Goal: Use online tool/utility: Use online tool/utility

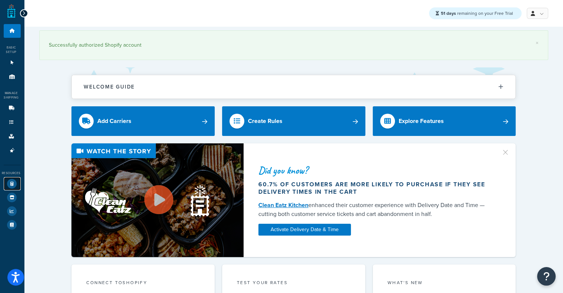
click at [12, 178] on link "Test Your Rates" at bounding box center [12, 183] width 17 height 13
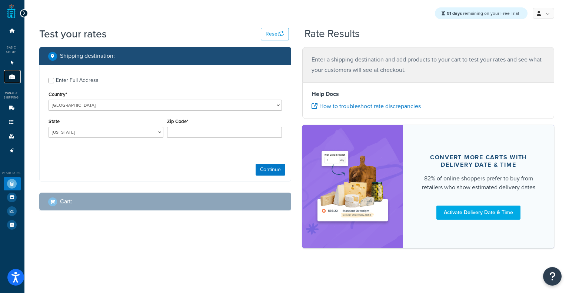
click at [15, 81] on link "Origins 11" at bounding box center [12, 77] width 17 height 14
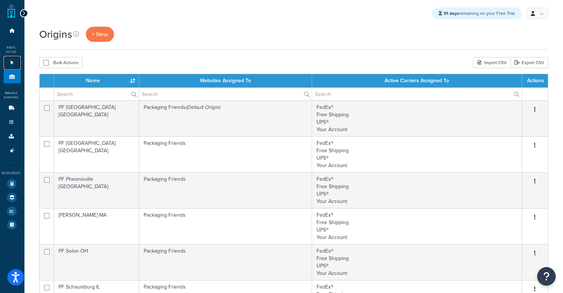
click at [13, 63] on icon at bounding box center [12, 62] width 7 height 4
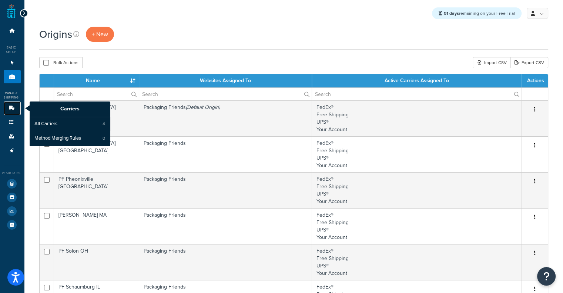
click at [11, 114] on link "Carriers" at bounding box center [12, 108] width 17 height 14
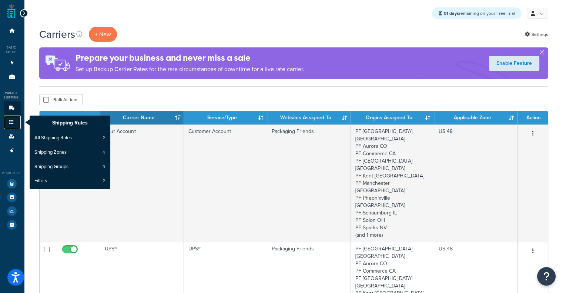
click at [9, 124] on icon at bounding box center [11, 122] width 7 height 4
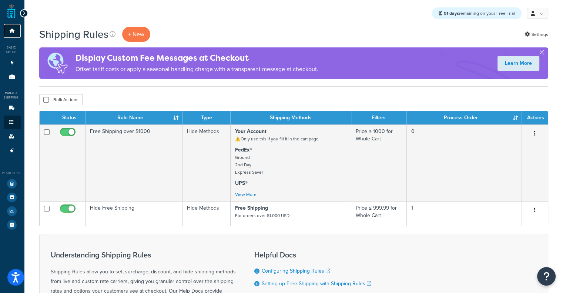
click at [13, 32] on icon at bounding box center [12, 31] width 7 height 4
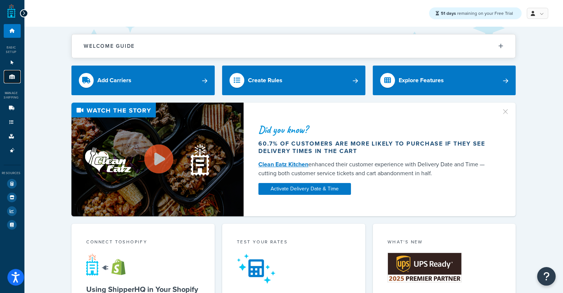
click at [12, 78] on icon at bounding box center [12, 76] width 7 height 4
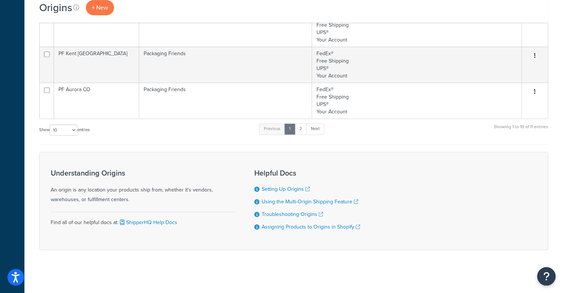
scroll to position [282, 0]
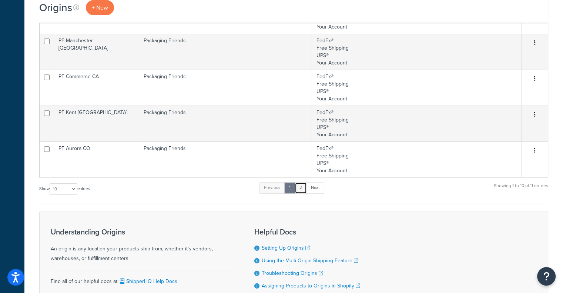
click at [304, 183] on link "2" at bounding box center [301, 187] width 12 height 11
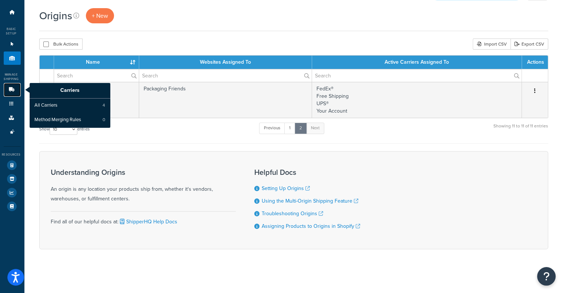
click at [10, 88] on icon at bounding box center [11, 89] width 7 height 4
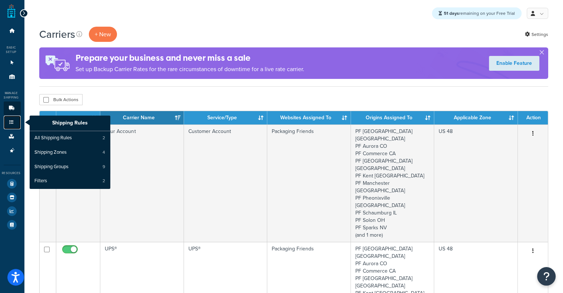
click at [6, 122] on link "Shipping Rules" at bounding box center [12, 123] width 17 height 14
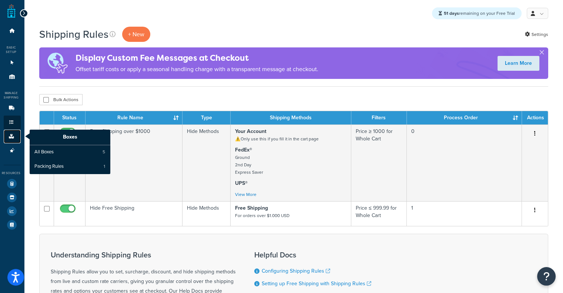
click at [7, 131] on link "Boxes" at bounding box center [12, 137] width 17 height 14
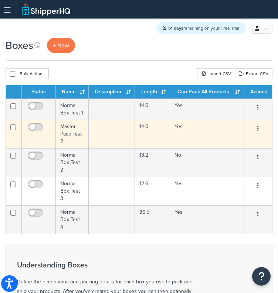
click at [71, 139] on td "Master Pack Test 2" at bounding box center [72, 134] width 33 height 29
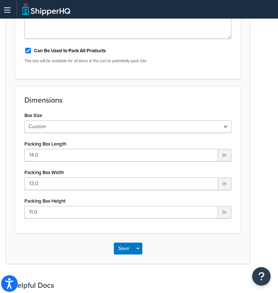
scroll to position [176, 0]
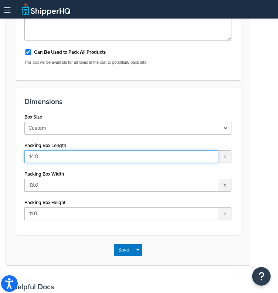
drag, startPoint x: 76, startPoint y: 154, endPoint x: 0, endPoint y: 149, distance: 76.1
click at [0, 149] on html "Press Alt+1 for screen-reader mode, Alt+0 to cancel Accessibility Screen-Reader…" at bounding box center [139, 130] width 278 height 613
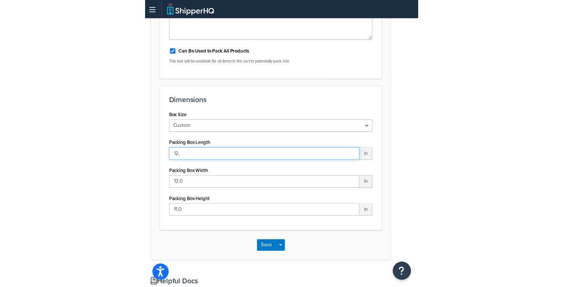
scroll to position [61, 0]
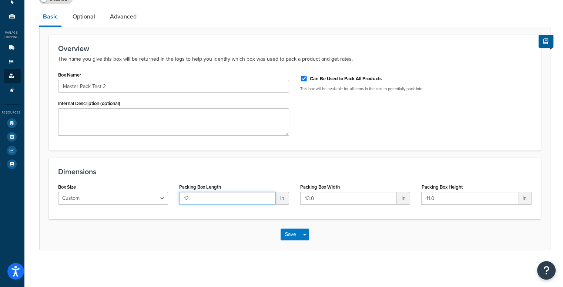
drag, startPoint x: 198, startPoint y: 200, endPoint x: 120, endPoint y: 180, distance: 80.9
click at [120, 180] on div "Dimensions Box Size Custom USPS Small Flat Box USPS Medium Flat Box USPS Large …" at bounding box center [295, 188] width 492 height 61
paste input "3.70"
type input "13.7"
drag, startPoint x: 328, startPoint y: 198, endPoint x: 207, endPoint y: 197, distance: 120.3
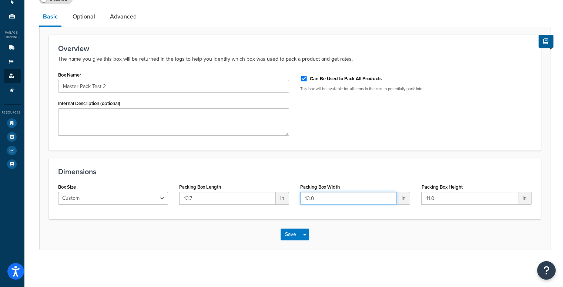
click at [207, 197] on div "Box Size Custom USPS Small Flat Box USPS Medium Flat Box USPS Large Flat Box US…" at bounding box center [295, 196] width 485 height 29
paste input "2.8"
type input "12.8"
drag, startPoint x: 440, startPoint y: 193, endPoint x: 324, endPoint y: 189, distance: 115.6
click at [278, 189] on div "Box Size Custom USPS Small Flat Box USPS Medium Flat Box USPS Large Flat Box US…" at bounding box center [295, 196] width 485 height 29
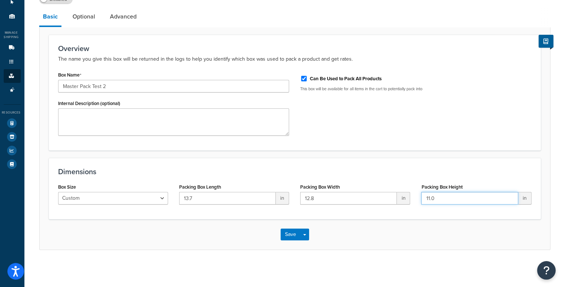
paste input "8.35"
type input "8.35"
click at [88, 13] on link "Optional" at bounding box center [84, 17] width 30 height 18
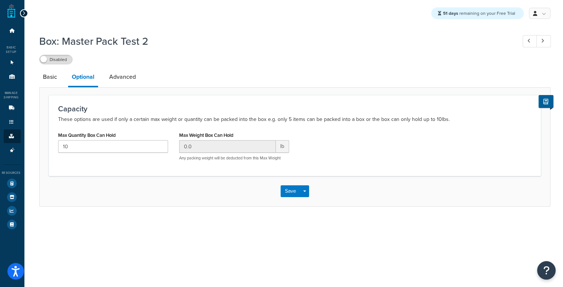
scroll to position [6, 0]
drag, startPoint x: 93, startPoint y: 143, endPoint x: 0, endPoint y: 123, distance: 95.6
click at [0, 123] on div "Dashboard Basic Setup Websites 1 Origins 11 Manage Shipping Carriers Carriers A…" at bounding box center [281, 143] width 563 height 287
type input "4"
click at [122, 68] on link "Advanced" at bounding box center [123, 77] width 34 height 18
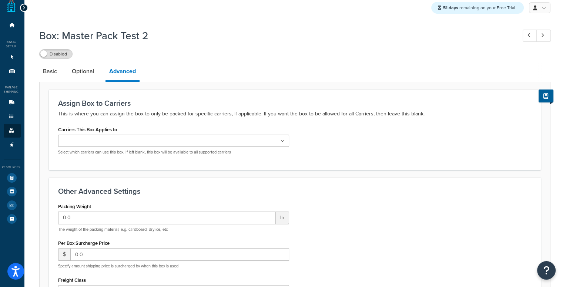
scroll to position [154, 0]
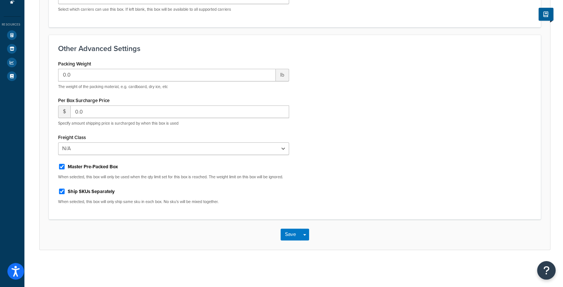
click at [104, 164] on label "Master Pre-Packed Box" at bounding box center [93, 167] width 50 height 7
click at [66, 164] on input "Master Pre-Packed Box" at bounding box center [61, 167] width 7 height 6
checkbox input "false"
click at [278, 235] on button "Save" at bounding box center [291, 235] width 20 height 12
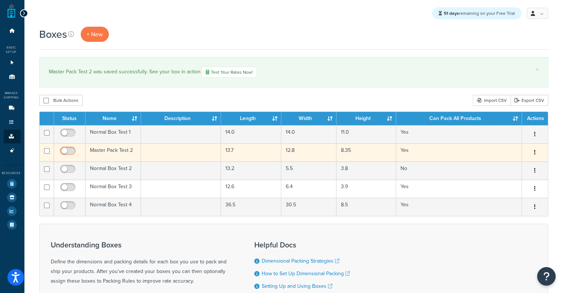
click at [60, 149] on input "checkbox" at bounding box center [69, 152] width 20 height 9
checkbox input "true"
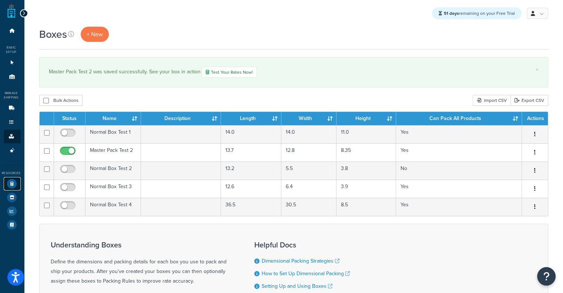
click at [13, 180] on icon at bounding box center [12, 184] width 10 height 10
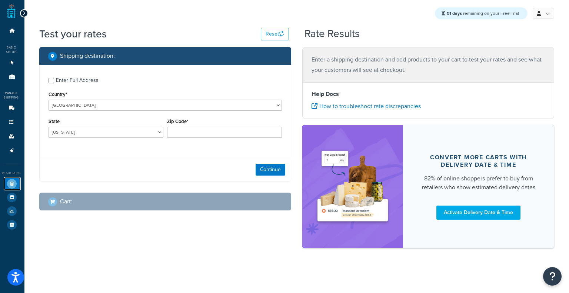
click at [13, 180] on icon at bounding box center [12, 184] width 10 height 10
click at [49, 80] on input "Enter Full Address" at bounding box center [52, 81] width 6 height 6
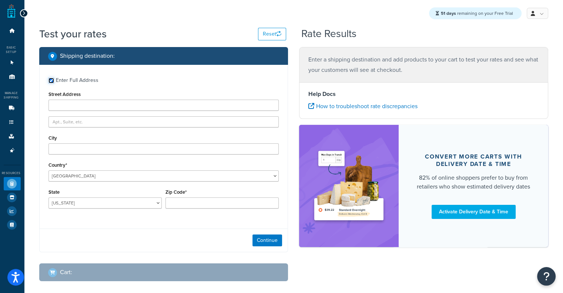
click at [49, 80] on input "Enter Full Address" at bounding box center [52, 81] width 6 height 6
checkbox input "false"
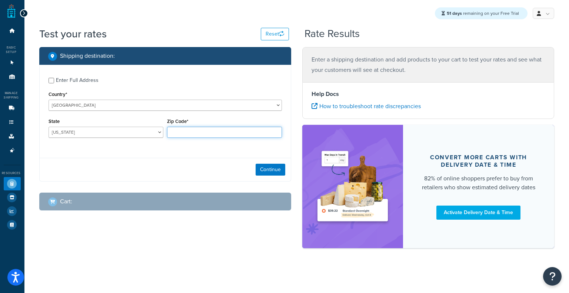
click at [202, 128] on input "Zip Code*" at bounding box center [224, 132] width 115 height 11
type input "60193"
select select "IL"
click at [275, 169] on button "Continue" at bounding box center [270, 170] width 30 height 12
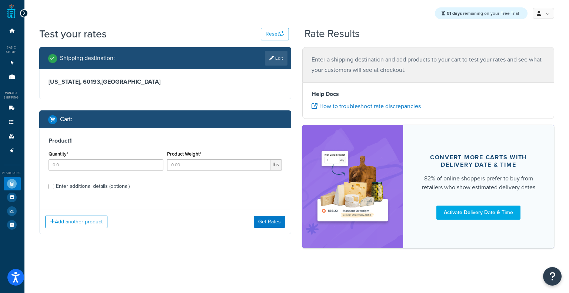
click at [79, 183] on div "Enter additional details (optional)" at bounding box center [93, 186] width 74 height 10
click at [54, 184] on input "Enter additional details (optional)" at bounding box center [52, 187] width 6 height 6
checkbox input "true"
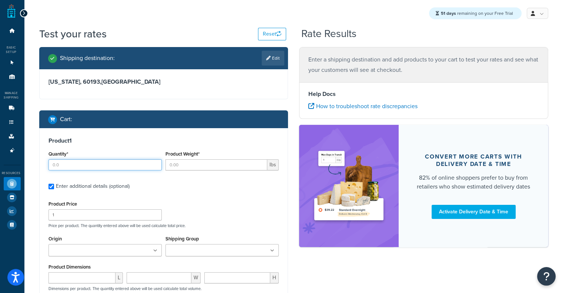
click at [140, 162] on input "Quantity*" at bounding box center [105, 164] width 113 height 11
type input "4"
click at [185, 168] on input "Product Weight*" at bounding box center [217, 164] width 102 height 11
paste input "8.1"
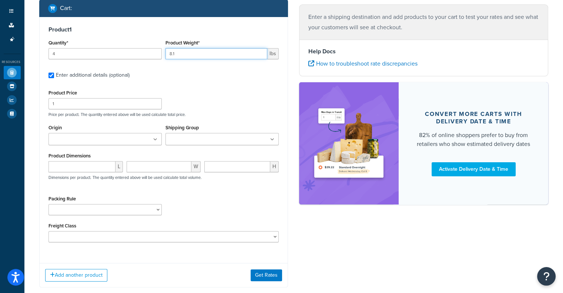
scroll to position [120, 0]
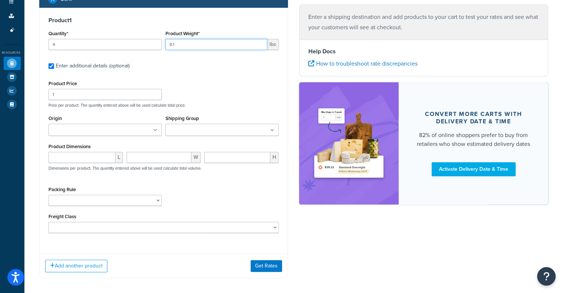
type input "8.1"
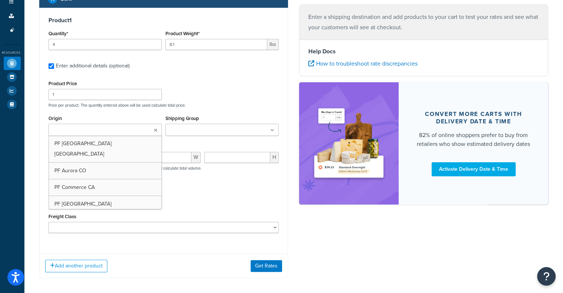
click at [144, 131] on ul at bounding box center [105, 130] width 113 height 12
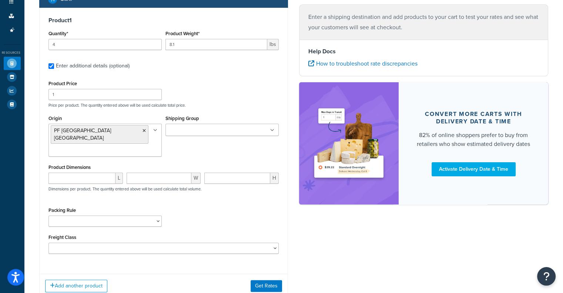
drag, startPoint x: 221, startPoint y: 139, endPoint x: 225, endPoint y: 132, distance: 8.1
click at [225, 132] on div "Shipping Group BOXPARTNERS ELKAY IMPACKT LADDAWN PACKPLUS ROYALBAG SEALERSALES …" at bounding box center [222, 127] width 117 height 28
click at [225, 132] on input "Shipping Group" at bounding box center [201, 130] width 66 height 8
click at [99, 173] on input "number" at bounding box center [82, 178] width 67 height 11
paste input "7.3"
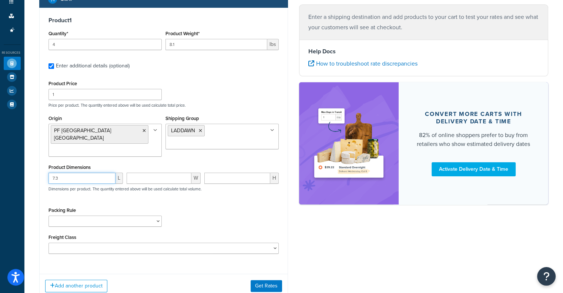
type input "7.3"
paste input "6.1"
click at [165, 173] on input "6.1" at bounding box center [159, 178] width 65 height 11
type input "6.1"
click at [236, 174] on input "number" at bounding box center [237, 178] width 66 height 11
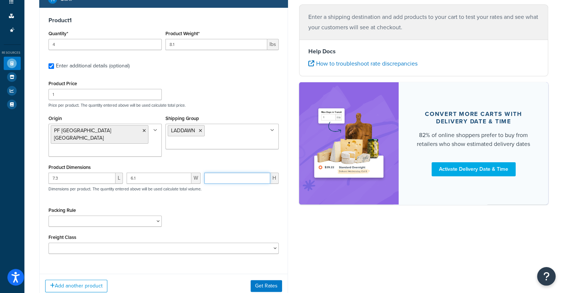
paste input "5.6"
type input "5.6"
click at [261, 280] on button "Get Rates" at bounding box center [266, 286] width 31 height 12
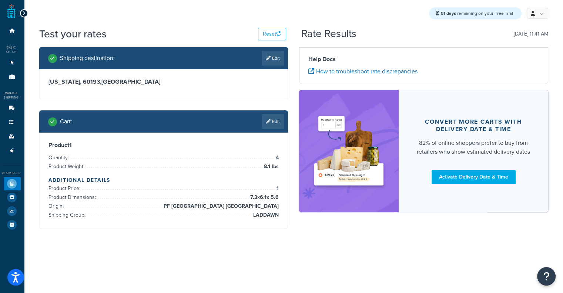
scroll to position [0, 0]
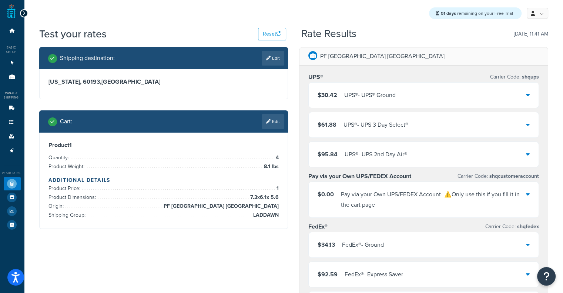
click at [387, 98] on div "UPS® - UPS® Ground" at bounding box center [369, 95] width 51 height 10
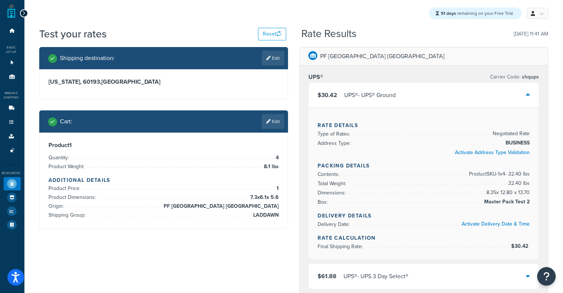
click at [387, 98] on div "UPS® - UPS® Ground" at bounding box center [369, 95] width 51 height 10
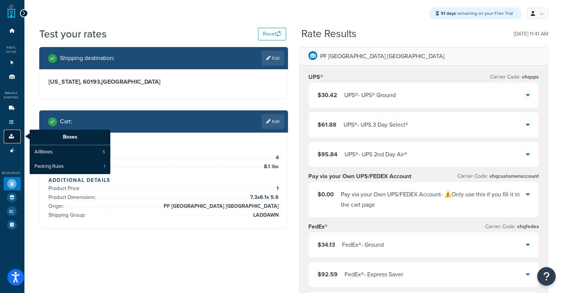
click at [6, 139] on link "Boxes" at bounding box center [12, 137] width 17 height 14
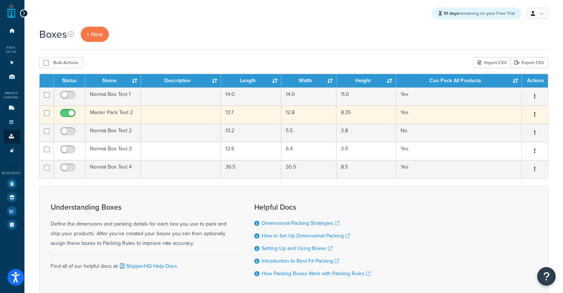
click at [71, 111] on input "checkbox" at bounding box center [69, 114] width 20 height 9
checkbox input "false"
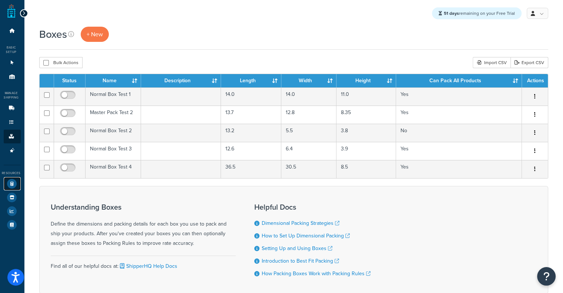
click at [11, 183] on icon at bounding box center [12, 184] width 10 height 10
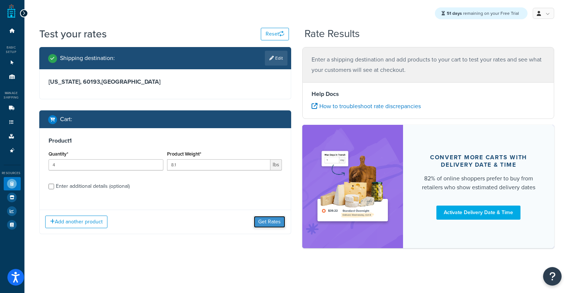
click at [268, 220] on button "Get Rates" at bounding box center [269, 222] width 31 height 12
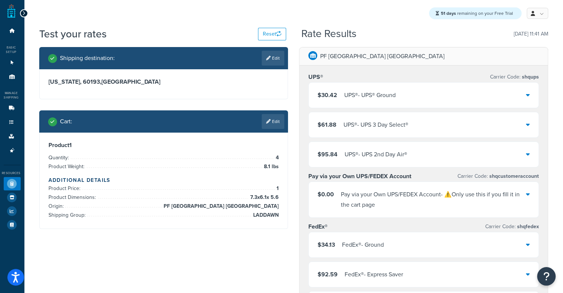
click at [368, 99] on div "UPS® - UPS® Ground" at bounding box center [369, 95] width 51 height 10
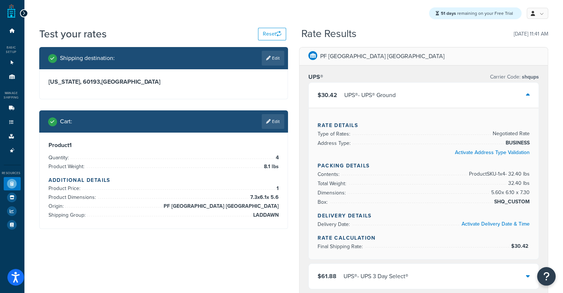
click at [368, 99] on div "UPS® - UPS® Ground" at bounding box center [369, 95] width 51 height 10
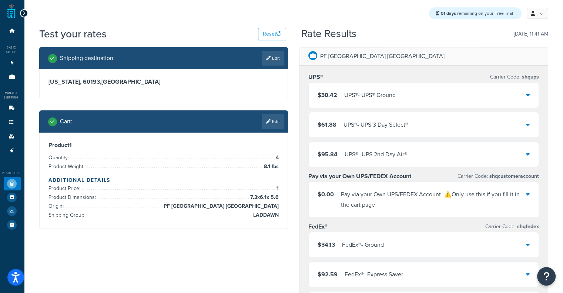
click at [368, 99] on div "UPS® - UPS® Ground" at bounding box center [369, 95] width 51 height 10
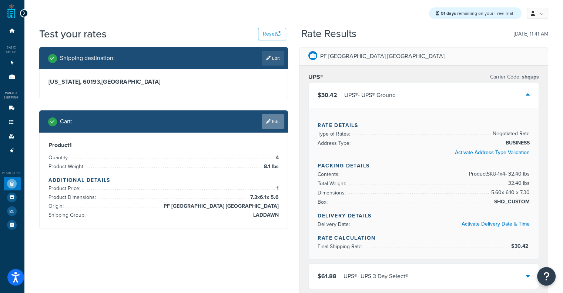
click at [273, 119] on link "Edit" at bounding box center [273, 121] width 23 height 15
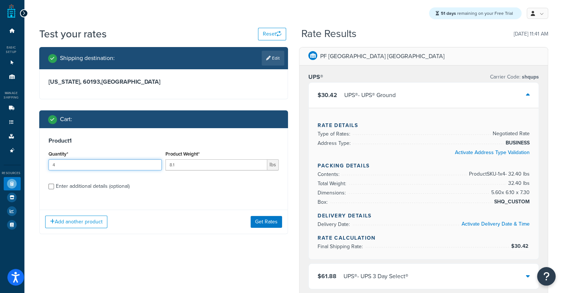
drag, startPoint x: 136, startPoint y: 168, endPoint x: 0, endPoint y: 178, distance: 136.6
type input "8"
click at [265, 219] on button "Get Rates" at bounding box center [266, 222] width 31 height 12
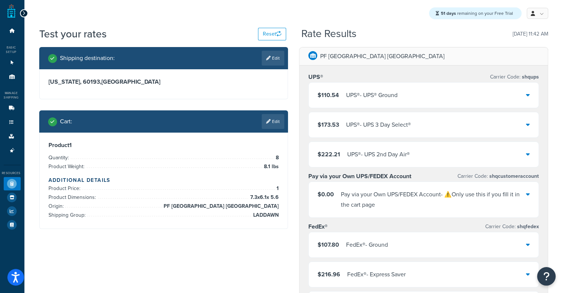
click at [367, 100] on div "UPS® - UPS® Ground" at bounding box center [371, 95] width 51 height 10
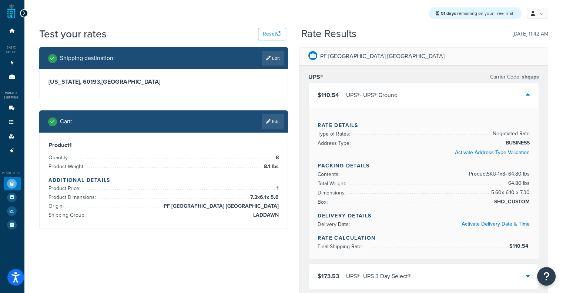
click at [367, 100] on div "UPS® - UPS® Ground" at bounding box center [371, 95] width 51 height 10
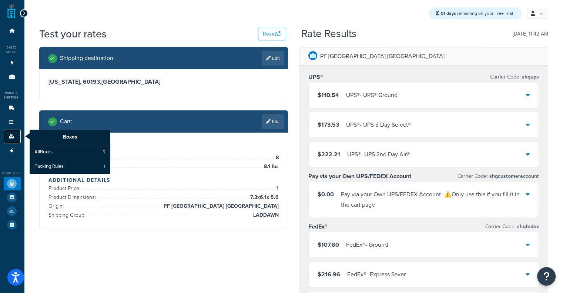
click at [9, 135] on icon at bounding box center [11, 136] width 7 height 4
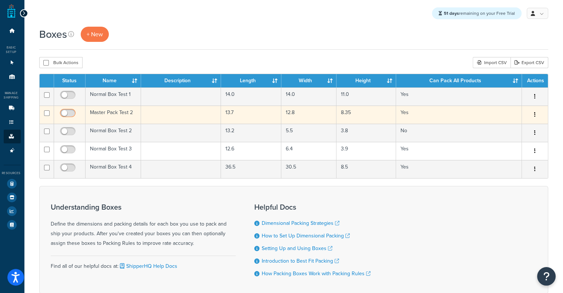
click at [61, 116] on input "checkbox" at bounding box center [69, 114] width 20 height 9
checkbox input "true"
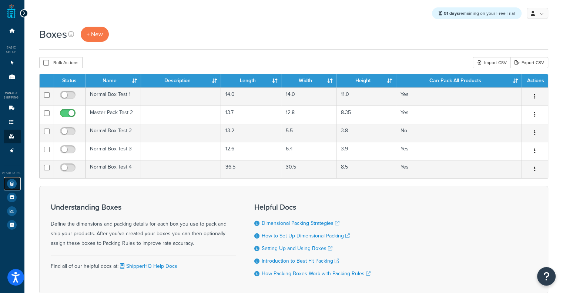
click at [13, 179] on icon at bounding box center [12, 184] width 10 height 10
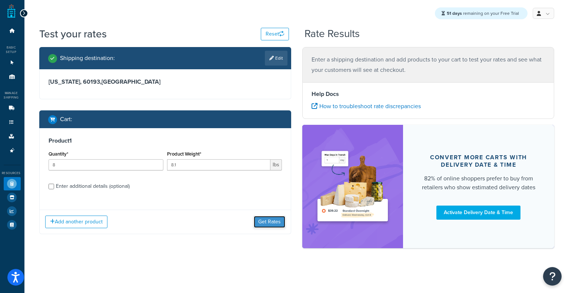
click at [271, 224] on button "Get Rates" at bounding box center [269, 222] width 31 height 12
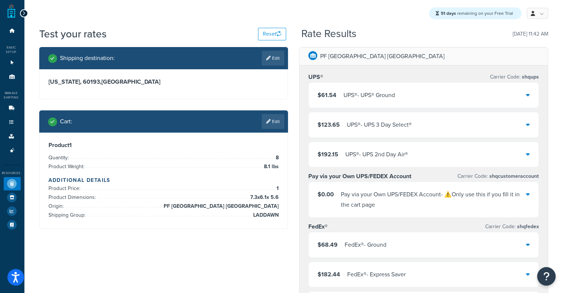
click at [385, 96] on div "UPS® - UPS® Ground" at bounding box center [369, 95] width 51 height 10
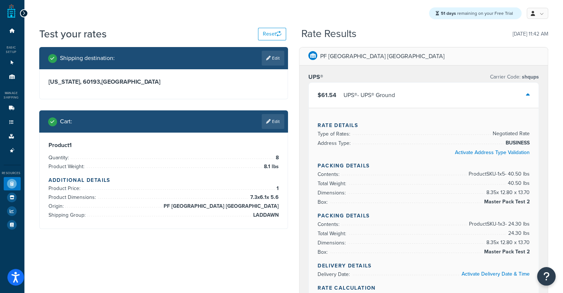
click at [385, 96] on div "UPS® - UPS® Ground" at bounding box center [369, 95] width 51 height 10
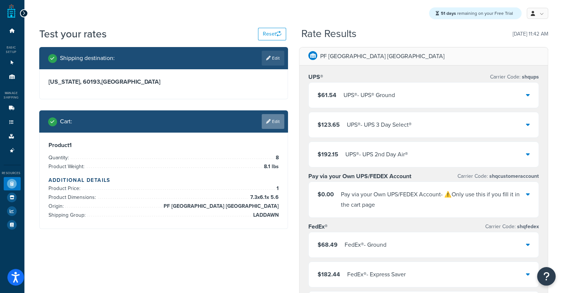
click at [264, 117] on link "Edit" at bounding box center [273, 121] width 23 height 15
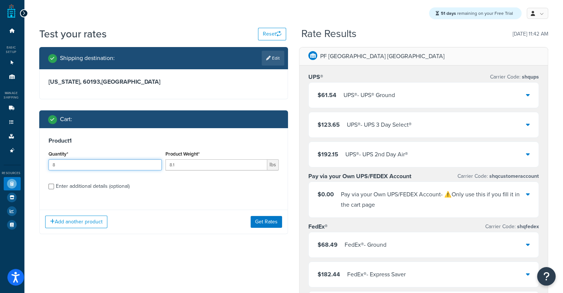
drag, startPoint x: 126, startPoint y: 164, endPoint x: 23, endPoint y: 164, distance: 103.7
type input "12"
click at [276, 224] on button "Get Rates" at bounding box center [266, 222] width 31 height 12
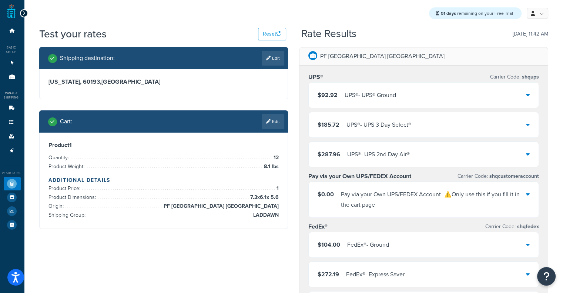
click at [387, 97] on div "UPS® - UPS® Ground" at bounding box center [370, 95] width 51 height 10
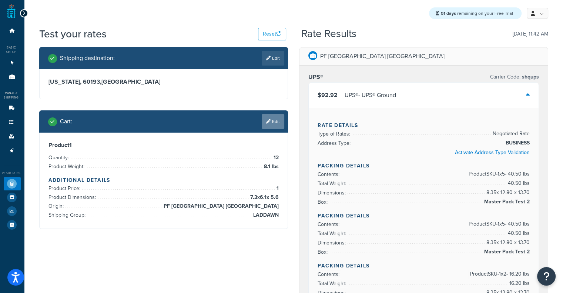
click at [267, 120] on icon at bounding box center [268, 121] width 4 height 4
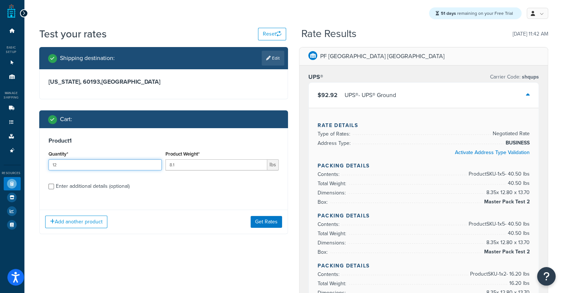
drag, startPoint x: 124, startPoint y: 161, endPoint x: 0, endPoint y: 170, distance: 124.3
type input "14"
click at [270, 224] on button "Get Rates" at bounding box center [266, 222] width 31 height 12
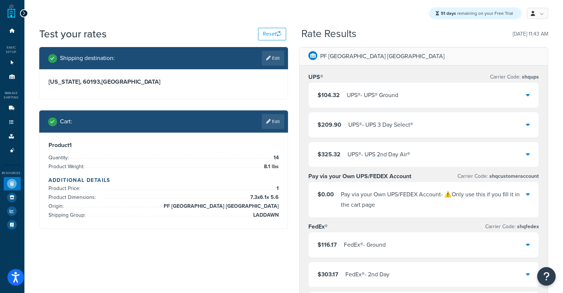
drag, startPoint x: 348, startPoint y: 97, endPoint x: 331, endPoint y: 96, distance: 17.0
click at [331, 96] on span "$104.32" at bounding box center [329, 95] width 22 height 9
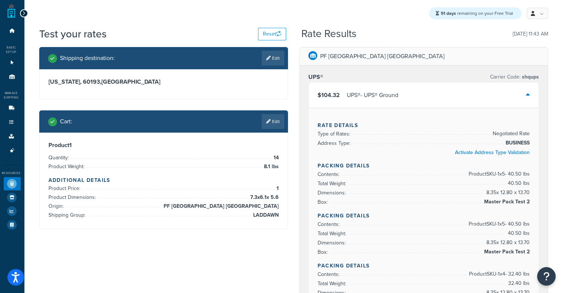
click at [331, 96] on span "$104.32" at bounding box center [329, 95] width 22 height 9
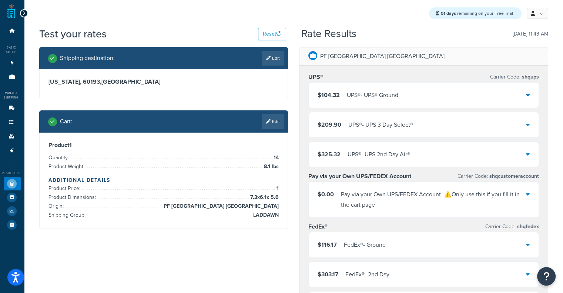
click at [331, 96] on span "$104.32" at bounding box center [329, 95] width 22 height 9
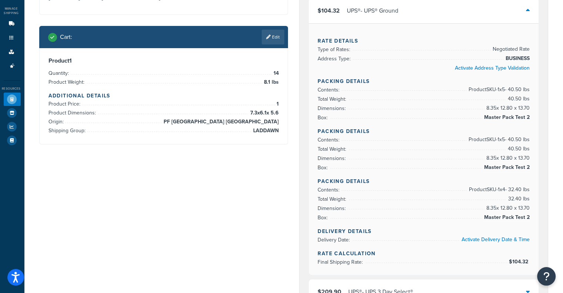
scroll to position [85, 0]
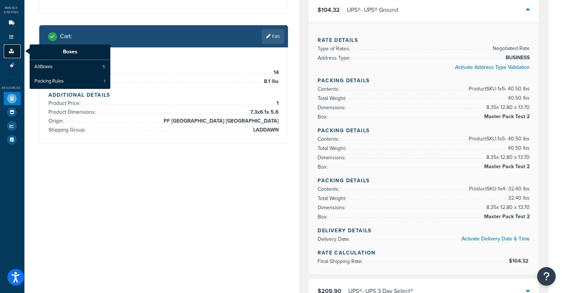
click at [13, 47] on link "Boxes" at bounding box center [12, 51] width 17 height 14
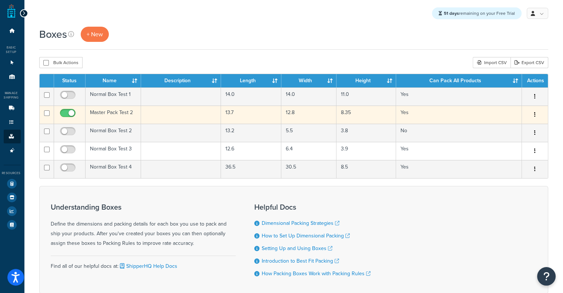
click at [114, 118] on td "Master Pack Test 2" at bounding box center [114, 115] width 56 height 18
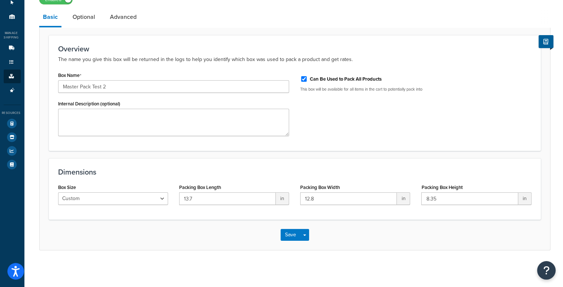
scroll to position [9, 0]
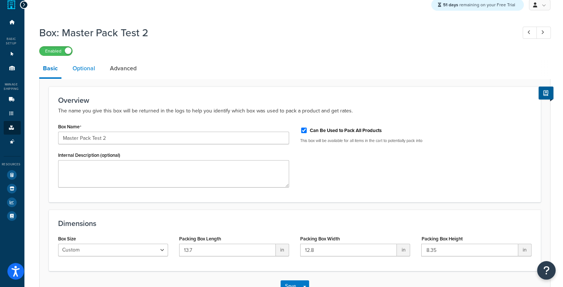
drag, startPoint x: 66, startPoint y: 51, endPoint x: 87, endPoint y: 68, distance: 27.2
click at [87, 68] on div "Box: Master Pack Test 2 Enabled Basic Optional Advanced Overview The name you g…" at bounding box center [294, 162] width 511 height 280
click at [87, 68] on link "Optional" at bounding box center [84, 69] width 30 height 18
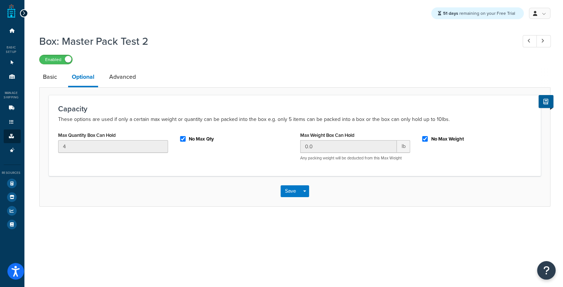
scroll to position [6, 0]
click at [187, 133] on div "No Max Qty" at bounding box center [234, 138] width 110 height 11
click at [182, 136] on input "No Max Qty" at bounding box center [182, 139] width 7 height 6
checkbox input "false"
click at [290, 193] on div "Save Save Dropdown Save and Edit Save and Duplicate Save and Create New" at bounding box center [295, 191] width 511 height 30
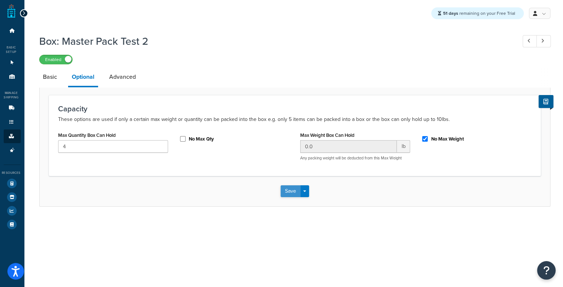
click at [291, 191] on button "Save" at bounding box center [291, 192] width 20 height 12
click at [13, 183] on icon at bounding box center [12, 184] width 10 height 10
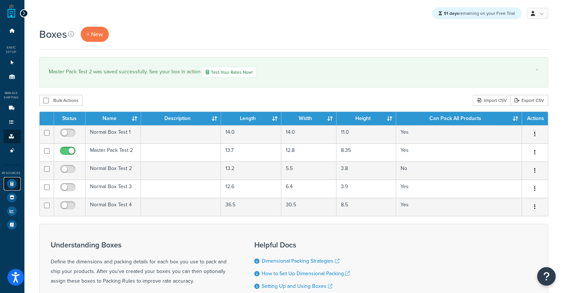
click at [10, 186] on icon at bounding box center [12, 184] width 10 height 10
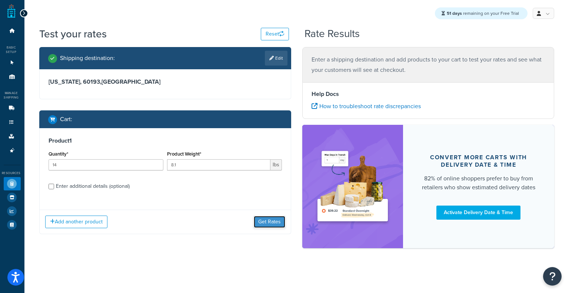
click at [268, 222] on button "Get Rates" at bounding box center [269, 222] width 31 height 12
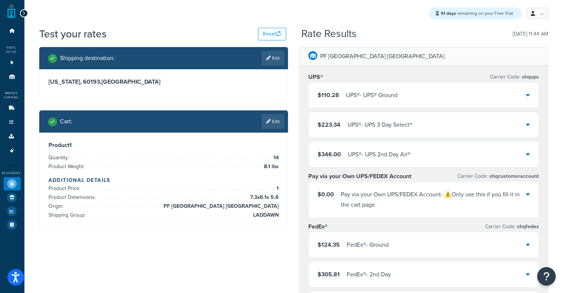
click at [357, 100] on div "UPS® - UPS® Ground" at bounding box center [371, 95] width 51 height 10
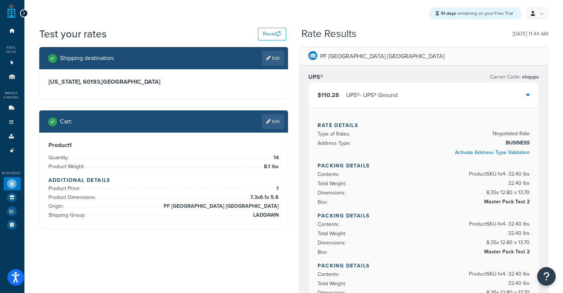
click at [437, 90] on div "$110.28 UPS® - UPS® Ground" at bounding box center [424, 95] width 230 height 25
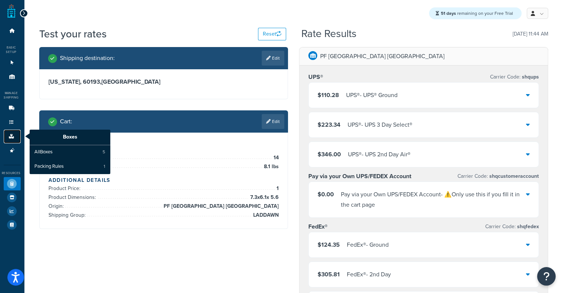
click at [9, 134] on icon at bounding box center [11, 136] width 7 height 4
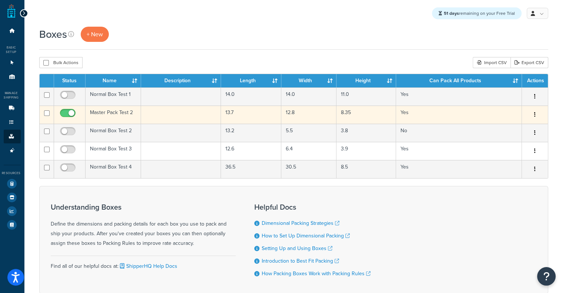
click at [123, 110] on td "Master Pack Test 2" at bounding box center [114, 115] width 56 height 18
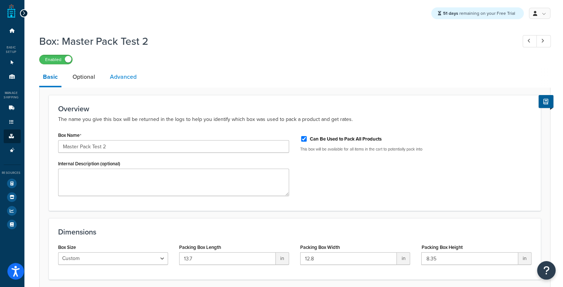
click at [130, 80] on link "Advanced" at bounding box center [123, 77] width 34 height 18
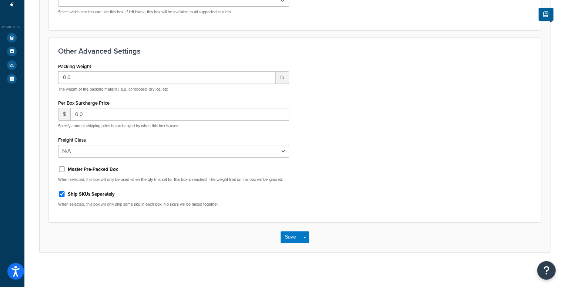
scroll to position [154, 0]
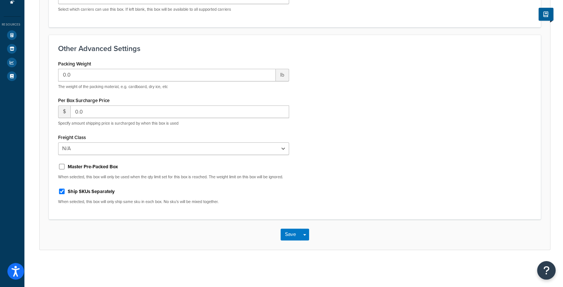
click at [97, 164] on label "Master Pre-Packed Box" at bounding box center [93, 167] width 50 height 7
click at [66, 164] on input "Master Pre-Packed Box" at bounding box center [61, 167] width 7 height 6
checkbox input "true"
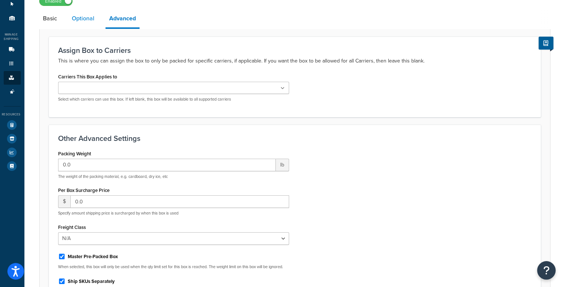
click at [79, 21] on link "Optional" at bounding box center [83, 19] width 30 height 18
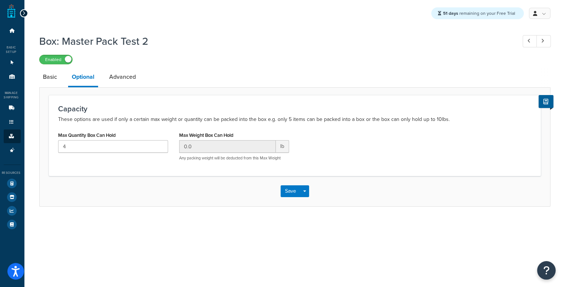
scroll to position [6, 0]
click at [39, 72] on link "Basic" at bounding box center [49, 77] width 21 height 18
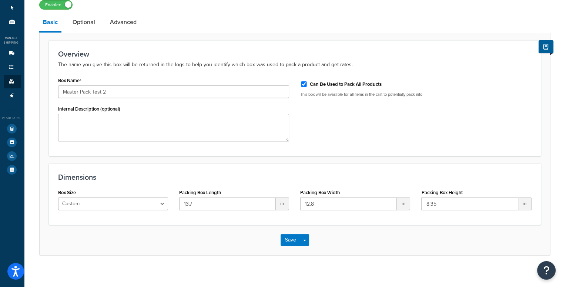
scroll to position [61, 0]
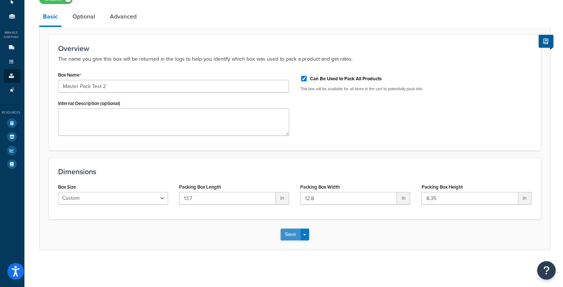
click at [287, 235] on button "Save" at bounding box center [291, 235] width 20 height 12
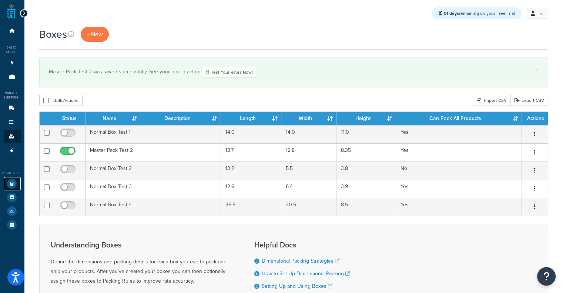
click at [12, 186] on icon at bounding box center [12, 184] width 10 height 10
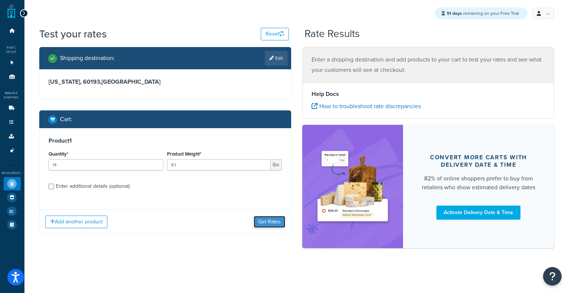
click at [276, 226] on button "Get Rates" at bounding box center [269, 222] width 31 height 12
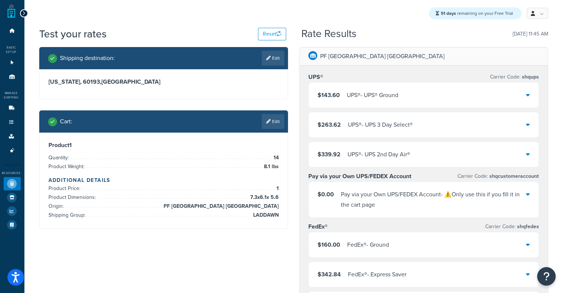
click at [351, 94] on div "UPS® - UPS® Ground" at bounding box center [372, 95] width 51 height 10
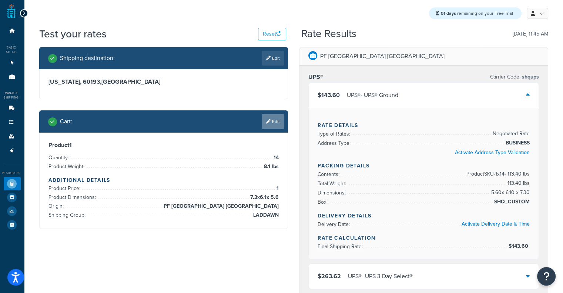
click at [268, 124] on link "Edit" at bounding box center [273, 121] width 23 height 15
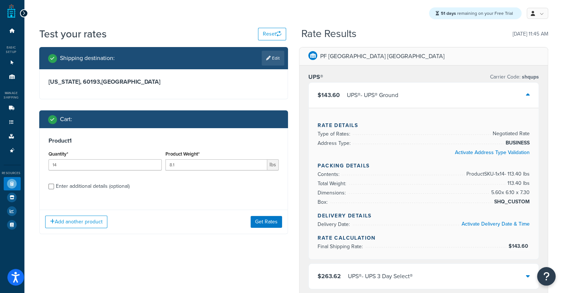
click at [128, 189] on div "Enter additional details (optional)" at bounding box center [93, 186] width 74 height 10
click at [54, 189] on input "Enter additional details (optional)" at bounding box center [52, 187] width 6 height 6
checkbox input "true"
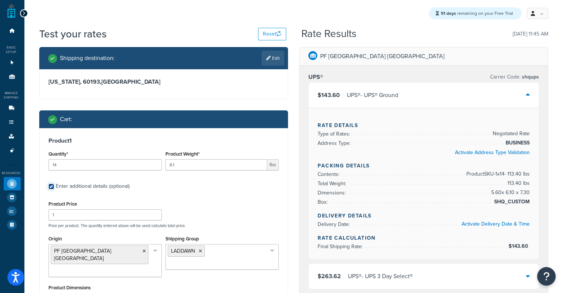
scroll to position [210, 0]
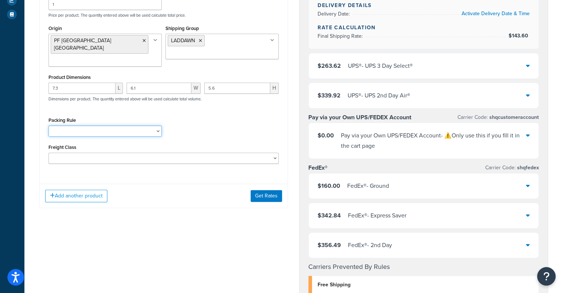
click at [147, 126] on select "Test Packing Rule" at bounding box center [105, 131] width 113 height 11
click at [229, 123] on div "Packing Rule Test Packing Rule" at bounding box center [164, 128] width 234 height 27
click at [225, 158] on div "Product 1 Quantity* 14 Product Weight* 8.1 lbs Enter additional details (option…" at bounding box center [164, 48] width 248 height 260
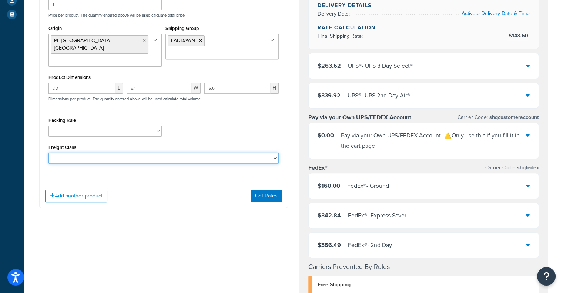
click at [232, 153] on select "50 55 60 65 70 77.5 85 92.5 100 110 125 150 175 200 250 300 400 500" at bounding box center [164, 158] width 231 height 11
click at [283, 132] on div "Product 1 Quantity* 14 Product Weight* 8.1 lbs Enter additional details (option…" at bounding box center [164, 48] width 248 height 260
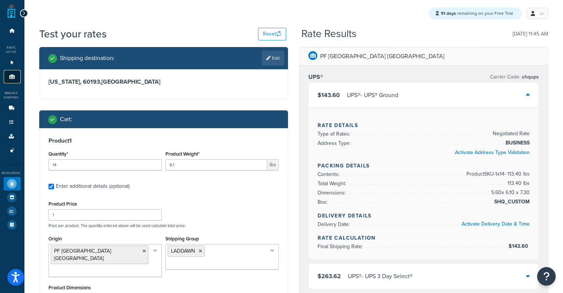
click at [14, 78] on icon at bounding box center [12, 76] width 7 height 4
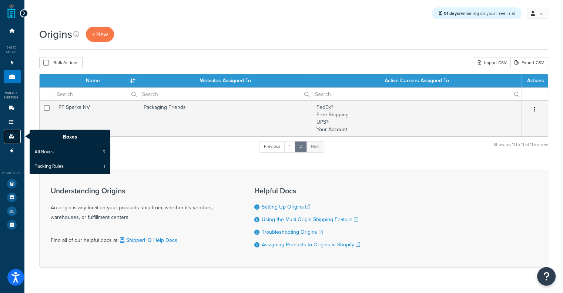
click at [9, 133] on link "Boxes" at bounding box center [12, 137] width 17 height 14
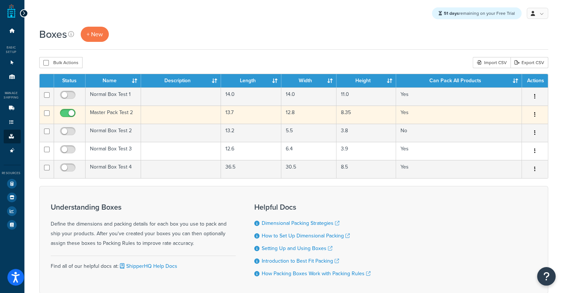
click at [106, 111] on td "Master Pack Test 2" at bounding box center [114, 115] width 56 height 18
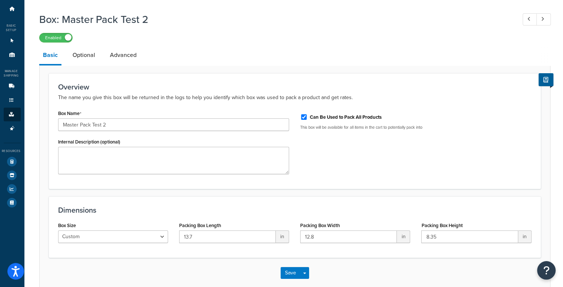
scroll to position [23, 0]
click at [333, 118] on label "Can Be Used to Pack All Products" at bounding box center [346, 116] width 72 height 7
click at [308, 118] on input "Can Be Used to Pack All Products" at bounding box center [303, 117] width 7 height 6
checkbox input "false"
click at [130, 58] on link "Advanced" at bounding box center [123, 55] width 34 height 18
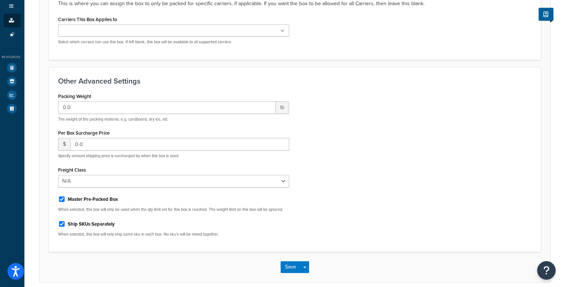
scroll to position [154, 0]
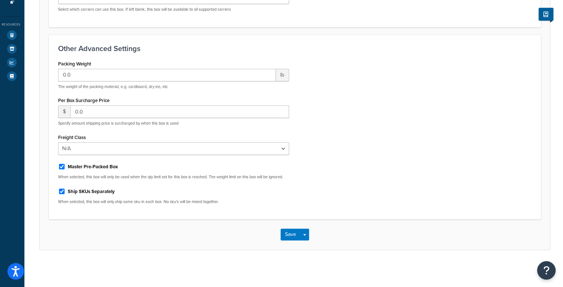
click at [100, 164] on label "Master Pre-Packed Box" at bounding box center [93, 167] width 50 height 7
click at [66, 164] on input "Master Pre-Packed Box" at bounding box center [61, 167] width 7 height 6
checkbox input "false"
click at [298, 236] on button "Save" at bounding box center [291, 235] width 20 height 12
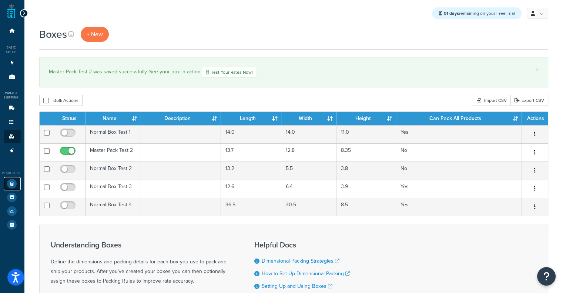
click at [5, 183] on link "Test Your Rates" at bounding box center [12, 183] width 17 height 13
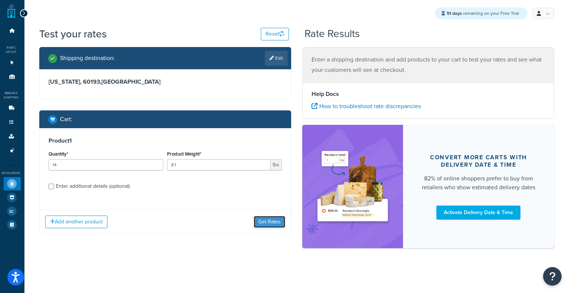
click at [277, 225] on button "Get Rates" at bounding box center [269, 222] width 31 height 12
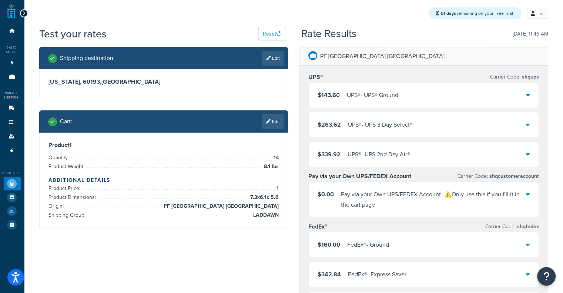
click at [387, 101] on div "$143.60 UPS® - UPS® Ground" at bounding box center [424, 95] width 230 height 25
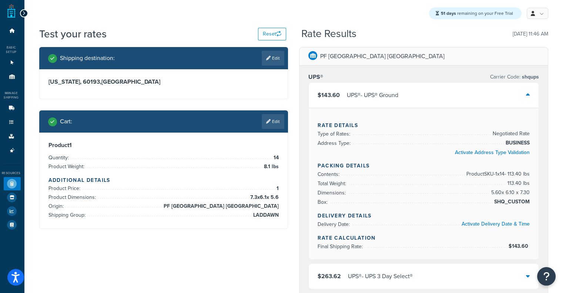
click at [387, 101] on div "$143.60 UPS® - UPS® Ground" at bounding box center [424, 95] width 230 height 25
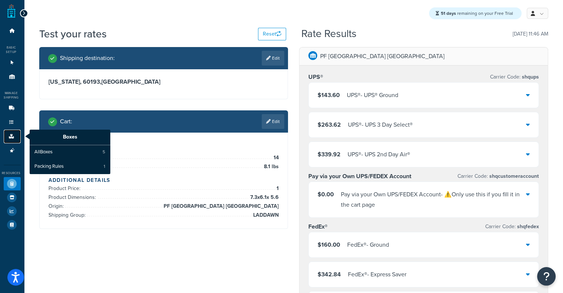
click at [13, 134] on link "Boxes" at bounding box center [12, 137] width 17 height 14
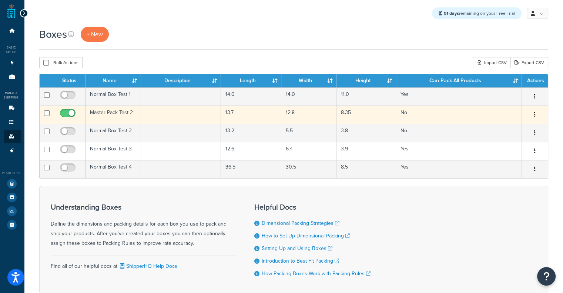
click at [98, 114] on td "Master Pack Test 2" at bounding box center [114, 115] width 56 height 18
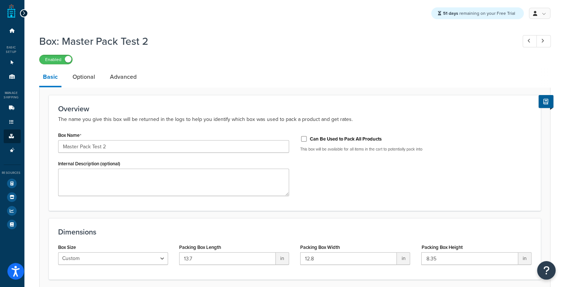
click at [318, 141] on label "Can Be Used to Pack All Products" at bounding box center [346, 139] width 72 height 7
click at [308, 141] on input "Can Be Used to Pack All Products" at bounding box center [303, 139] width 7 height 6
checkbox input "true"
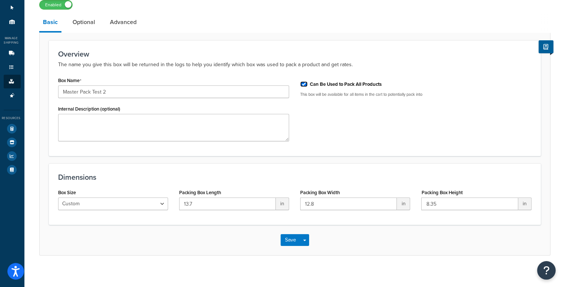
scroll to position [61, 0]
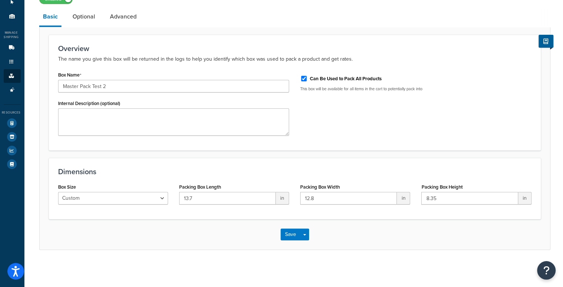
click at [293, 226] on div "Save Save Dropdown Save and Edit Save and Duplicate Save and Create New" at bounding box center [295, 235] width 511 height 30
click at [290, 231] on button "Save" at bounding box center [291, 235] width 20 height 12
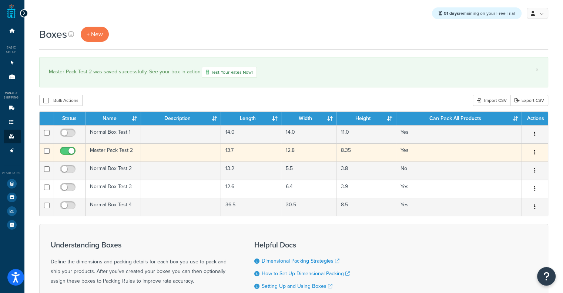
click at [134, 155] on td "Master Pack Test 2" at bounding box center [114, 152] width 56 height 18
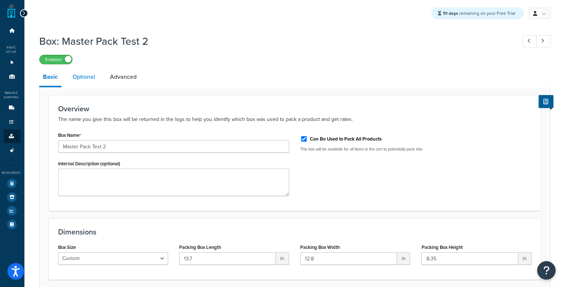
click at [75, 81] on link "Optional" at bounding box center [84, 77] width 30 height 18
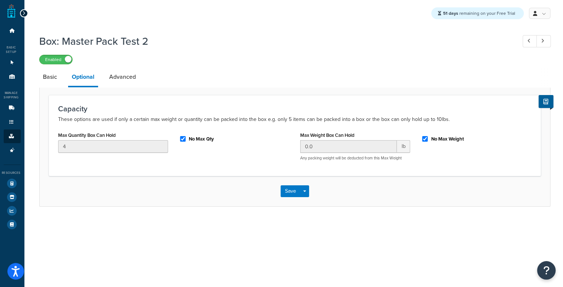
click at [192, 138] on label "No Max Qty" at bounding box center [201, 139] width 25 height 7
click at [187, 138] on input "No Max Qty" at bounding box center [182, 139] width 7 height 6
checkbox input "false"
click at [132, 77] on link "Advanced" at bounding box center [123, 77] width 34 height 18
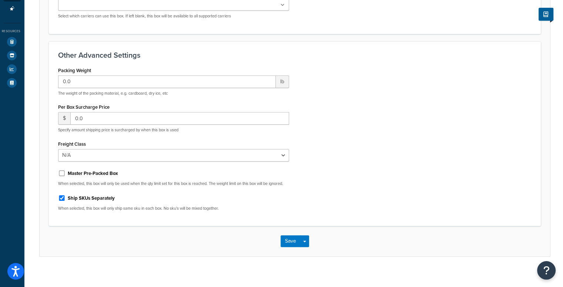
scroll to position [154, 0]
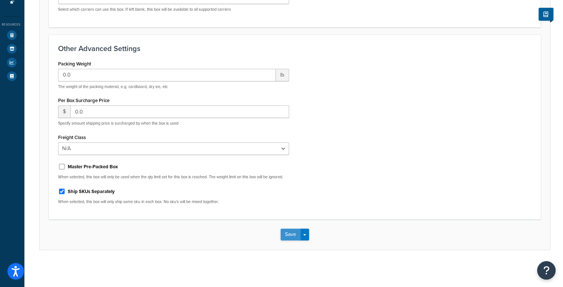
click at [289, 231] on button "Save" at bounding box center [291, 235] width 20 height 12
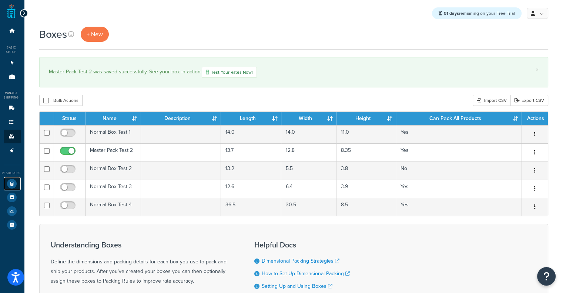
click at [6, 184] on link "Test Your Rates" at bounding box center [12, 183] width 17 height 13
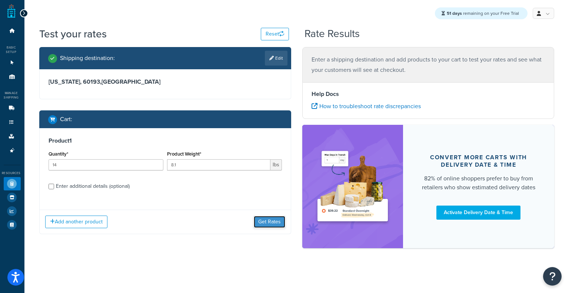
click at [275, 218] on button "Get Rates" at bounding box center [269, 222] width 31 height 12
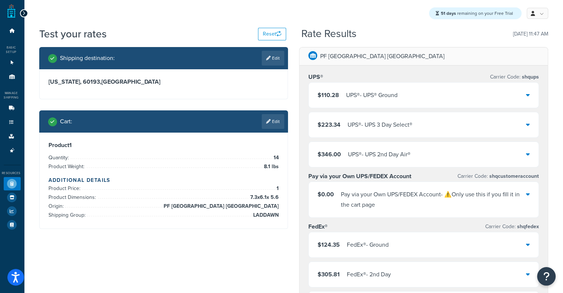
click at [347, 96] on div "UPS® - UPS® Ground" at bounding box center [371, 95] width 51 height 10
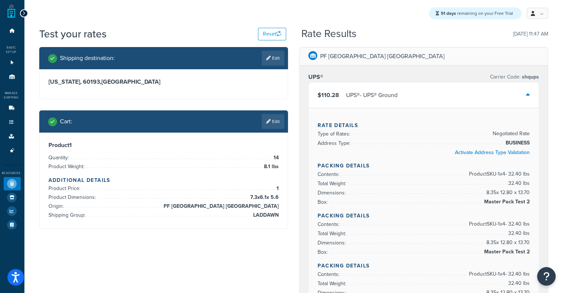
click at [515, 41] on div "Test your rates Reset Rate Results 09/10/2025, 11:47 AM" at bounding box center [293, 37] width 509 height 20
click at [266, 117] on link "Edit" at bounding box center [273, 121] width 23 height 15
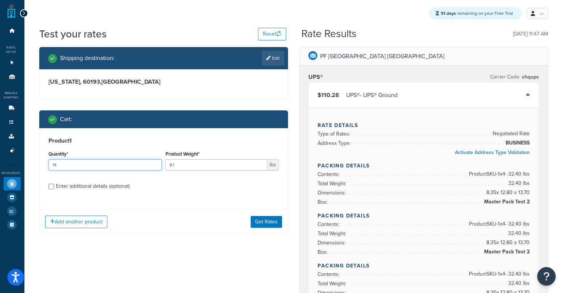
drag, startPoint x: 107, startPoint y: 164, endPoint x: 0, endPoint y: 186, distance: 108.9
type input "16"
click at [267, 222] on button "Get Rates" at bounding box center [266, 222] width 31 height 12
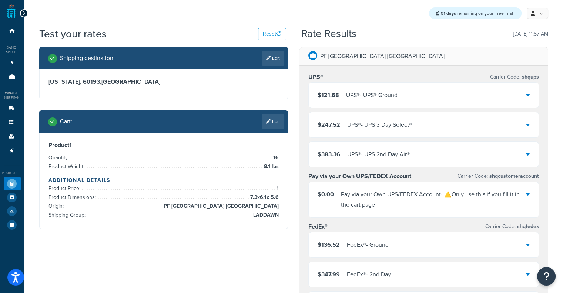
click at [395, 88] on div "$121.68 UPS® - UPS® Ground" at bounding box center [424, 95] width 230 height 25
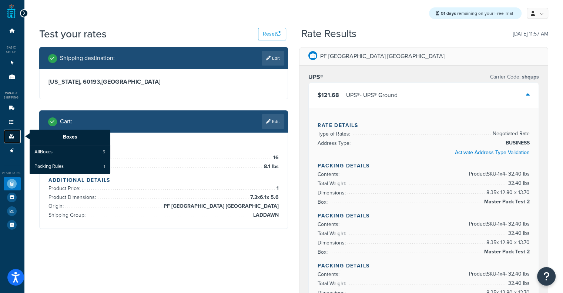
click at [9, 135] on icon at bounding box center [11, 136] width 7 height 4
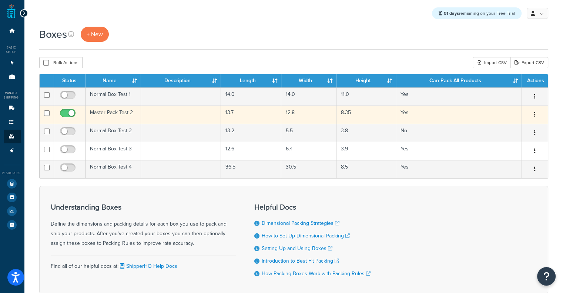
click at [70, 117] on input "checkbox" at bounding box center [69, 114] width 20 height 9
checkbox input "false"
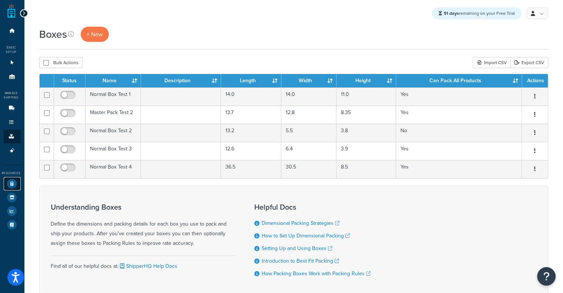
click at [11, 183] on icon at bounding box center [12, 184] width 10 height 10
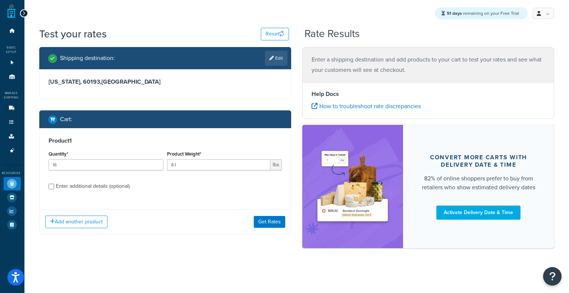
click at [267, 216] on div "Add another product Get Rates" at bounding box center [165, 222] width 251 height 24
click at [267, 222] on button "Get Rates" at bounding box center [269, 222] width 31 height 12
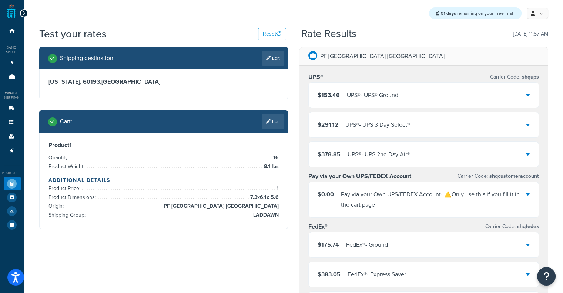
click at [377, 87] on div "$153.46 UPS® - UPS® Ground" at bounding box center [424, 95] width 230 height 25
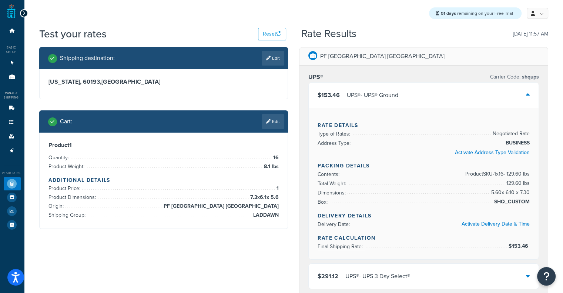
click at [377, 87] on div "$153.46 UPS® - UPS® Ground" at bounding box center [424, 95] width 230 height 25
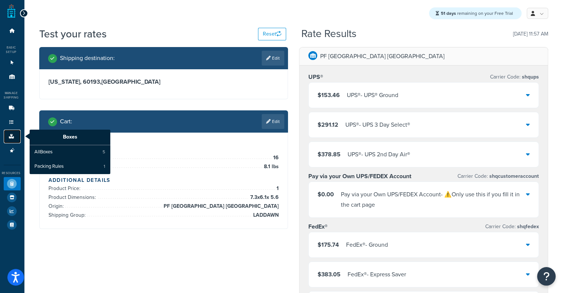
click at [10, 134] on icon at bounding box center [11, 136] width 7 height 4
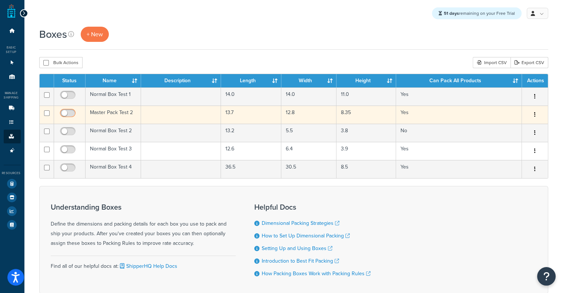
click at [66, 111] on input "checkbox" at bounding box center [69, 114] width 20 height 9
checkbox input "true"
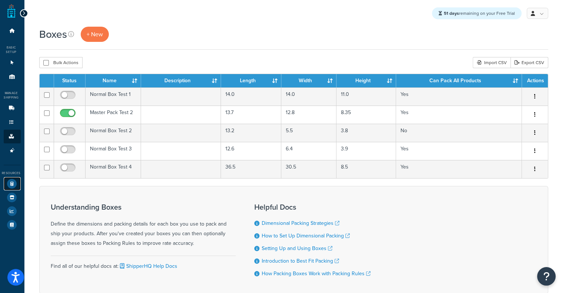
click at [11, 184] on icon at bounding box center [12, 184] width 10 height 10
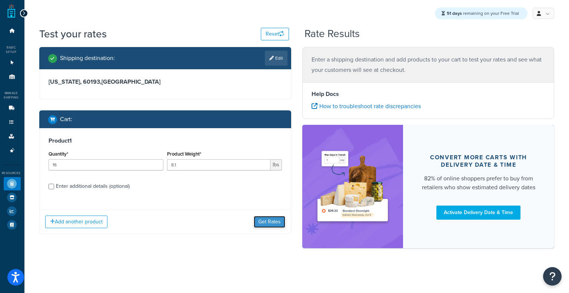
click at [263, 224] on button "Get Rates" at bounding box center [269, 222] width 31 height 12
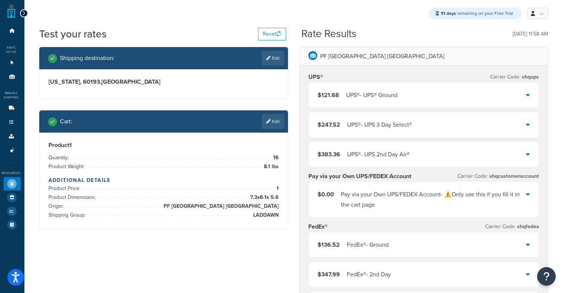
click at [404, 96] on div "$121.68 UPS® - UPS® Ground" at bounding box center [424, 95] width 230 height 25
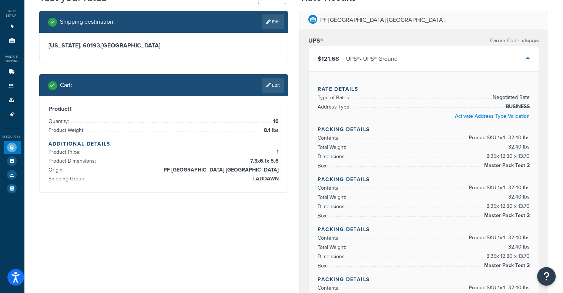
scroll to position [40, 0]
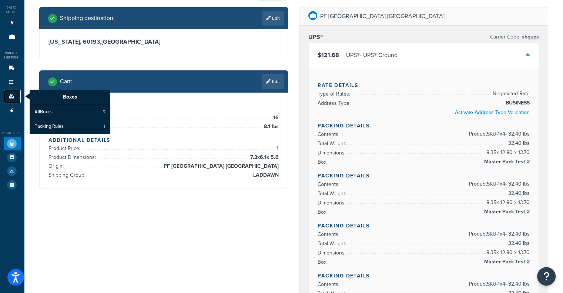
click at [13, 92] on link "Boxes" at bounding box center [12, 97] width 17 height 14
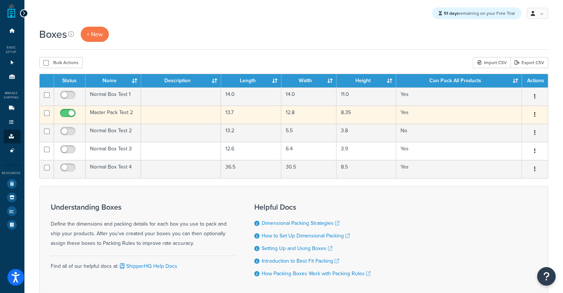
click at [65, 114] on input "checkbox" at bounding box center [69, 114] width 20 height 9
checkbox input "false"
click at [534, 117] on button "button" at bounding box center [535, 115] width 10 height 12
click at [503, 127] on link "Edit" at bounding box center [510, 128] width 59 height 15
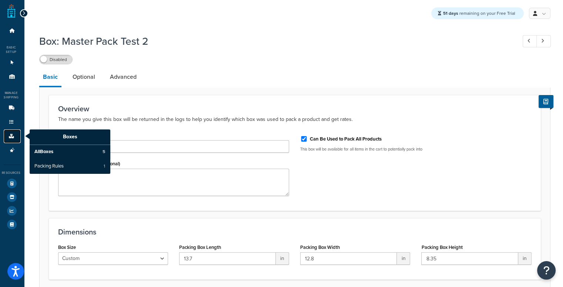
click at [6, 138] on link "Boxes" at bounding box center [12, 137] width 17 height 14
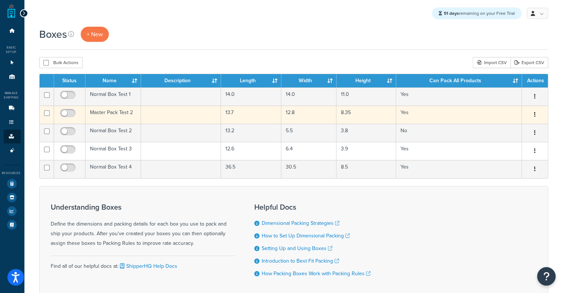
click at [537, 114] on button "button" at bounding box center [535, 115] width 10 height 12
click at [500, 143] on link "Duplicate" at bounding box center [510, 143] width 59 height 15
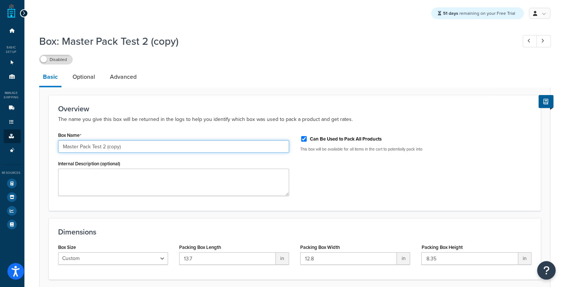
drag, startPoint x: 102, startPoint y: 147, endPoint x: 195, endPoint y: 151, distance: 92.6
click at [195, 151] on input "Master Pack Test 2 (copy)" at bounding box center [173, 146] width 231 height 13
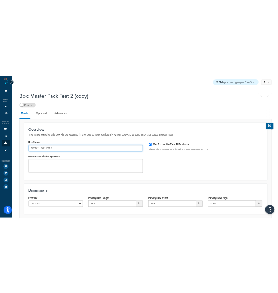
scroll to position [61, 0]
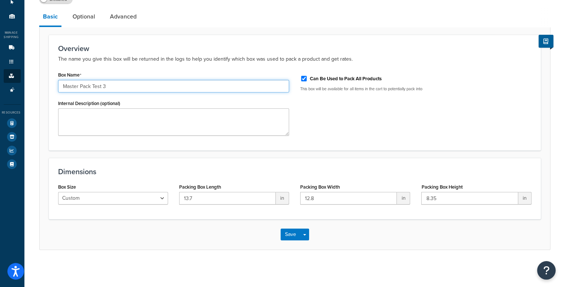
type input "Master Pack Test 3"
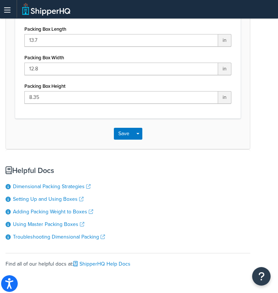
scroll to position [265, 0]
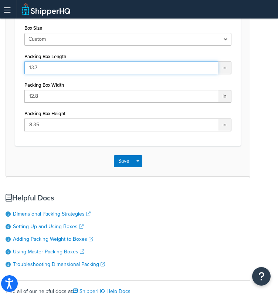
drag, startPoint x: 56, startPoint y: 63, endPoint x: 0, endPoint y: 60, distance: 56.7
click at [0, 60] on html "Accessibility Screen-Reader Guide, Feedback, and Issue Reporting | New window S…" at bounding box center [139, 41] width 278 height 613
paste input "6.06"
type input "16.06"
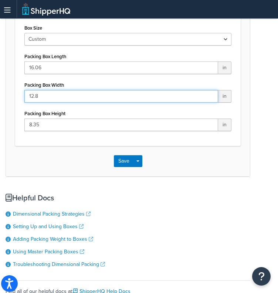
drag, startPoint x: 99, startPoint y: 96, endPoint x: 0, endPoint y: 115, distance: 101.5
click at [0, 115] on html "Accessibility Screen-Reader Guide, Feedback, and Issue Reporting | New window S…" at bounding box center [139, 41] width 278 height 613
paste input "0"
type input "12.80"
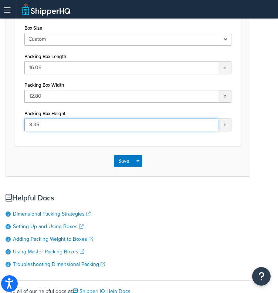
drag, startPoint x: 51, startPoint y: 126, endPoint x: 0, endPoint y: 106, distance: 54.7
click at [0, 106] on html "Accessibility Screen-Reader Guide, Feedback, and Issue Reporting | New window S…" at bounding box center [139, 41] width 278 height 613
paste input "9.69"
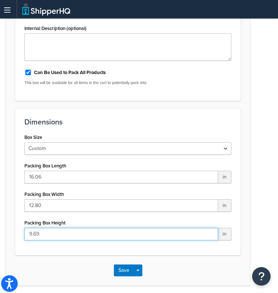
scroll to position [305, 0]
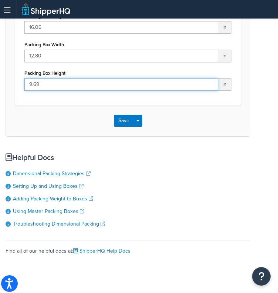
type input "9.69"
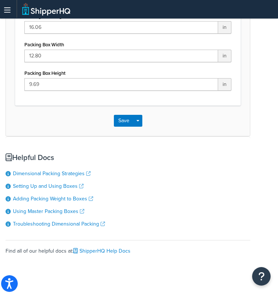
click at [120, 114] on div "Save Save Dropdown Save and Edit Save and Duplicate Save and Create New" at bounding box center [128, 121] width 244 height 30
click at [118, 120] on button "Save" at bounding box center [124, 121] width 20 height 12
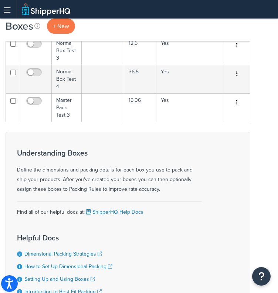
scroll to position [192, 0]
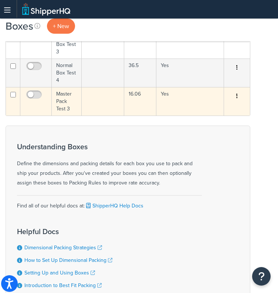
click at [66, 102] on td "Master Pack Test 3" at bounding box center [67, 101] width 30 height 29
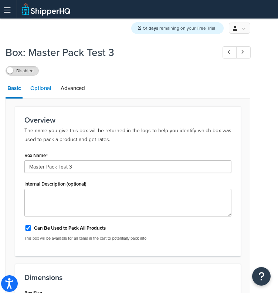
click at [44, 84] on link "Optional" at bounding box center [41, 88] width 24 height 18
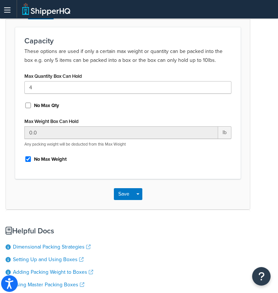
scroll to position [80, 0]
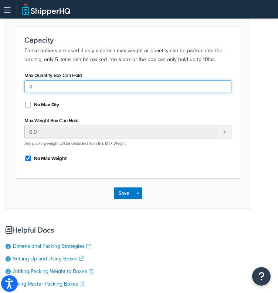
drag, startPoint x: 59, startPoint y: 84, endPoint x: 0, endPoint y: 79, distance: 59.4
click at [0, 79] on html "Accessibility Screen-Reader Guide, Feedback, and Issue Reporting | New window S…" at bounding box center [139, 150] width 278 height 461
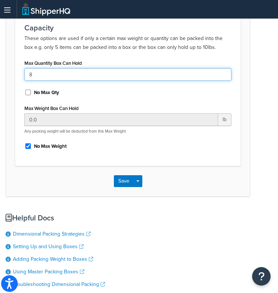
scroll to position [92, 0]
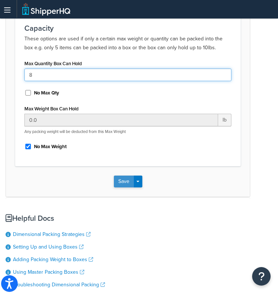
type input "8"
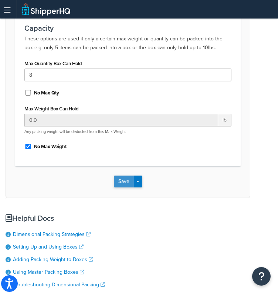
click at [124, 182] on button "Save" at bounding box center [124, 182] width 20 height 12
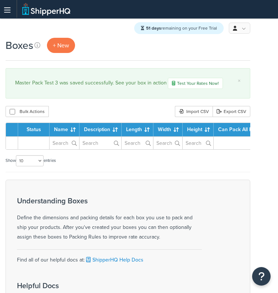
click at [74, 89] on div "Master Pack Test 3 was saved successfully. See your box in action Test Your Rat…" at bounding box center [128, 83] width 226 height 11
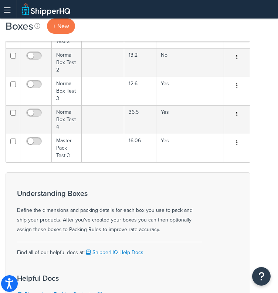
scroll to position [147, 0]
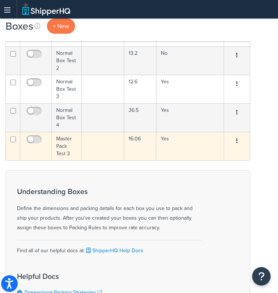
click at [65, 151] on td "Master Pack Test 3" at bounding box center [67, 146] width 30 height 29
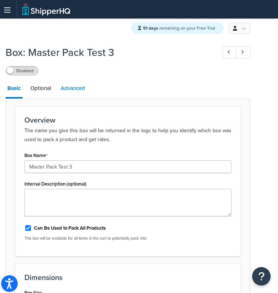
click at [84, 89] on link "Advanced" at bounding box center [73, 88] width 28 height 18
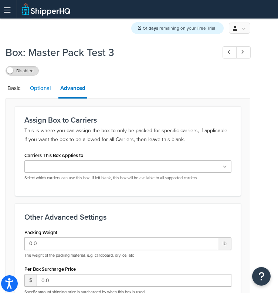
click at [43, 89] on link "Optional" at bounding box center [40, 88] width 24 height 18
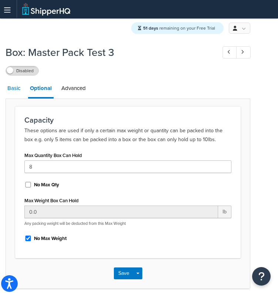
click at [11, 87] on link "Basic" at bounding box center [14, 88] width 17 height 18
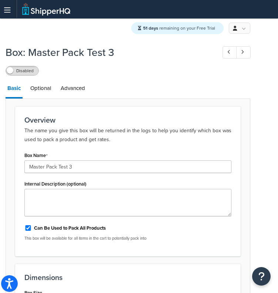
click at [14, 76] on div "Disabled" at bounding box center [22, 71] width 33 height 10
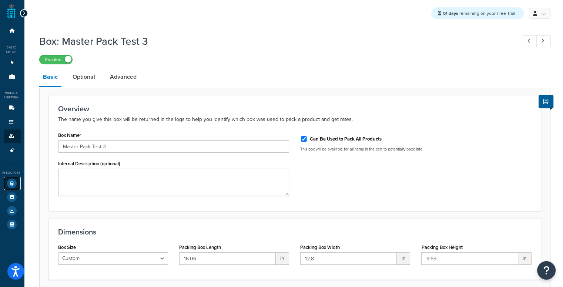
click at [12, 189] on link "Test Your Rates" at bounding box center [12, 183] width 17 height 13
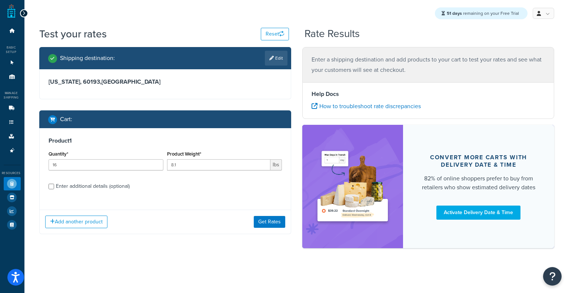
click at [87, 183] on div "Enter additional details (optional)" at bounding box center [93, 186] width 74 height 10
click at [54, 184] on input "Enter additional details (optional)" at bounding box center [52, 187] width 6 height 6
checkbox input "true"
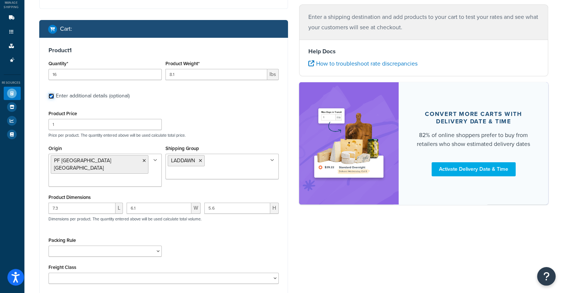
scroll to position [163, 0]
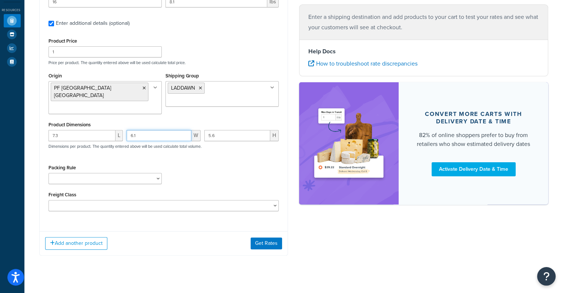
drag, startPoint x: 157, startPoint y: 130, endPoint x: 56, endPoint y: 98, distance: 106.9
click at [56, 98] on div "Product Price 1 Price per product. The quantity entered above will be used calc…" at bounding box center [164, 123] width 231 height 175
paste input "5.6"
type input "5.6"
drag, startPoint x: 240, startPoint y: 130, endPoint x: 118, endPoint y: 103, distance: 124.5
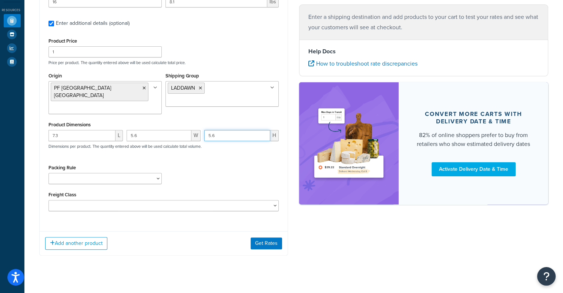
click at [118, 103] on div "Product Price 1 Price per product. The quantity entered above will be used calc…" at bounding box center [164, 123] width 231 height 175
paste input "4.1"
type input "4.1"
click at [275, 237] on button "Get Rates" at bounding box center [266, 243] width 31 height 12
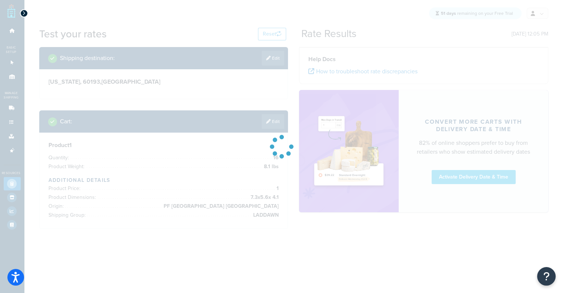
scroll to position [0, 0]
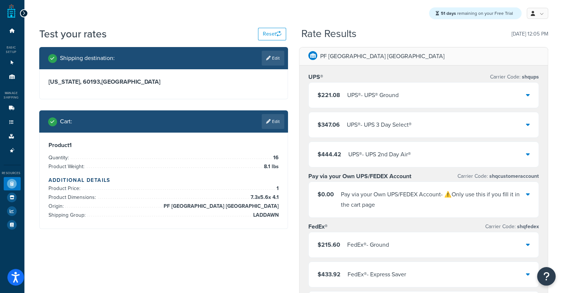
click at [278, 96] on div "UPS® - UPS® Ground" at bounding box center [372, 95] width 51 height 10
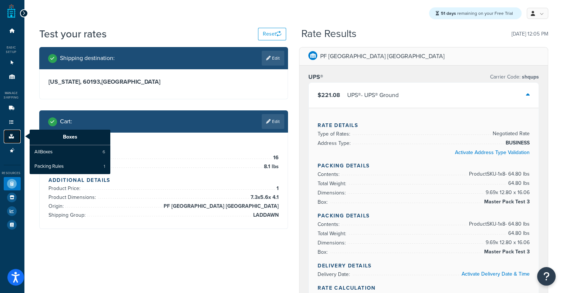
click at [5, 137] on link "Boxes" at bounding box center [12, 137] width 17 height 14
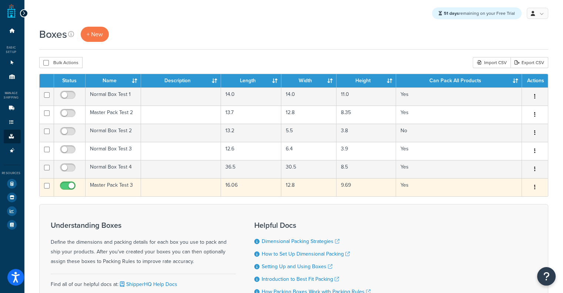
click at [60, 188] on input "checkbox" at bounding box center [69, 187] width 20 height 9
checkbox input "false"
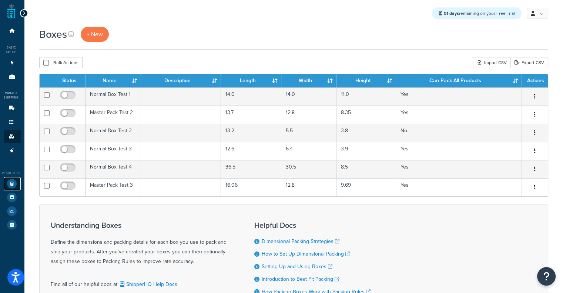
click at [15, 184] on icon at bounding box center [12, 184] width 10 height 10
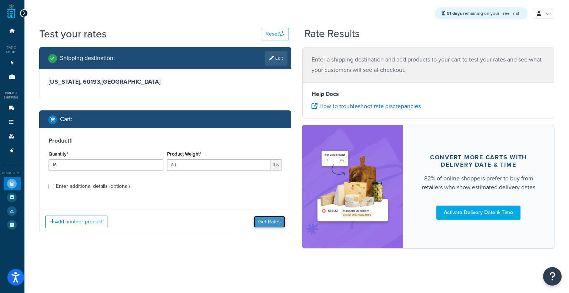
click at [278, 221] on button "Get Rates" at bounding box center [269, 222] width 31 height 12
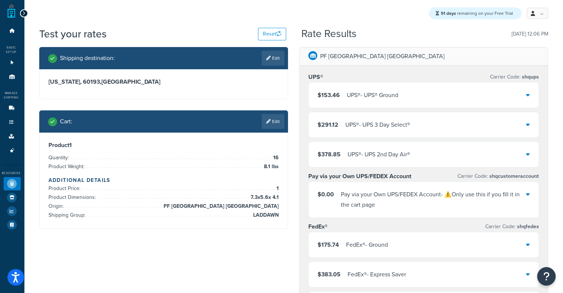
click at [388, 104] on div "$153.46 UPS® - UPS® Ground" at bounding box center [424, 95] width 230 height 25
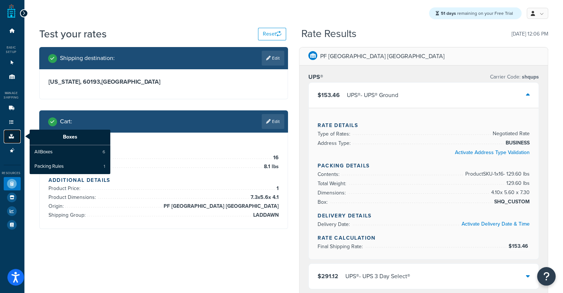
click at [13, 135] on icon at bounding box center [11, 136] width 7 height 4
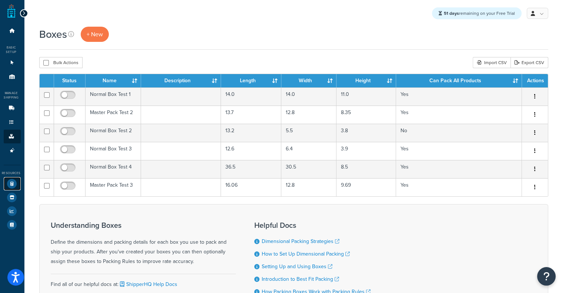
click at [9, 187] on icon at bounding box center [12, 184] width 10 height 10
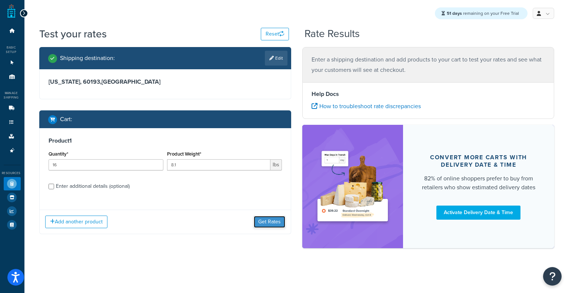
click at [278, 223] on button "Get Rates" at bounding box center [269, 222] width 31 height 12
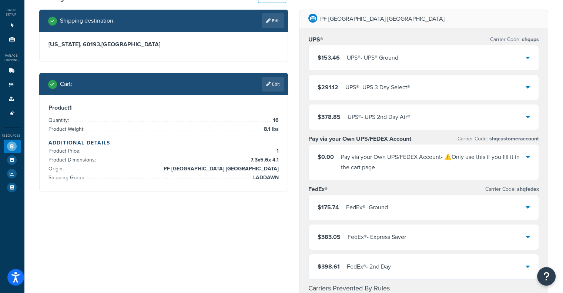
scroll to position [24, 0]
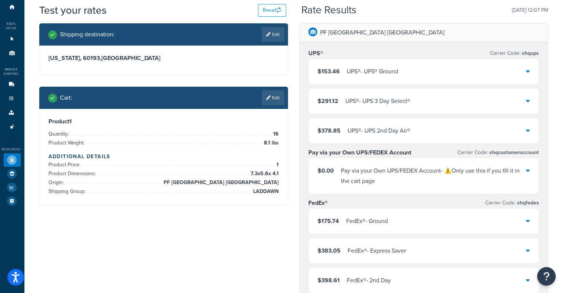
click at [444, 80] on div "$153.46 UPS® - UPS® Ground" at bounding box center [424, 71] width 230 height 25
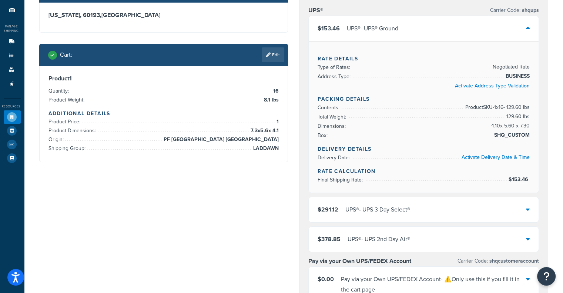
scroll to position [66, 0]
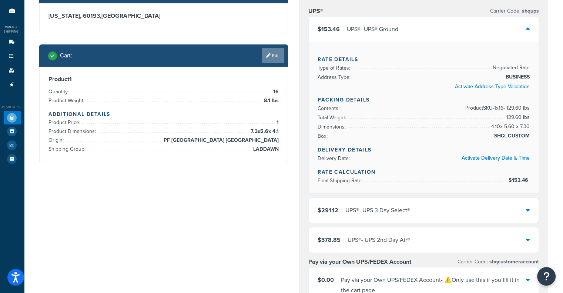
click at [272, 58] on link "Edit" at bounding box center [273, 55] width 23 height 15
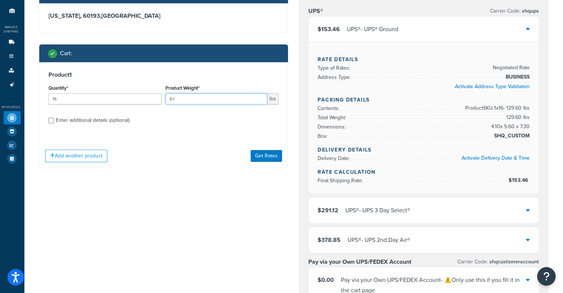
click at [223, 102] on input "8.1" at bounding box center [217, 98] width 102 height 11
paste input "6.0"
type input "6.0"
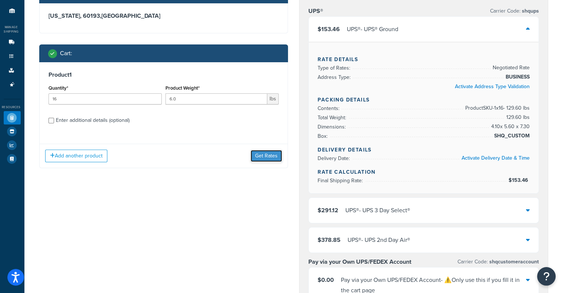
click at [269, 155] on button "Get Rates" at bounding box center [266, 156] width 31 height 12
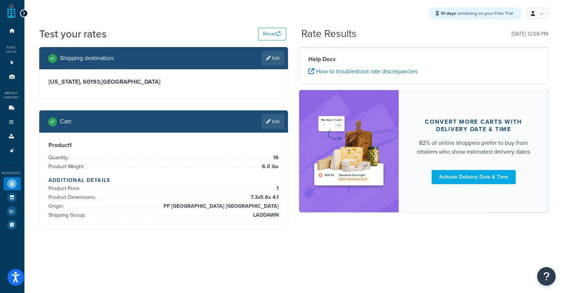
scroll to position [0, 0]
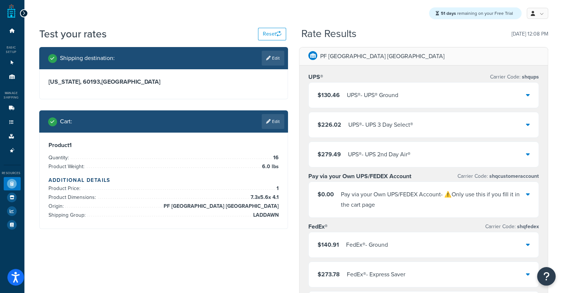
click at [324, 103] on div "$130.46 UPS® - UPS® Ground" at bounding box center [424, 95] width 230 height 25
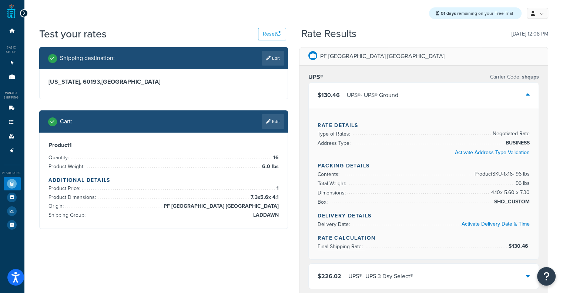
click at [324, 103] on div "$130.46 UPS® - UPS® Ground" at bounding box center [424, 95] width 230 height 25
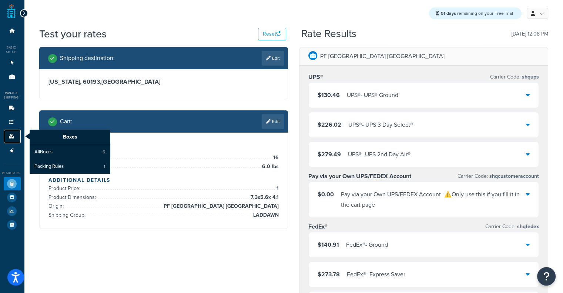
click at [14, 137] on icon at bounding box center [11, 136] width 7 height 4
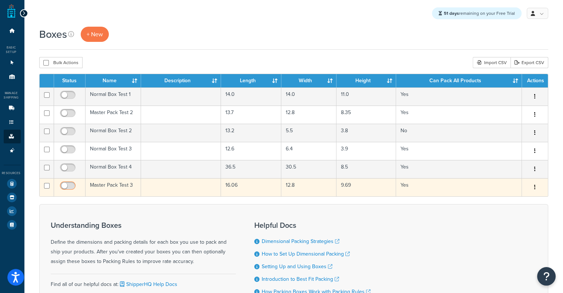
click at [70, 188] on input "checkbox" at bounding box center [69, 187] width 20 height 9
checkbox input "true"
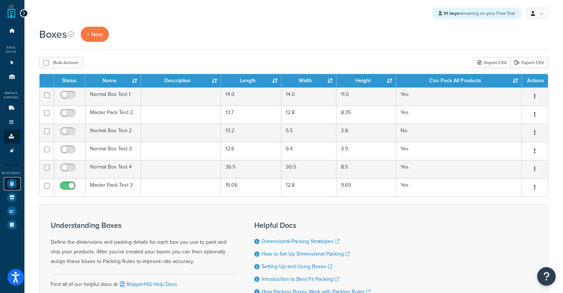
click at [18, 186] on link "Test Your Rates" at bounding box center [12, 183] width 17 height 13
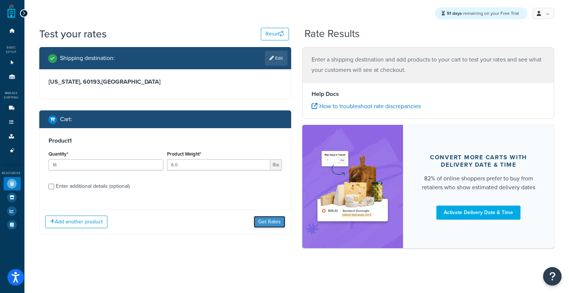
click at [283, 222] on button "Get Rates" at bounding box center [269, 222] width 31 height 12
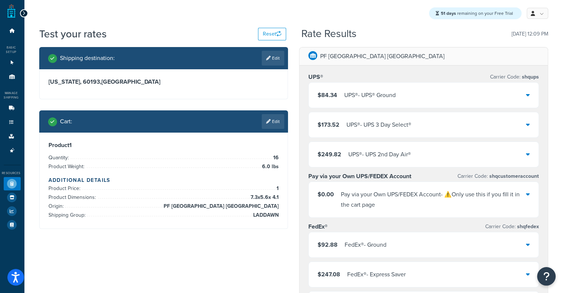
click at [376, 86] on div "$84.34 UPS® - UPS® Ground" at bounding box center [424, 95] width 230 height 25
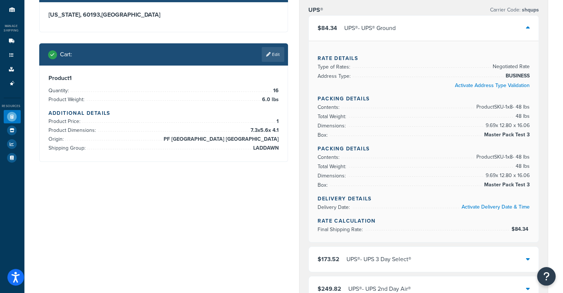
scroll to position [89, 0]
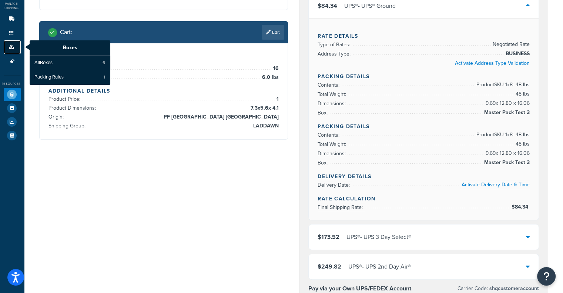
click at [12, 49] on icon at bounding box center [11, 47] width 7 height 4
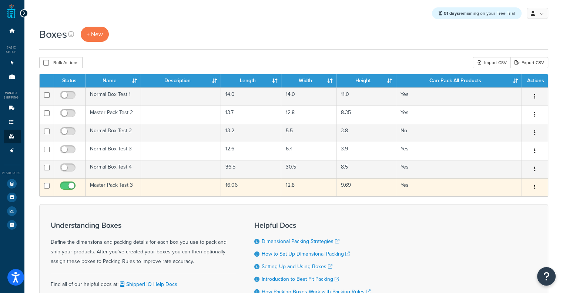
click at [66, 183] on input "checkbox" at bounding box center [69, 187] width 20 height 9
checkbox input "false"
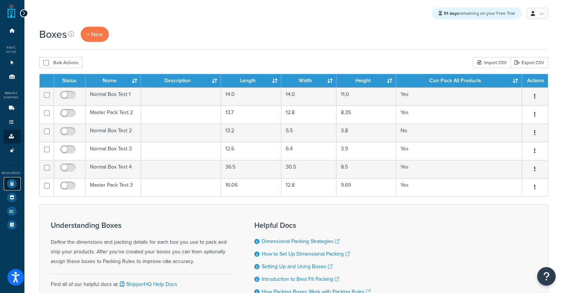
click at [6, 180] on link "Test Your Rates" at bounding box center [12, 183] width 17 height 13
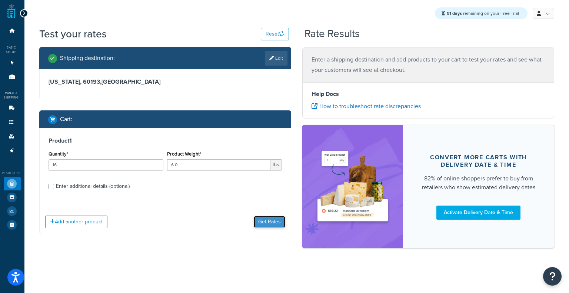
click at [270, 220] on button "Get Rates" at bounding box center [269, 222] width 31 height 12
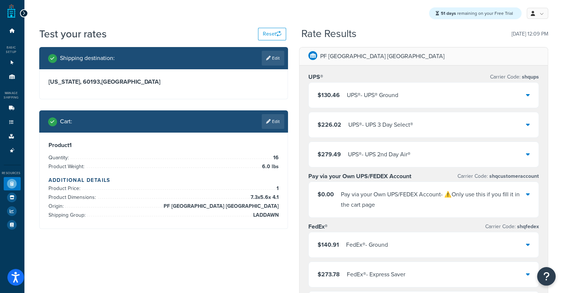
click at [431, 90] on div "$130.46 UPS® - UPS® Ground" at bounding box center [424, 95] width 230 height 25
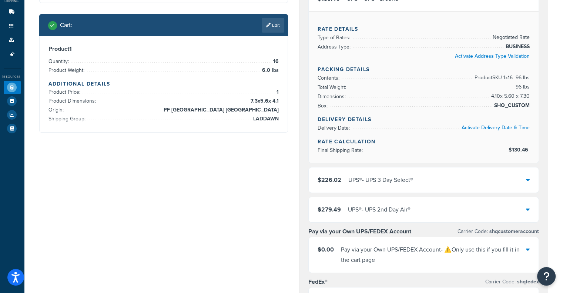
scroll to position [54, 0]
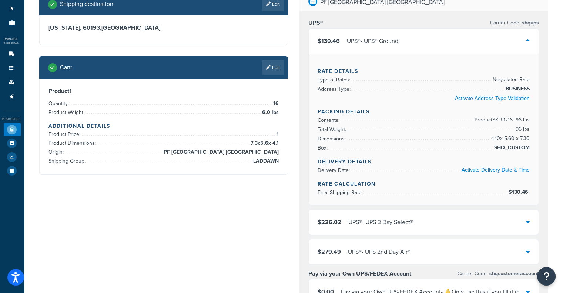
click at [498, 46] on div "$130.46 UPS® - UPS® Ground" at bounding box center [424, 41] width 230 height 25
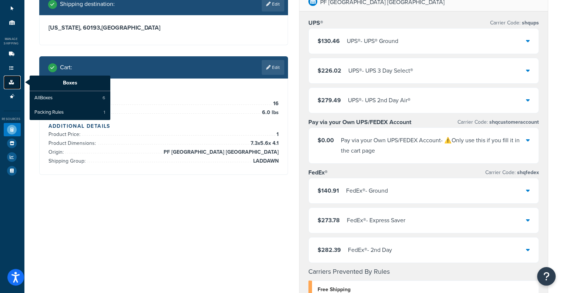
click at [12, 85] on link "Boxes" at bounding box center [12, 83] width 17 height 14
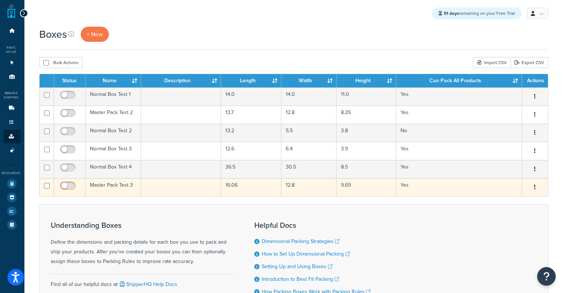
click at [65, 183] on input "checkbox" at bounding box center [69, 187] width 20 height 9
checkbox input "true"
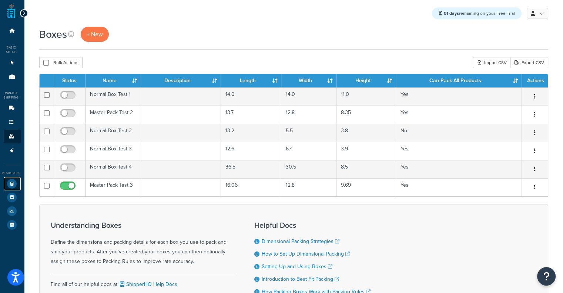
click at [10, 182] on icon at bounding box center [12, 184] width 10 height 10
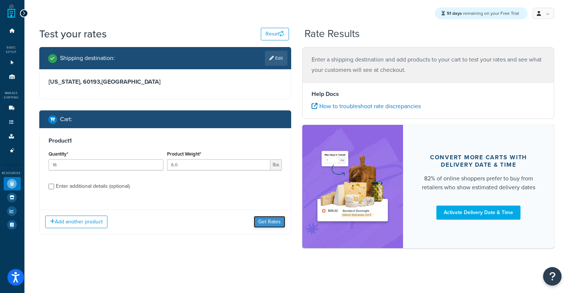
click at [275, 219] on button "Get Rates" at bounding box center [269, 222] width 31 height 12
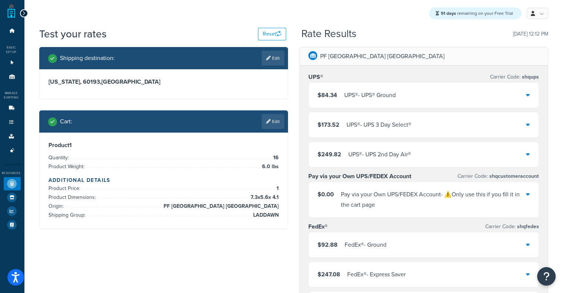
click at [438, 91] on div "$84.34 UPS® - UPS® Ground" at bounding box center [424, 95] width 230 height 25
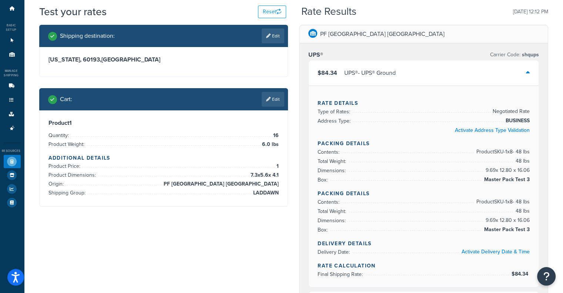
scroll to position [23, 0]
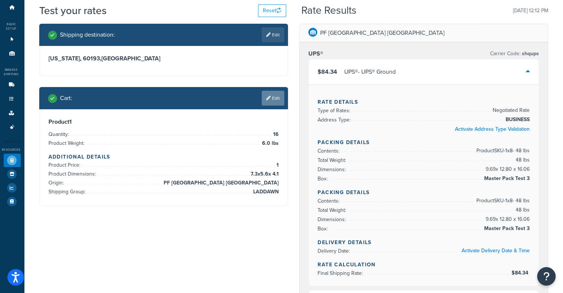
click at [267, 103] on link "Edit" at bounding box center [273, 98] width 23 height 15
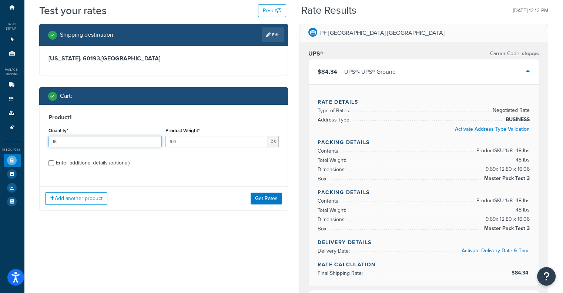
drag, startPoint x: 118, startPoint y: 146, endPoint x: 0, endPoint y: 122, distance: 120.9
type input "18"
click at [279, 193] on button "Get Rates" at bounding box center [266, 199] width 31 height 12
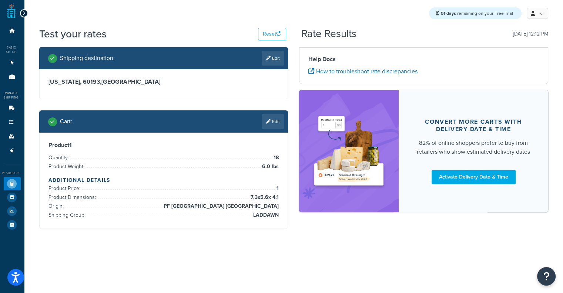
scroll to position [0, 0]
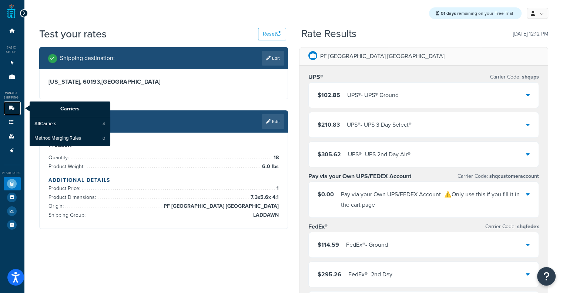
click at [13, 107] on icon at bounding box center [11, 108] width 7 height 4
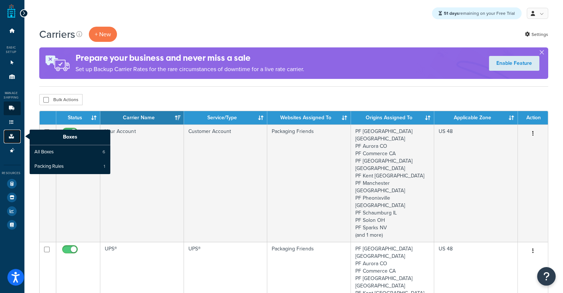
click at [10, 137] on icon at bounding box center [11, 136] width 7 height 4
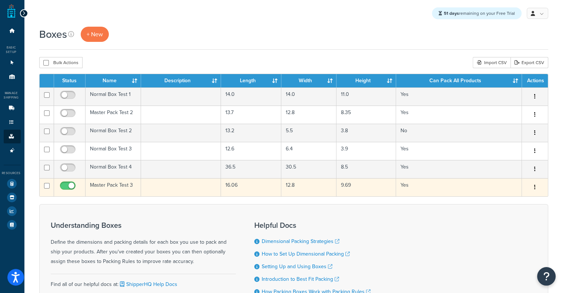
click at [68, 186] on input "checkbox" at bounding box center [69, 187] width 20 height 9
checkbox input "false"
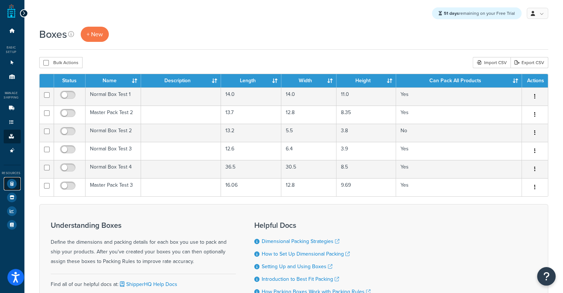
click at [13, 186] on icon at bounding box center [12, 184] width 10 height 10
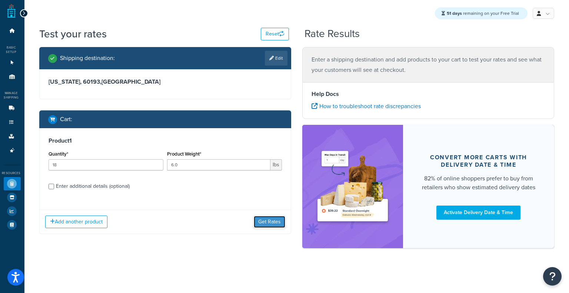
click at [280, 222] on button "Get Rates" at bounding box center [269, 222] width 31 height 12
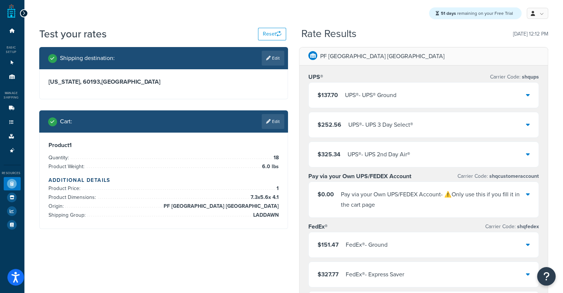
click at [440, 100] on div "$137.70 UPS® - UPS® Ground" at bounding box center [424, 95] width 230 height 25
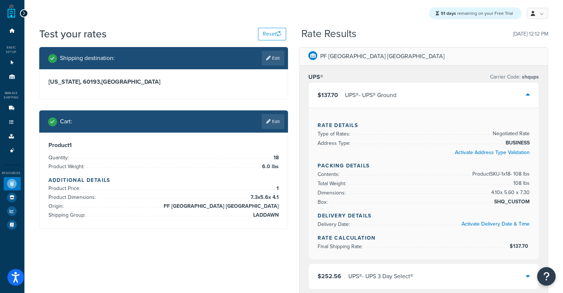
click at [440, 100] on div "$137.70 UPS® - UPS® Ground" at bounding box center [424, 95] width 230 height 25
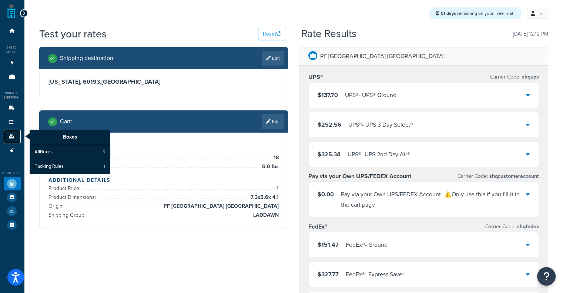
click at [14, 134] on link "Boxes" at bounding box center [12, 137] width 17 height 14
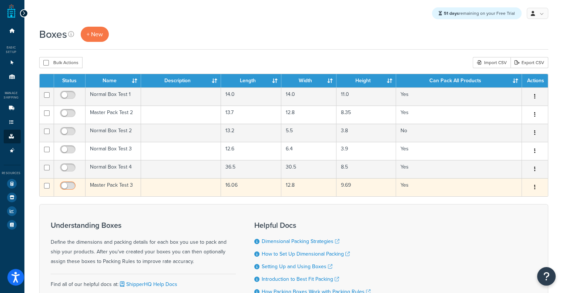
click at [65, 182] on span at bounding box center [68, 185] width 16 height 9
click at [65, 183] on input "checkbox" at bounding box center [69, 187] width 20 height 9
checkbox input "true"
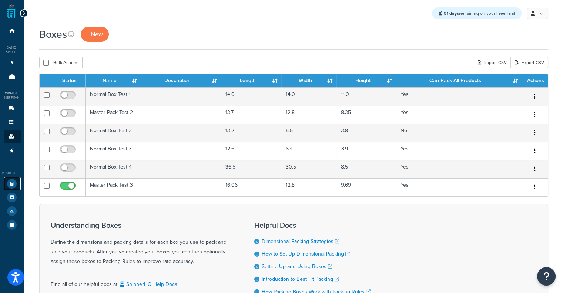
click at [12, 181] on icon at bounding box center [12, 184] width 10 height 10
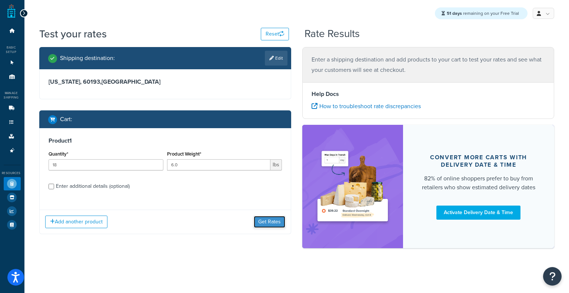
click at [268, 221] on button "Get Rates" at bounding box center [269, 222] width 31 height 12
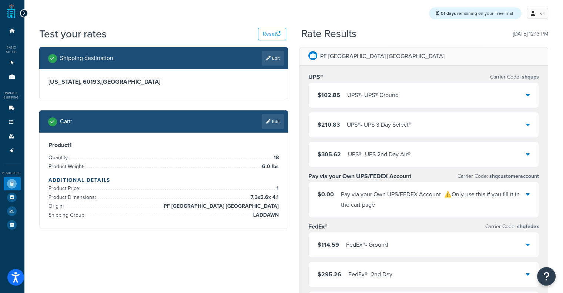
click at [433, 93] on div "$102.85 UPS® - UPS® Ground" at bounding box center [424, 95] width 230 height 25
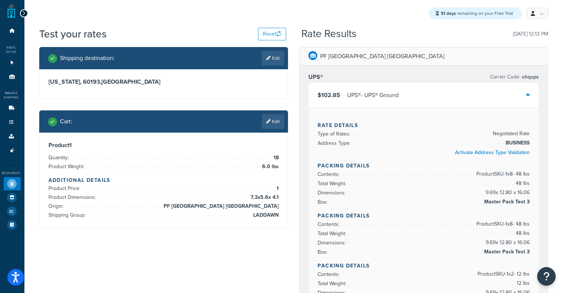
click at [433, 93] on div "$102.85 UPS® - UPS® Ground" at bounding box center [424, 95] width 230 height 25
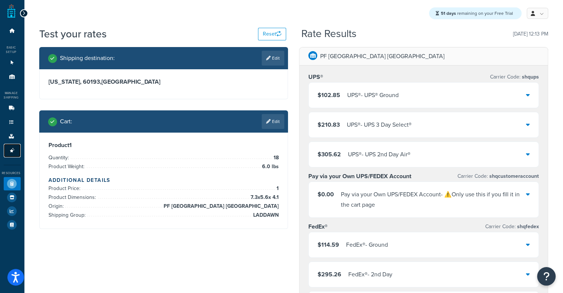
click at [7, 148] on link "Advanced Features 4" at bounding box center [12, 151] width 17 height 14
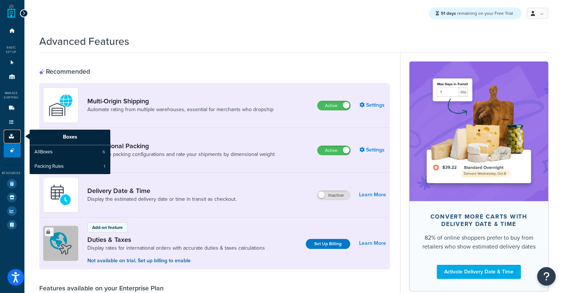
click at [13, 137] on icon at bounding box center [11, 136] width 7 height 4
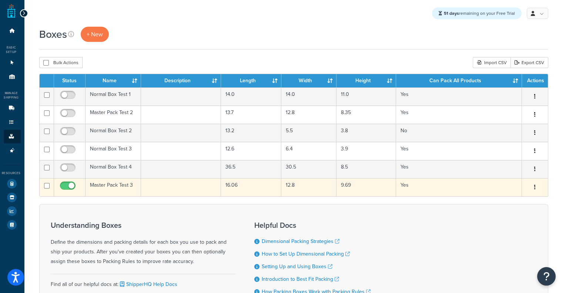
click at [67, 186] on input "checkbox" at bounding box center [69, 187] width 20 height 9
checkbox input "false"
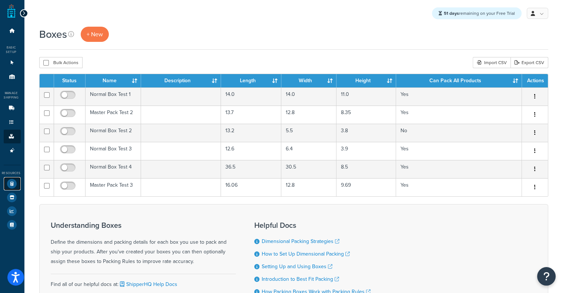
click at [14, 183] on icon at bounding box center [12, 184] width 10 height 10
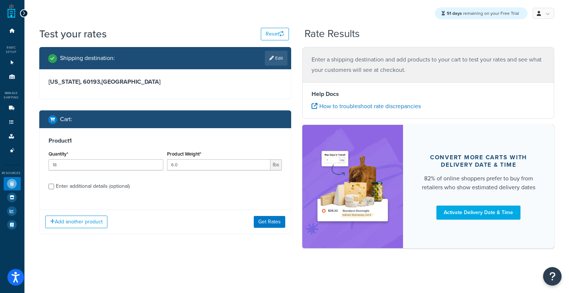
click at [269, 215] on div "Add another product Get Rates" at bounding box center [165, 222] width 251 height 24
click at [275, 216] on button "Get Rates" at bounding box center [269, 222] width 31 height 12
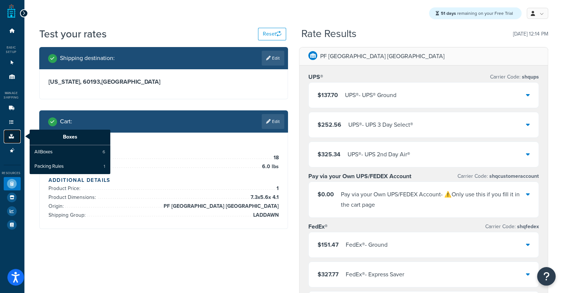
click at [8, 137] on icon at bounding box center [11, 136] width 7 height 4
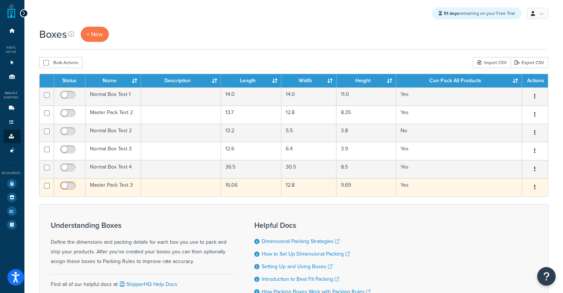
click at [67, 183] on input "checkbox" at bounding box center [69, 187] width 20 height 9
checkbox input "true"
click at [240, 188] on td "16.06" at bounding box center [251, 187] width 60 height 18
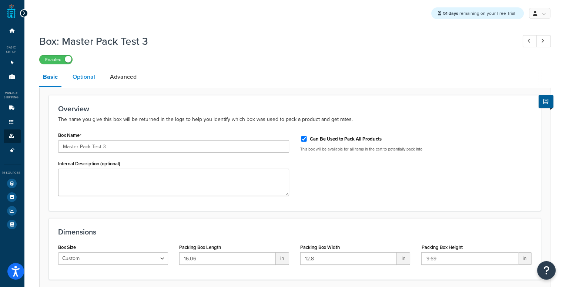
click at [87, 84] on link "Optional" at bounding box center [84, 77] width 30 height 18
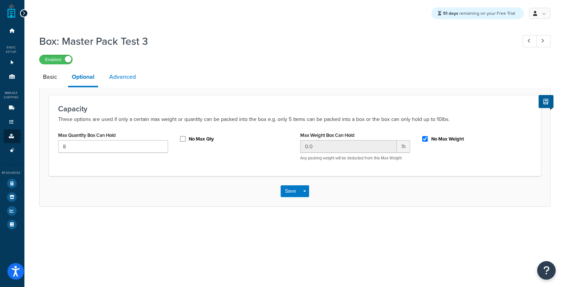
click at [135, 78] on link "Advanced" at bounding box center [123, 77] width 34 height 18
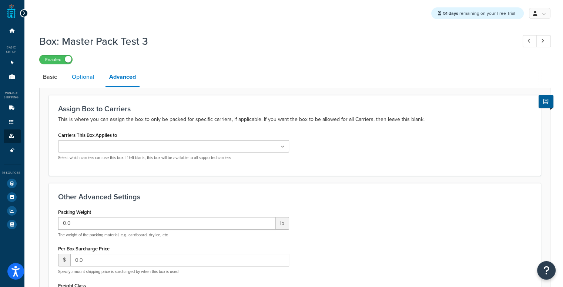
click at [87, 76] on link "Optional" at bounding box center [83, 77] width 30 height 18
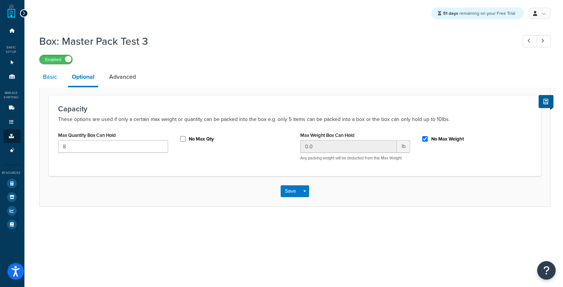
click at [48, 75] on link "Basic" at bounding box center [49, 77] width 21 height 18
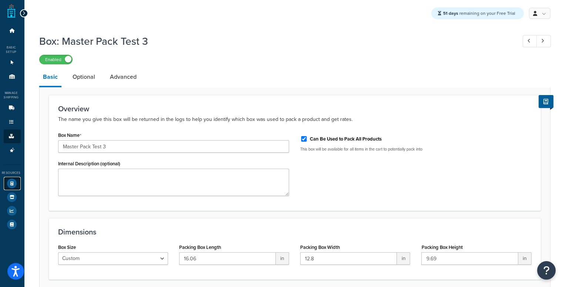
click at [10, 188] on icon at bounding box center [12, 184] width 10 height 10
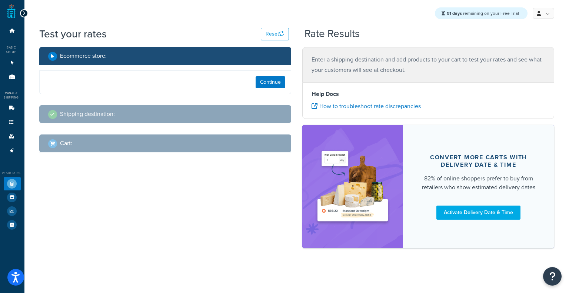
click at [10, 188] on icon at bounding box center [12, 184] width 10 height 10
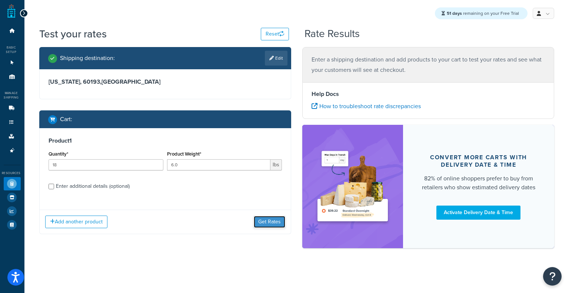
click at [267, 220] on button "Get Rates" at bounding box center [269, 222] width 31 height 12
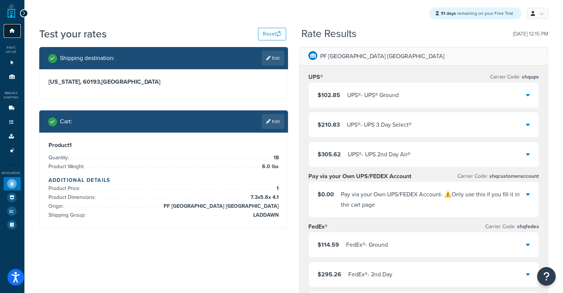
click at [11, 30] on icon at bounding box center [12, 31] width 7 height 4
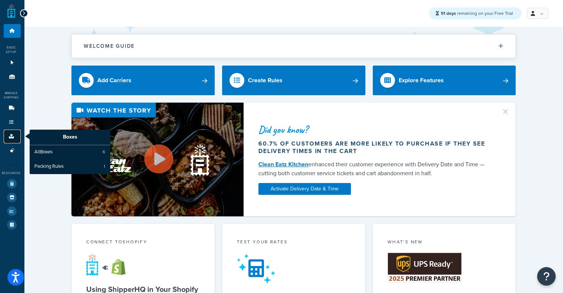
click at [15, 139] on link "Boxes" at bounding box center [12, 137] width 17 height 14
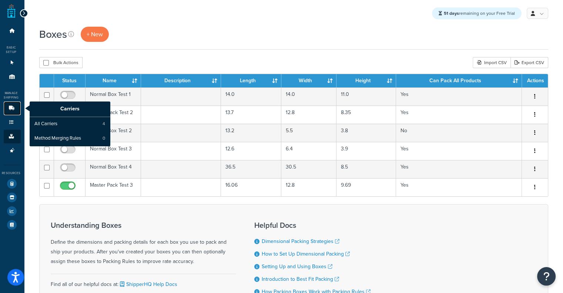
click at [9, 108] on icon at bounding box center [11, 108] width 7 height 4
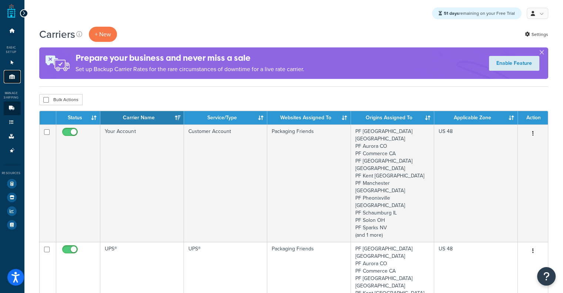
click at [13, 76] on icon at bounding box center [12, 76] width 7 height 4
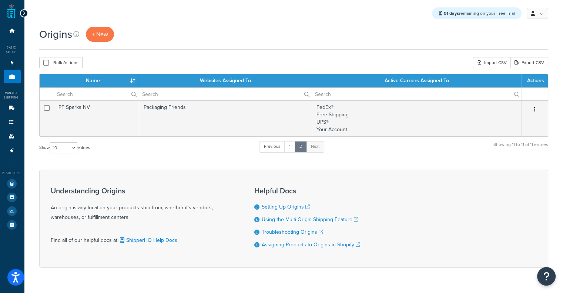
scroll to position [19, 0]
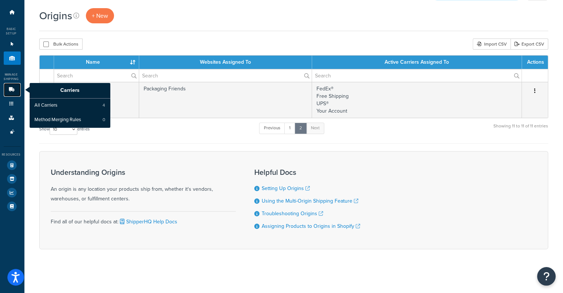
click at [9, 88] on icon at bounding box center [11, 89] width 7 height 4
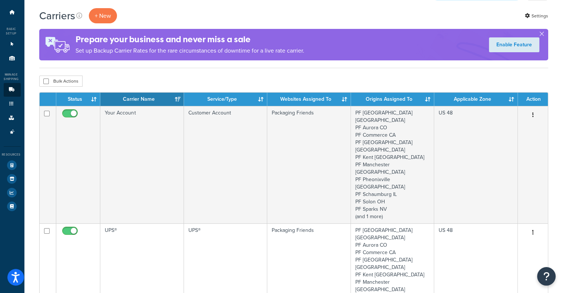
scroll to position [19, 0]
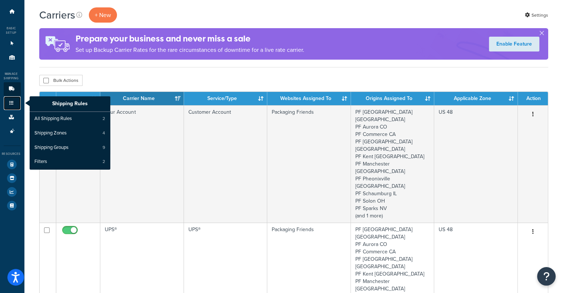
click at [4, 100] on link "Shipping Rules" at bounding box center [12, 103] width 17 height 14
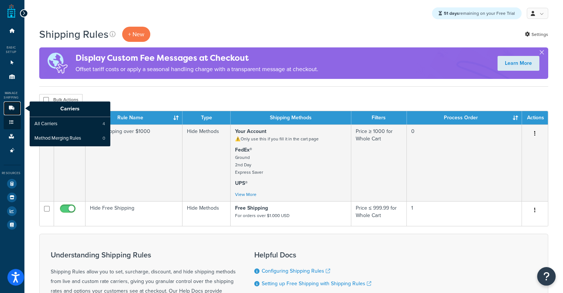
click at [12, 110] on icon at bounding box center [11, 108] width 7 height 4
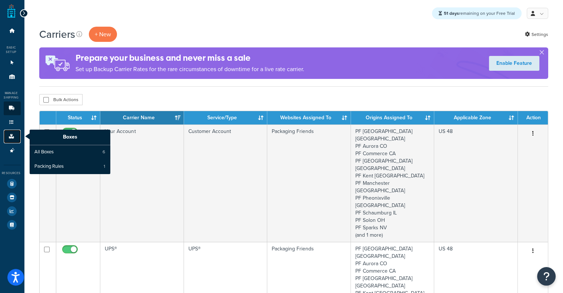
click at [6, 136] on link "Boxes" at bounding box center [12, 137] width 17 height 14
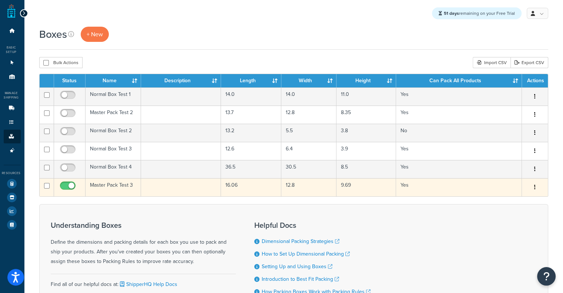
click at [64, 187] on input "checkbox" at bounding box center [69, 187] width 20 height 9
checkbox input "false"
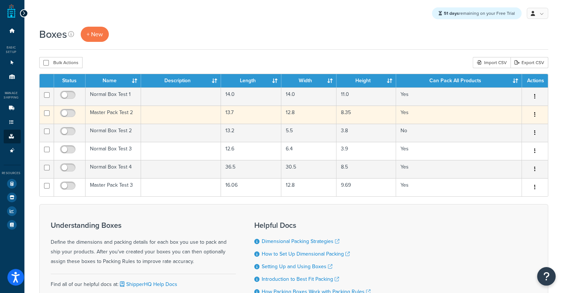
click at [103, 114] on td "Master Pack Test 2" at bounding box center [114, 115] width 56 height 18
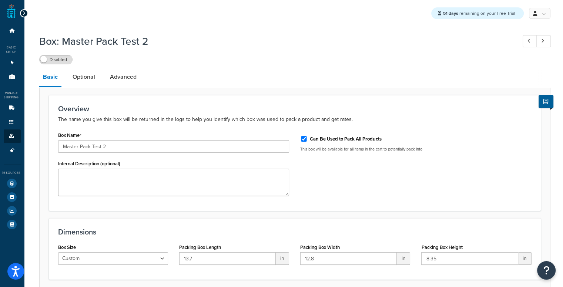
scroll to position [61, 0]
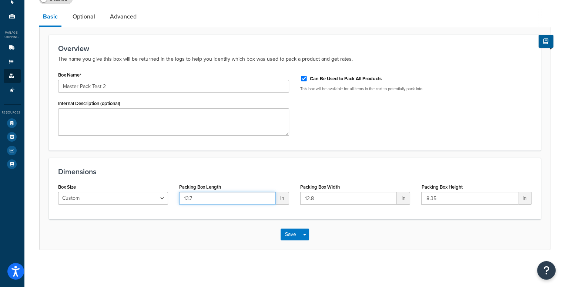
drag, startPoint x: 203, startPoint y: 196, endPoint x: 130, endPoint y: 189, distance: 73.7
click at [130, 189] on div "Box Size Custom USPS Small Flat Box USPS Medium Flat Box USPS Large Flat Box US…" at bounding box center [295, 196] width 485 height 29
paste input "8.3"
type input "8.3"
drag, startPoint x: 330, startPoint y: 195, endPoint x: 248, endPoint y: 192, distance: 81.1
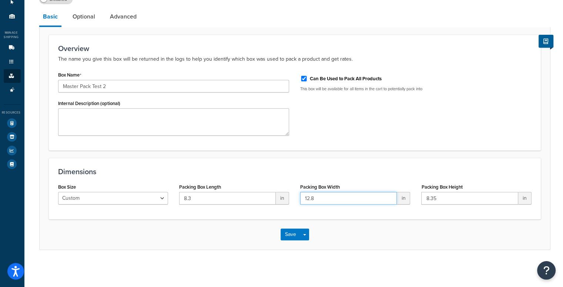
click at [248, 192] on div "Box Size Custom USPS Small Flat Box USPS Medium Flat Box USPS Large Flat Box US…" at bounding box center [295, 196] width 485 height 29
paste input "4"
type input "12.4"
drag, startPoint x: 447, startPoint y: 200, endPoint x: 270, endPoint y: 181, distance: 178.0
click at [270, 181] on div "Dimensions Box Size Custom USPS Small Flat Box USPS Medium Flat Box USPS Large …" at bounding box center [295, 188] width 492 height 61
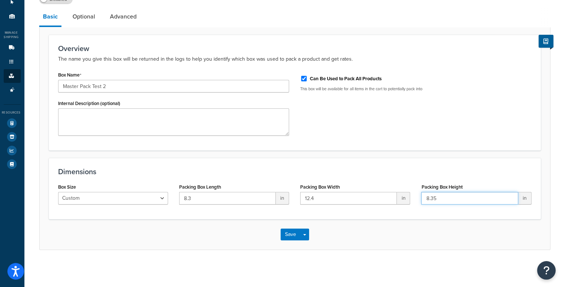
paste input "16.9"
type input "16.9"
drag, startPoint x: 468, startPoint y: 201, endPoint x: 416, endPoint y: 201, distance: 51.8
click at [416, 201] on div "Packing Box Height 16.9 in" at bounding box center [476, 196] width 121 height 29
click at [220, 201] on input "8.3" at bounding box center [227, 198] width 97 height 13
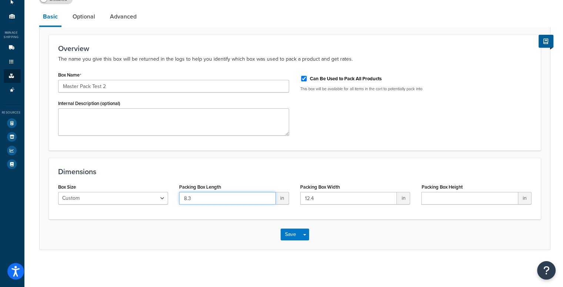
paste input "16.9"
drag, startPoint x: 189, startPoint y: 197, endPoint x: 128, endPoint y: 189, distance: 61.7
click at [128, 189] on div "Box Size Custom USPS Small Flat Box USPS Medium Flat Box USPS Large Flat Box US…" at bounding box center [295, 196] width 485 height 29
type input "16.9"
paste input "8.3"
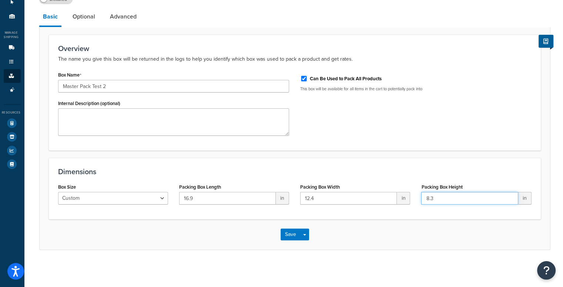
click at [467, 194] on input "8.3" at bounding box center [469, 198] width 97 height 13
type input "8.3"
click at [84, 21] on link "Optional" at bounding box center [84, 17] width 30 height 18
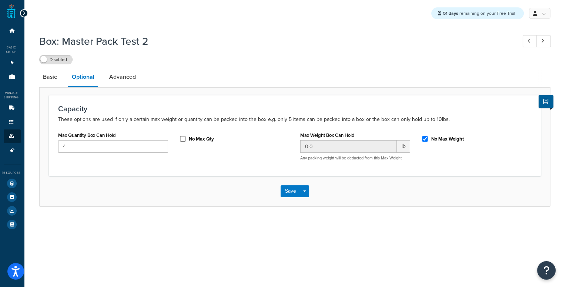
scroll to position [6, 0]
drag, startPoint x: 124, startPoint y: 142, endPoint x: 13, endPoint y: 140, distance: 110.4
click at [13, 140] on div "Dashboard Basic Setup Websites 1 Origins 11 Manage Shipping Carriers Carriers A…" at bounding box center [281, 143] width 563 height 287
type input "2"
click at [111, 79] on link "Advanced" at bounding box center [123, 77] width 34 height 18
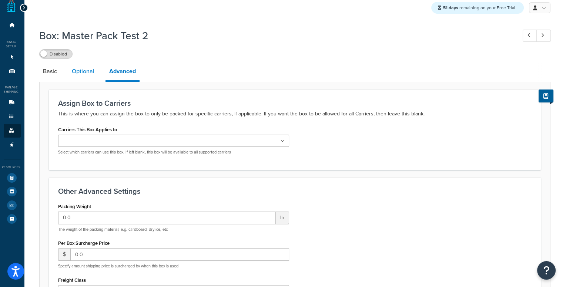
click at [80, 76] on link "Optional" at bounding box center [83, 72] width 30 height 18
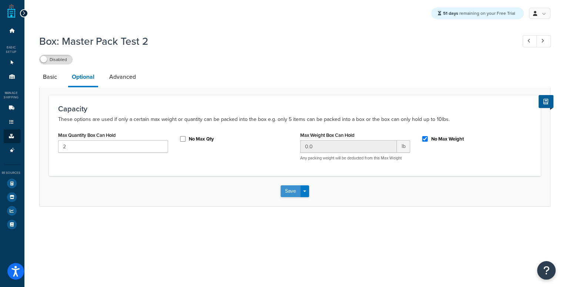
click at [287, 186] on button "Save" at bounding box center [291, 192] width 20 height 12
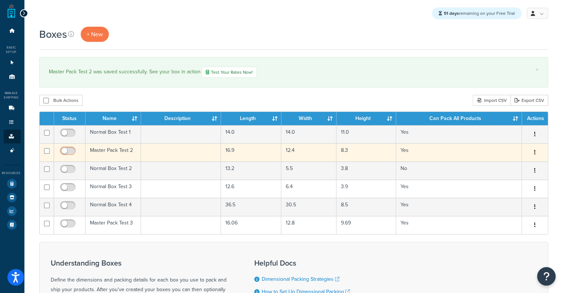
click at [69, 153] on input "checkbox" at bounding box center [69, 152] width 20 height 9
checkbox input "true"
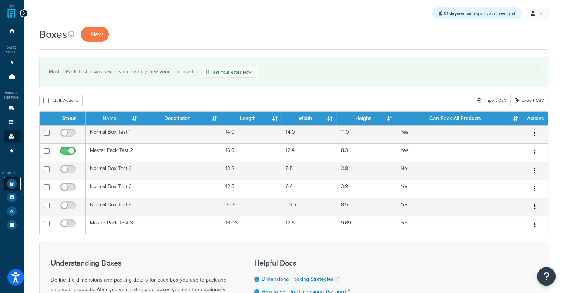
click at [16, 188] on link "Test Your Rates" at bounding box center [12, 183] width 17 height 13
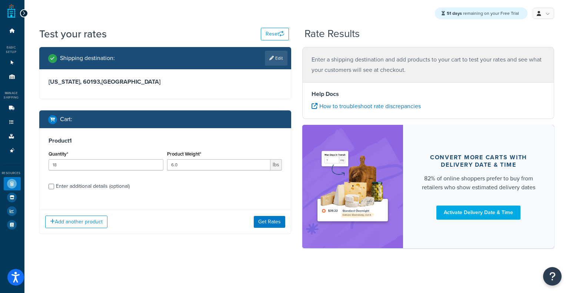
click at [77, 188] on div "Enter additional details (optional)" at bounding box center [93, 186] width 74 height 10
click at [54, 188] on input "Enter additional details (optional)" at bounding box center [52, 187] width 6 height 6
checkbox input "true"
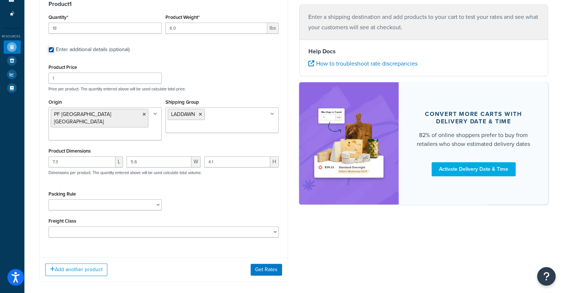
scroll to position [143, 0]
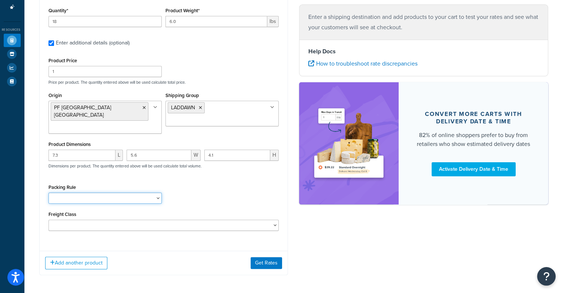
click at [107, 194] on select "Test Packing Rule" at bounding box center [105, 198] width 113 height 11
click at [76, 150] on input "7.3" at bounding box center [82, 155] width 67 height 11
drag, startPoint x: 87, startPoint y: 148, endPoint x: 40, endPoint y: 134, distance: 49.1
click at [40, 134] on div "Product 1 Quantity* 18 Product Weight* 6.0 lbs Enter additional details (option…" at bounding box center [164, 115] width 248 height 260
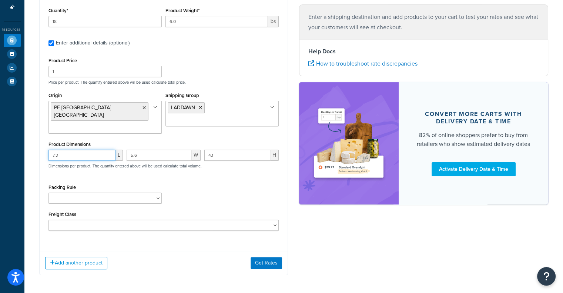
paste input "15.9"
type input "15.9"
click at [151, 150] on input "5.6" at bounding box center [159, 155] width 65 height 11
drag, startPoint x: 149, startPoint y: 149, endPoint x: 101, endPoint y: 145, distance: 48.3
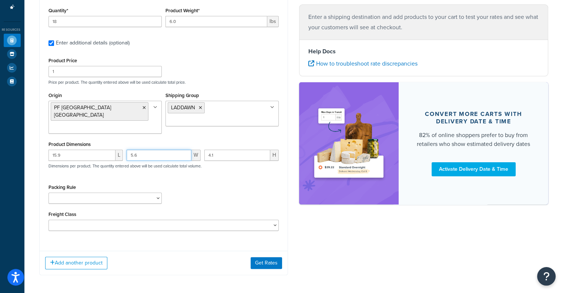
click at [101, 150] on div "15.9 L 5.6 W 4.1 H Dimensions per product. The quantity entered above will be u…" at bounding box center [164, 163] width 234 height 27
paste input "11.3"
type input "11.3"
drag, startPoint x: 221, startPoint y: 146, endPoint x: 126, endPoint y: 128, distance: 96.8
click at [126, 128] on div "Product Price 1 Price per product. The quantity entered above will be used calc…" at bounding box center [164, 143] width 231 height 175
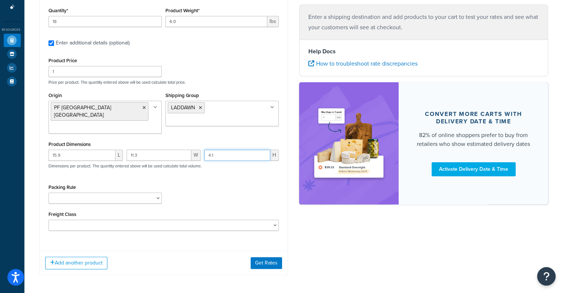
paste input "3.4"
type input "3.4"
click at [273, 258] on button "Get Rates" at bounding box center [266, 263] width 31 height 12
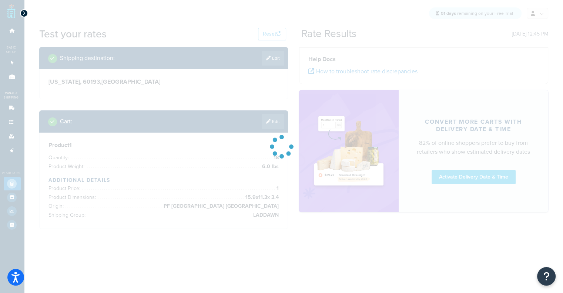
scroll to position [0, 0]
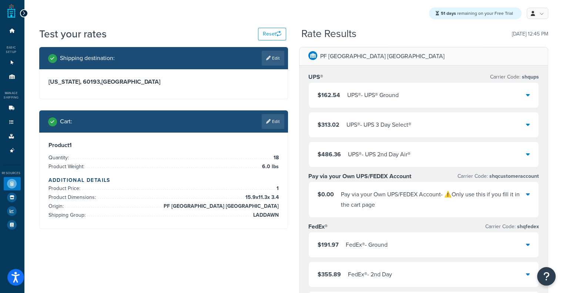
click at [272, 126] on link "Edit" at bounding box center [273, 121] width 23 height 15
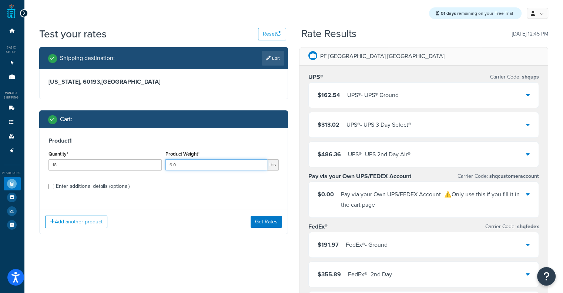
drag, startPoint x: 215, startPoint y: 167, endPoint x: 86, endPoint y: 150, distance: 130.0
click at [86, 150] on div "Quantity* 18 Product Weight* 6.0 lbs" at bounding box center [164, 162] width 234 height 27
paste input "15.8"
type input "15.8"
drag, startPoint x: 117, startPoint y: 167, endPoint x: 0, endPoint y: 145, distance: 118.6
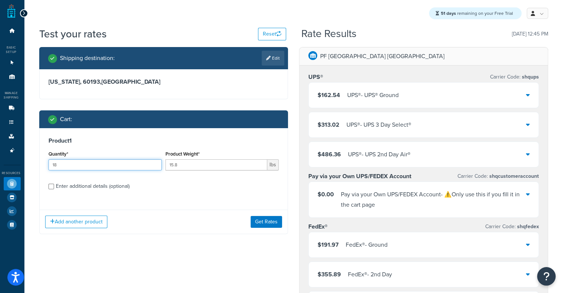
type input "2"
click at [274, 219] on button "Get Rates" at bounding box center [266, 222] width 31 height 12
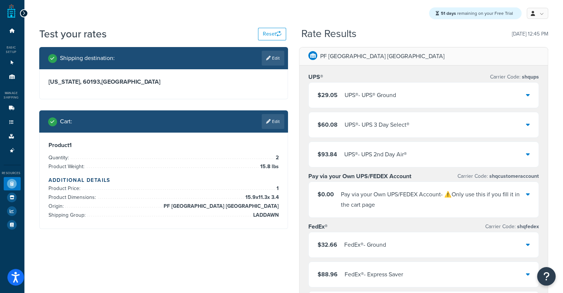
click at [339, 102] on div "$29.05 UPS® - UPS® Ground" at bounding box center [424, 95] width 230 height 25
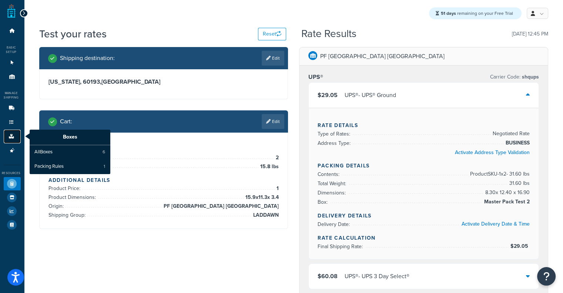
click at [10, 139] on link "Boxes" at bounding box center [12, 137] width 17 height 14
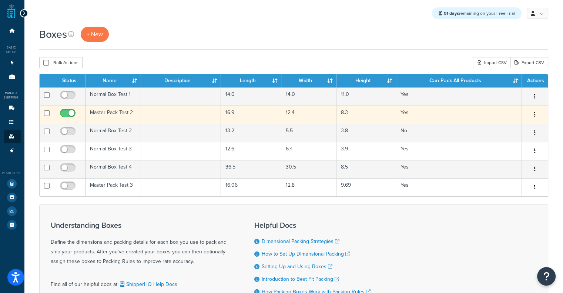
click at [67, 116] on input "checkbox" at bounding box center [69, 114] width 20 height 9
checkbox input "false"
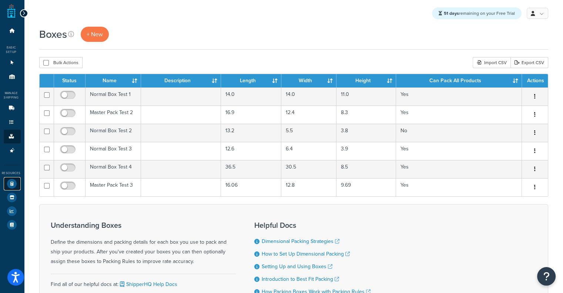
click at [10, 186] on icon at bounding box center [12, 184] width 10 height 10
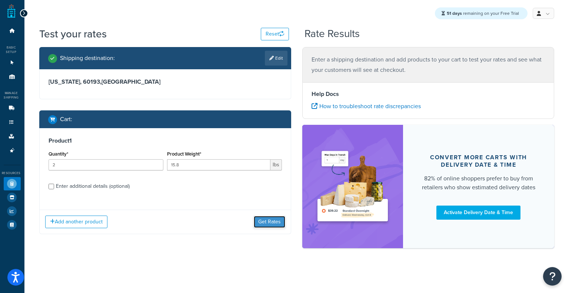
click at [262, 221] on button "Get Rates" at bounding box center [269, 222] width 31 height 12
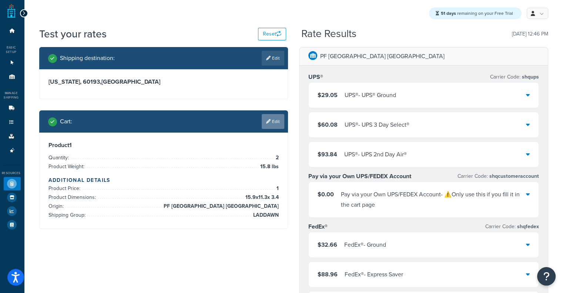
click at [277, 121] on link "Edit" at bounding box center [273, 121] width 23 height 15
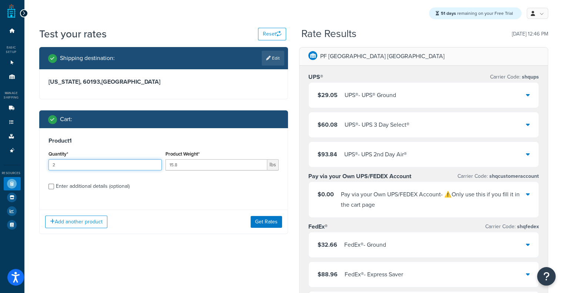
drag, startPoint x: 99, startPoint y: 164, endPoint x: 23, endPoint y: 171, distance: 76.6
type input "12"
click at [273, 217] on button "Get Rates" at bounding box center [266, 222] width 31 height 12
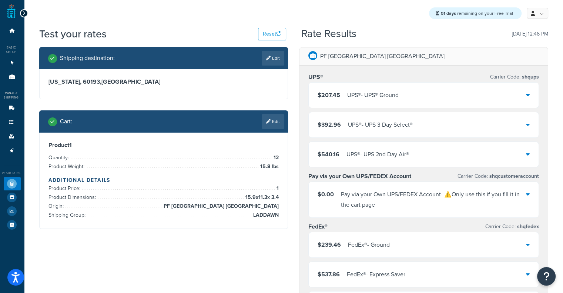
click at [384, 97] on div "UPS® - UPS® Ground" at bounding box center [372, 95] width 51 height 10
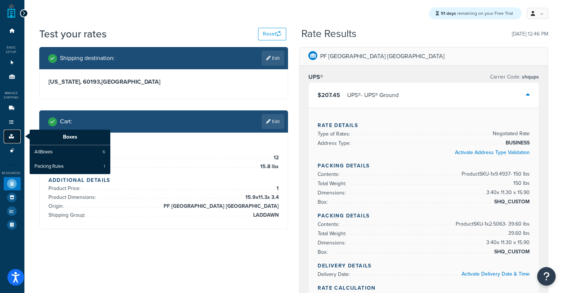
click at [16, 136] on link "Boxes" at bounding box center [12, 137] width 17 height 14
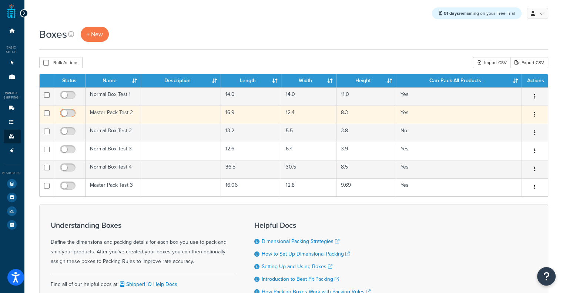
click at [69, 115] on input "checkbox" at bounding box center [69, 114] width 20 height 9
checkbox input "true"
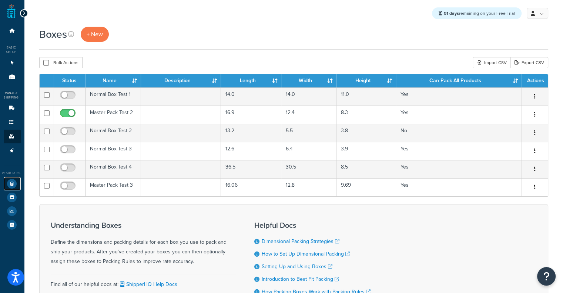
click at [11, 181] on icon at bounding box center [12, 184] width 10 height 10
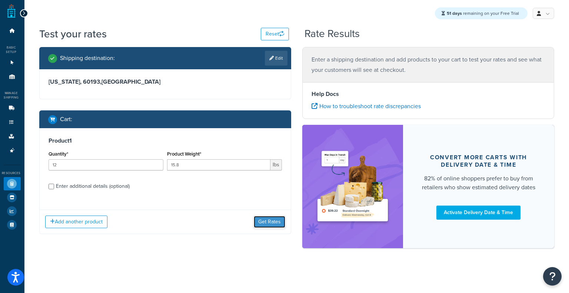
click at [258, 217] on button "Get Rates" at bounding box center [269, 222] width 31 height 12
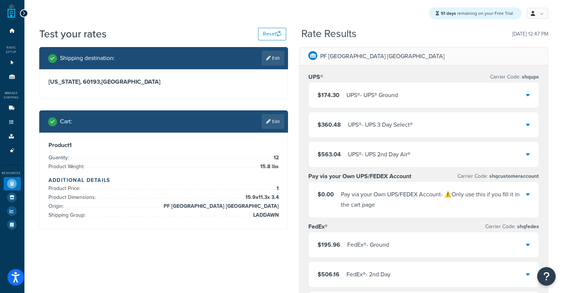
click at [387, 105] on div "$174.30 UPS® - UPS® Ground" at bounding box center [424, 95] width 230 height 25
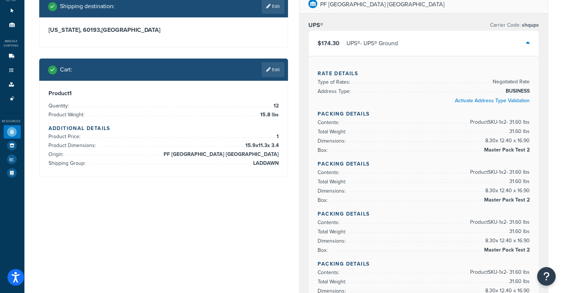
scroll to position [20, 0]
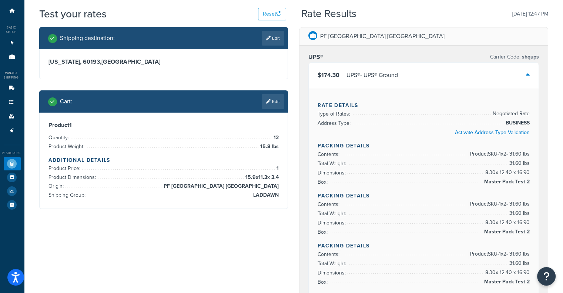
click at [467, 81] on div "$174.30 UPS® - UPS® Ground" at bounding box center [424, 75] width 230 height 25
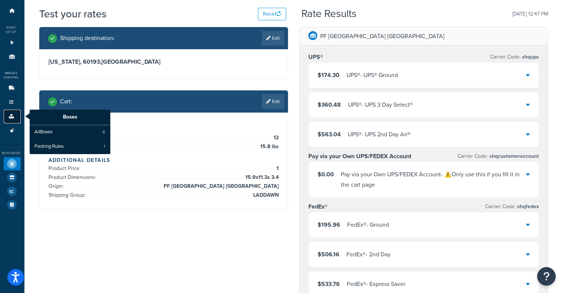
click at [9, 114] on icon at bounding box center [11, 116] width 7 height 4
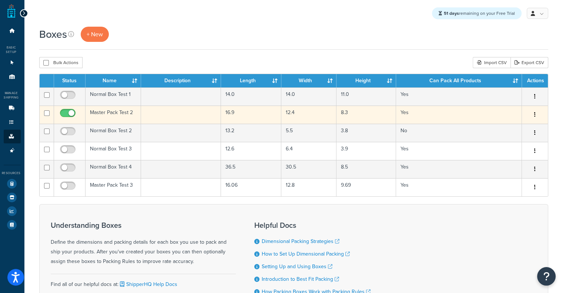
click at [66, 113] on input "checkbox" at bounding box center [69, 114] width 20 height 9
checkbox input "false"
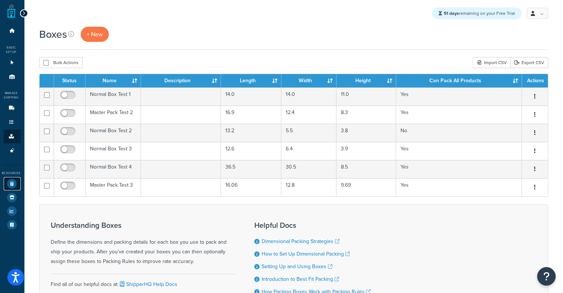
click at [10, 186] on icon at bounding box center [12, 184] width 10 height 10
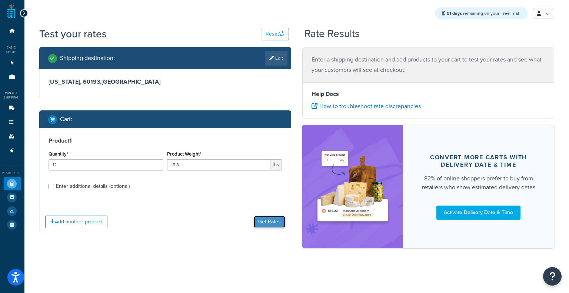
click at [271, 225] on button "Get Rates" at bounding box center [269, 222] width 31 height 12
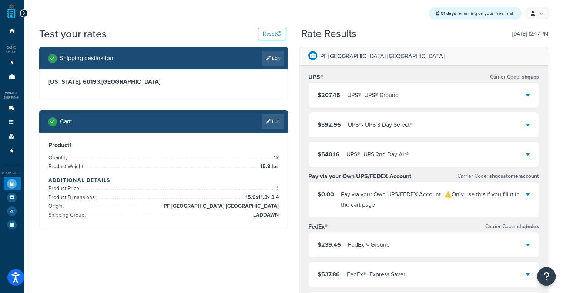
click at [347, 95] on div "UPS® - UPS® Ground" at bounding box center [372, 95] width 51 height 10
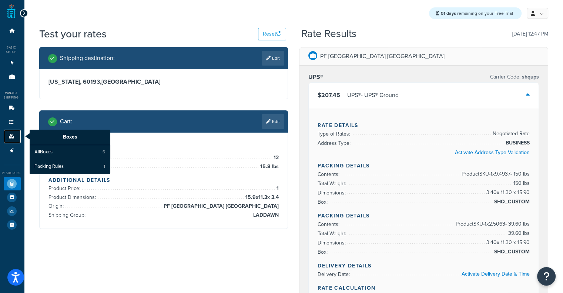
click at [10, 137] on icon at bounding box center [11, 136] width 7 height 4
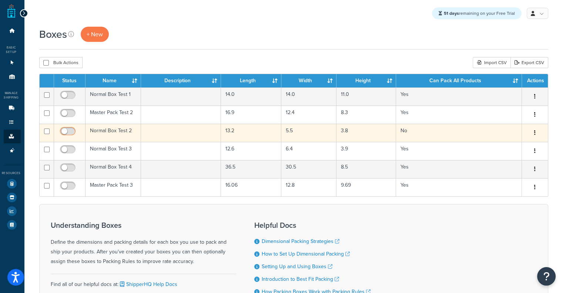
click at [68, 130] on input "checkbox" at bounding box center [69, 132] width 20 height 9
checkbox input "true"
click at [153, 136] on td at bounding box center [181, 133] width 80 height 18
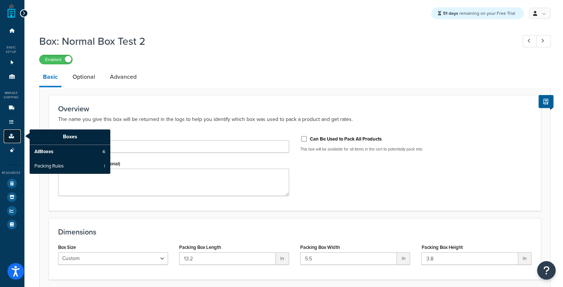
click at [10, 134] on link "Boxes" at bounding box center [12, 137] width 17 height 14
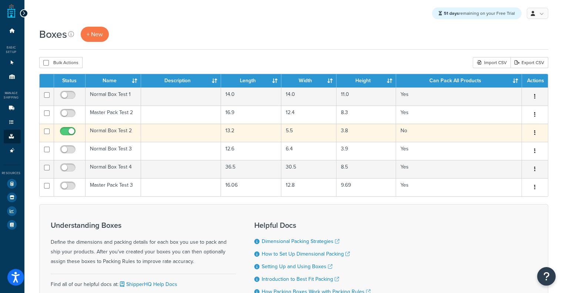
click at [70, 134] on input "checkbox" at bounding box center [69, 132] width 20 height 9
checkbox input "false"
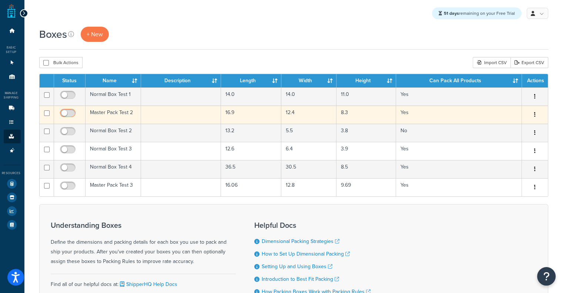
click at [68, 112] on input "checkbox" at bounding box center [69, 114] width 20 height 9
checkbox input "true"
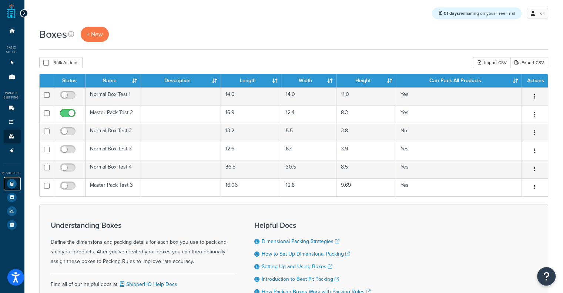
click at [14, 184] on icon at bounding box center [12, 184] width 10 height 10
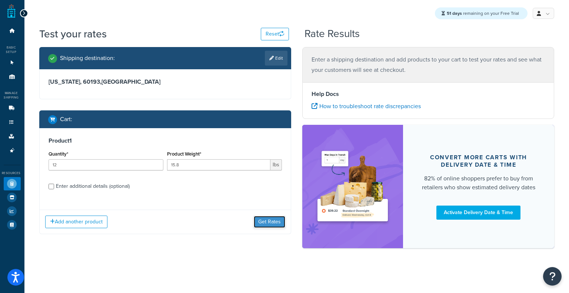
click at [267, 223] on button "Get Rates" at bounding box center [269, 222] width 31 height 12
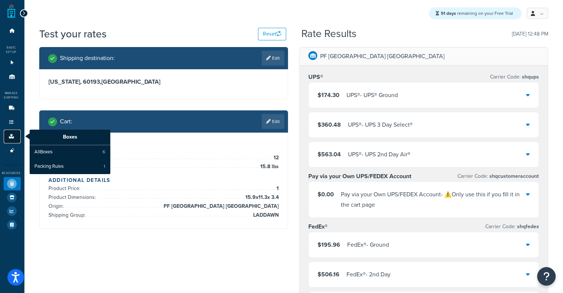
click at [13, 138] on icon at bounding box center [11, 136] width 7 height 4
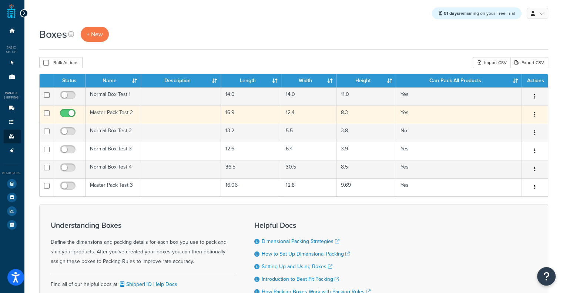
click at [127, 114] on td "Master Pack Test 2" at bounding box center [114, 115] width 56 height 18
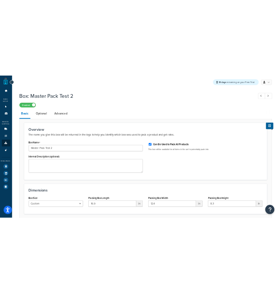
scroll to position [61, 0]
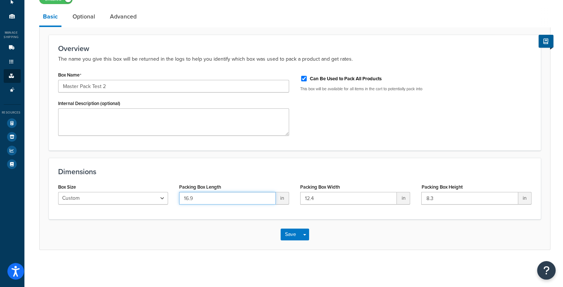
drag, startPoint x: 218, startPoint y: 200, endPoint x: 107, endPoint y: 193, distance: 110.9
click at [107, 193] on div "Box Size Custom USPS Small Flat Box USPS Medium Flat Box USPS Large Flat Box US…" at bounding box center [295, 196] width 485 height 29
paste input "20.1"
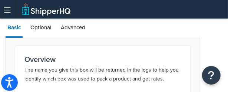
type input "20.1"
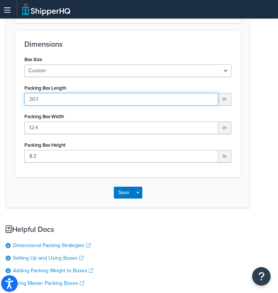
scroll to position [236, 0]
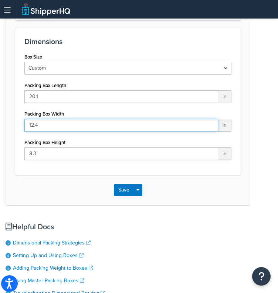
drag, startPoint x: 88, startPoint y: 127, endPoint x: 0, endPoint y: 117, distance: 89.5
click at [0, 117] on html "Accessibility Screen-Reader Guide, Feedback, and Issue Reporting | New window S…" at bounding box center [139, 70] width 278 height 613
paste input "6.1"
type input "16.1"
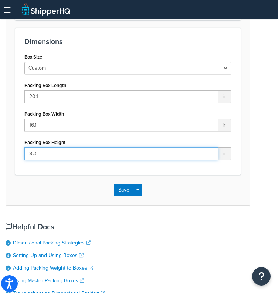
drag, startPoint x: 100, startPoint y: 153, endPoint x: 0, endPoint y: 130, distance: 102.9
click at [0, 130] on html "Accessibility Screen-Reader Guide, Feedback, and Issue Reporting | New window S…" at bounding box center [139, 70] width 278 height 613
paste input "7.6"
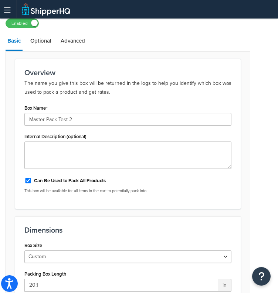
scroll to position [48, 0]
type input "7.6"
click at [34, 43] on link "Optional" at bounding box center [41, 40] width 24 height 18
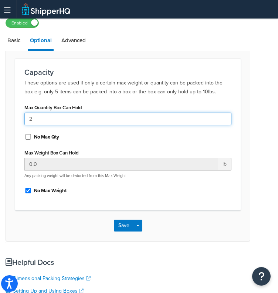
drag, startPoint x: 83, startPoint y: 117, endPoint x: 0, endPoint y: 128, distance: 84.1
click at [0, 128] on html "Accessibility Screen-Reader Guide, Feedback, and Issue Reporting | New window S…" at bounding box center [139, 182] width 278 height 461
type input "4"
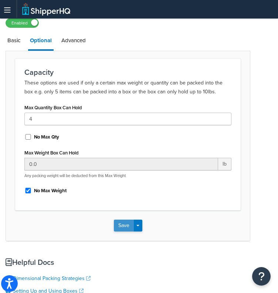
click at [127, 229] on button "Save" at bounding box center [124, 226] width 20 height 12
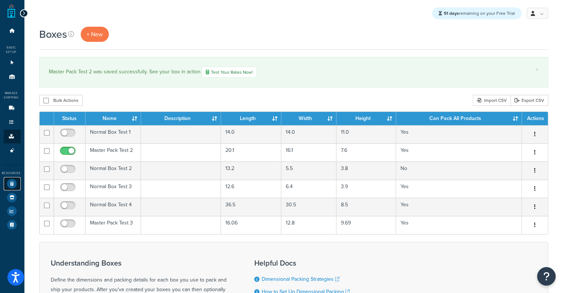
click at [12, 187] on icon at bounding box center [12, 184] width 10 height 10
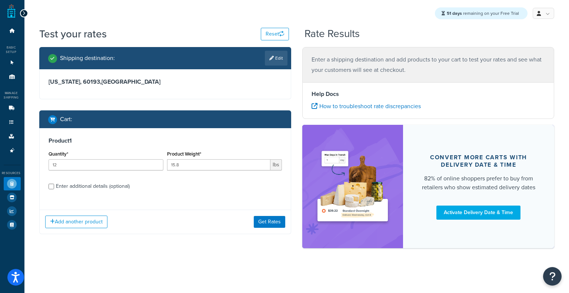
click at [70, 186] on div "Enter additional details (optional)" at bounding box center [93, 186] width 74 height 10
click at [54, 186] on input "Enter additional details (optional)" at bounding box center [52, 187] width 6 height 6
checkbox input "true"
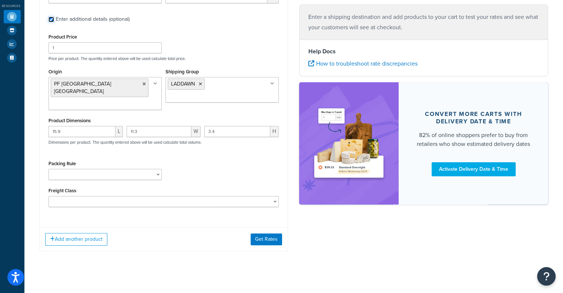
scroll to position [158, 0]
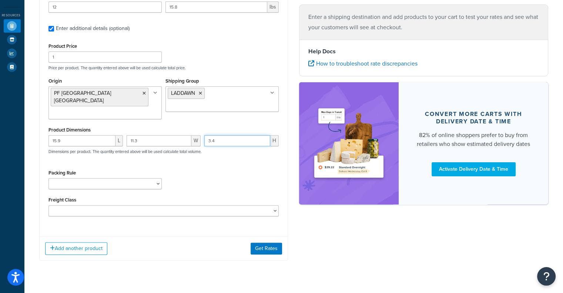
drag, startPoint x: 243, startPoint y: 131, endPoint x: 123, endPoint y: 126, distance: 119.4
click at [123, 126] on div "Product Dimensions 15.9 L 11.3 W 3.4 H Dimensions per product. The quantity ent…" at bounding box center [164, 143] width 231 height 37
drag, startPoint x: 150, startPoint y: 131, endPoint x: 80, endPoint y: 117, distance: 71.0
click at [80, 117] on div "Product Price 1 Price per product. The quantity entered above will be used calc…" at bounding box center [164, 128] width 231 height 175
paste input "7.4"
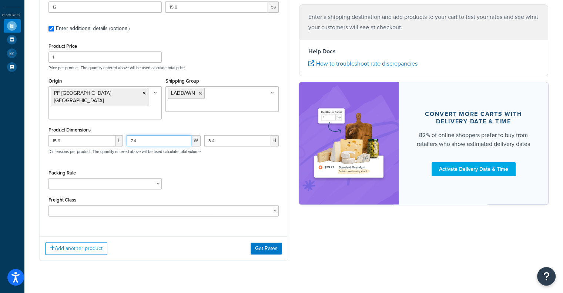
type input "7.4"
drag, startPoint x: 92, startPoint y: 134, endPoint x: 0, endPoint y: 115, distance: 93.8
click at [0, 115] on div "Dashboard Basic Setup Websites 1 Origins 11 Manage Shipping Carriers Carriers A…" at bounding box center [281, 75] width 563 height 467
paste input "9.5"
type input "9.5"
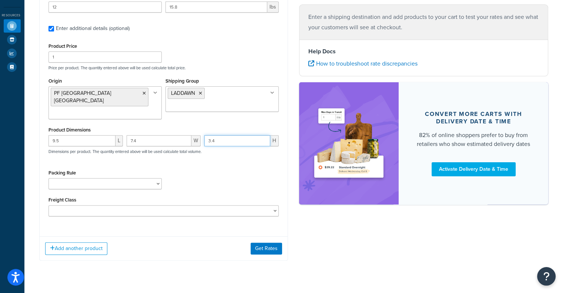
drag, startPoint x: 233, startPoint y: 128, endPoint x: 124, endPoint y: 111, distance: 109.9
click at [124, 111] on div "Product Price 1 Price per product. The quantity entered above will be used calc…" at bounding box center [164, 128] width 231 height 175
paste input "6.3"
type input "6.3"
click at [269, 246] on button "Get Rates" at bounding box center [266, 249] width 31 height 12
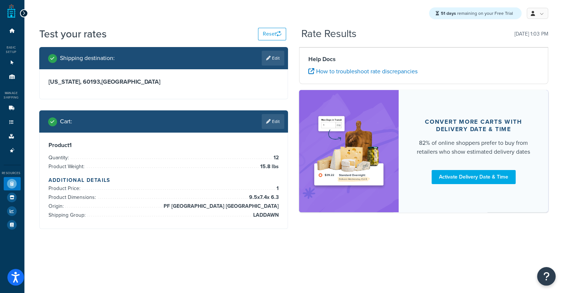
scroll to position [0, 0]
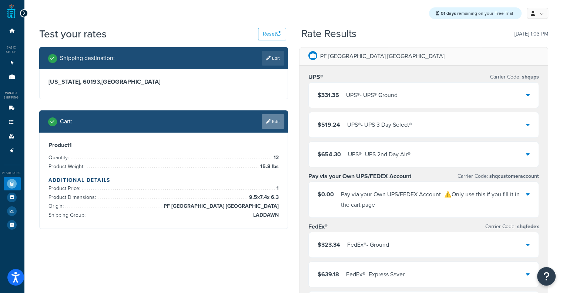
click at [267, 120] on icon at bounding box center [268, 121] width 4 height 4
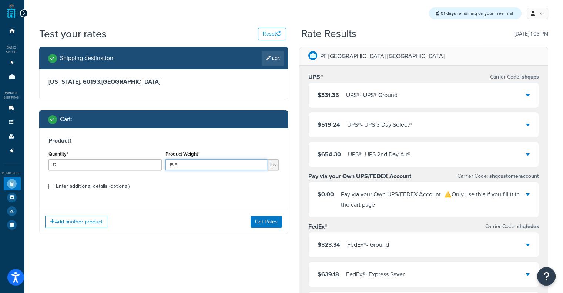
drag, startPoint x: 196, startPoint y: 165, endPoint x: 64, endPoint y: 153, distance: 132.4
click at [64, 153] on div "Quantity* 12 Product Weight* 15.8 lbs" at bounding box center [164, 162] width 234 height 27
paste input "1.0"
type input "11.0"
click at [269, 220] on button "Get Rates" at bounding box center [266, 222] width 31 height 12
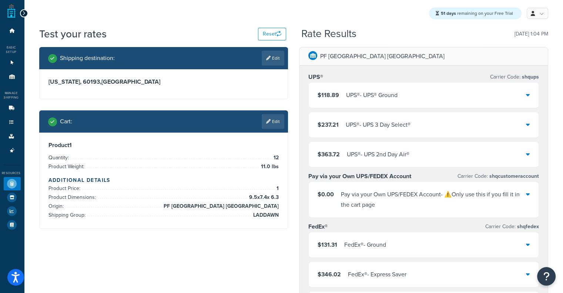
click at [337, 93] on span "$118.89" at bounding box center [328, 95] width 21 height 9
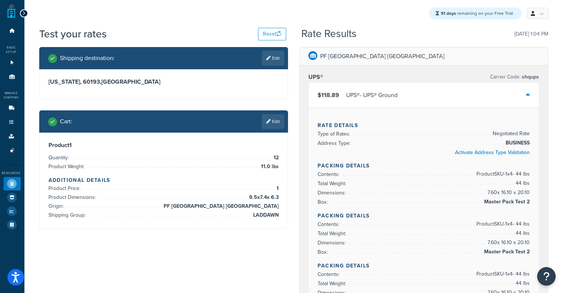
click at [337, 93] on span "$118.89" at bounding box center [328, 95] width 21 height 9
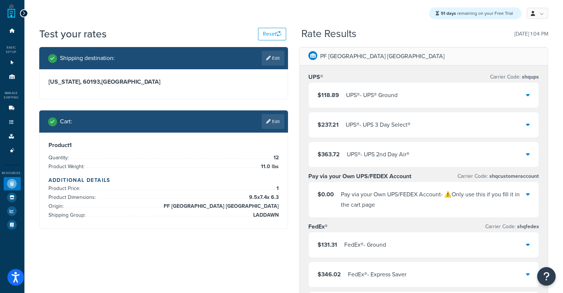
click at [375, 98] on div "UPS® - UPS® Ground" at bounding box center [371, 95] width 51 height 10
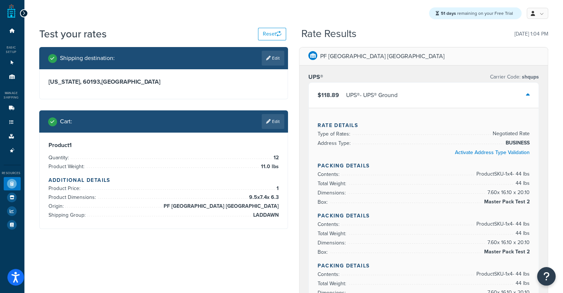
click at [375, 98] on div "UPS® - UPS® Ground" at bounding box center [371, 95] width 51 height 10
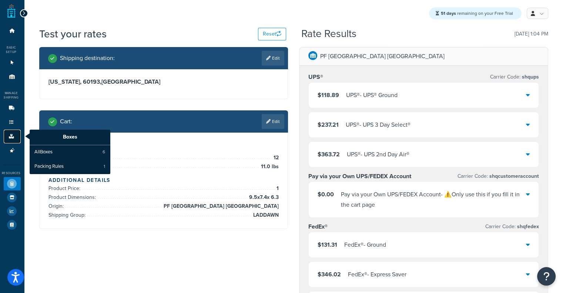
click at [9, 140] on link "Boxes" at bounding box center [12, 137] width 17 height 14
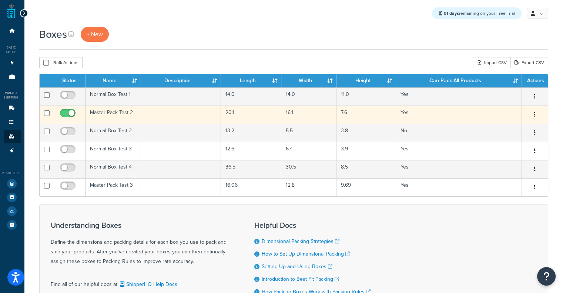
click at [63, 113] on input "checkbox" at bounding box center [69, 114] width 20 height 9
checkbox input "false"
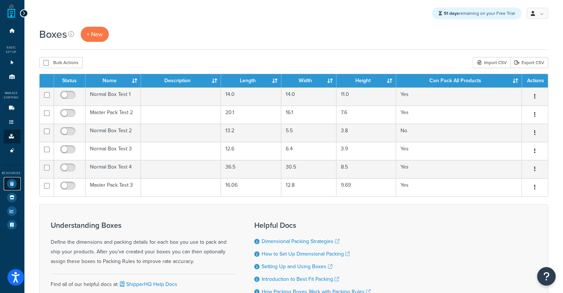
click at [9, 185] on icon at bounding box center [12, 184] width 10 height 10
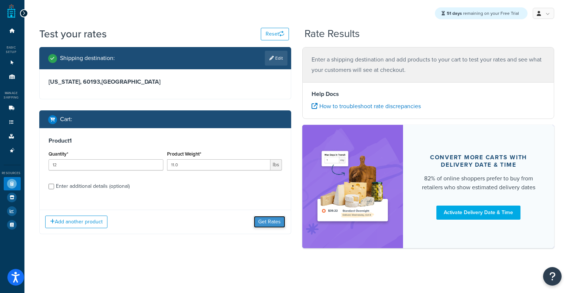
click at [271, 224] on button "Get Rates" at bounding box center [269, 222] width 31 height 12
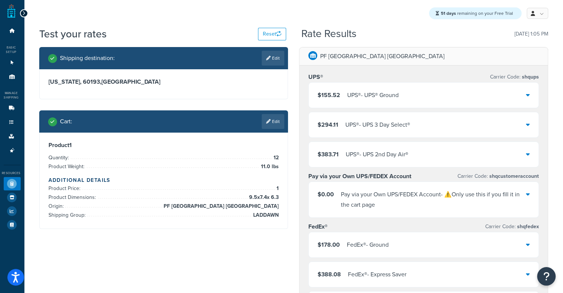
click at [360, 96] on div "UPS® - UPS® Ground" at bounding box center [372, 95] width 51 height 10
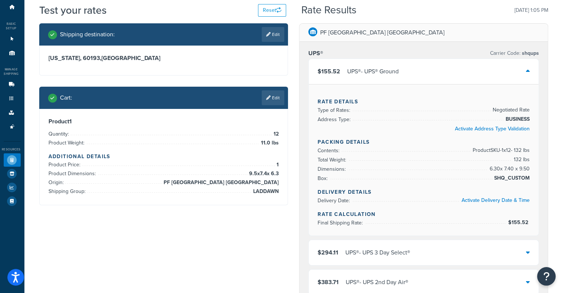
scroll to position [29, 0]
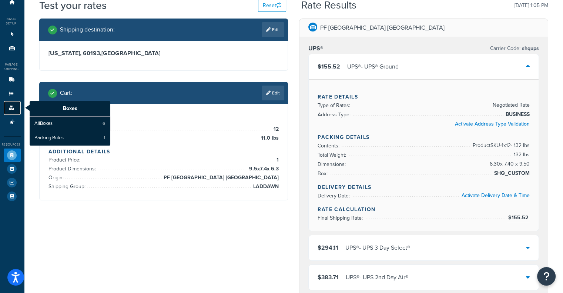
click at [13, 108] on icon at bounding box center [11, 108] width 7 height 4
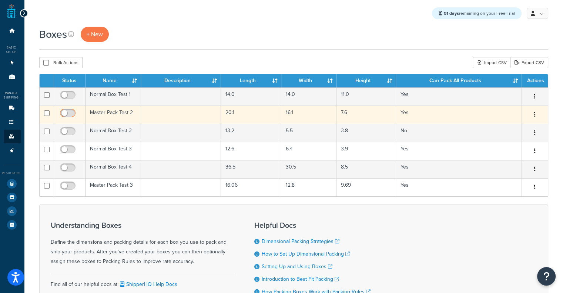
click at [73, 111] on input "checkbox" at bounding box center [69, 114] width 20 height 9
checkbox input "true"
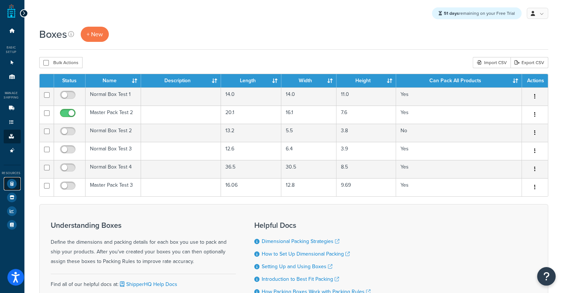
click at [12, 183] on icon at bounding box center [12, 184] width 10 height 10
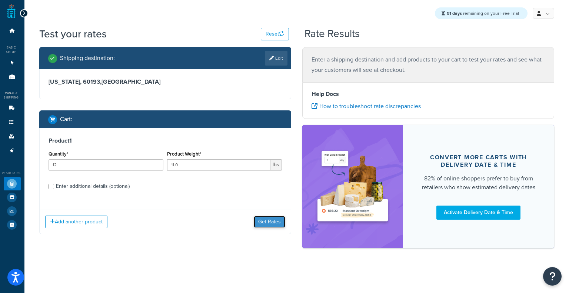
click at [264, 221] on button "Get Rates" at bounding box center [269, 222] width 31 height 12
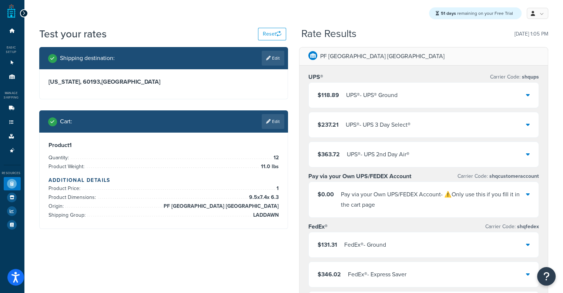
click at [355, 90] on div "UPS® - UPS® Ground" at bounding box center [371, 95] width 51 height 10
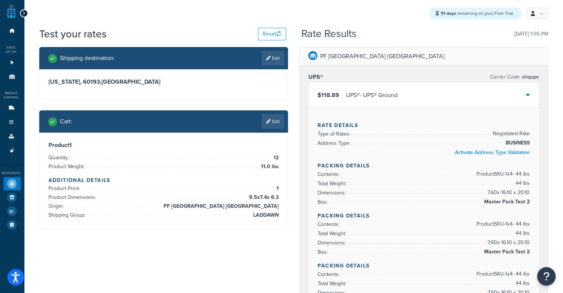
click at [407, 91] on div "$118.89 UPS® - UPS® Ground" at bounding box center [424, 95] width 230 height 25
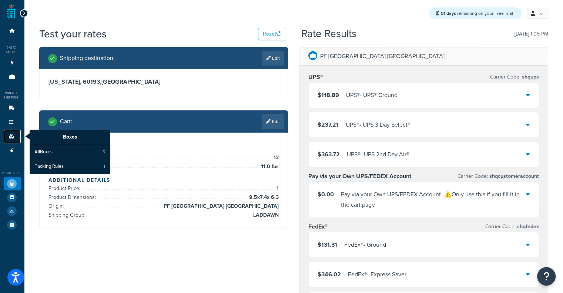
click at [13, 135] on icon at bounding box center [11, 136] width 7 height 4
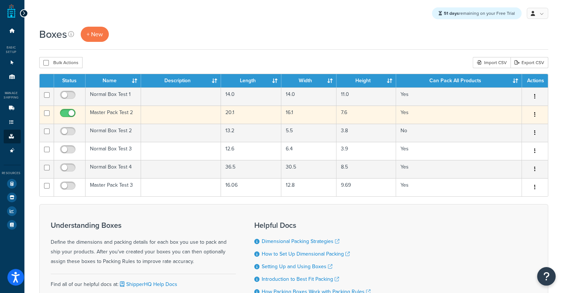
click at [69, 118] on input "checkbox" at bounding box center [69, 114] width 20 height 9
checkbox input "false"
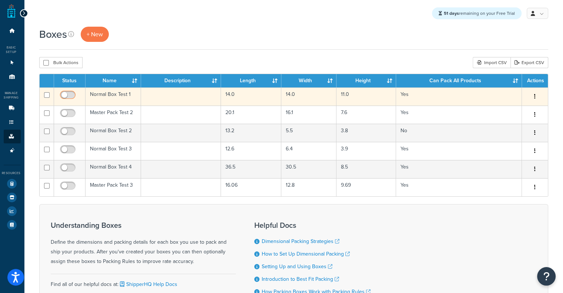
click at [66, 92] on span at bounding box center [68, 95] width 16 height 9
click at [66, 92] on input "checkbox" at bounding box center [69, 96] width 20 height 9
checkbox input "true"
click at [103, 99] on td "Normal Box Test 1" at bounding box center [114, 96] width 56 height 18
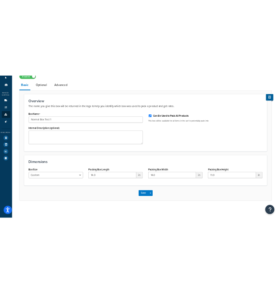
scroll to position [55, 0]
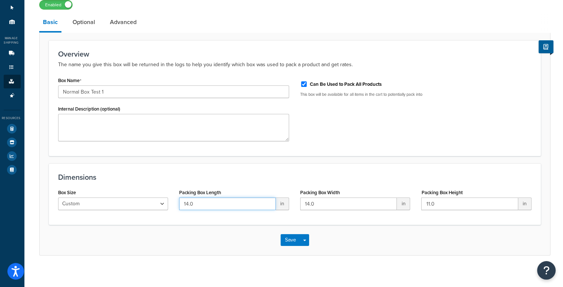
drag, startPoint x: 206, startPoint y: 206, endPoint x: 115, endPoint y: 195, distance: 92.0
click at [115, 195] on div "Box Size Custom USPS Small Flat Box USPS Medium Flat Box USPS Large Flat Box US…" at bounding box center [295, 201] width 485 height 29
paste input "7.7"
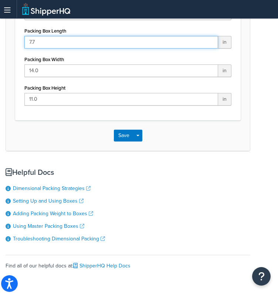
scroll to position [280, 0]
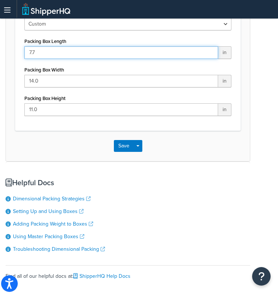
drag, startPoint x: 68, startPoint y: 52, endPoint x: 0, endPoint y: 38, distance: 69.9
click at [0, 38] on html "Accessibility Screen-Reader Guide, Feedback, and Issue Reporting | New window S…" at bounding box center [139, 26] width 278 height 613
paste input "9.8"
type input "9.8"
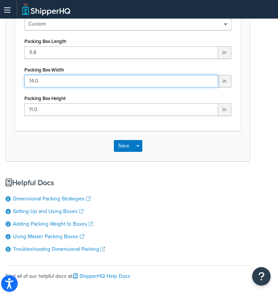
drag, startPoint x: 61, startPoint y: 81, endPoint x: 0, endPoint y: 74, distance: 61.5
click at [0, 74] on html "Accessibility Screen-Reader Guide, Feedback, and Issue Reporting | New window S…" at bounding box center [139, 26] width 278 height 613
paste input "7.7"
type input "7.7"
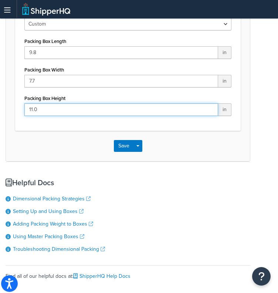
drag, startPoint x: 62, startPoint y: 107, endPoint x: 0, endPoint y: 102, distance: 62.4
click at [0, 102] on html "Accessibility Screen-Reader Guide, Feedback, and Issue Reporting | New window S…" at bounding box center [139, 26] width 278 height 613
paste input "6.6"
type input "6.6"
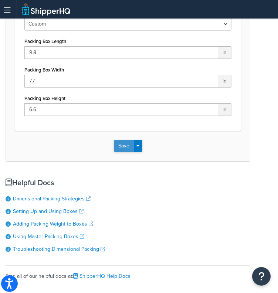
click at [117, 143] on button "Save" at bounding box center [124, 146] width 20 height 12
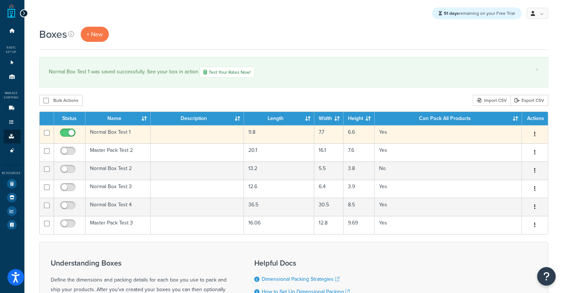
click at [134, 128] on td "Normal Box Test 1" at bounding box center [118, 134] width 65 height 18
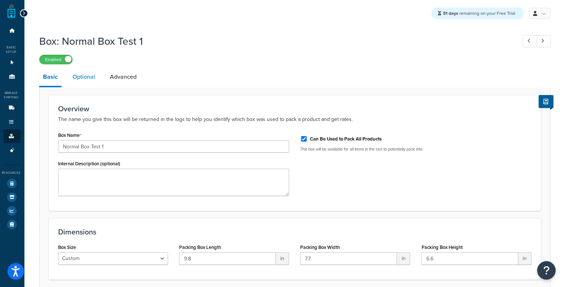
click at [81, 71] on link "Optional" at bounding box center [84, 77] width 30 height 18
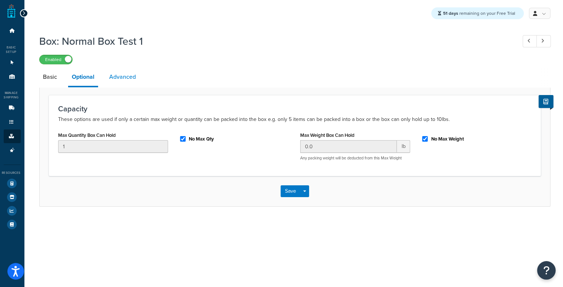
click at [132, 80] on link "Advanced" at bounding box center [123, 77] width 34 height 18
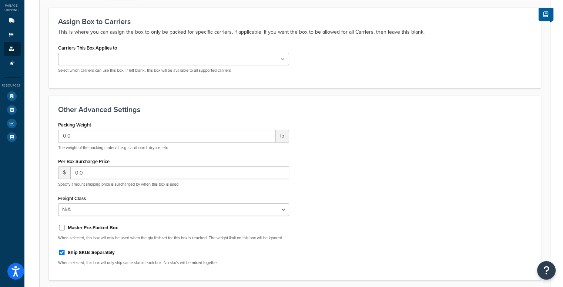
scroll to position [154, 0]
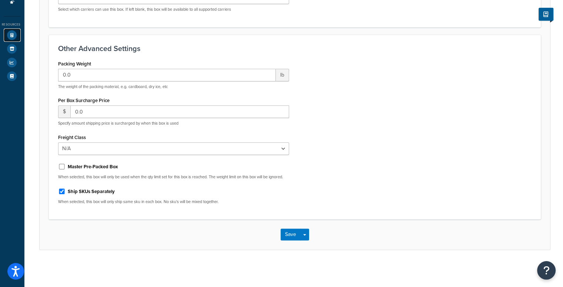
click at [10, 30] on icon at bounding box center [12, 35] width 10 height 10
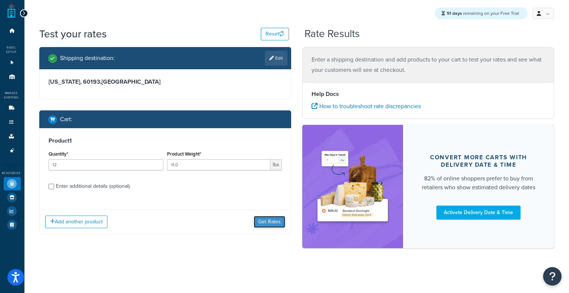
click at [264, 223] on button "Get Rates" at bounding box center [269, 222] width 31 height 12
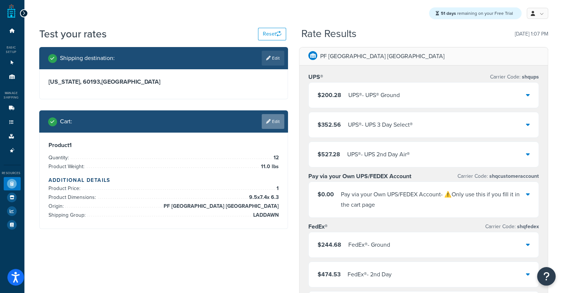
click at [281, 126] on link "Edit" at bounding box center [273, 121] width 23 height 15
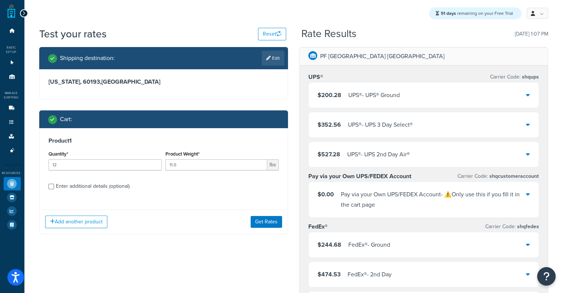
click at [324, 106] on div "$200.28 UPS® - UPS® Ground" at bounding box center [424, 95] width 230 height 25
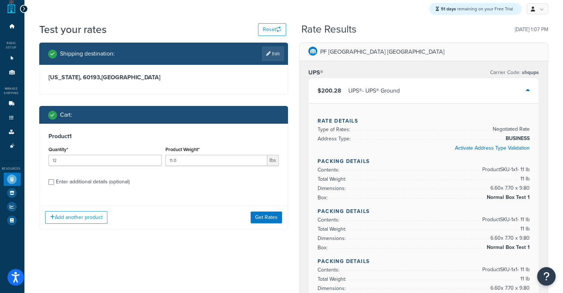
scroll to position [6, 0]
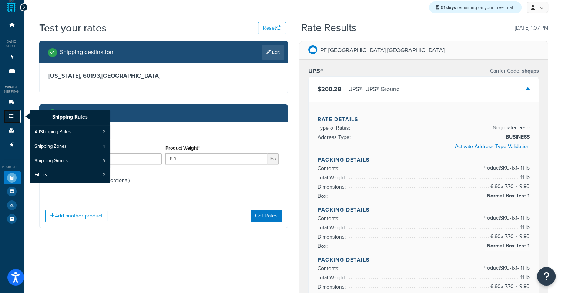
click at [9, 118] on icon at bounding box center [11, 116] width 7 height 4
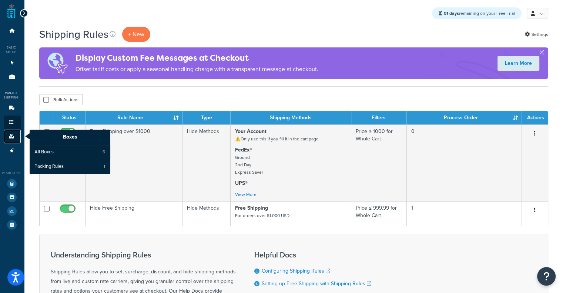
click at [14, 137] on icon at bounding box center [11, 136] width 7 height 4
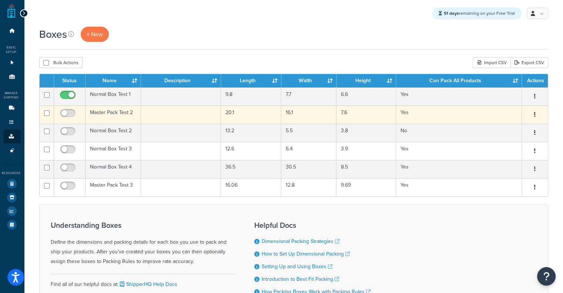
click at [102, 111] on td "Master Pack Test 2" at bounding box center [114, 115] width 56 height 18
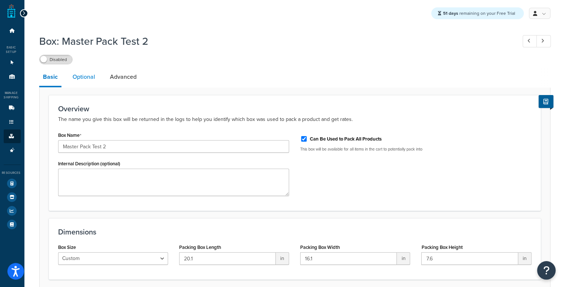
click at [78, 83] on link "Optional" at bounding box center [84, 77] width 30 height 18
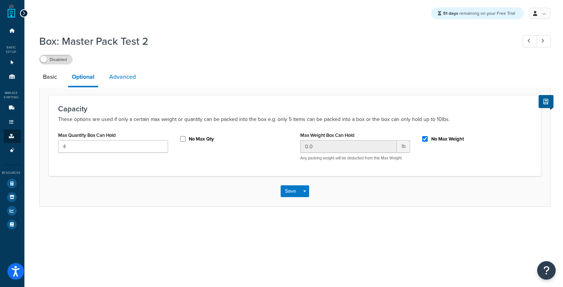
click at [124, 76] on link "Advanced" at bounding box center [123, 77] width 34 height 18
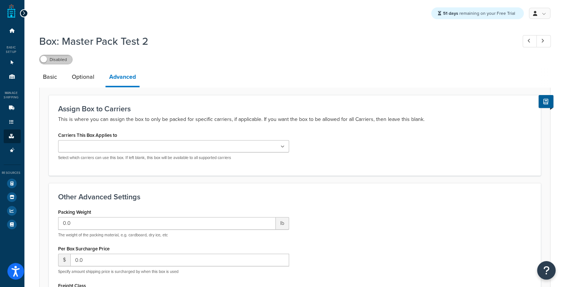
click at [60, 57] on label "Disabled" at bounding box center [56, 59] width 33 height 9
click at [74, 81] on link "Optional" at bounding box center [83, 77] width 30 height 18
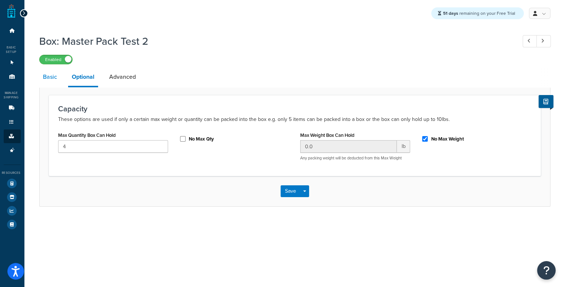
click at [44, 76] on link "Basic" at bounding box center [49, 77] width 21 height 18
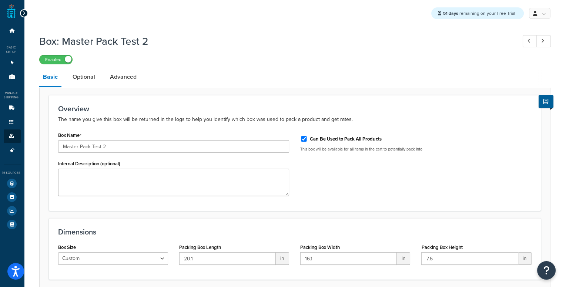
scroll to position [61, 0]
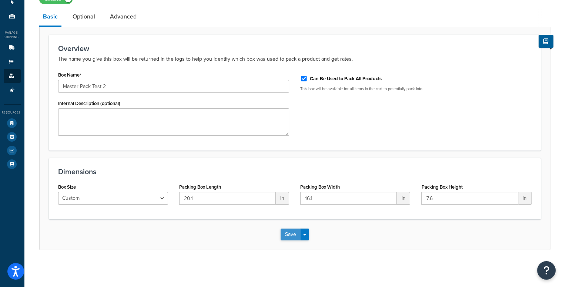
click at [283, 232] on button "Save" at bounding box center [291, 235] width 20 height 12
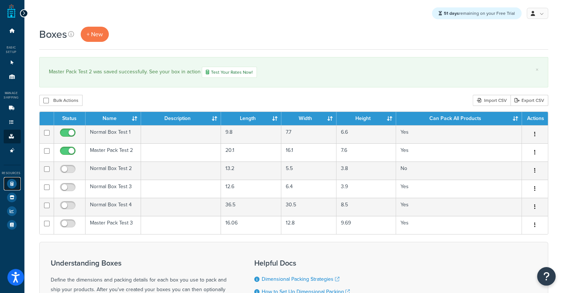
click at [12, 182] on icon at bounding box center [12, 184] width 10 height 10
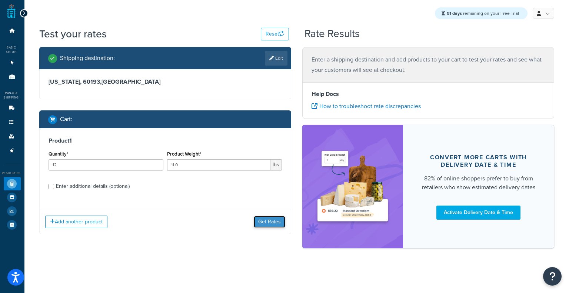
click at [265, 225] on button "Get Rates" at bounding box center [269, 222] width 31 height 12
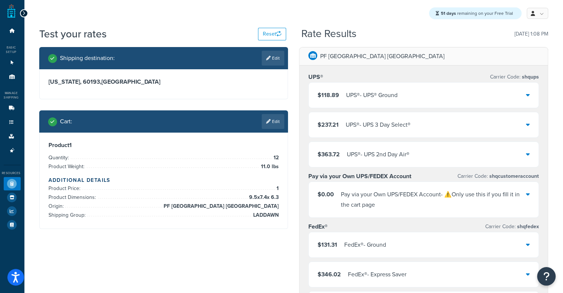
click at [369, 86] on div "$118.89 UPS® - UPS® Ground" at bounding box center [424, 95] width 230 height 25
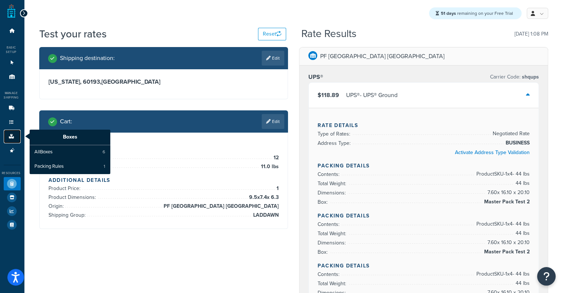
click at [17, 131] on link "Boxes" at bounding box center [12, 137] width 17 height 14
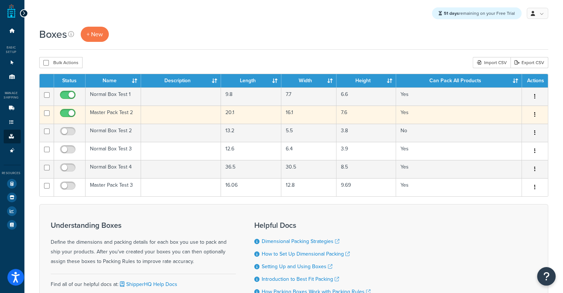
click at [63, 111] on input "checkbox" at bounding box center [69, 114] width 20 height 9
checkbox input "false"
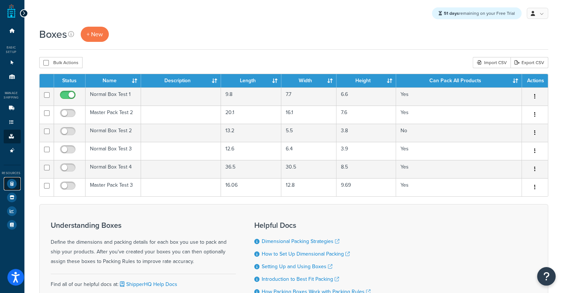
click at [14, 185] on icon at bounding box center [12, 184] width 10 height 10
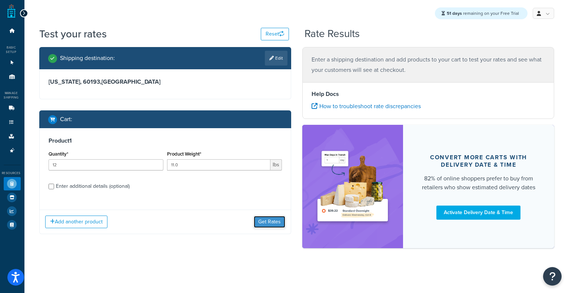
click at [268, 222] on button "Get Rates" at bounding box center [269, 222] width 31 height 12
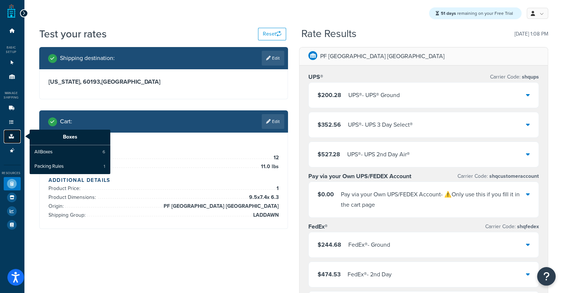
click at [9, 141] on link "Boxes" at bounding box center [12, 137] width 17 height 14
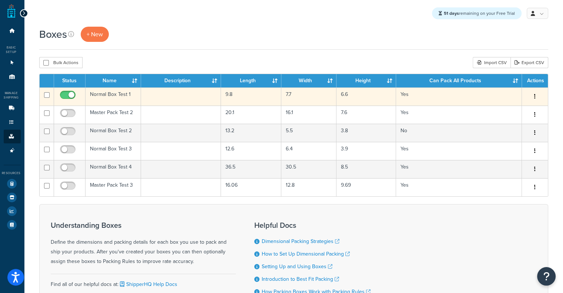
click at [63, 95] on input "checkbox" at bounding box center [69, 96] width 20 height 9
checkbox input "false"
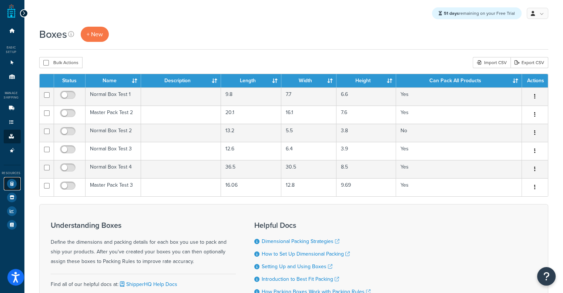
click at [7, 180] on icon at bounding box center [12, 184] width 10 height 10
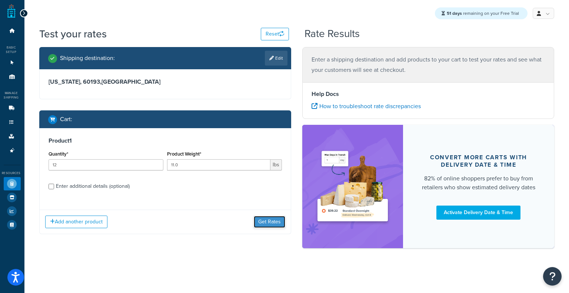
click at [262, 217] on button "Get Rates" at bounding box center [269, 222] width 31 height 12
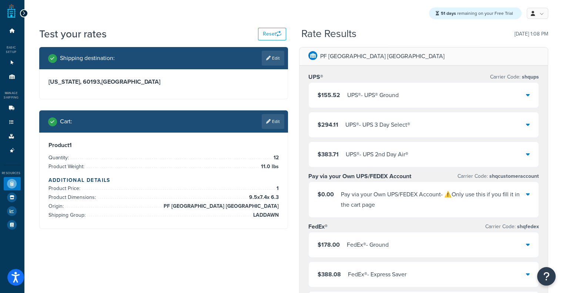
click at [354, 99] on div "UPS® - UPS® Ground" at bounding box center [372, 95] width 51 height 10
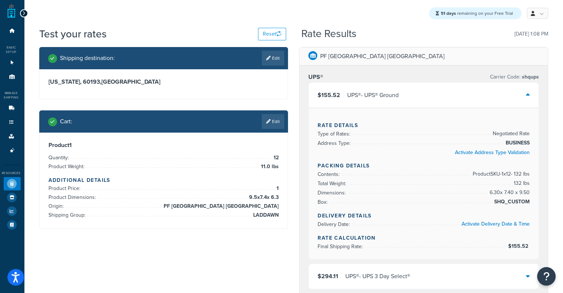
click at [354, 99] on div "UPS® - UPS® Ground" at bounding box center [372, 95] width 51 height 10
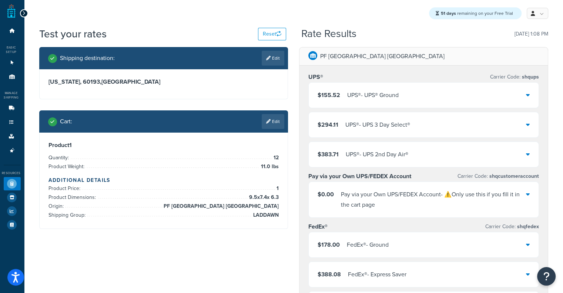
click at [354, 99] on div "UPS® - UPS® Ground" at bounding box center [372, 95] width 51 height 10
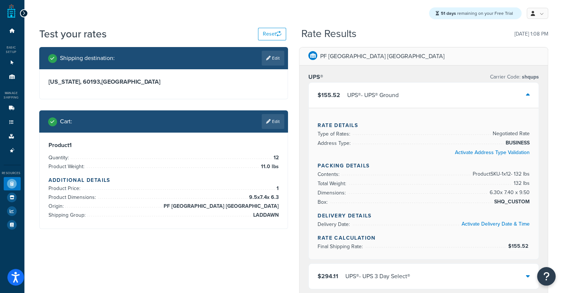
click at [354, 99] on div "UPS® - UPS® Ground" at bounding box center [372, 95] width 51 height 10
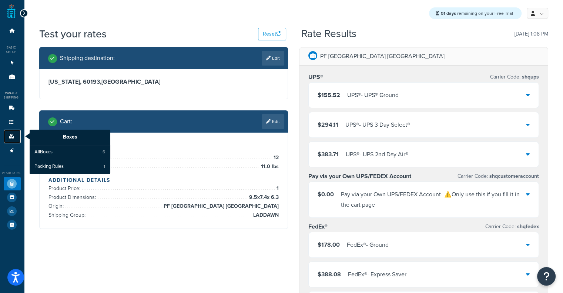
click at [15, 137] on icon at bounding box center [11, 136] width 7 height 4
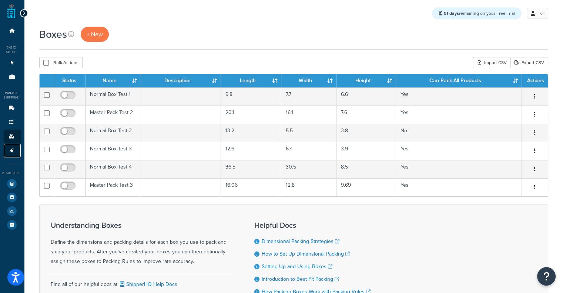
click at [7, 156] on link "Advanced Features 4" at bounding box center [12, 151] width 17 height 14
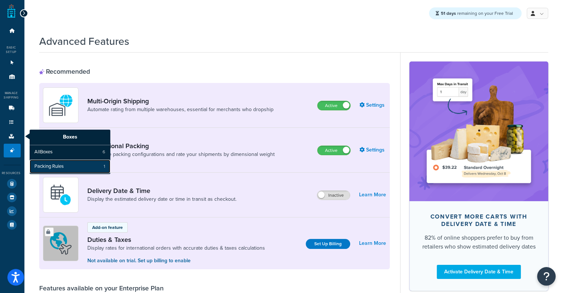
click at [76, 166] on link "Packing Rules 1" at bounding box center [70, 167] width 81 height 14
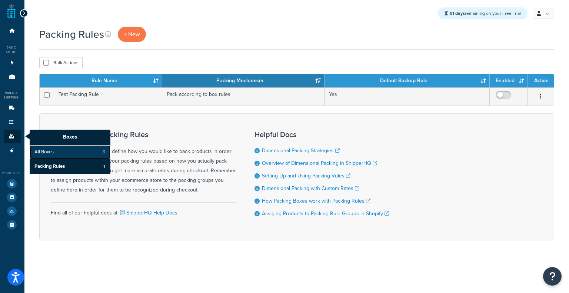
click at [63, 147] on link "All Boxes 6" at bounding box center [70, 152] width 81 height 14
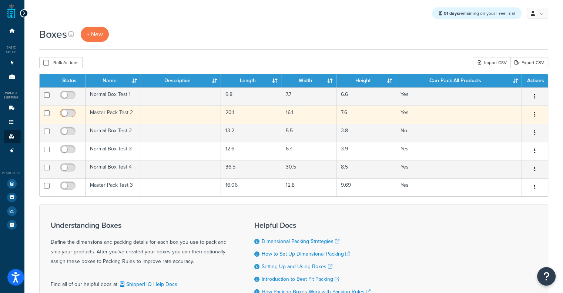
click at [68, 114] on input "checkbox" at bounding box center [69, 114] width 20 height 9
checkbox input "true"
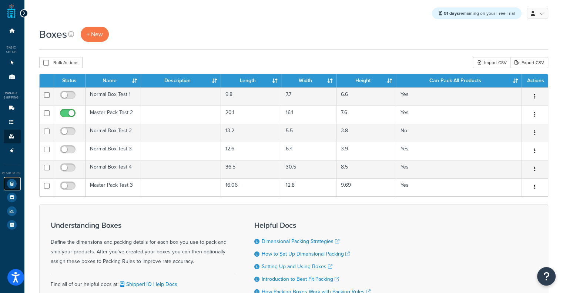
click at [10, 181] on icon at bounding box center [12, 184] width 10 height 10
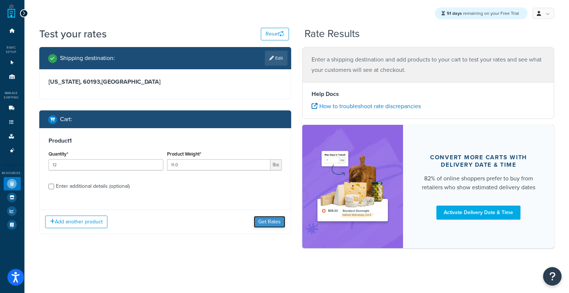
click at [263, 219] on button "Get Rates" at bounding box center [269, 222] width 31 height 12
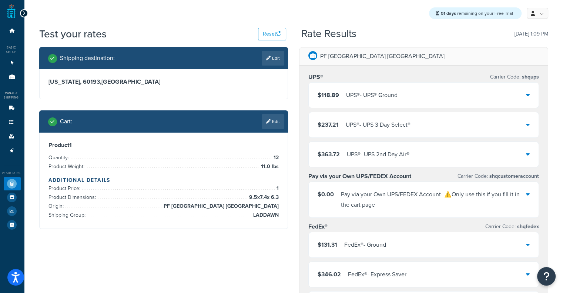
click at [407, 99] on div "$118.89 UPS® - UPS® Ground" at bounding box center [424, 95] width 230 height 25
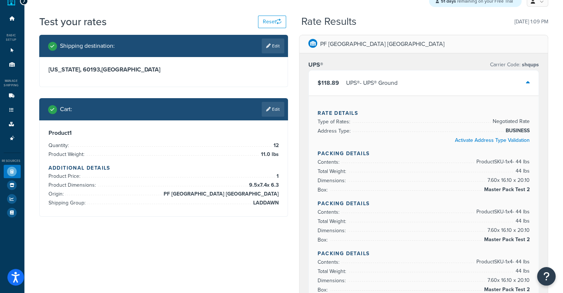
scroll to position [17, 0]
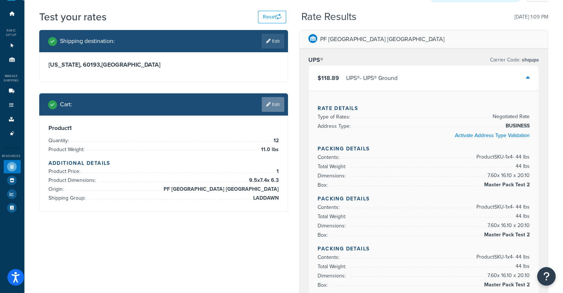
click at [276, 101] on link "Edit" at bounding box center [273, 104] width 23 height 15
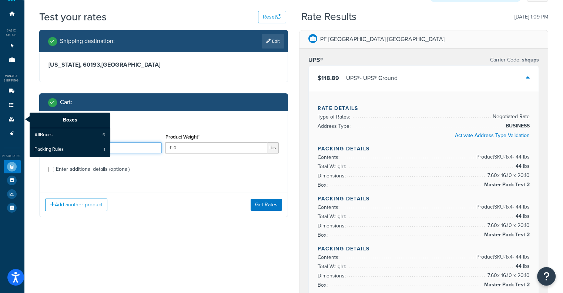
drag, startPoint x: 131, startPoint y: 150, endPoint x: 28, endPoint y: 141, distance: 103.3
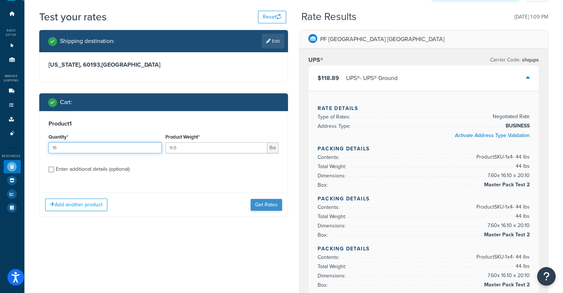
type input "15"
click at [258, 204] on button "Get Rates" at bounding box center [266, 205] width 31 height 12
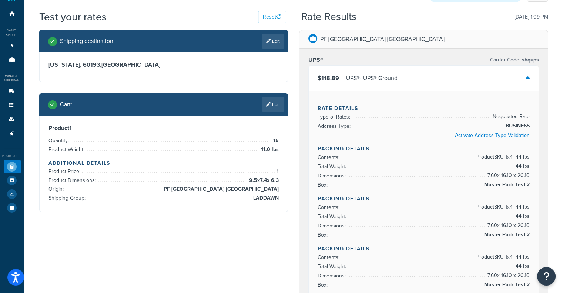
scroll to position [0, 0]
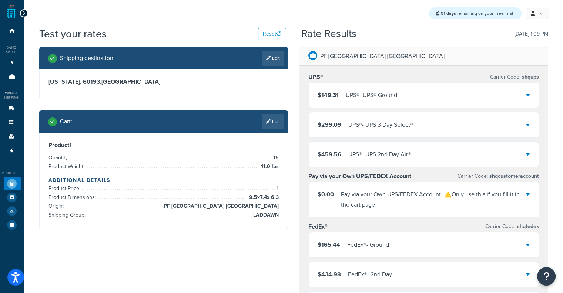
click at [369, 97] on div "UPS® - UPS® Ground" at bounding box center [371, 95] width 51 height 10
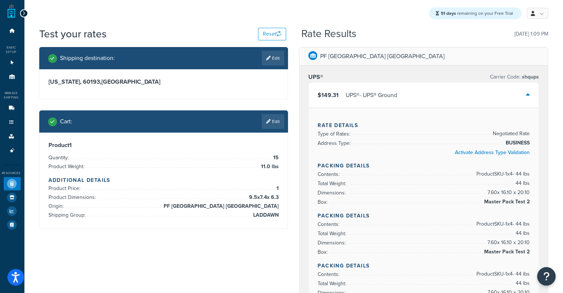
click at [470, 95] on div "$149.31 UPS® - UPS® Ground" at bounding box center [424, 95] width 230 height 25
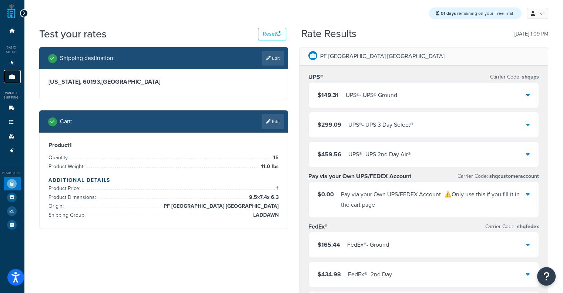
click at [15, 74] on link "Origins 11" at bounding box center [12, 77] width 17 height 14
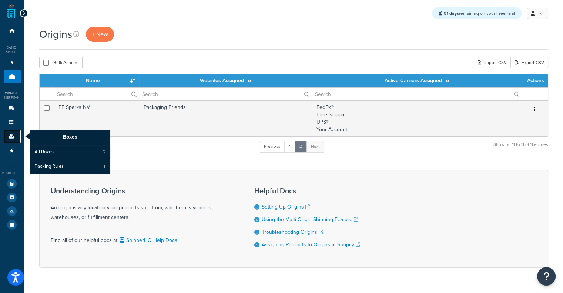
click at [12, 138] on icon at bounding box center [11, 136] width 7 height 4
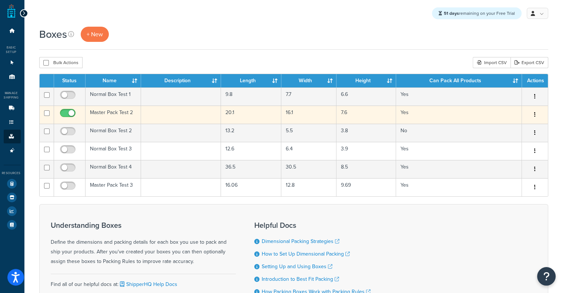
click at [70, 115] on input "checkbox" at bounding box center [69, 114] width 20 height 9
checkbox input "true"
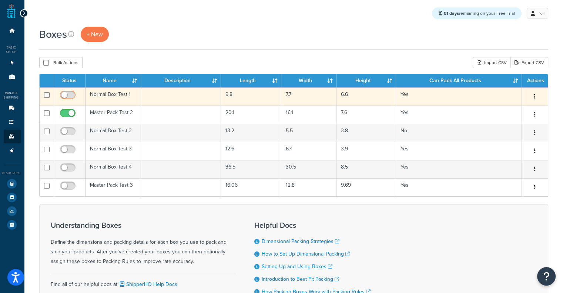
click at [69, 91] on span at bounding box center [68, 95] width 16 height 9
click at [69, 92] on input "checkbox" at bounding box center [69, 96] width 20 height 9
checkbox input "true"
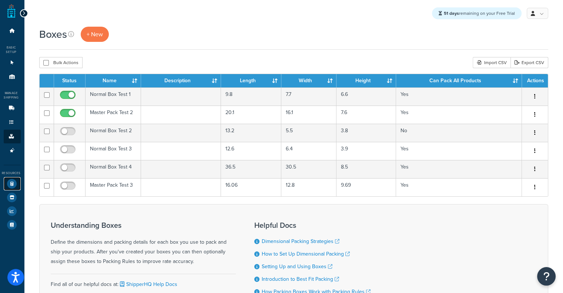
click at [8, 182] on icon at bounding box center [12, 184] width 10 height 10
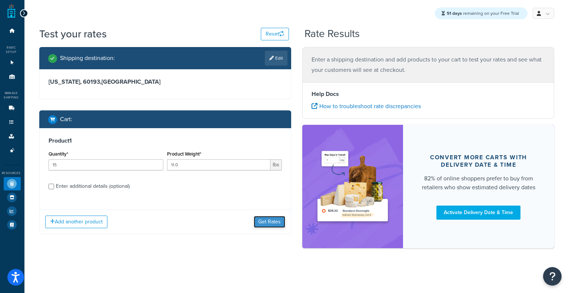
click at [274, 222] on button "Get Rates" at bounding box center [269, 222] width 31 height 12
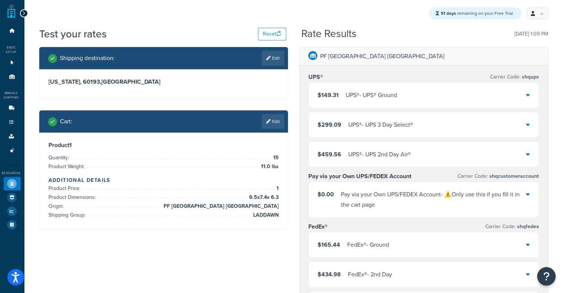
click at [355, 99] on div "UPS® - UPS® Ground" at bounding box center [371, 95] width 51 height 10
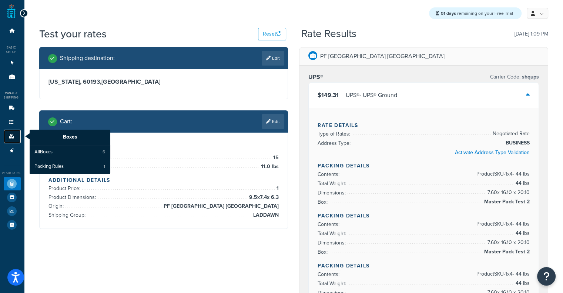
click at [12, 137] on icon at bounding box center [11, 136] width 7 height 4
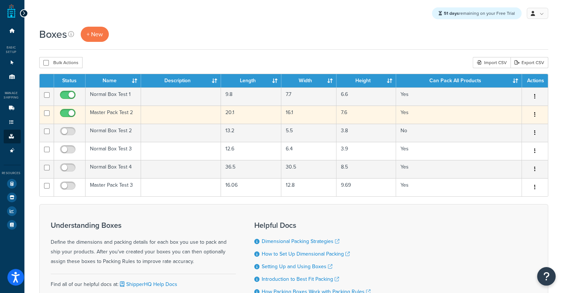
click at [63, 114] on input "checkbox" at bounding box center [69, 114] width 20 height 9
checkbox input "false"
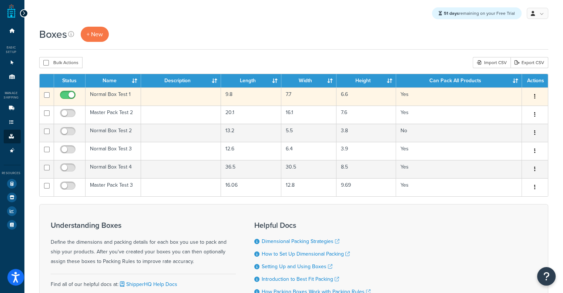
click at [70, 96] on input "checkbox" at bounding box center [69, 96] width 20 height 9
checkbox input "false"
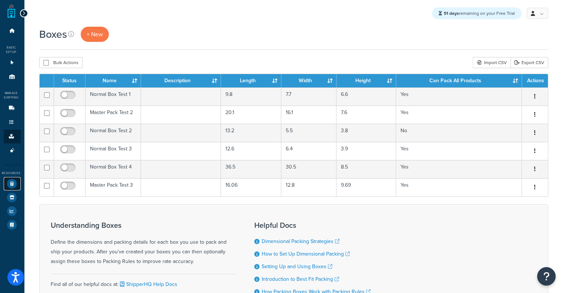
click at [11, 187] on icon at bounding box center [12, 184] width 10 height 10
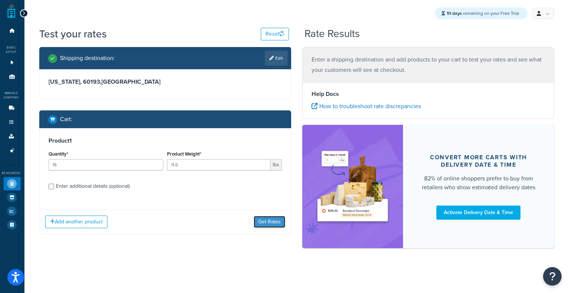
click at [267, 220] on button "Get Rates" at bounding box center [269, 222] width 31 height 12
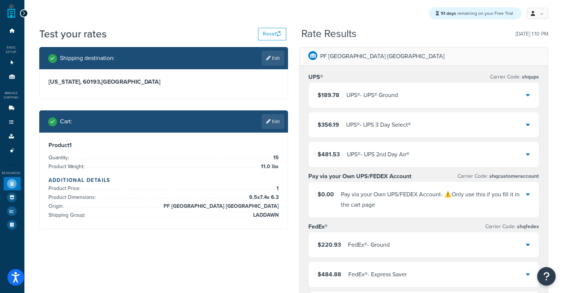
click at [398, 97] on div "UPS® - UPS® Ground" at bounding box center [372, 95] width 51 height 10
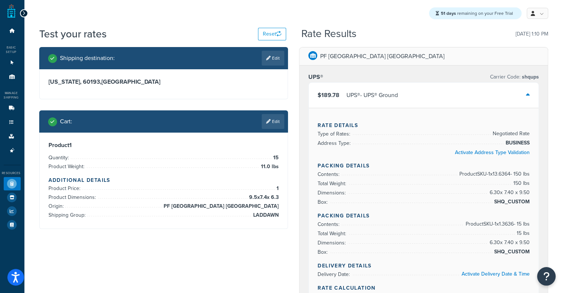
click at [398, 97] on div "UPS® - UPS® Ground" at bounding box center [372, 95] width 51 height 10
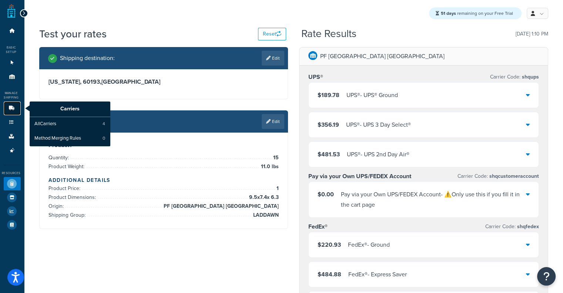
click at [8, 108] on icon at bounding box center [11, 108] width 7 height 4
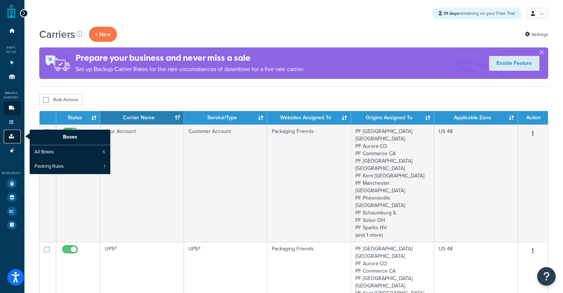
click at [10, 138] on icon at bounding box center [11, 136] width 7 height 4
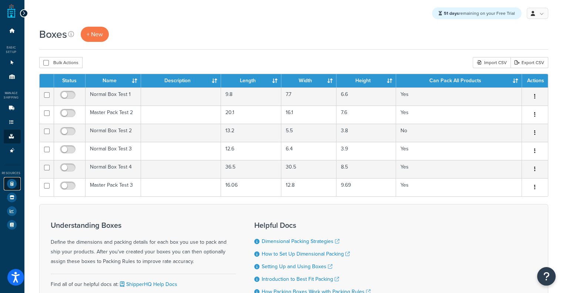
click at [8, 185] on icon at bounding box center [12, 184] width 10 height 10
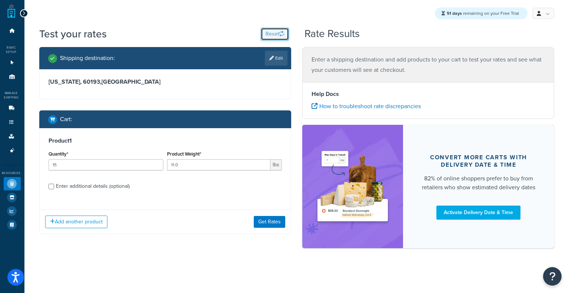
click at [283, 39] on button "Reset" at bounding box center [275, 34] width 28 height 13
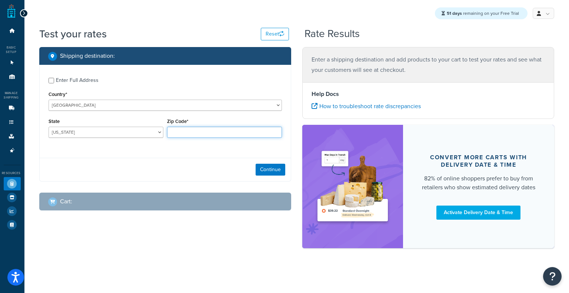
click at [231, 138] on input "Zip Code*" at bounding box center [224, 132] width 115 height 11
paste input "75075"
type input "75075"
click at [121, 130] on select "Alabama Alaska American Samoa Arizona Arkansas Armed Forces Americas Armed Forc…" at bounding box center [106, 132] width 115 height 11
select select "TX"
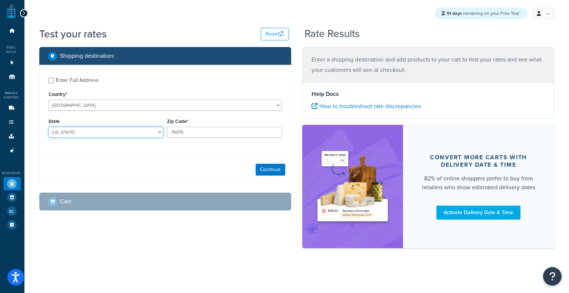
click at [49, 127] on select "Alabama Alaska American Samoa Arizona Arkansas Armed Forces Americas Armed Forc…" at bounding box center [106, 132] width 115 height 11
click at [275, 171] on button "Continue" at bounding box center [270, 170] width 30 height 12
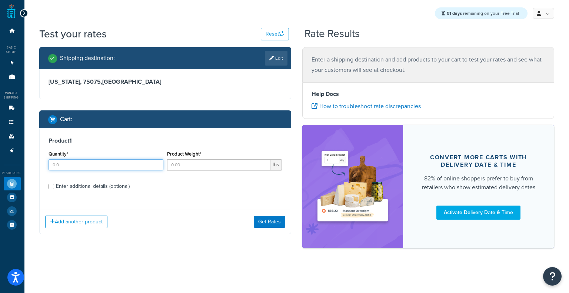
click at [118, 166] on input "Quantity*" at bounding box center [106, 164] width 115 height 11
type input "1"
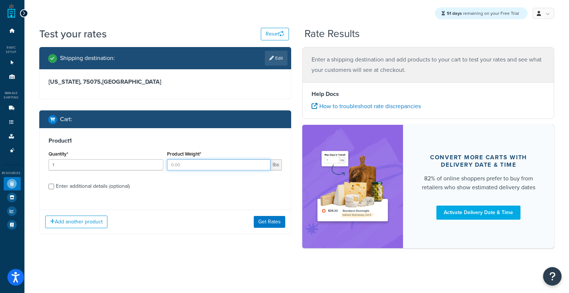
click at [174, 166] on input "Product Weight*" at bounding box center [218, 164] width 103 height 11
type input "20"
click at [90, 185] on div "Enter additional details (optional)" at bounding box center [93, 186] width 74 height 10
click at [54, 185] on input "Enter additional details (optional)" at bounding box center [52, 187] width 6 height 6
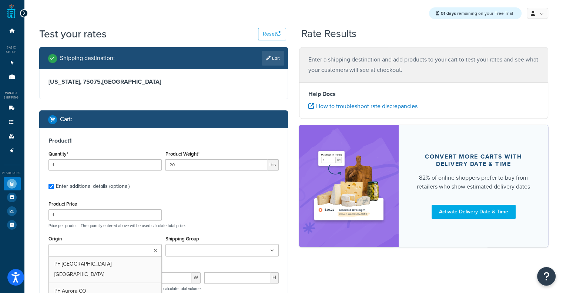
click at [148, 252] on ul at bounding box center [105, 250] width 113 height 12
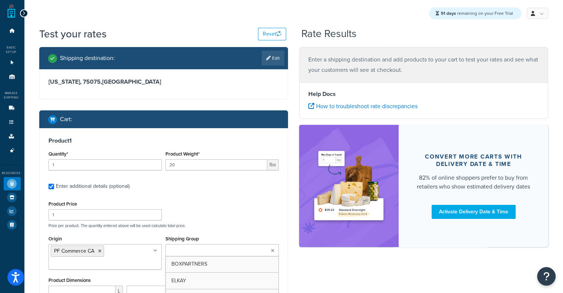
click at [207, 248] on input "Shipping Group" at bounding box center [201, 251] width 66 height 8
click at [249, 185] on label "Enter additional details (optional)" at bounding box center [167, 186] width 223 height 12
click at [54, 185] on input "Enter additional details (optional)" at bounding box center [52, 187] width 6 height 6
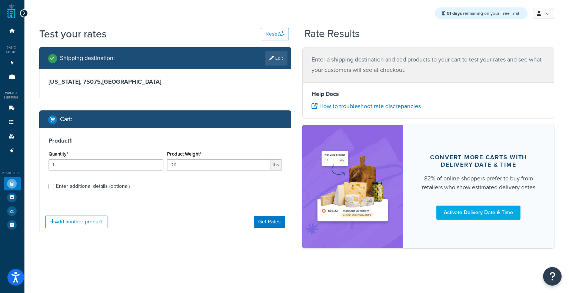
click at [77, 187] on div "Enter additional details (optional)" at bounding box center [93, 186] width 74 height 10
click at [54, 187] on input "Enter additional details (optional)" at bounding box center [52, 187] width 6 height 6
checkbox input "true"
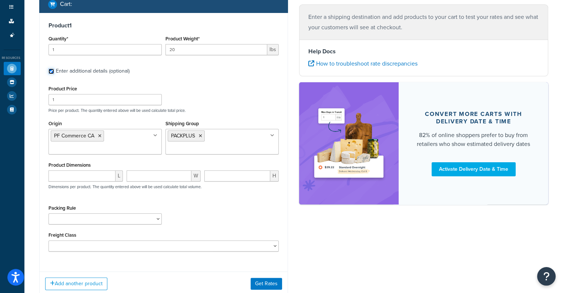
scroll to position [167, 0]
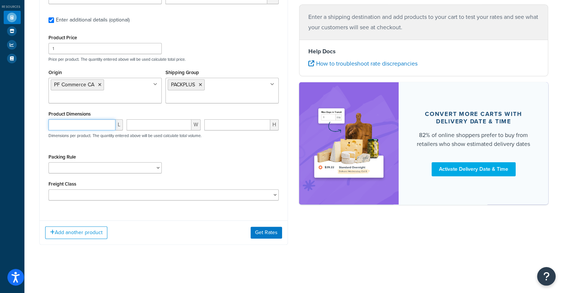
click at [92, 129] on input "number" at bounding box center [82, 124] width 67 height 11
paste input "15.7"
type input "15.7"
click at [153, 127] on input "number" at bounding box center [159, 124] width 65 height 11
paste input "13.7"
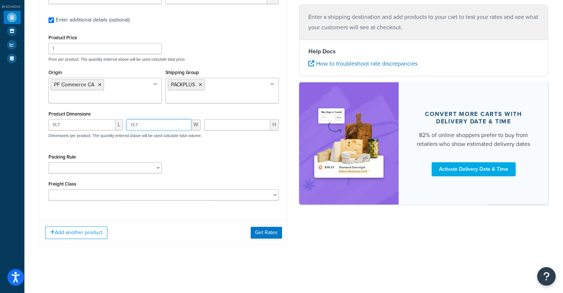
type input "13.7"
click at [228, 124] on input "number" at bounding box center [237, 124] width 66 height 11
paste input "7.7"
type input "7.7"
click at [258, 235] on button "Get Rates" at bounding box center [266, 233] width 31 height 12
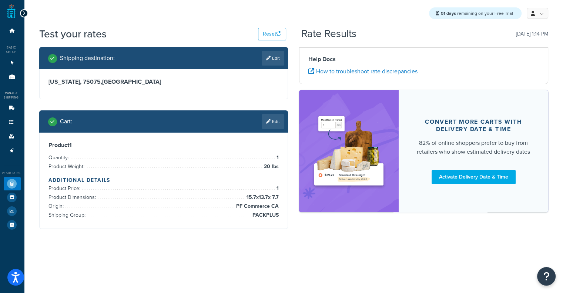
scroll to position [0, 0]
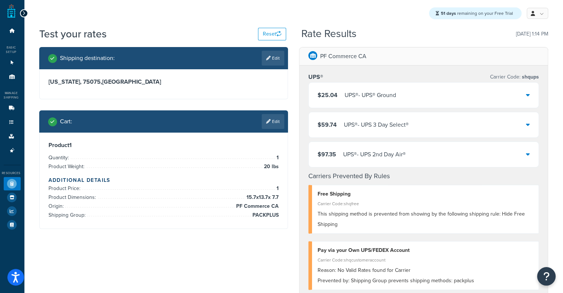
click at [351, 98] on div "UPS® - UPS® Ground" at bounding box center [370, 95] width 51 height 10
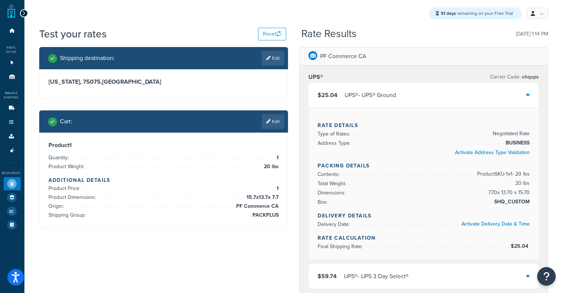
click at [351, 98] on div "UPS® - UPS® Ground" at bounding box center [370, 95] width 51 height 10
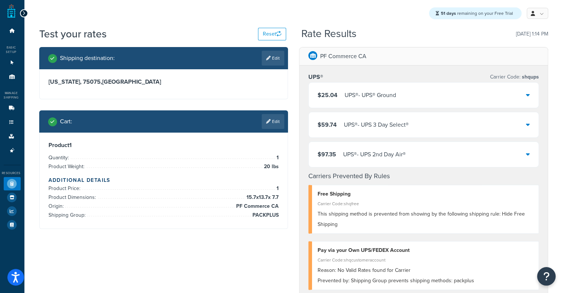
click at [368, 93] on div "UPS® - UPS® Ground" at bounding box center [370, 95] width 51 height 10
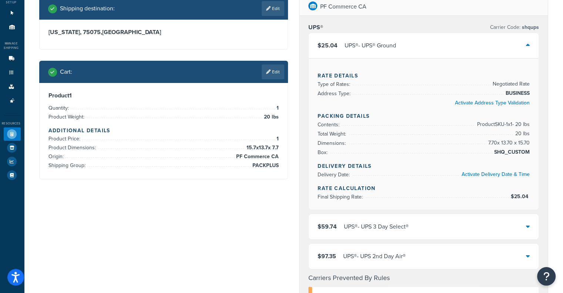
scroll to position [31, 0]
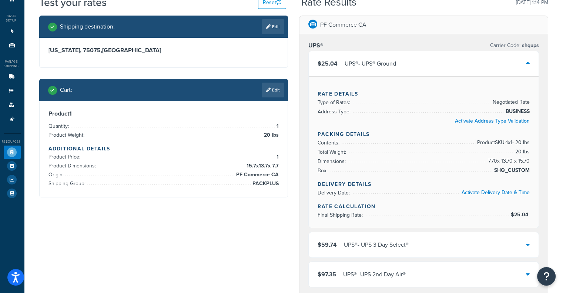
click at [441, 61] on div "$25.04 UPS® - UPS® Ground" at bounding box center [424, 63] width 230 height 25
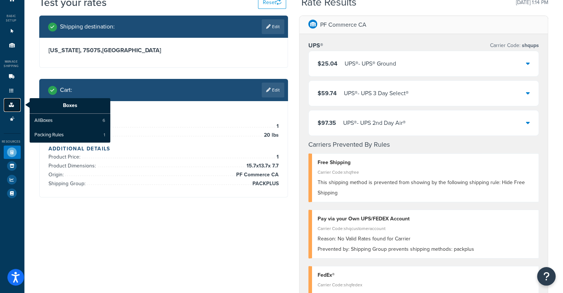
click at [11, 104] on icon at bounding box center [11, 105] width 7 height 4
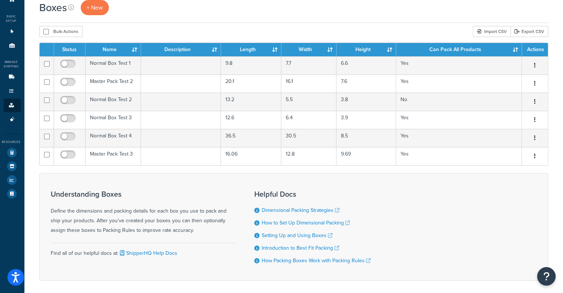
scroll to position [31, 0]
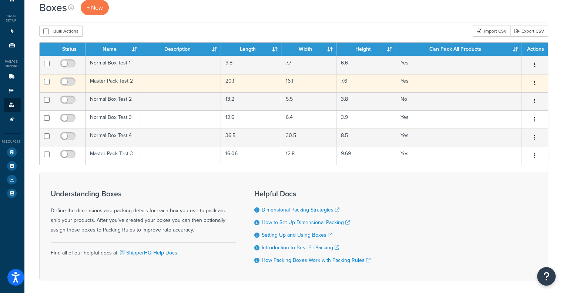
click at [130, 81] on td "Master Pack Test 2" at bounding box center [114, 83] width 56 height 18
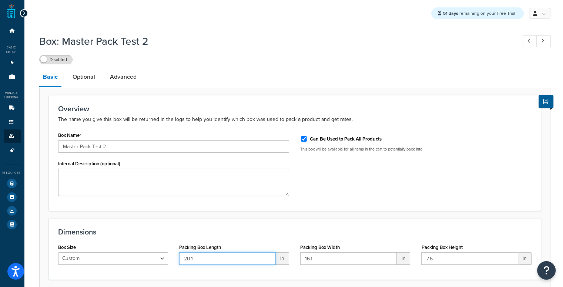
drag, startPoint x: 225, startPoint y: 259, endPoint x: 110, endPoint y: 235, distance: 117.7
click at [110, 235] on div "Dimensions Box Size Custom USPS Small Flat Box USPS Medium Flat Box USPS Large …" at bounding box center [295, 248] width 492 height 61
paste input "12.7"
type input "12.7"
drag, startPoint x: 328, startPoint y: 259, endPoint x: 253, endPoint y: 247, distance: 75.7
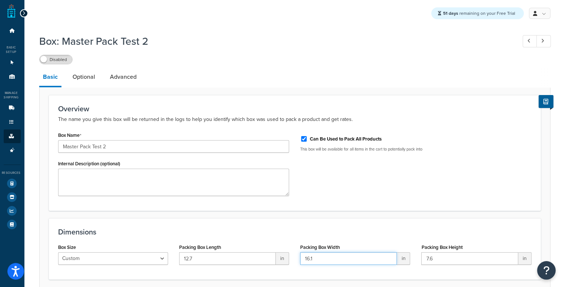
click at [253, 247] on div "Box Size Custom USPS Small Flat Box USPS Medium Flat Box USPS Large Flat Box US…" at bounding box center [295, 256] width 485 height 29
paste input "0.7"
type input "10.7"
drag, startPoint x: 446, startPoint y: 256, endPoint x: 265, endPoint y: 230, distance: 182.9
click at [265, 230] on div "Dimensions Box Size Custom USPS Small Flat Box USPS Medium Flat Box USPS Large …" at bounding box center [295, 248] width 492 height 61
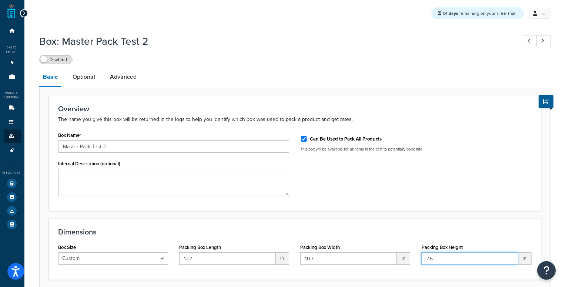
paste input "7"
type input "7.7"
click at [77, 78] on link "Optional" at bounding box center [84, 77] width 30 height 18
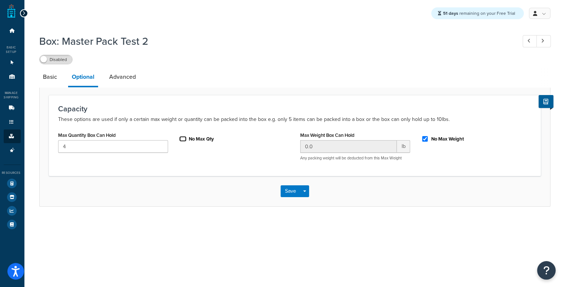
click at [181, 139] on input "No Max Qty" at bounding box center [182, 139] width 7 height 6
click at [196, 138] on label "No Max Qty" at bounding box center [201, 139] width 25 height 7
click at [187, 138] on input "No Max Qty" at bounding box center [182, 139] width 7 height 6
checkbox input "false"
drag, startPoint x: 101, startPoint y: 144, endPoint x: 0, endPoint y: 136, distance: 101.0
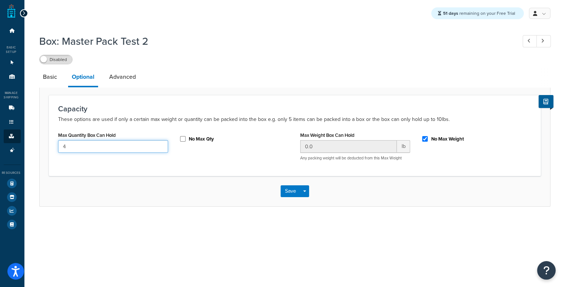
click at [0, 136] on div "Dashboard Basic Setup Websites 1 Origins 11 Manage Shipping Carriers Carriers A…" at bounding box center [281, 143] width 563 height 287
type input "6"
click at [131, 79] on link "Advanced" at bounding box center [123, 77] width 34 height 18
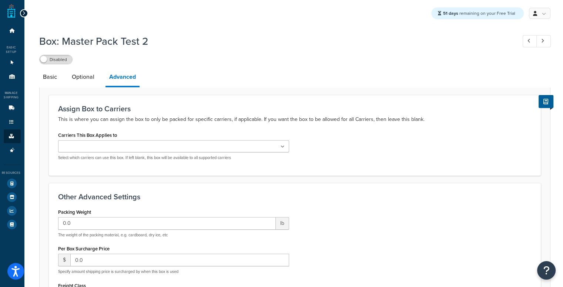
scroll to position [154, 0]
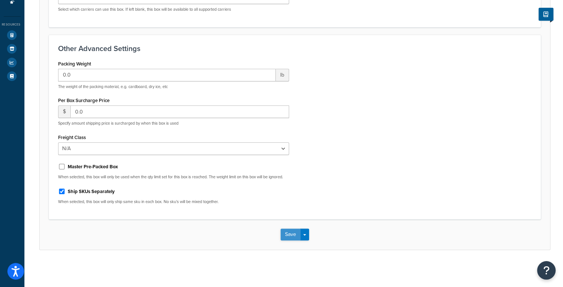
click at [290, 233] on button "Save" at bounding box center [291, 235] width 20 height 12
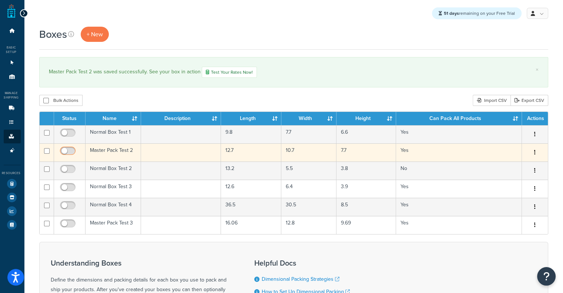
click at [67, 150] on input "checkbox" at bounding box center [69, 152] width 20 height 9
checkbox input "true"
click at [190, 153] on td at bounding box center [181, 152] width 80 height 18
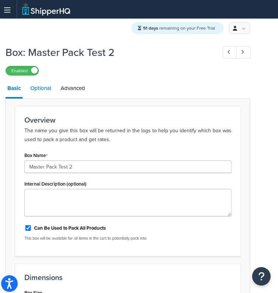
click at [47, 85] on link "Optional" at bounding box center [41, 88] width 24 height 18
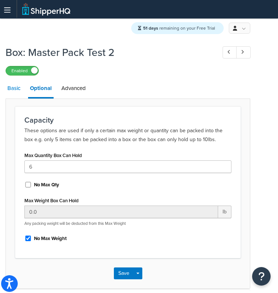
click at [12, 88] on link "Basic" at bounding box center [14, 88] width 17 height 18
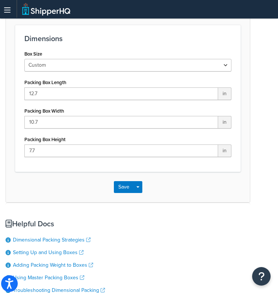
scroll to position [240, 0]
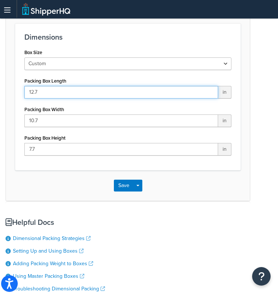
drag, startPoint x: 73, startPoint y: 93, endPoint x: 0, endPoint y: 88, distance: 73.8
click at [0, 88] on html "Press Alt+1 for screen-reader mode, Alt+0 to cancel Accessibility Screen-Reader…" at bounding box center [139, 66] width 278 height 613
type input "22"
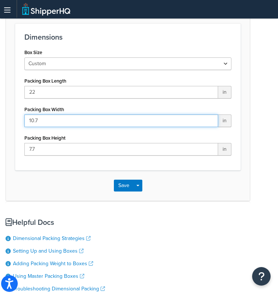
drag, startPoint x: 100, startPoint y: 118, endPoint x: 0, endPoint y: 117, distance: 100.4
click at [0, 117] on html "Accessibility Screen-Reader Guide, Feedback, and Issue Reporting | New window S…" at bounding box center [139, 66] width 278 height 613
drag, startPoint x: 62, startPoint y: 120, endPoint x: 0, endPoint y: 107, distance: 63.9
click at [0, 107] on html "Accessibility Screen-Reader Guide, Feedback, and Issue Reporting | New window S…" at bounding box center [139, 66] width 278 height 613
type input "22"
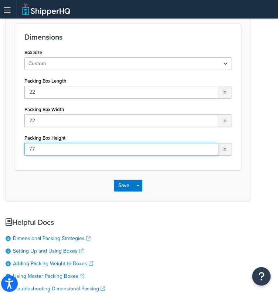
drag, startPoint x: 50, startPoint y: 151, endPoint x: 0, endPoint y: 141, distance: 51.7
click at [0, 141] on html "Accessibility Screen-Reader Guide, Feedback, and Issue Reporting | New window S…" at bounding box center [139, 66] width 278 height 613
type input "14"
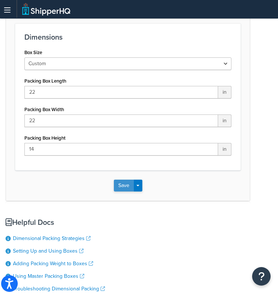
click at [121, 184] on button "Save" at bounding box center [124, 186] width 20 height 12
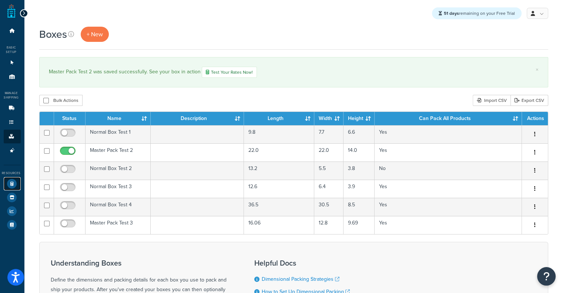
click at [8, 184] on icon at bounding box center [12, 184] width 10 height 10
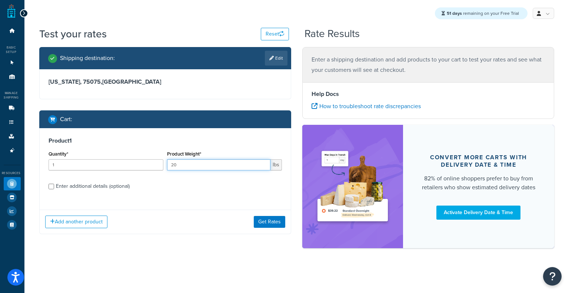
drag, startPoint x: 229, startPoint y: 169, endPoint x: 90, endPoint y: 166, distance: 139.3
click at [90, 166] on div "Quantity* 1 Product Weight* 20 lbs" at bounding box center [165, 162] width 237 height 27
click at [270, 61] on link "Edit" at bounding box center [276, 58] width 23 height 15
select select "[GEOGRAPHIC_DATA]"
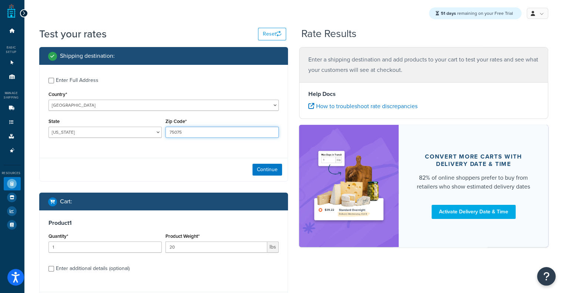
drag, startPoint x: 193, startPoint y: 131, endPoint x: 112, endPoint y: 131, distance: 81.1
click at [112, 131] on div "State [US_STATE] [US_STATE] [US_STATE] [US_STATE] [US_STATE] Armed Forces Ameri…" at bounding box center [164, 129] width 234 height 27
click at [191, 137] on input "Zip Code*" at bounding box center [222, 132] width 113 height 11
type input "60193"
select select "IL"
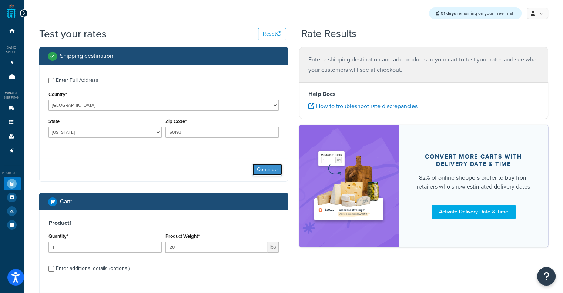
click at [262, 170] on button "Continue" at bounding box center [268, 170] width 30 height 12
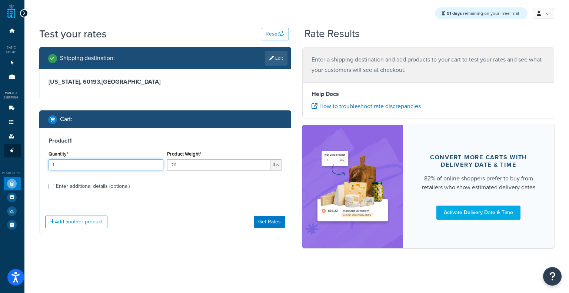
drag, startPoint x: 119, startPoint y: 164, endPoint x: 14, endPoint y: 155, distance: 105.6
click at [14, 155] on div "Dashboard Basic Setup Websites 1 Origins 11 Manage Shipping Carriers Carriers A…" at bounding box center [284, 146] width 569 height 293
type input "6"
type input "5"
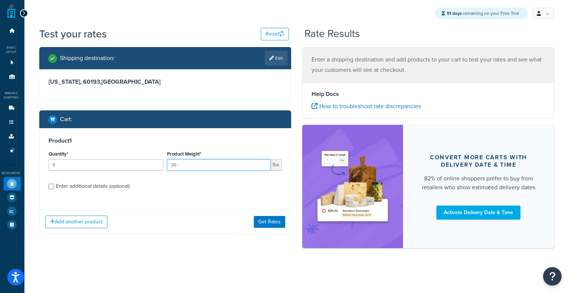
drag, startPoint x: 212, startPoint y: 166, endPoint x: 102, endPoint y: 168, distance: 110.4
click at [102, 168] on div "Quantity* 5 Product Weight* 20 lbs" at bounding box center [165, 162] width 237 height 27
click at [84, 186] on div "Enter additional details (optional)" at bounding box center [93, 186] width 74 height 10
click at [54, 186] on input "Enter additional details (optional)" at bounding box center [52, 187] width 6 height 6
checkbox input "true"
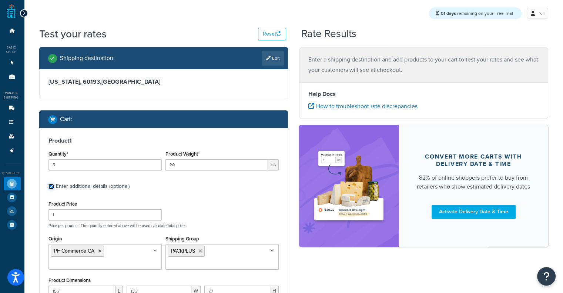
scroll to position [167, 0]
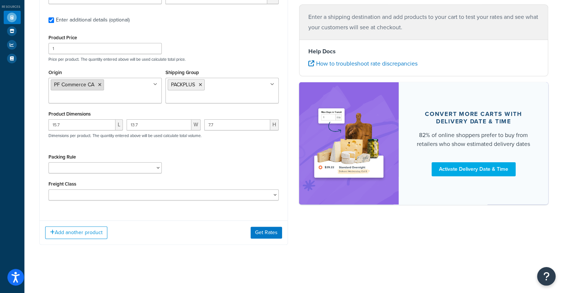
click at [98, 85] on icon at bounding box center [99, 85] width 3 height 4
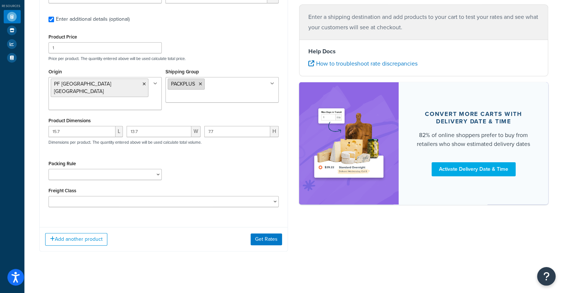
click at [200, 84] on icon at bounding box center [200, 84] width 3 height 4
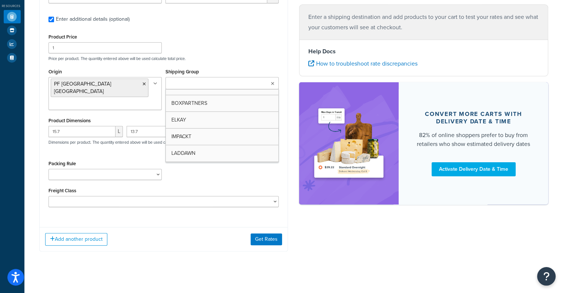
click at [200, 84] on input "Shipping Group" at bounding box center [201, 84] width 66 height 8
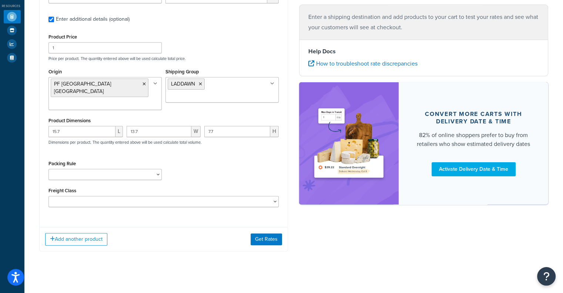
click at [284, 128] on div "Product 1 Quantity* 5 Product Weight* 20 lbs Enter additional details (optional…" at bounding box center [164, 91] width 248 height 260
drag, startPoint x: 568, startPoint y: 184, endPoint x: 386, endPoint y: 246, distance: 191.7
click at [386, 246] on div "Shipping destination : Edit Illinois, 60193 , United States Cart : Product 1 Qu…" at bounding box center [294, 71] width 520 height 383
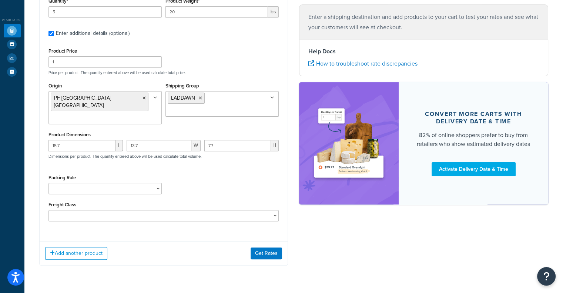
scroll to position [151, 0]
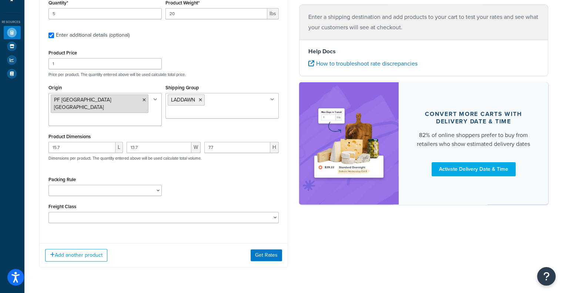
click at [143, 101] on icon at bounding box center [144, 100] width 3 height 4
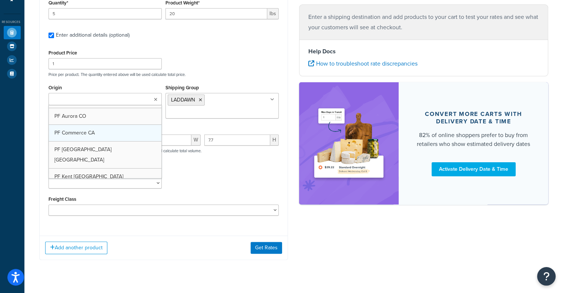
scroll to position [24, 0]
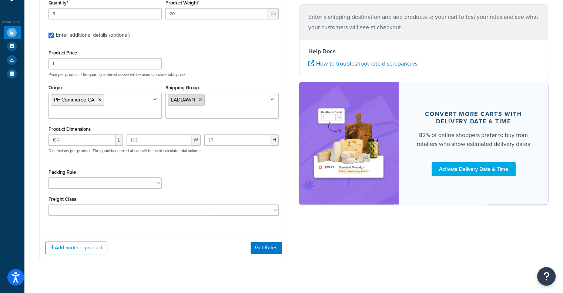
click at [200, 100] on icon at bounding box center [200, 100] width 3 height 4
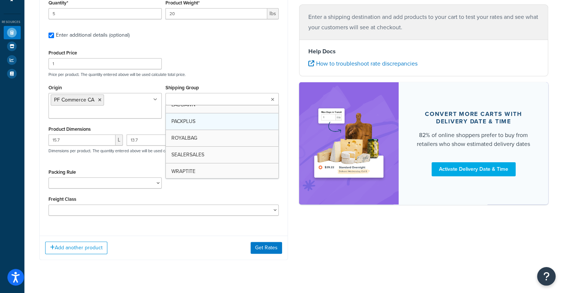
scroll to position [42, 0]
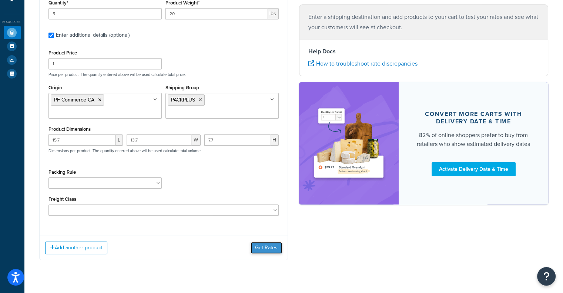
click at [258, 245] on button "Get Rates" at bounding box center [266, 248] width 31 height 12
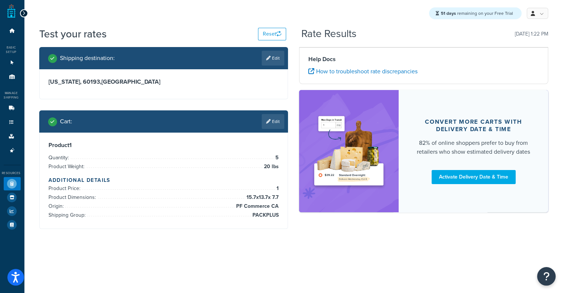
scroll to position [0, 0]
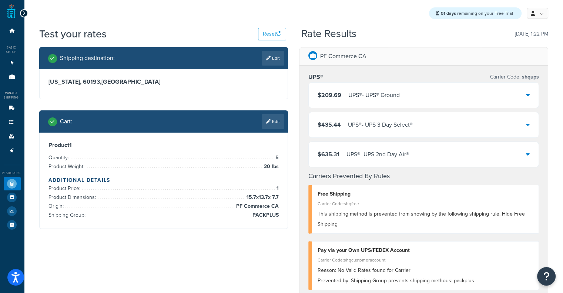
click at [361, 105] on div "$209.69 UPS® - UPS® Ground" at bounding box center [424, 95] width 230 height 25
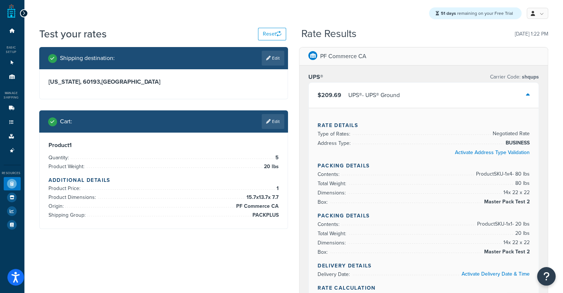
click at [496, 94] on div "$209.69 UPS® - UPS® Ground" at bounding box center [424, 95] width 230 height 25
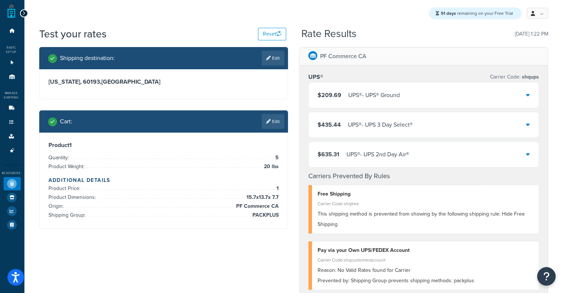
click at [284, 124] on div "Cart : Edit" at bounding box center [163, 121] width 249 height 22
click at [282, 124] on link "Edit" at bounding box center [273, 121] width 23 height 15
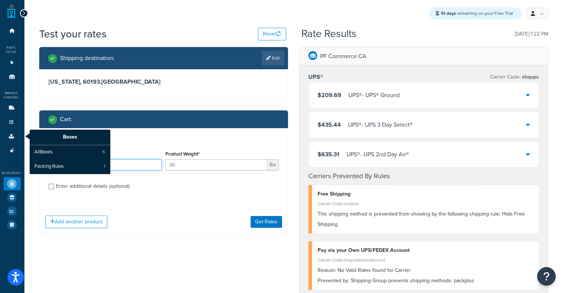
drag, startPoint x: 121, startPoint y: 163, endPoint x: 24, endPoint y: 154, distance: 98.1
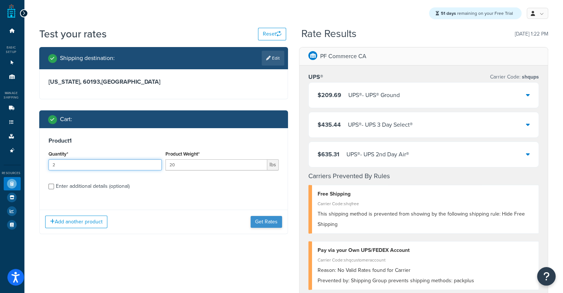
type input "2"
click at [272, 222] on button "Get Rates" at bounding box center [266, 222] width 31 height 12
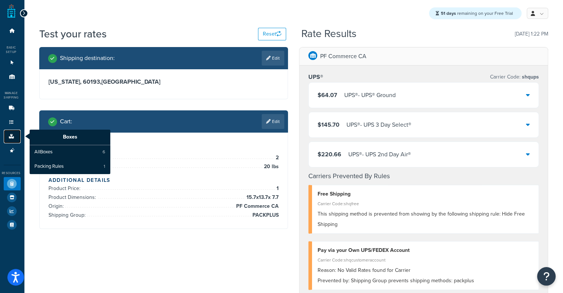
click at [8, 137] on icon at bounding box center [11, 136] width 7 height 4
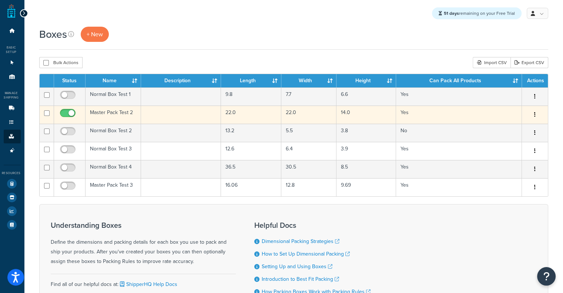
click at [67, 116] on input "checkbox" at bounding box center [69, 114] width 20 height 9
checkbox input "false"
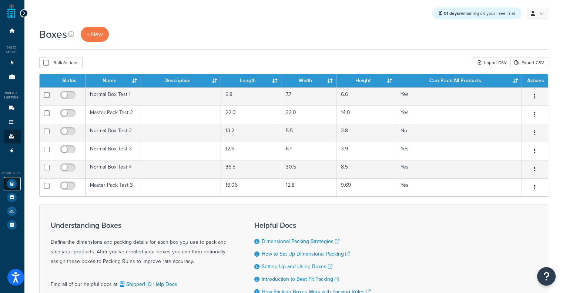
click at [16, 181] on link "Test Your Rates" at bounding box center [12, 183] width 17 height 13
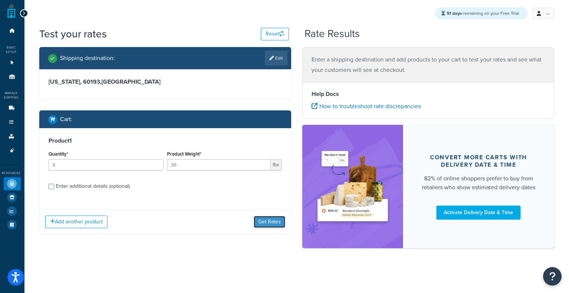
click at [261, 217] on button "Get Rates" at bounding box center [269, 222] width 31 height 12
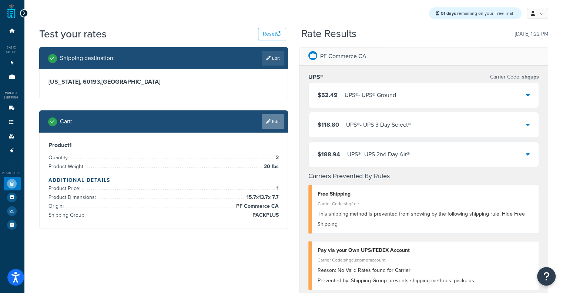
click at [274, 126] on link "Edit" at bounding box center [273, 121] width 23 height 15
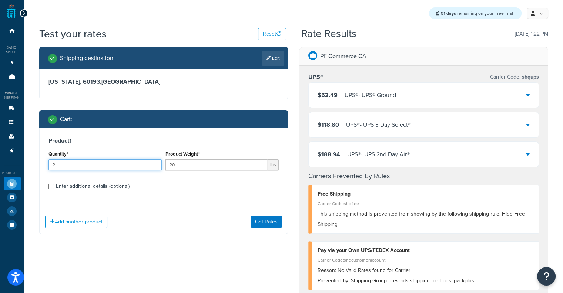
drag, startPoint x: 128, startPoint y: 163, endPoint x: 0, endPoint y: 168, distance: 128.6
type input "4"
click at [268, 223] on button "Get Rates" at bounding box center [266, 222] width 31 height 12
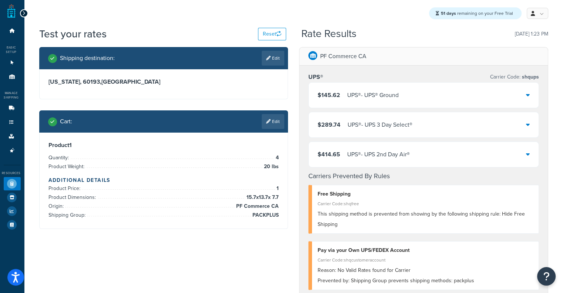
click at [355, 99] on div "UPS® - UPS® Ground" at bounding box center [372, 95] width 51 height 10
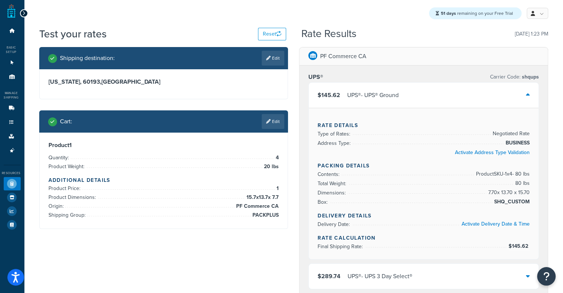
click at [355, 99] on div "UPS® - UPS® Ground" at bounding box center [372, 95] width 51 height 10
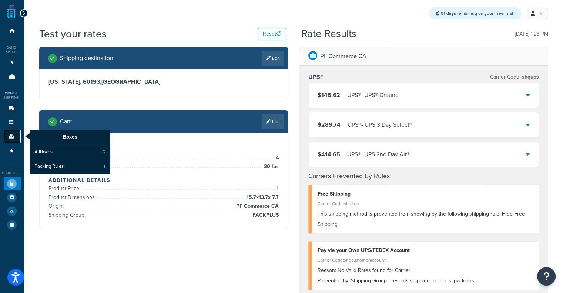
click at [6, 135] on link "Boxes" at bounding box center [12, 137] width 17 height 14
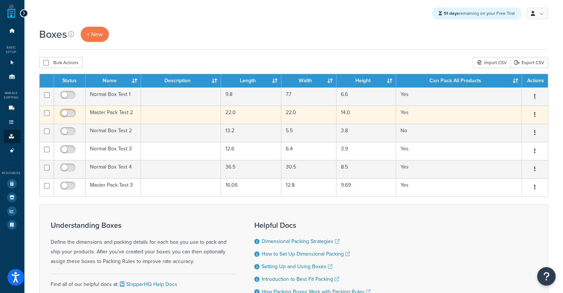
click at [68, 112] on input "checkbox" at bounding box center [69, 114] width 20 height 9
checkbox input "true"
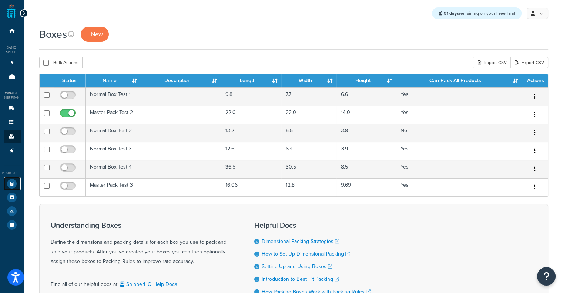
click at [11, 183] on icon at bounding box center [12, 184] width 10 height 10
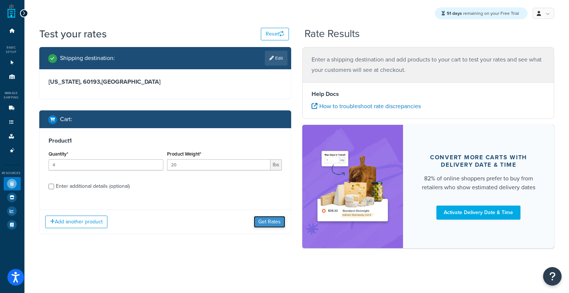
click at [271, 217] on button "Get Rates" at bounding box center [269, 222] width 31 height 12
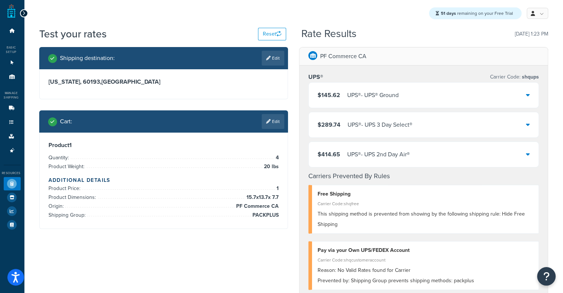
click at [379, 103] on div "$145.62 UPS® - UPS® Ground" at bounding box center [424, 95] width 230 height 25
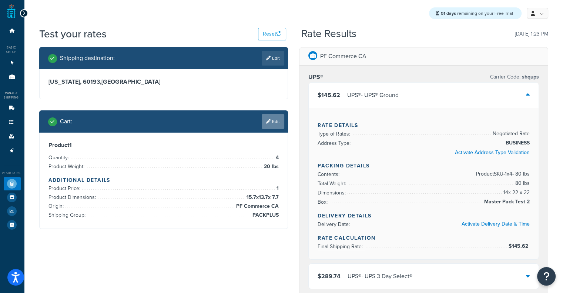
click at [275, 123] on link "Edit" at bounding box center [273, 121] width 23 height 15
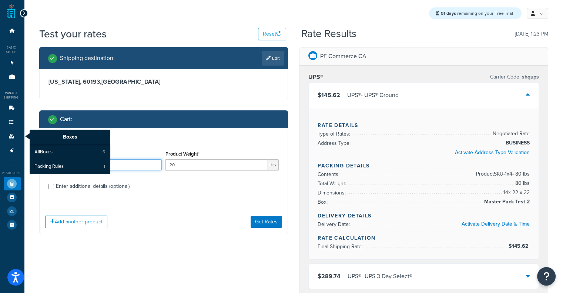
drag, startPoint x: 126, startPoint y: 169, endPoint x: 29, endPoint y: 158, distance: 98.3
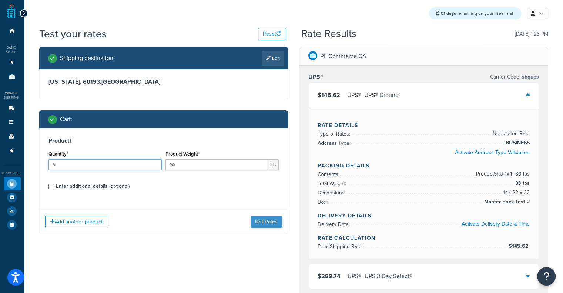
type input "6"
click at [272, 224] on button "Get Rates" at bounding box center [266, 222] width 31 height 12
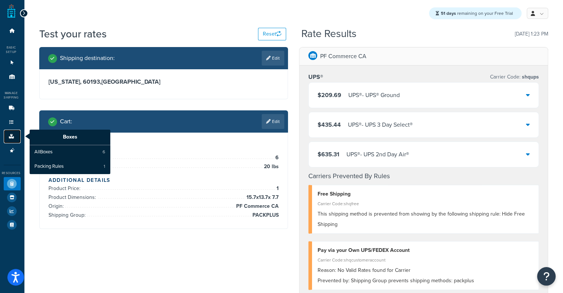
click at [8, 137] on icon at bounding box center [11, 136] width 7 height 4
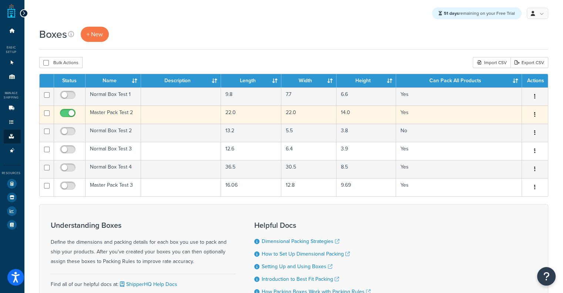
click at [72, 118] on input "checkbox" at bounding box center [69, 114] width 20 height 9
checkbox input "false"
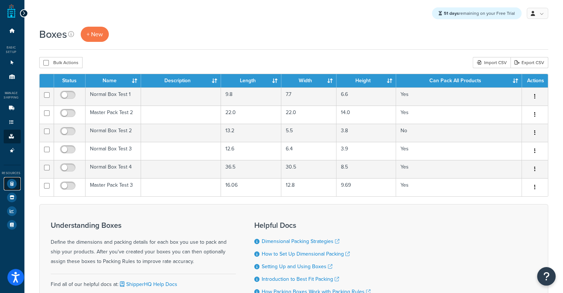
click at [7, 178] on link "Test Your Rates" at bounding box center [12, 183] width 17 height 13
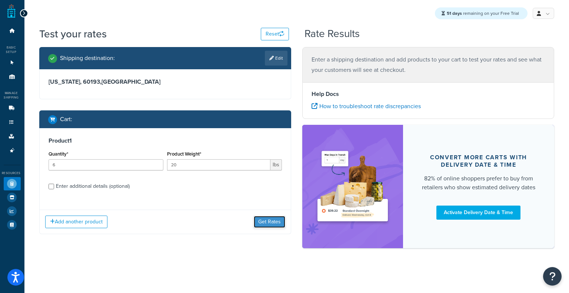
click at [273, 220] on button "Get Rates" at bounding box center [269, 222] width 31 height 12
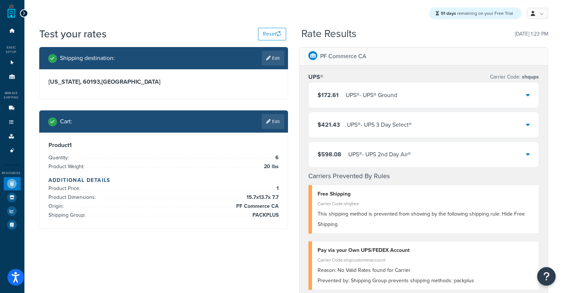
click at [396, 93] on div "UPS® - UPS® Ground" at bounding box center [371, 95] width 51 height 10
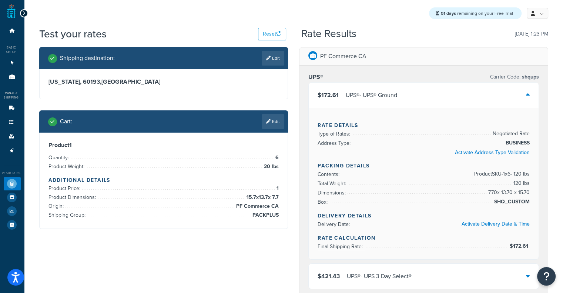
click at [396, 93] on div "UPS® - UPS® Ground" at bounding box center [371, 95] width 51 height 10
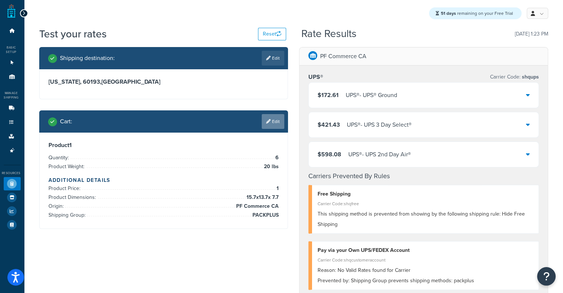
click at [273, 128] on link "Edit" at bounding box center [273, 121] width 23 height 15
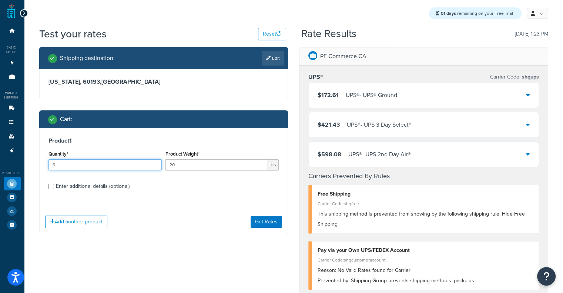
drag, startPoint x: 111, startPoint y: 170, endPoint x: 1, endPoint y: 151, distance: 110.9
type input "0"
type input "8"
click at [259, 223] on button "Get Rates" at bounding box center [266, 222] width 31 height 12
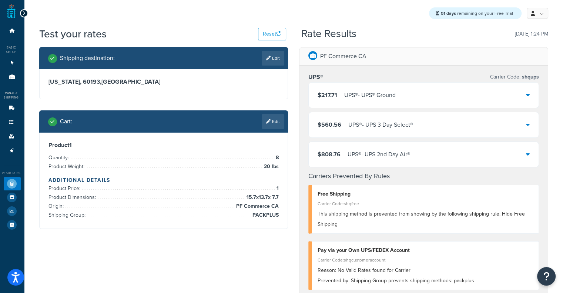
click at [350, 87] on div "$217.71 UPS® - UPS® Ground" at bounding box center [424, 95] width 230 height 25
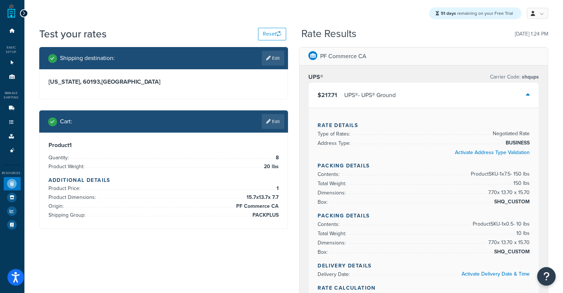
click at [350, 87] on div "$217.71 UPS® - UPS® Ground" at bounding box center [424, 95] width 230 height 25
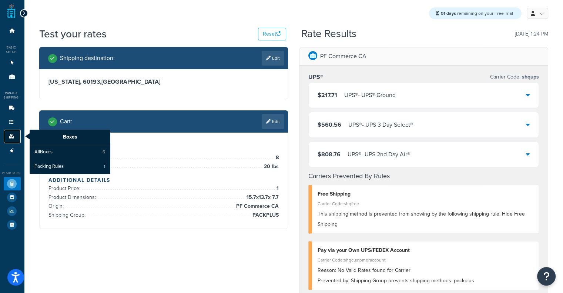
click at [7, 132] on link "Boxes" at bounding box center [12, 137] width 17 height 14
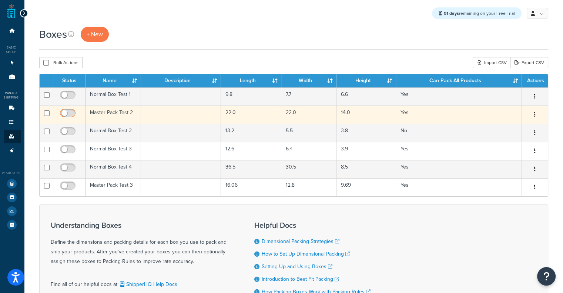
click at [59, 114] on input "checkbox" at bounding box center [69, 114] width 20 height 9
checkbox input "true"
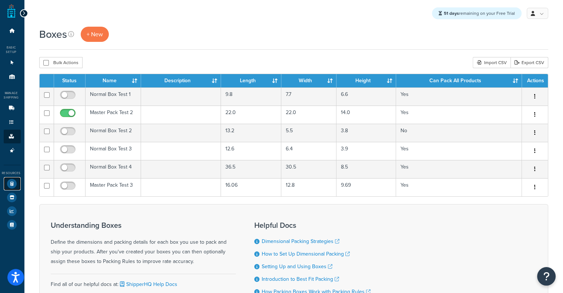
click at [9, 183] on icon at bounding box center [12, 184] width 10 height 10
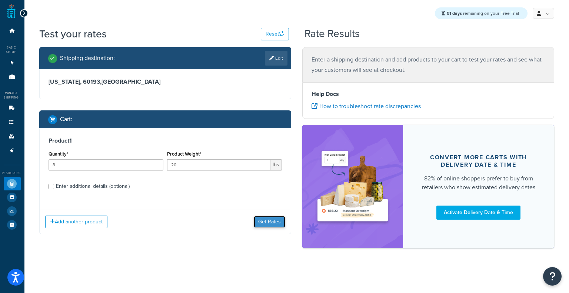
click at [258, 221] on button "Get Rates" at bounding box center [269, 222] width 31 height 12
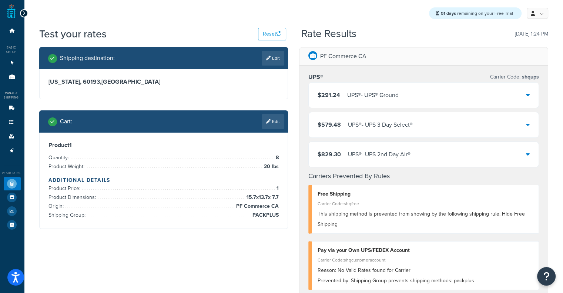
click at [393, 99] on div "UPS® - UPS® Ground" at bounding box center [372, 95] width 51 height 10
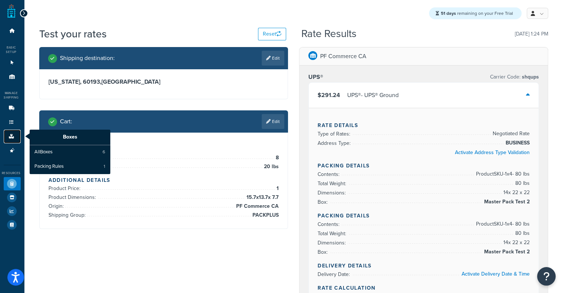
click at [12, 137] on icon at bounding box center [11, 136] width 7 height 4
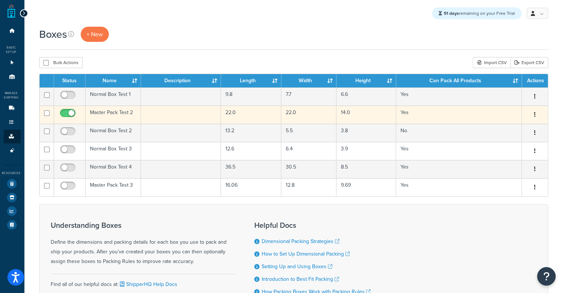
click at [108, 110] on td "Master Pack Test 2" at bounding box center [114, 115] width 56 height 18
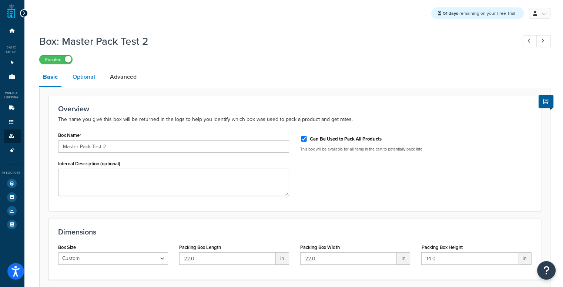
click at [81, 70] on link "Optional" at bounding box center [84, 77] width 30 height 18
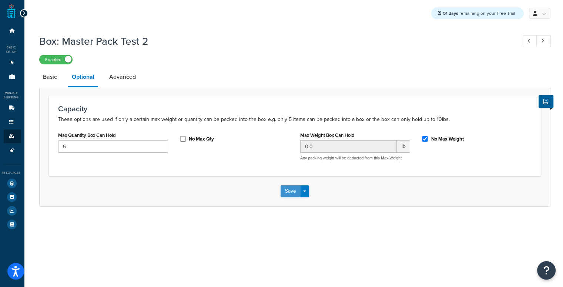
click at [287, 186] on button "Save" at bounding box center [291, 192] width 20 height 12
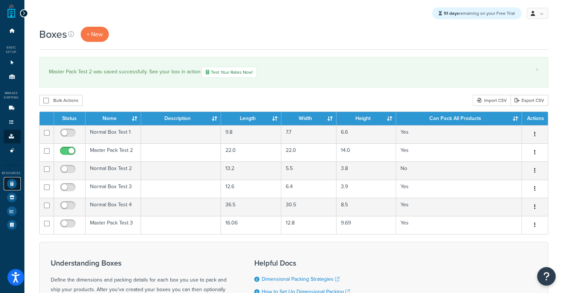
click at [7, 184] on icon at bounding box center [12, 184] width 10 height 10
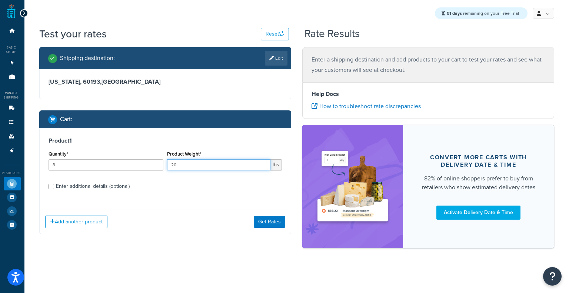
drag, startPoint x: 191, startPoint y: 166, endPoint x: 114, endPoint y: 161, distance: 76.8
click at [114, 161] on div "Quantity* 8 Product Weight* 20 lbs" at bounding box center [165, 162] width 237 height 27
type input "11"
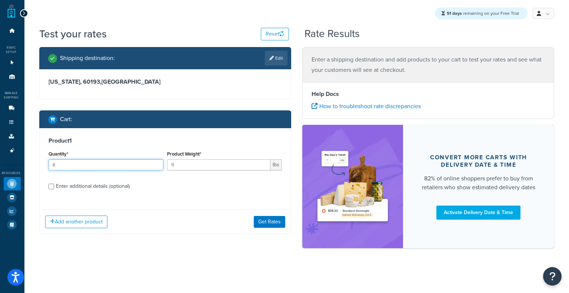
drag, startPoint x: 94, startPoint y: 168, endPoint x: 0, endPoint y: 131, distance: 100.9
click at [0, 131] on div "Dashboard Basic Setup Websites 1 Origins 11 Manage Shipping Carriers Carriers A…" at bounding box center [284, 146] width 569 height 293
type input "2"
click at [265, 220] on button "Get Rates" at bounding box center [269, 222] width 31 height 12
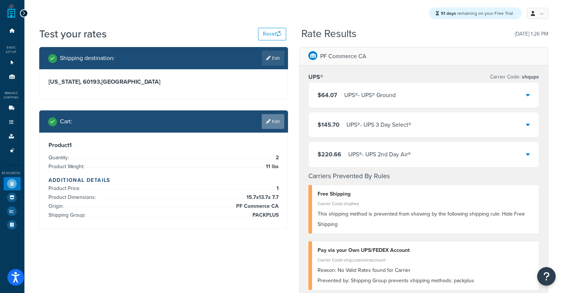
click at [277, 124] on link "Edit" at bounding box center [273, 121] width 23 height 15
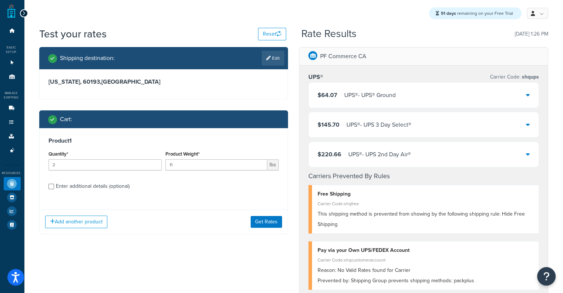
click at [103, 188] on div "Enter additional details (optional)" at bounding box center [93, 186] width 74 height 10
click at [54, 188] on input "Enter additional details (optional)" at bounding box center [52, 187] width 6 height 6
checkbox input "true"
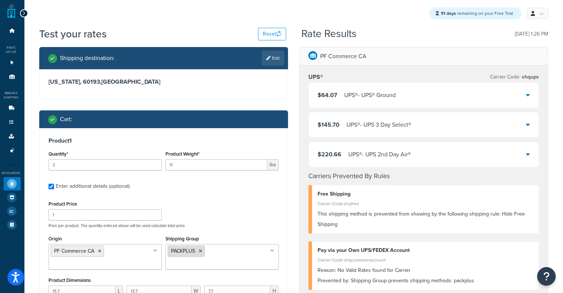
click at [200, 250] on icon at bounding box center [200, 251] width 3 height 4
click at [200, 250] on input "Shipping Group" at bounding box center [201, 251] width 66 height 8
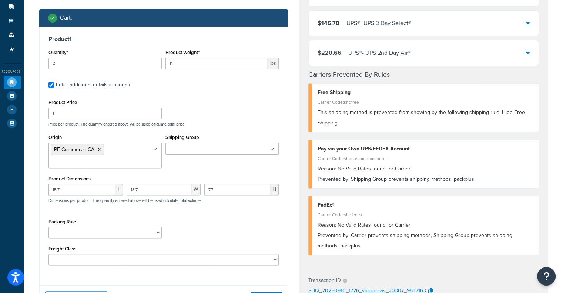
scroll to position [103, 0]
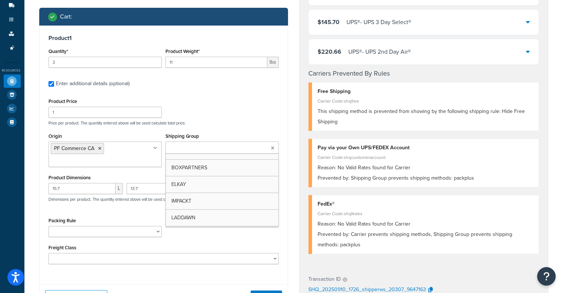
click at [242, 149] on ul at bounding box center [222, 147] width 113 height 12
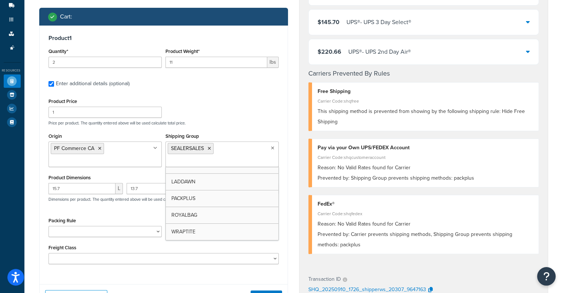
scroll to position [42, 0]
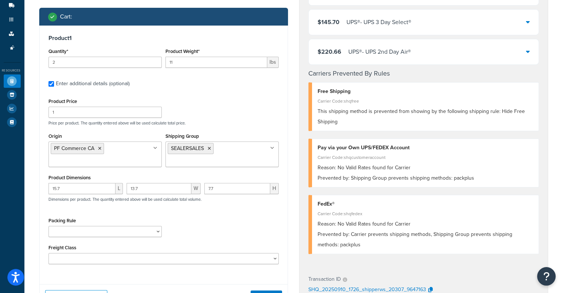
click at [260, 123] on p "Price per product. The quantity entered above will be used calculate total pric…" at bounding box center [164, 122] width 234 height 5
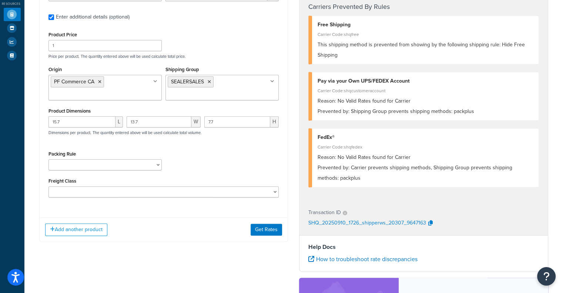
scroll to position [172, 0]
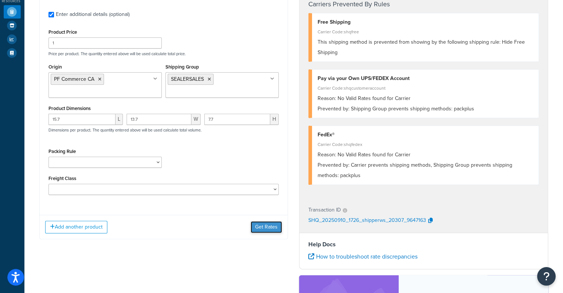
click at [267, 223] on button "Get Rates" at bounding box center [266, 227] width 31 height 12
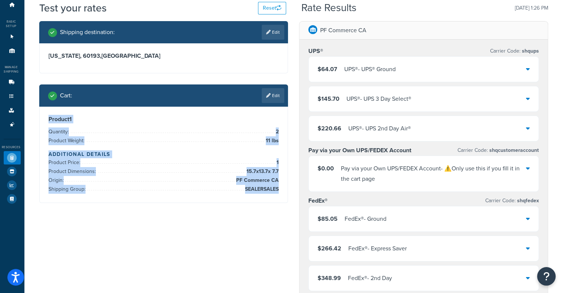
scroll to position [0, 0]
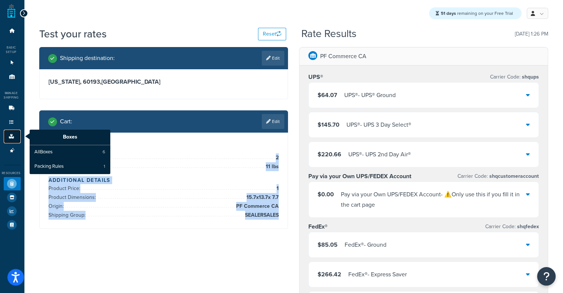
click at [8, 137] on icon at bounding box center [11, 136] width 7 height 4
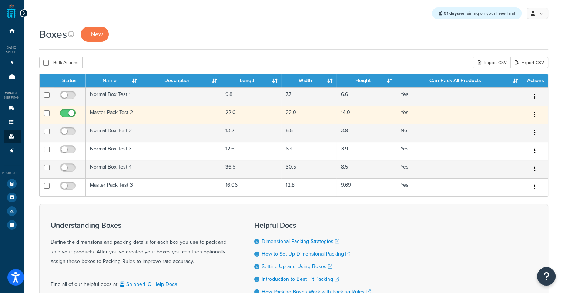
click at [63, 115] on input "checkbox" at bounding box center [69, 114] width 20 height 9
checkbox input "false"
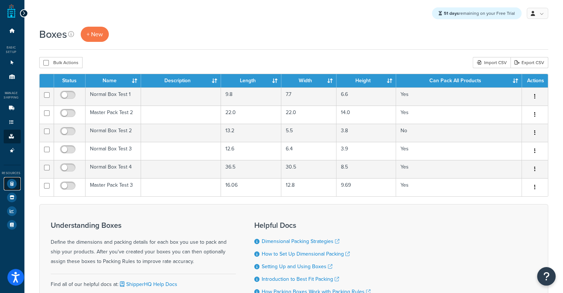
click at [8, 183] on icon at bounding box center [12, 184] width 10 height 10
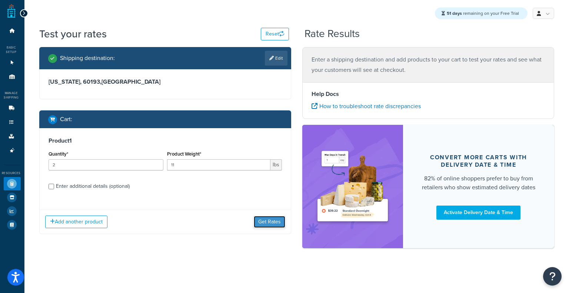
click at [265, 225] on button "Get Rates" at bounding box center [269, 222] width 31 height 12
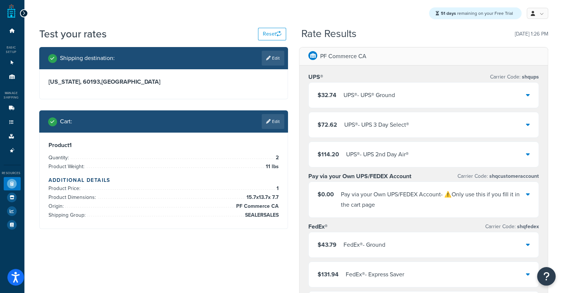
click at [394, 102] on div "$32.74 UPS® - UPS® Ground" at bounding box center [424, 95] width 230 height 25
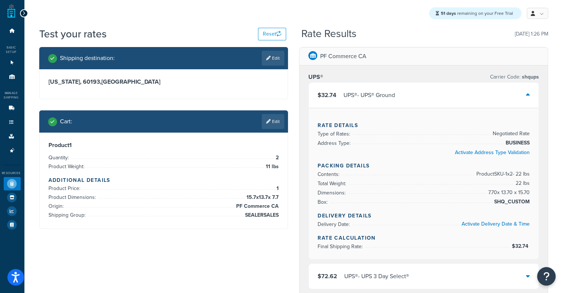
click at [394, 102] on div "$32.74 UPS® - UPS® Ground" at bounding box center [424, 95] width 230 height 25
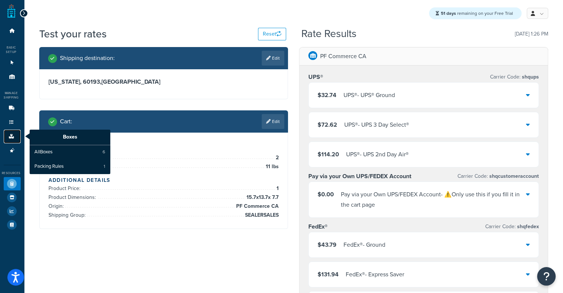
click at [15, 133] on link "Boxes" at bounding box center [12, 137] width 17 height 14
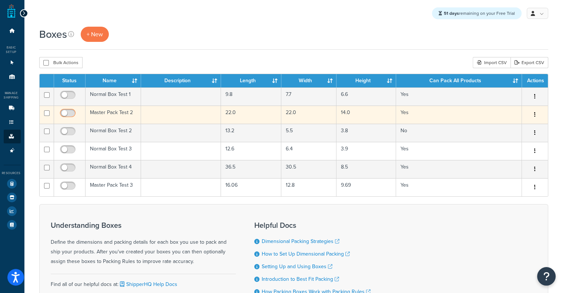
click at [59, 115] on input "checkbox" at bounding box center [69, 114] width 20 height 9
checkbox input "true"
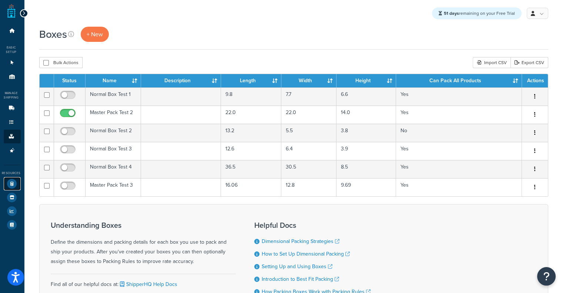
click at [14, 186] on icon at bounding box center [12, 184] width 10 height 10
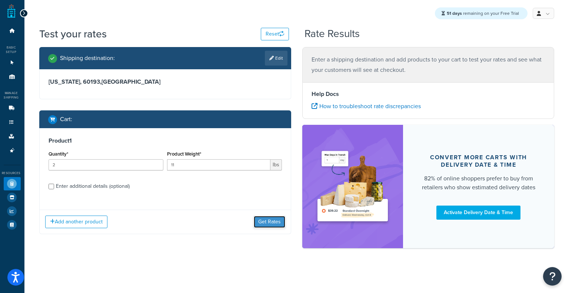
click at [259, 220] on button "Get Rates" at bounding box center [269, 222] width 31 height 12
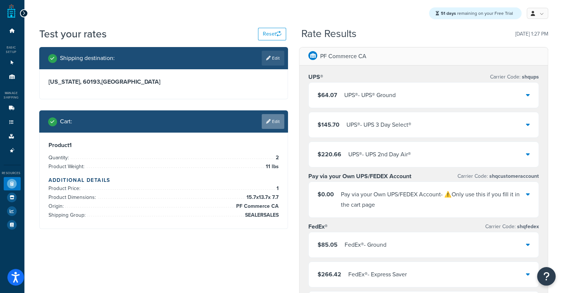
click at [268, 120] on icon at bounding box center [268, 121] width 4 height 4
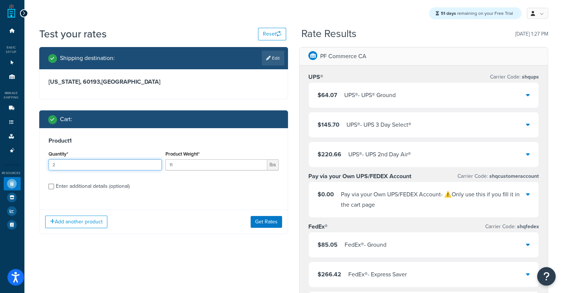
drag, startPoint x: 80, startPoint y: 171, endPoint x: 74, endPoint y: 168, distance: 6.8
click at [74, 168] on div "Quantity* 2" at bounding box center [105, 162] width 117 height 27
drag, startPoint x: 74, startPoint y: 168, endPoint x: 0, endPoint y: 160, distance: 74.5
type input "4"
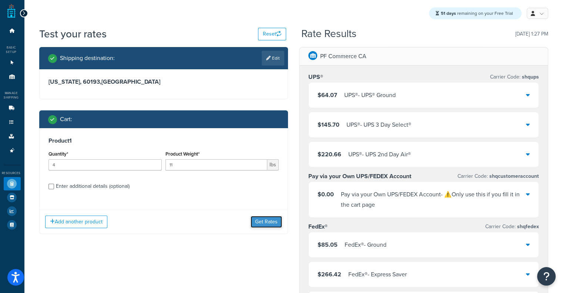
click at [263, 221] on button "Get Rates" at bounding box center [266, 222] width 31 height 12
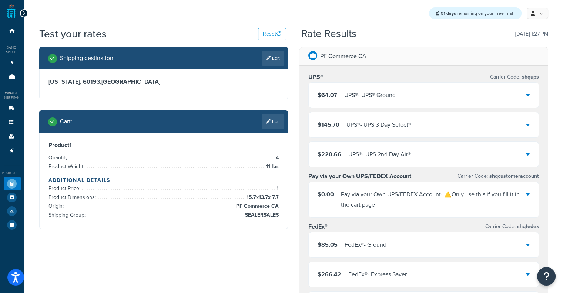
click at [385, 88] on div "$64.07 UPS® - UPS® Ground" at bounding box center [424, 95] width 230 height 25
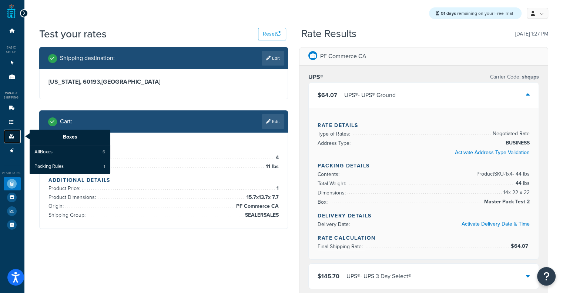
click at [7, 133] on link "Boxes" at bounding box center [12, 137] width 17 height 14
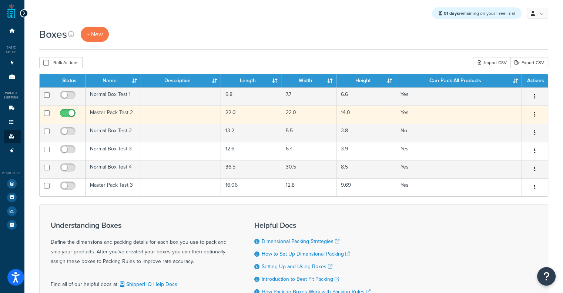
click at [69, 115] on input "checkbox" at bounding box center [69, 114] width 20 height 9
checkbox input "false"
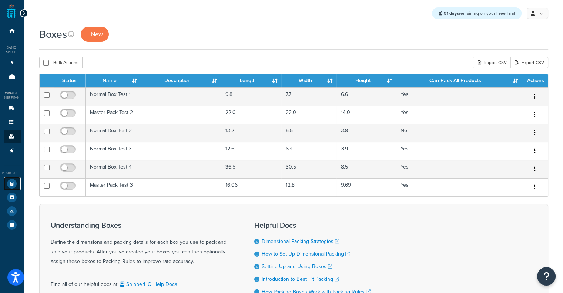
click at [12, 184] on icon at bounding box center [12, 184] width 10 height 10
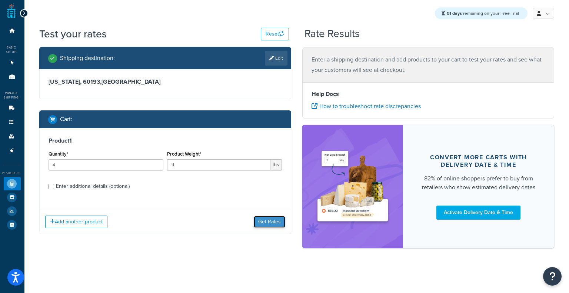
click at [265, 221] on button "Get Rates" at bounding box center [269, 222] width 31 height 12
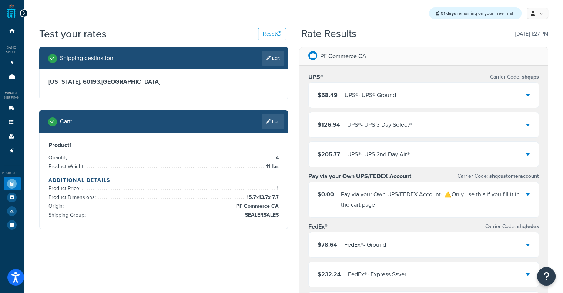
click at [368, 91] on div "UPS® - UPS® Ground" at bounding box center [370, 95] width 51 height 10
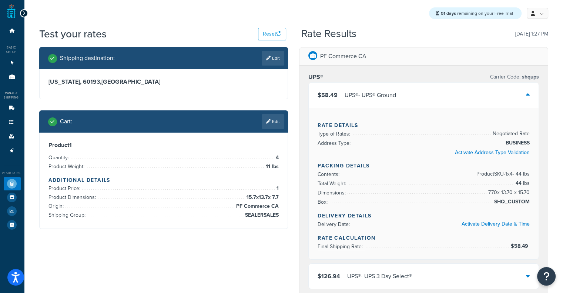
click at [368, 91] on div "UPS® - UPS® Ground" at bounding box center [370, 95] width 51 height 10
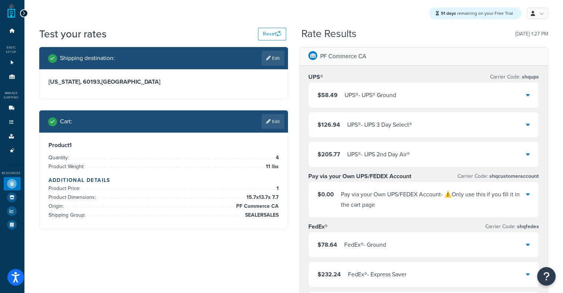
click at [368, 91] on div "UPS® - UPS® Ground" at bounding box center [370, 95] width 51 height 10
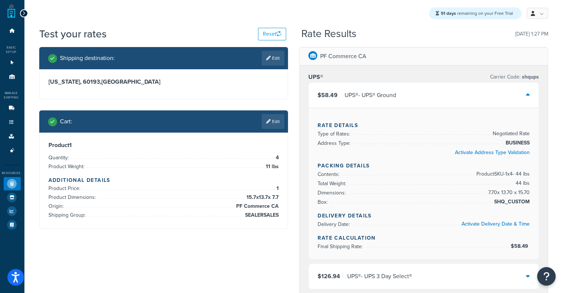
click at [368, 91] on div "UPS® - UPS® Ground" at bounding box center [370, 95] width 51 height 10
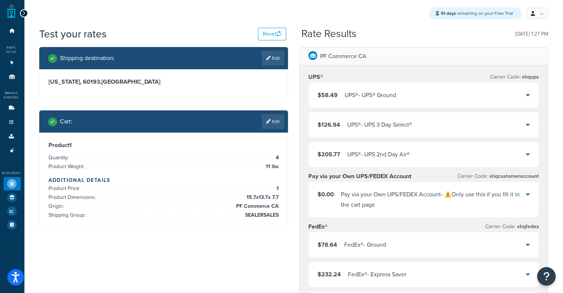
click at [368, 91] on div "UPS® - UPS® Ground" at bounding box center [370, 95] width 51 height 10
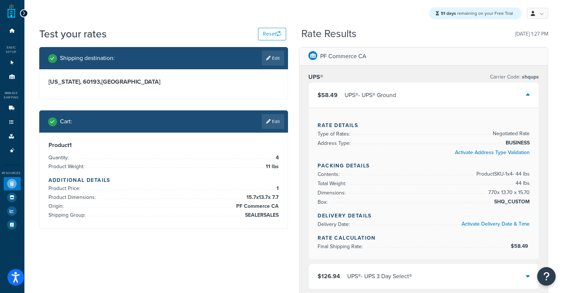
click at [368, 91] on div "UPS® - UPS® Ground" at bounding box center [370, 95] width 51 height 10
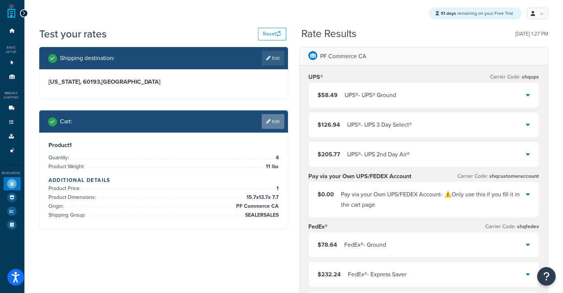
click at [283, 123] on link "Edit" at bounding box center [273, 121] width 23 height 15
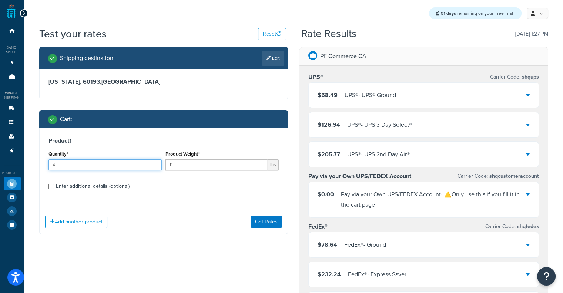
drag, startPoint x: 93, startPoint y: 167, endPoint x: 0, endPoint y: 164, distance: 92.6
click at [398, 93] on div "$58.49 UPS® - UPS® Ground" at bounding box center [424, 95] width 230 height 25
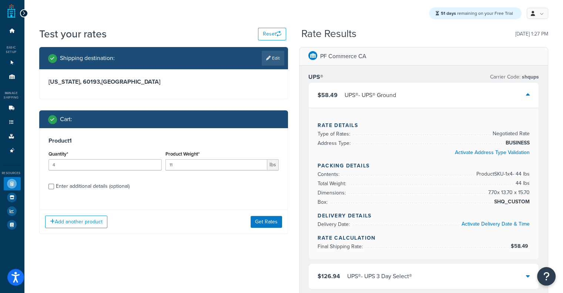
click at [398, 93] on div "$58.49 UPS® - UPS® Ground" at bounding box center [424, 95] width 230 height 25
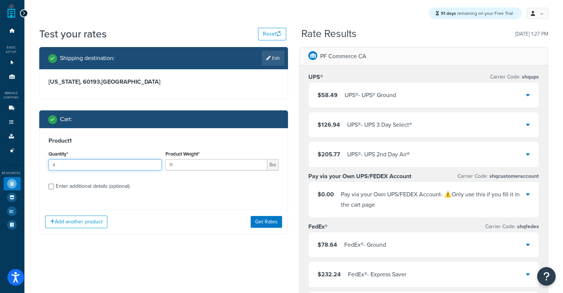
drag, startPoint x: 99, startPoint y: 164, endPoint x: 0, endPoint y: 157, distance: 99.5
type input "6"
click at [275, 219] on button "Get Rates" at bounding box center [266, 222] width 31 height 12
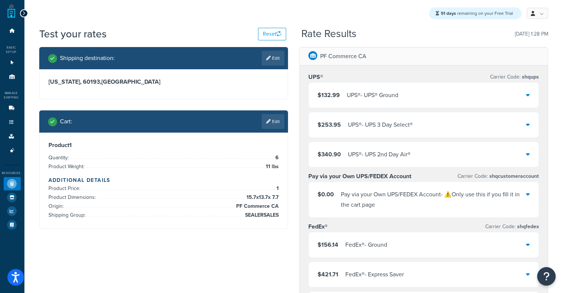
click at [405, 91] on div "$132.99 UPS® - UPS® Ground" at bounding box center [424, 95] width 230 height 25
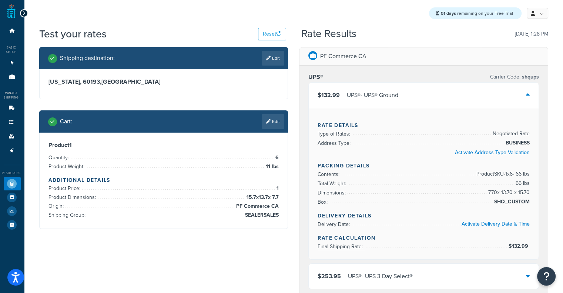
click at [405, 91] on div "$132.99 UPS® - UPS® Ground" at bounding box center [424, 95] width 230 height 25
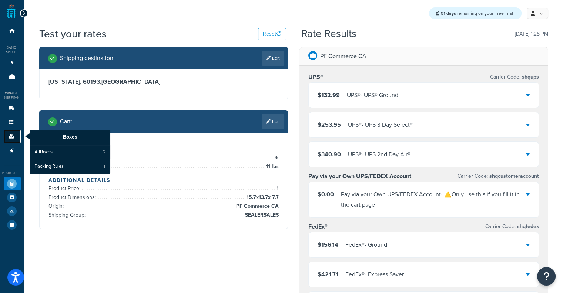
click at [14, 140] on link "Boxes" at bounding box center [12, 137] width 17 height 14
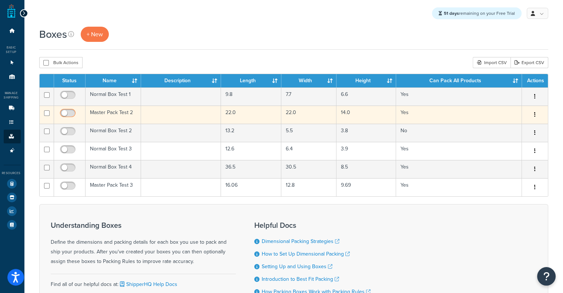
click at [68, 113] on input "checkbox" at bounding box center [69, 114] width 20 height 9
checkbox input "true"
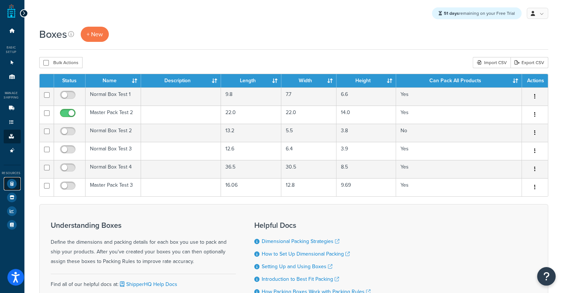
click at [10, 186] on icon at bounding box center [12, 184] width 10 height 10
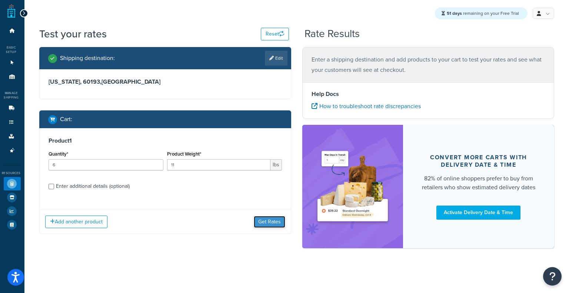
click at [265, 221] on button "Get Rates" at bounding box center [269, 222] width 31 height 12
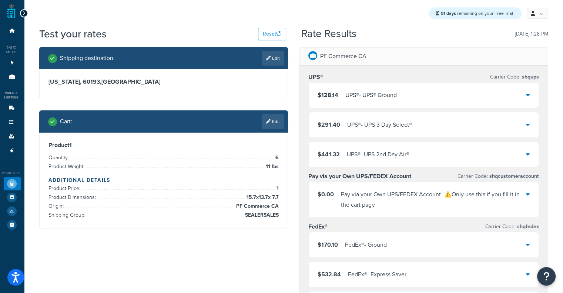
click at [392, 96] on div "UPS® - UPS® Ground" at bounding box center [370, 95] width 51 height 10
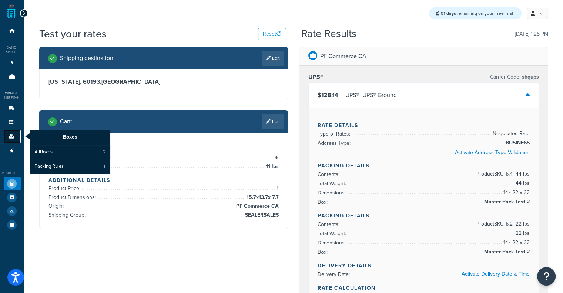
click at [10, 137] on icon at bounding box center [11, 136] width 7 height 4
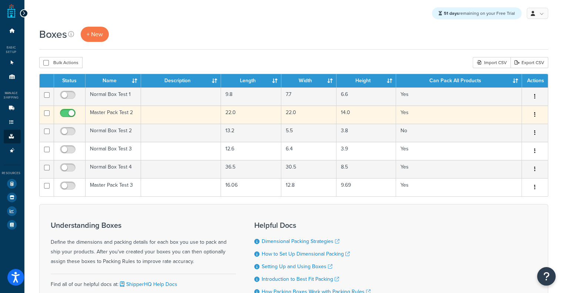
click at [156, 111] on td at bounding box center [181, 115] width 80 height 18
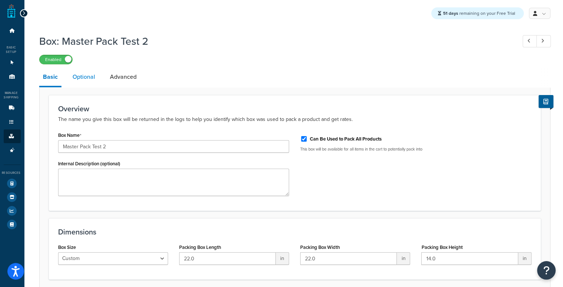
click at [83, 84] on link "Optional" at bounding box center [84, 77] width 30 height 18
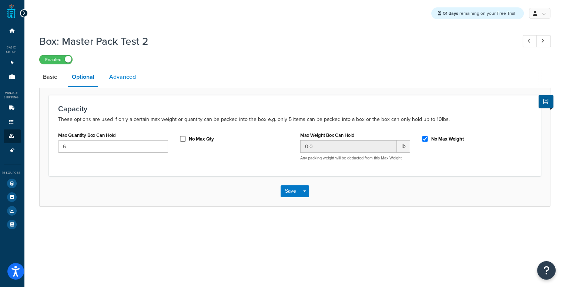
click at [117, 78] on link "Advanced" at bounding box center [123, 77] width 34 height 18
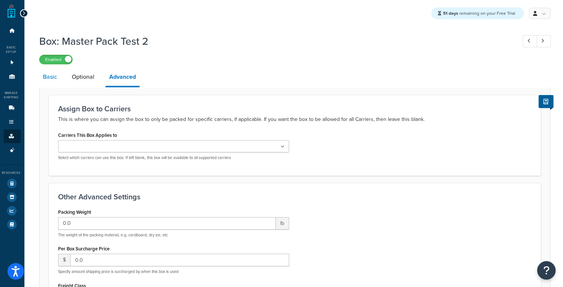
click at [53, 81] on link "Basic" at bounding box center [49, 77] width 21 height 18
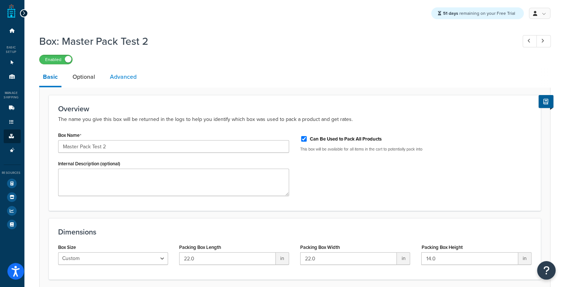
click at [114, 78] on link "Advanced" at bounding box center [123, 77] width 34 height 18
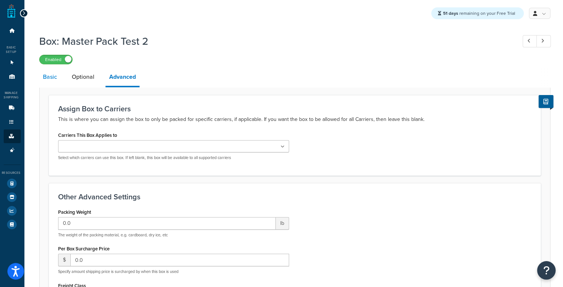
click at [59, 77] on link "Basic" at bounding box center [49, 77] width 21 height 18
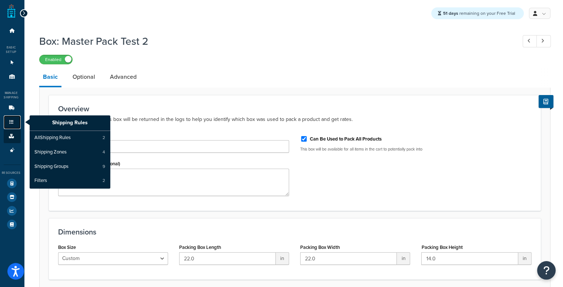
click at [10, 123] on icon at bounding box center [11, 122] width 7 height 4
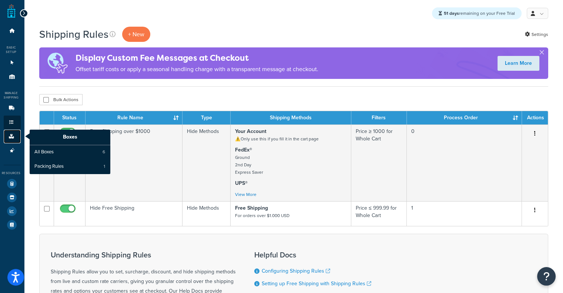
click at [13, 140] on link "Boxes" at bounding box center [12, 137] width 17 height 14
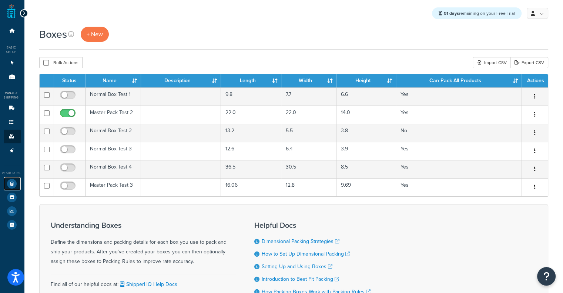
click at [7, 186] on icon at bounding box center [12, 184] width 10 height 10
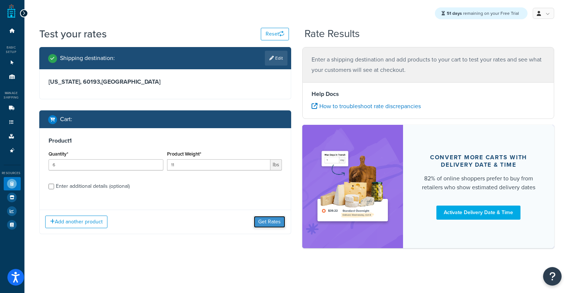
click at [269, 222] on button "Get Rates" at bounding box center [269, 222] width 31 height 12
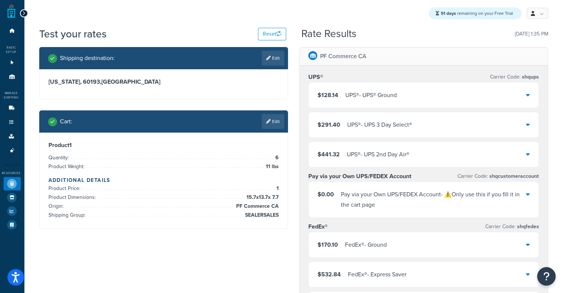
click at [357, 91] on div "UPS® - UPS® Ground" at bounding box center [370, 95] width 51 height 10
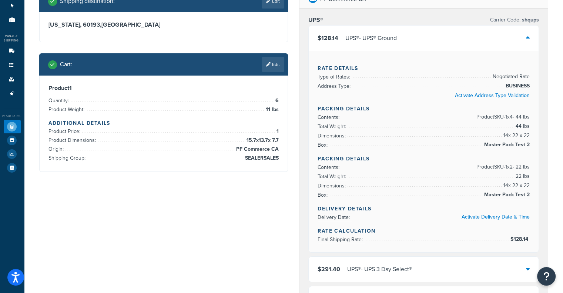
scroll to position [55, 0]
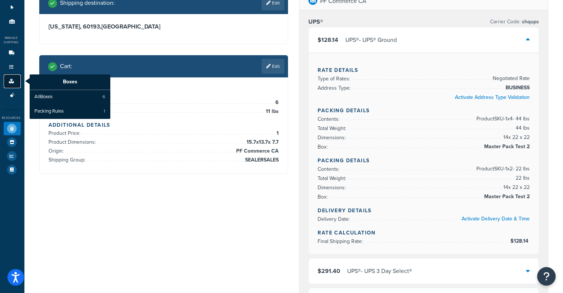
click at [6, 84] on link "Boxes" at bounding box center [12, 81] width 17 height 14
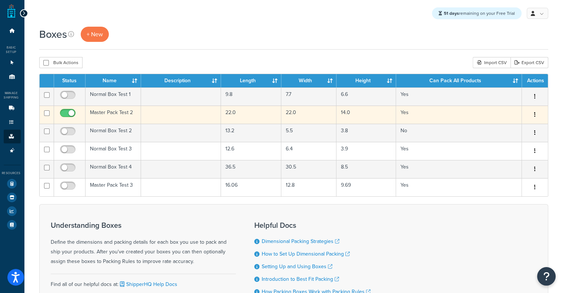
click at [109, 111] on td "Master Pack Test 2" at bounding box center [114, 115] width 56 height 18
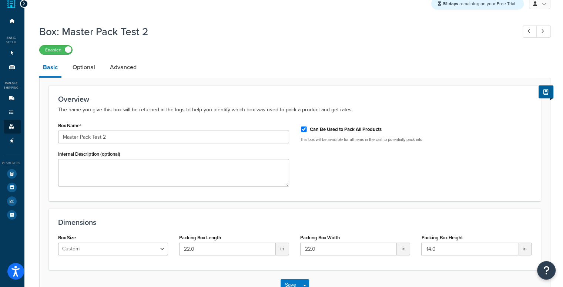
scroll to position [10, 0]
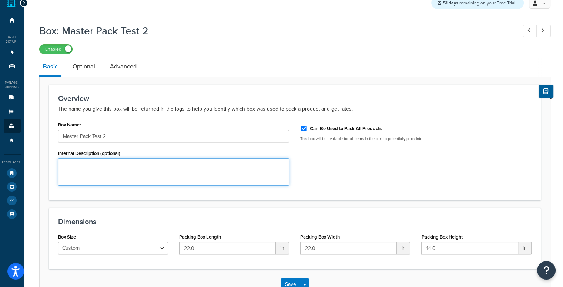
click at [228, 184] on textarea "Internal Description (optional)" at bounding box center [173, 171] width 231 height 27
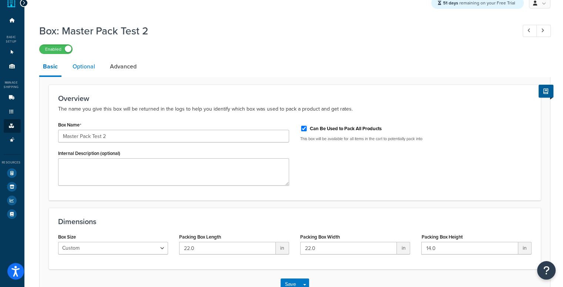
click at [83, 72] on link "Optional" at bounding box center [84, 67] width 30 height 18
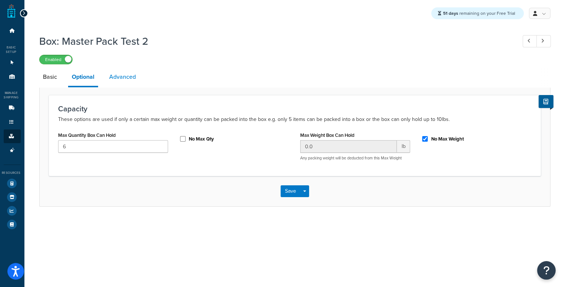
click at [136, 68] on link "Advanced" at bounding box center [123, 77] width 34 height 18
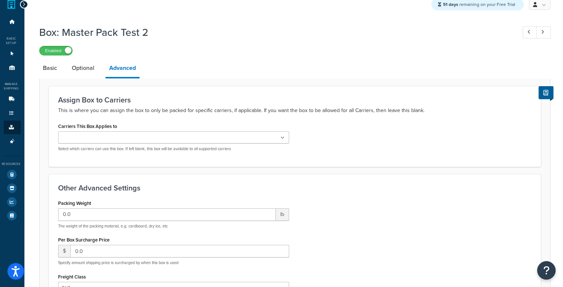
scroll to position [10, 0]
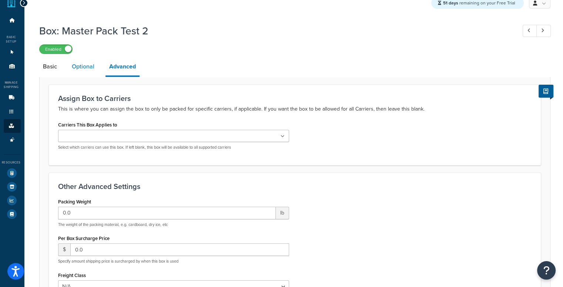
click at [78, 62] on link "Optional" at bounding box center [83, 67] width 30 height 18
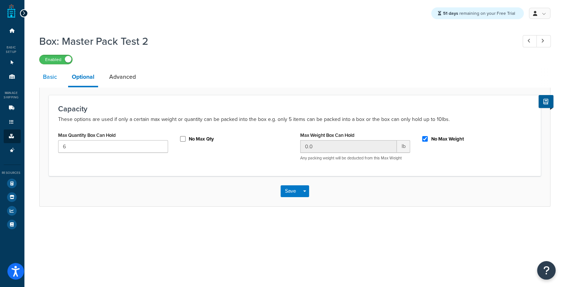
click at [47, 79] on link "Basic" at bounding box center [49, 77] width 21 height 18
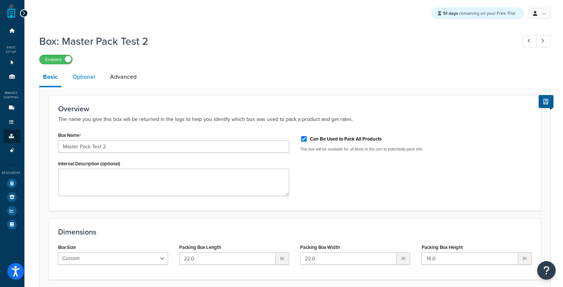
click at [76, 74] on link "Optional" at bounding box center [84, 77] width 30 height 18
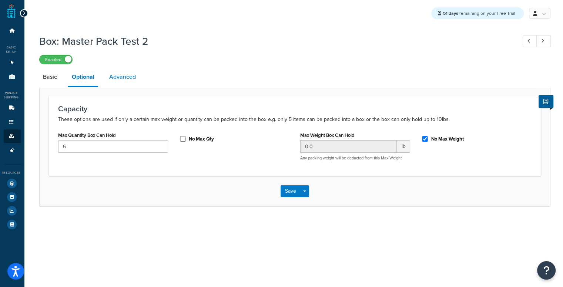
click at [127, 86] on link "Advanced" at bounding box center [123, 77] width 34 height 18
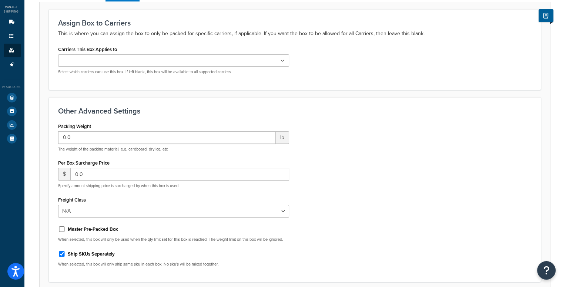
scroll to position [23, 0]
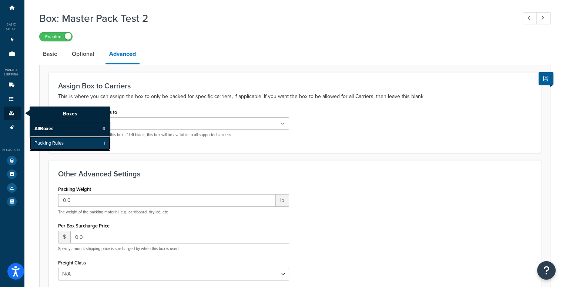
click at [58, 148] on link "Packing Rules 1" at bounding box center [70, 144] width 81 height 14
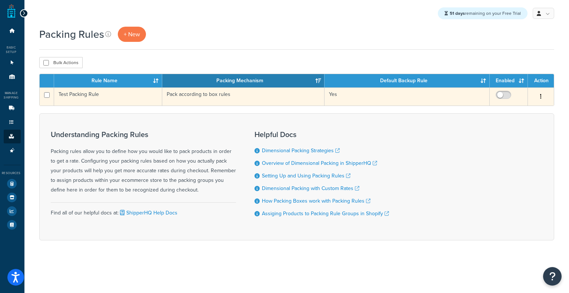
click at [211, 94] on td "Pack according to box rules" at bounding box center [243, 96] width 163 height 18
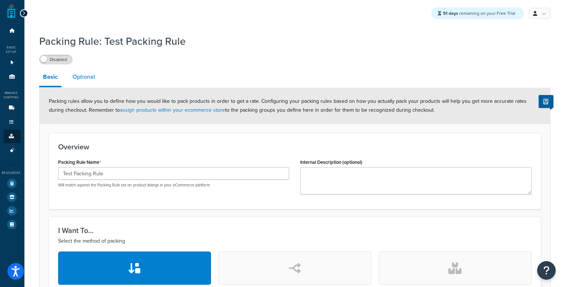
click at [89, 73] on link "Optional" at bounding box center [84, 77] width 30 height 18
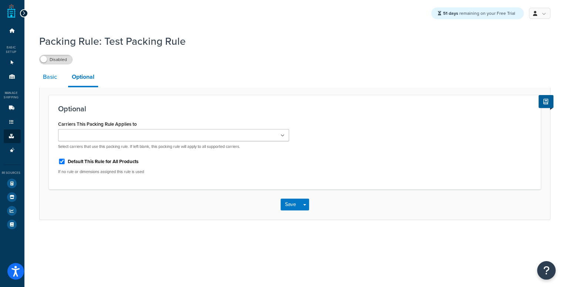
click at [55, 76] on link "Basic" at bounding box center [49, 77] width 21 height 18
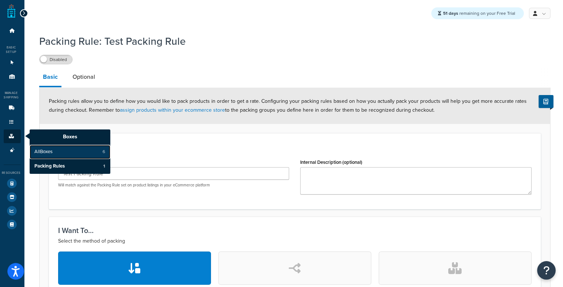
click at [52, 152] on span "All Boxes" at bounding box center [43, 152] width 18 height 7
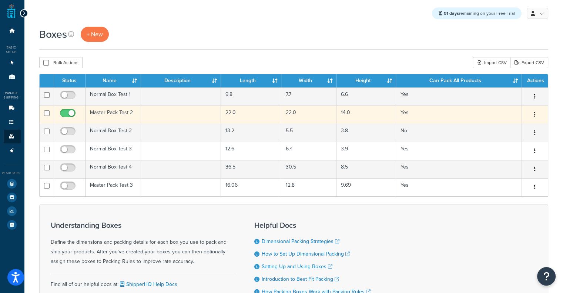
click at [137, 111] on td "Master Pack Test 2" at bounding box center [114, 115] width 56 height 18
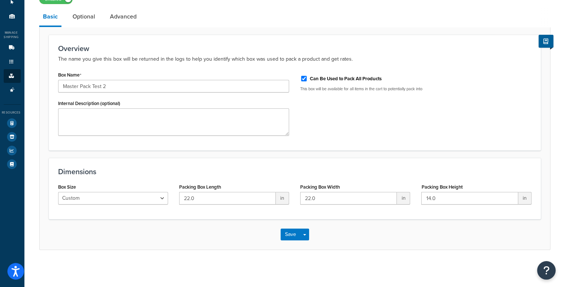
scroll to position [61, 1]
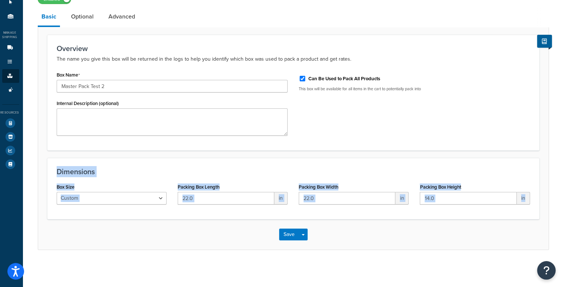
drag, startPoint x: 560, startPoint y: 208, endPoint x: 568, endPoint y: 97, distance: 111.4
click at [562, 97] on html "Press Alt+1 for screen-reader mode, Alt+0 to cancel Accessibility Screen-Reader…" at bounding box center [280, 114] width 563 height 348
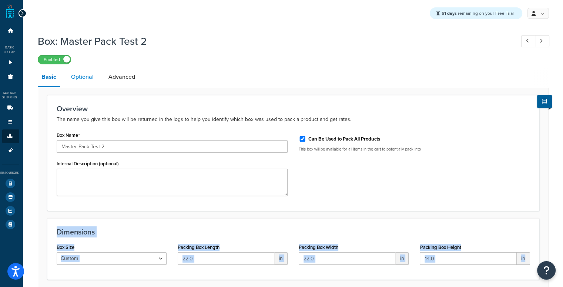
click at [70, 74] on link "Optional" at bounding box center [82, 77] width 30 height 18
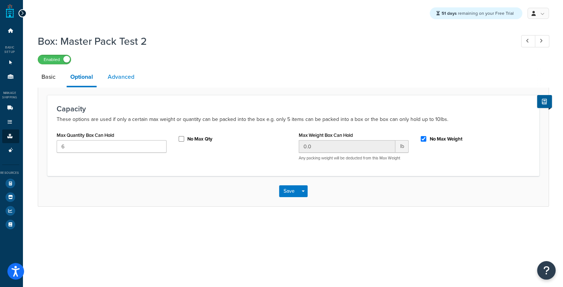
click at [118, 76] on link "Advanced" at bounding box center [121, 77] width 34 height 18
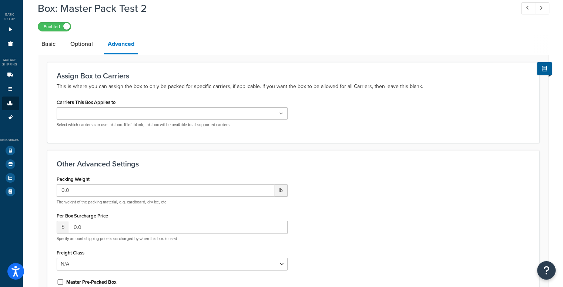
scroll to position [0, 1]
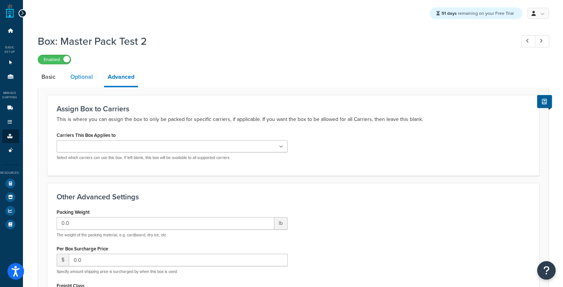
click at [69, 75] on link "Optional" at bounding box center [82, 77] width 30 height 18
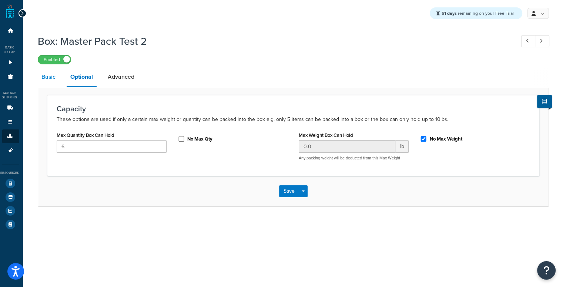
click at [49, 74] on link "Basic" at bounding box center [48, 77] width 21 height 18
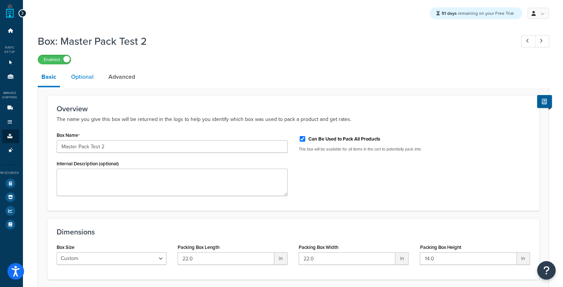
click at [86, 82] on link "Optional" at bounding box center [82, 77] width 30 height 18
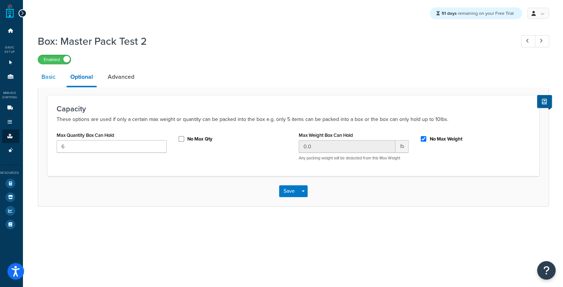
click at [48, 83] on link "Basic" at bounding box center [48, 77] width 21 height 18
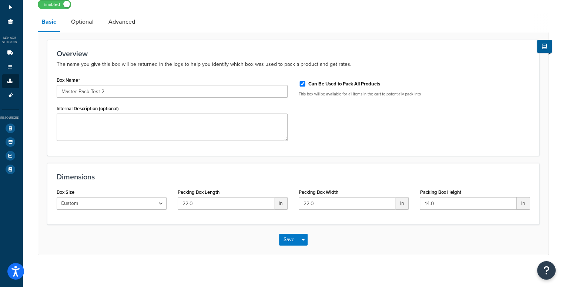
scroll to position [61, 1]
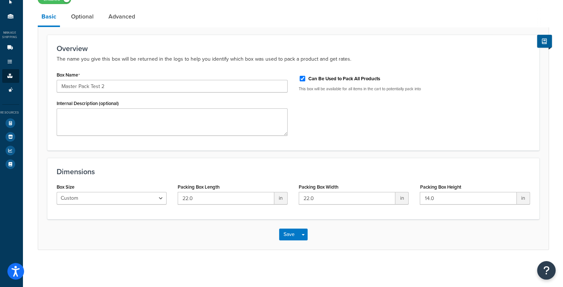
click at [158, 268] on div "Box: Master Pack Test 2 Enabled Basic Optional Advanced Overview The name you g…" at bounding box center [293, 119] width 541 height 299
click at [441, 197] on input "14.0" at bounding box center [468, 198] width 97 height 13
type input "14.19"
click at [287, 238] on button "Save" at bounding box center [289, 235] width 20 height 12
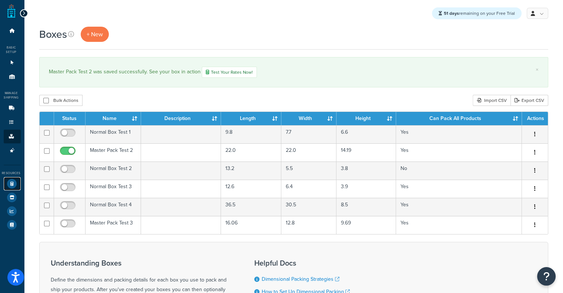
click at [12, 183] on icon at bounding box center [12, 184] width 10 height 10
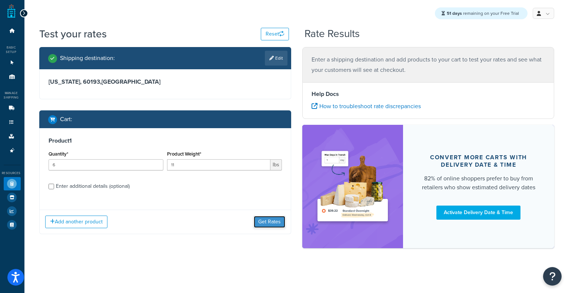
click at [261, 219] on button "Get Rates" at bounding box center [269, 222] width 31 height 12
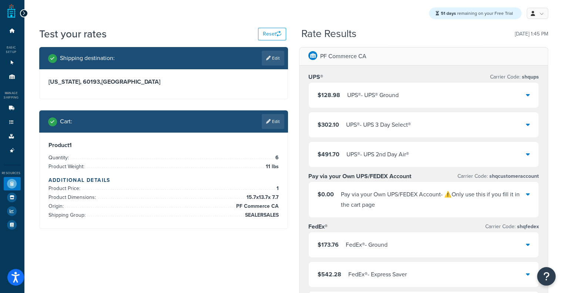
click at [330, 93] on span "$128.98" at bounding box center [329, 95] width 23 height 9
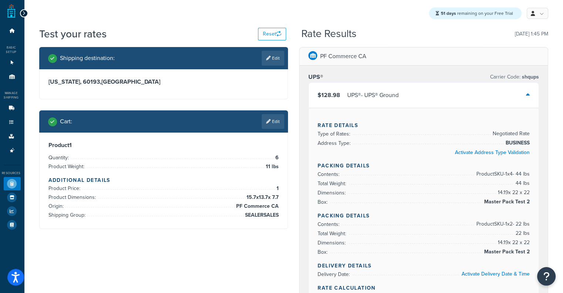
click at [275, 128] on link "Edit" at bounding box center [273, 121] width 23 height 15
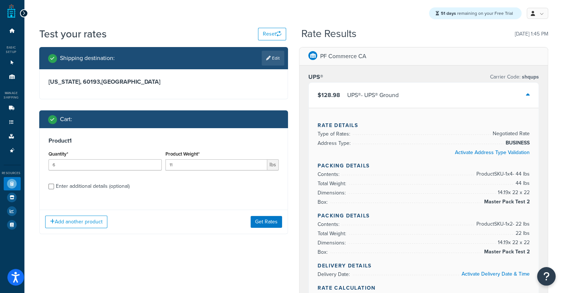
click at [110, 188] on div "Enter additional details (optional)" at bounding box center [93, 186] width 74 height 10
click at [54, 188] on input "Enter additional details (optional)" at bounding box center [52, 187] width 6 height 6
checkbox input "true"
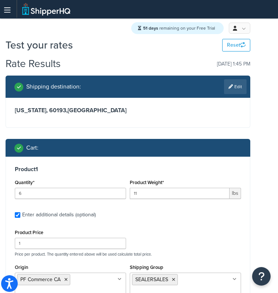
click at [132, 207] on div "Product 1 Quantity* 6 Product Weight* 11 lbs Enter additional details (optional…" at bounding box center [128, 283] width 244 height 253
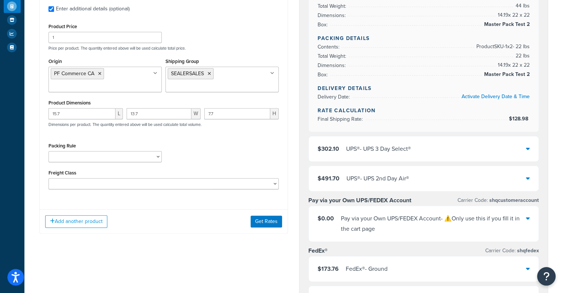
scroll to position [180, 0]
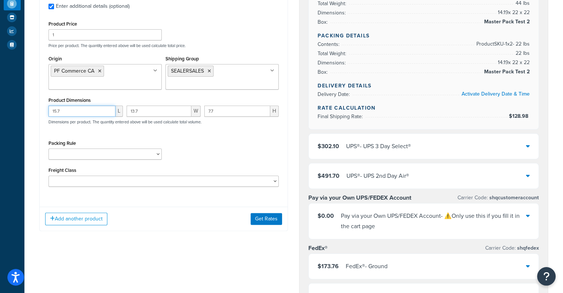
drag, startPoint x: 77, startPoint y: 111, endPoint x: 0, endPoint y: 114, distance: 77.4
click at [0, 114] on div "Dashboard Basic Setup Websites 1 Origins 11 Manage Shipping Carriers Carriers A…" at bounding box center [281, 241] width 563 height 842
paste input "2"
type input "12.7"
click at [178, 110] on input "13.7" at bounding box center [159, 111] width 65 height 11
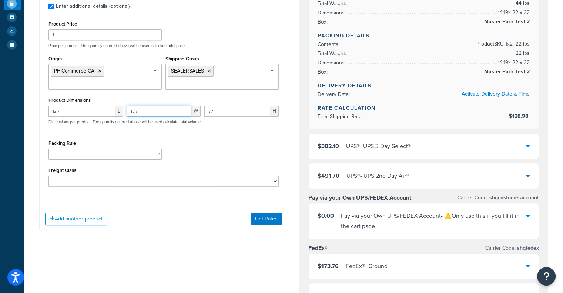
paste input "107"
drag, startPoint x: 163, startPoint y: 112, endPoint x: 10, endPoint y: 91, distance: 154.3
click at [10, 91] on div "Dashboard Basic Setup Websites 1 Origins 11 Manage Shipping Carriers Carriers A…" at bounding box center [281, 241] width 563 height 842
paste input "0."
type input "10.7"
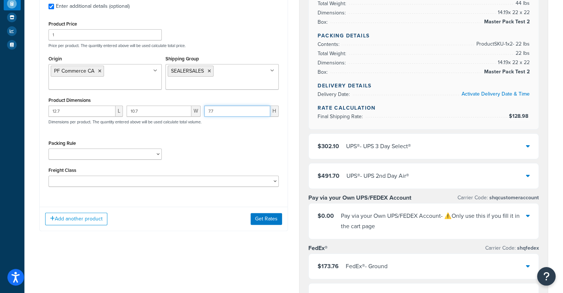
drag, startPoint x: 241, startPoint y: 112, endPoint x: 86, endPoint y: 97, distance: 156.2
click at [86, 97] on div "Product Dimensions 12.7 L 10.7 W 7.7 H Dimensions per product. The quantity ent…" at bounding box center [164, 113] width 231 height 37
click at [265, 222] on button "Get Rates" at bounding box center [266, 219] width 31 height 12
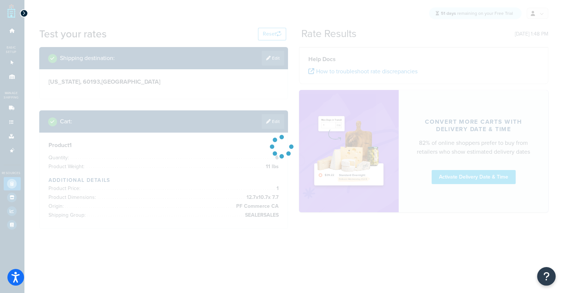
scroll to position [0, 0]
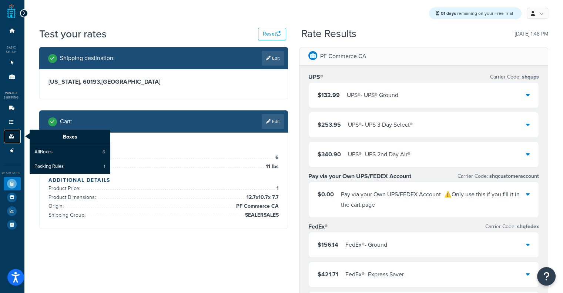
click at [10, 135] on icon at bounding box center [11, 136] width 7 height 4
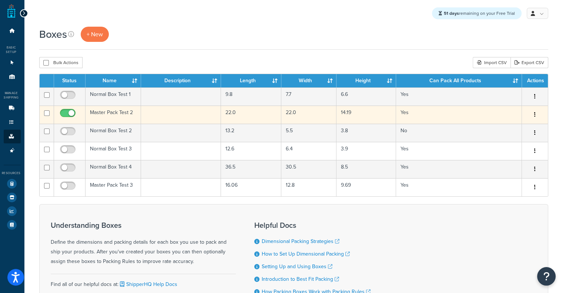
click at [82, 114] on td at bounding box center [69, 115] width 31 height 18
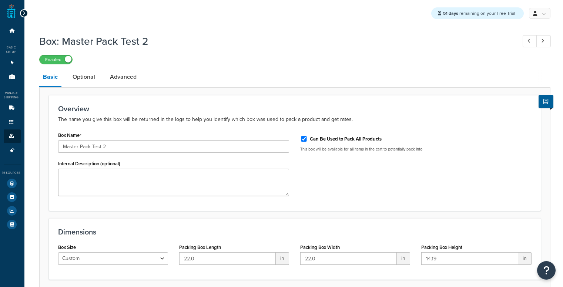
click at [90, 114] on div "Overview The name you give this box will be returned in the logs to help you id…" at bounding box center [295, 114] width 474 height 19
drag, startPoint x: 477, startPoint y: 260, endPoint x: 432, endPoint y: 256, distance: 45.3
click at [432, 256] on input "14.19" at bounding box center [469, 259] width 97 height 13
drag, startPoint x: 440, startPoint y: 256, endPoint x: 493, endPoint y: 310, distance: 76.2
click at [493, 287] on html "Press Alt+1 for screen-reader mode, Alt+0 to cancel Accessibility Screen-Reader…" at bounding box center [281, 174] width 563 height 348
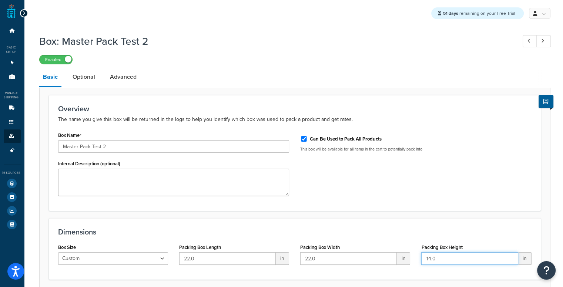
scroll to position [61, 0]
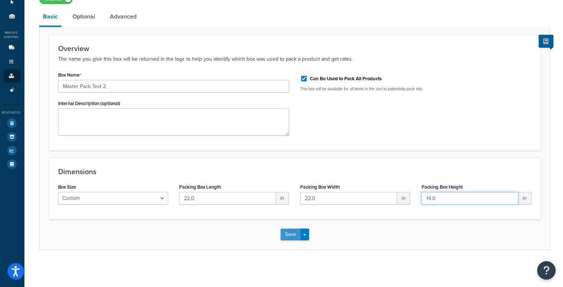
type input "14.0"
click at [284, 234] on button "Save" at bounding box center [291, 235] width 20 height 12
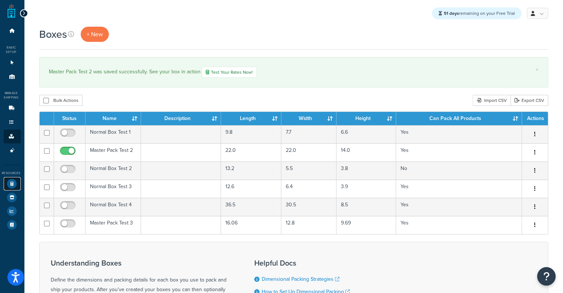
click at [7, 182] on icon at bounding box center [12, 184] width 10 height 10
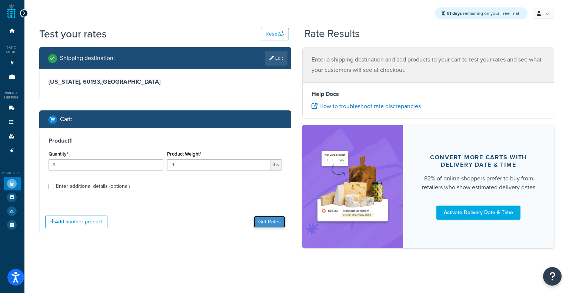
click at [268, 224] on button "Get Rates" at bounding box center [269, 222] width 31 height 12
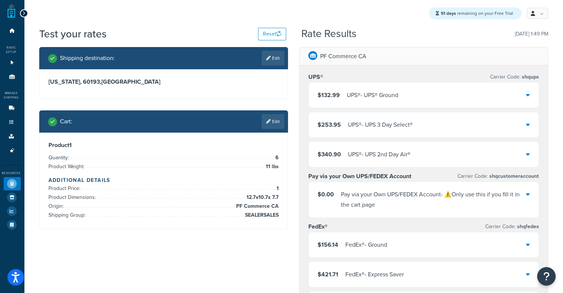
click at [350, 88] on div "$132.99 UPS® - UPS® Ground" at bounding box center [424, 95] width 230 height 25
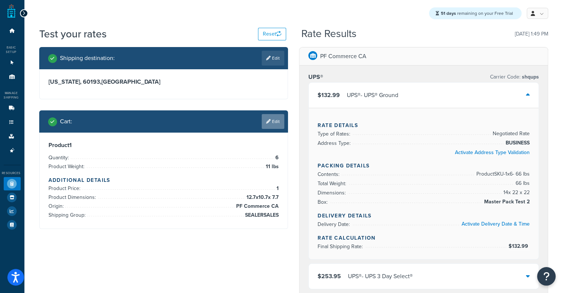
click at [274, 128] on link "Edit" at bounding box center [273, 121] width 23 height 15
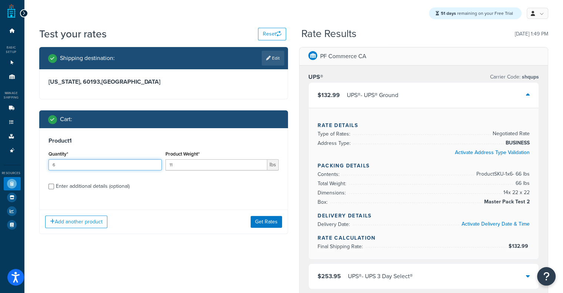
click at [126, 169] on input "6" at bounding box center [105, 164] width 113 height 11
drag, startPoint x: 126, startPoint y: 169, endPoint x: 89, endPoint y: 165, distance: 37.3
click at [89, 165] on input "6" at bounding box center [105, 164] width 113 height 11
type input "2"
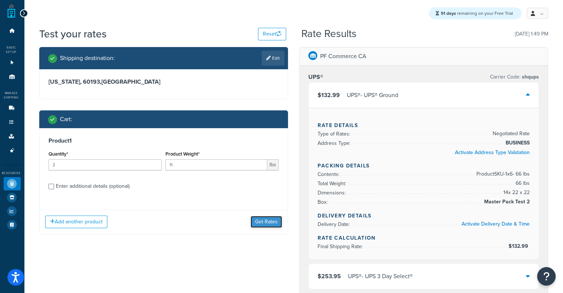
click at [260, 220] on button "Get Rates" at bounding box center [266, 222] width 31 height 12
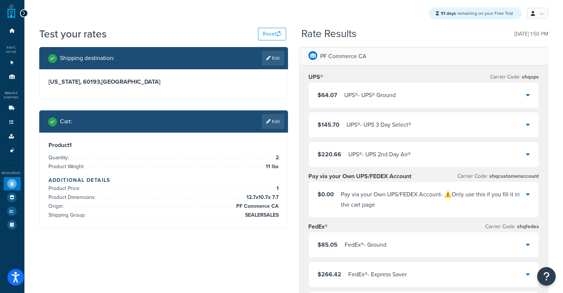
click at [360, 108] on div "$64.07 UPS® - UPS® Ground $145.70 UPS® - UPS 3 Day Select® $220.66 UPS® - UPS 2…" at bounding box center [423, 124] width 231 height 85
click at [362, 103] on div "$64.07 UPS® - UPS® Ground" at bounding box center [424, 95] width 230 height 25
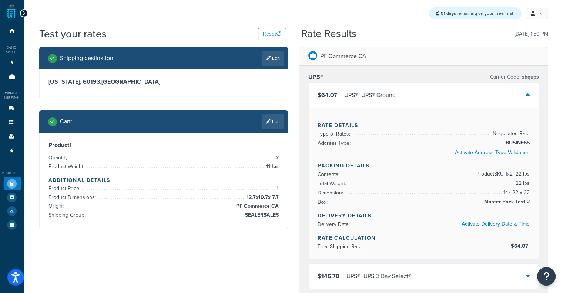
click at [362, 103] on div "$64.07 UPS® - UPS® Ground" at bounding box center [424, 95] width 230 height 25
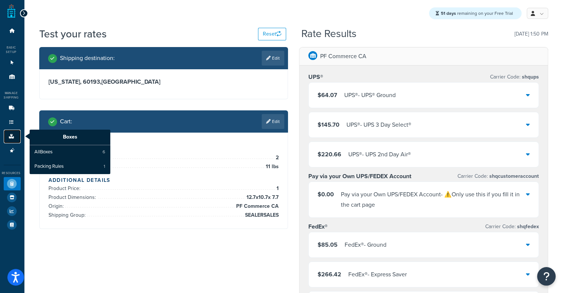
click at [10, 136] on icon at bounding box center [11, 136] width 7 height 4
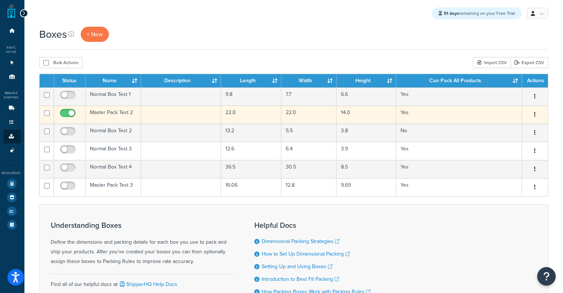
click at [61, 115] on input "checkbox" at bounding box center [69, 114] width 20 height 9
checkbox input "false"
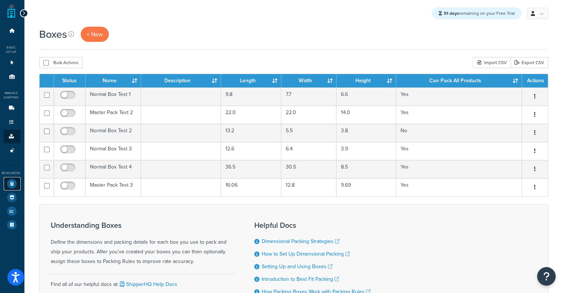
click at [10, 185] on icon at bounding box center [12, 184] width 10 height 10
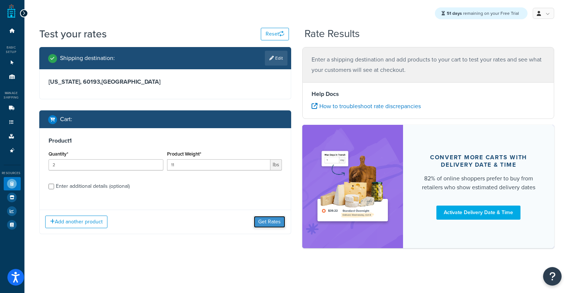
click at [270, 223] on button "Get Rates" at bounding box center [269, 222] width 31 height 12
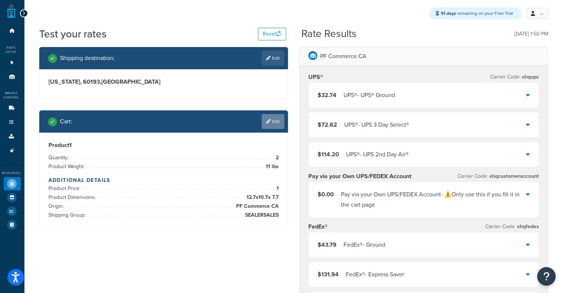
click at [268, 124] on icon at bounding box center [268, 121] width 4 height 4
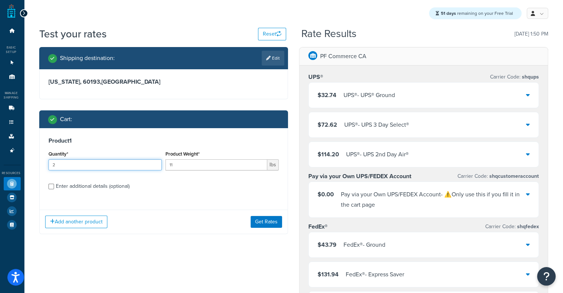
drag, startPoint x: 80, startPoint y: 168, endPoint x: 0, endPoint y: 175, distance: 80.3
type input "6"
click at [267, 218] on button "Get Rates" at bounding box center [266, 222] width 31 height 12
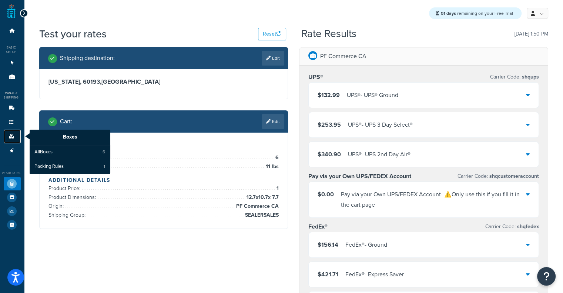
click at [15, 134] on link "Boxes" at bounding box center [12, 137] width 17 height 14
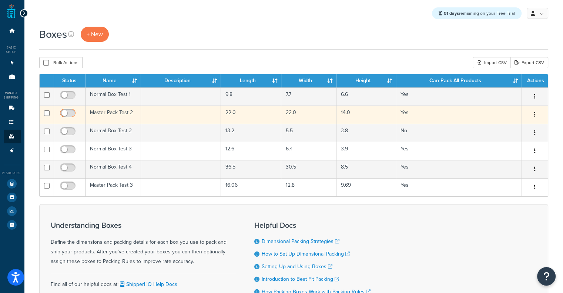
click at [71, 116] on input "checkbox" at bounding box center [69, 114] width 20 height 9
checkbox input "true"
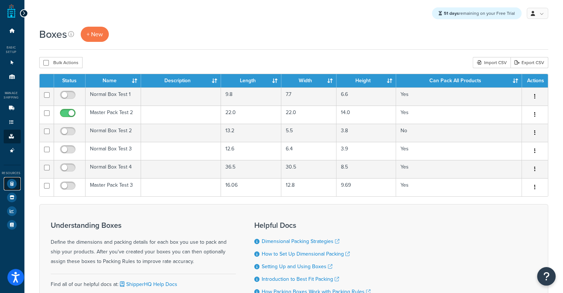
click at [13, 184] on icon at bounding box center [12, 184] width 10 height 10
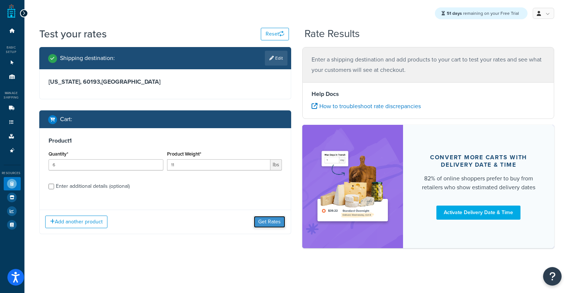
click at [264, 219] on button "Get Rates" at bounding box center [269, 222] width 31 height 12
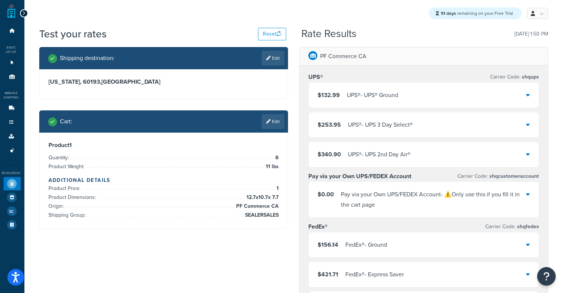
click at [383, 94] on div "UPS® - UPS® Ground" at bounding box center [372, 95] width 51 height 10
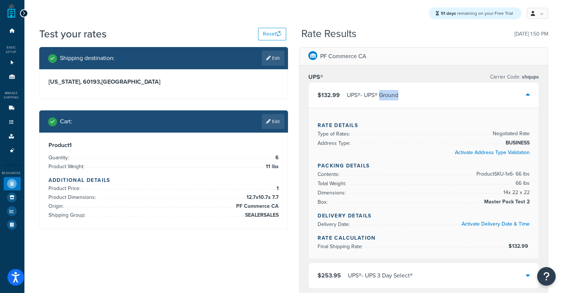
click at [383, 94] on div "UPS® - UPS® Ground" at bounding box center [372, 95] width 51 height 10
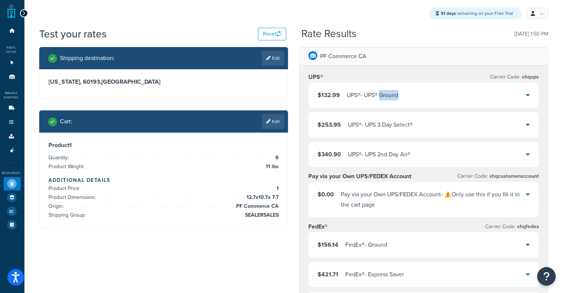
click at [383, 94] on div "UPS® - UPS® Ground" at bounding box center [372, 95] width 51 height 10
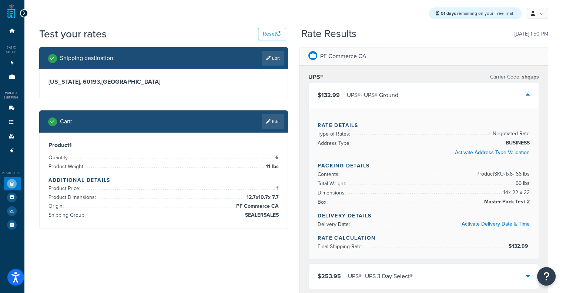
click at [383, 94] on div "UPS® - UPS® Ground" at bounding box center [372, 95] width 51 height 10
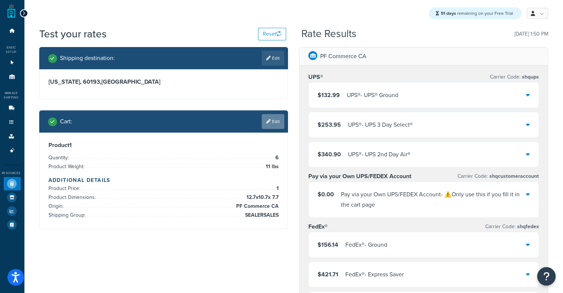
click at [271, 121] on link "Edit" at bounding box center [273, 121] width 23 height 15
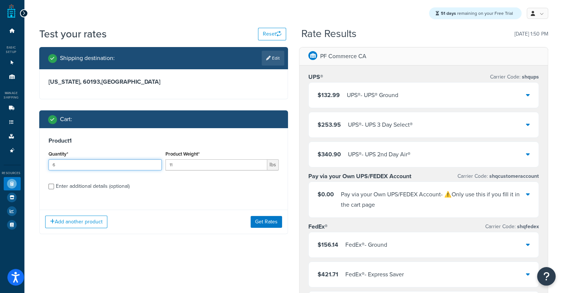
drag, startPoint x: 125, startPoint y: 164, endPoint x: 0, endPoint y: 160, distance: 124.9
type input "8"
click at [260, 219] on button "Get Rates" at bounding box center [266, 222] width 31 height 12
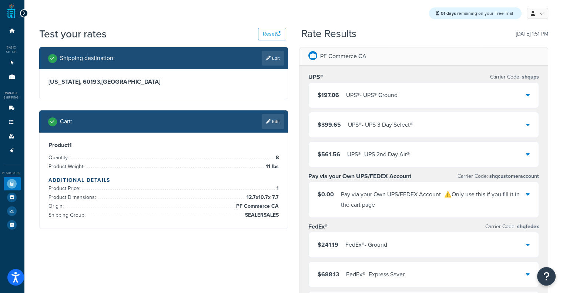
click at [351, 93] on div "UPS® - UPS® Ground" at bounding box center [371, 95] width 51 height 10
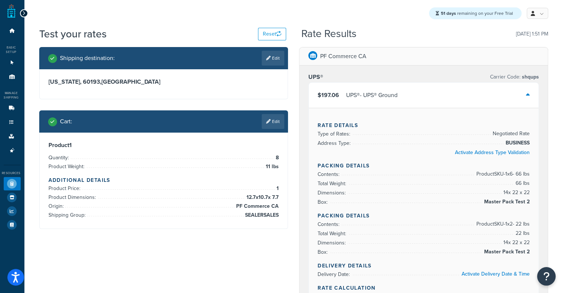
click at [351, 93] on div "UPS® - UPS® Ground" at bounding box center [371, 95] width 51 height 10
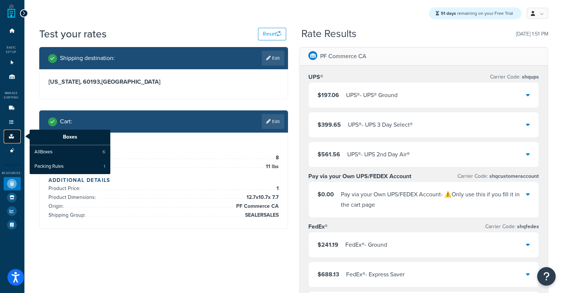
click at [13, 136] on icon at bounding box center [11, 136] width 7 height 4
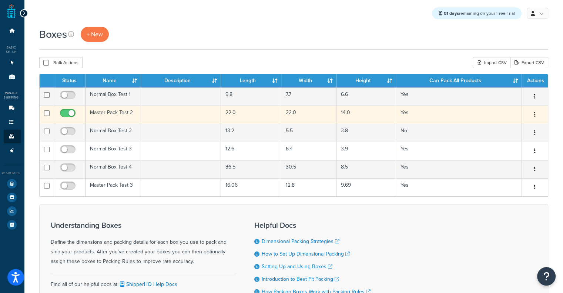
click at [67, 113] on input "checkbox" at bounding box center [69, 114] width 20 height 9
checkbox input "false"
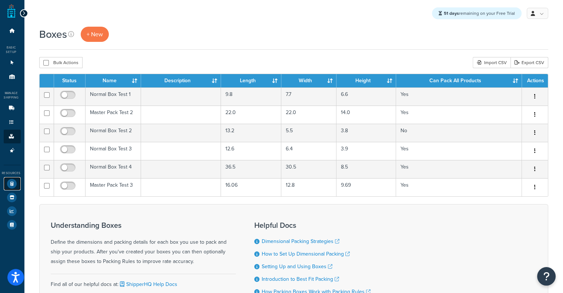
click at [10, 184] on icon at bounding box center [12, 184] width 10 height 10
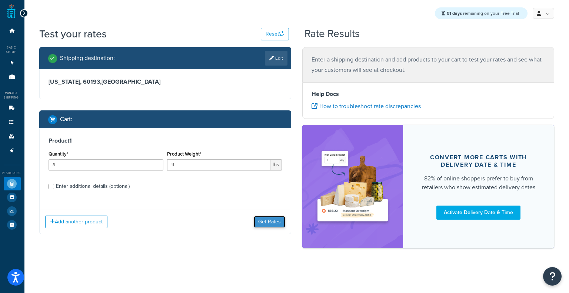
click at [274, 226] on button "Get Rates" at bounding box center [269, 222] width 31 height 12
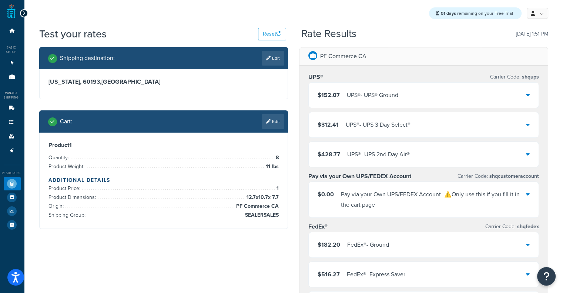
click at [373, 94] on div "UPS® - UPS® Ground" at bounding box center [372, 95] width 51 height 10
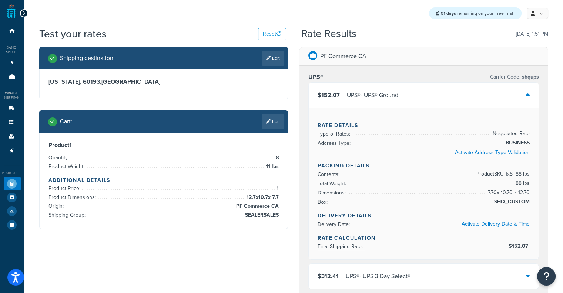
click at [373, 94] on div "UPS® - UPS® Ground" at bounding box center [372, 95] width 51 height 10
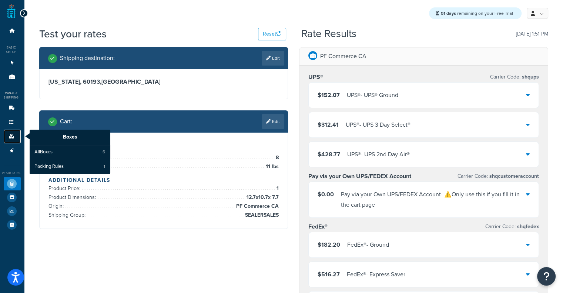
click at [11, 137] on icon at bounding box center [11, 136] width 7 height 4
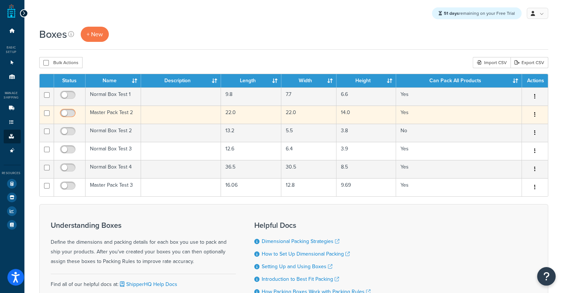
click at [67, 115] on input "checkbox" at bounding box center [69, 114] width 20 height 9
checkbox input "true"
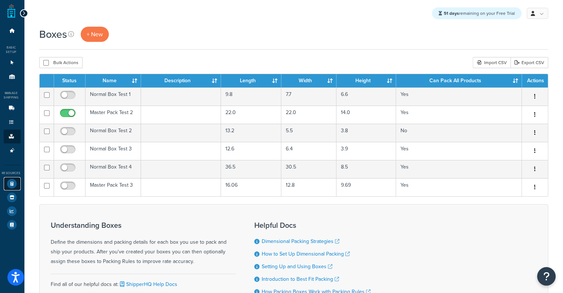
click at [15, 182] on icon at bounding box center [12, 184] width 10 height 10
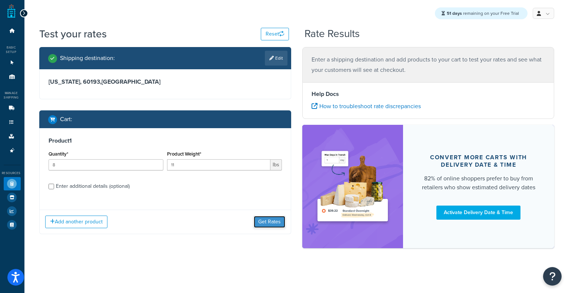
click at [269, 221] on button "Get Rates" at bounding box center [269, 222] width 31 height 12
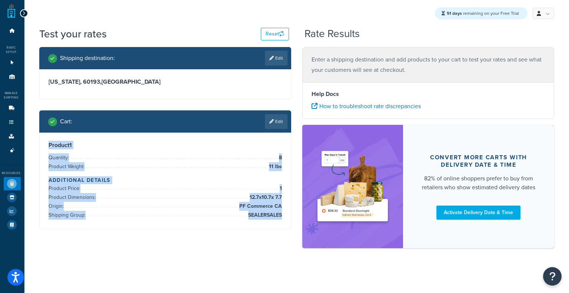
click at [269, 228] on div at bounding box center [165, 228] width 251 height 0
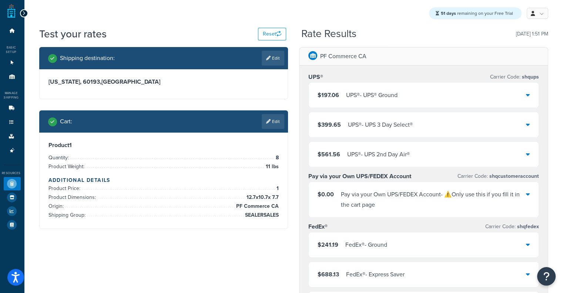
click at [369, 91] on div "UPS® - UPS® Ground" at bounding box center [371, 95] width 51 height 10
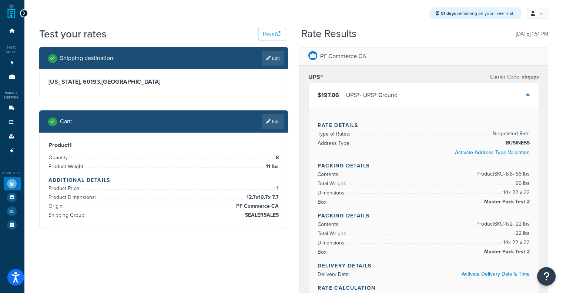
click at [369, 91] on div "UPS® - UPS® Ground" at bounding box center [371, 95] width 51 height 10
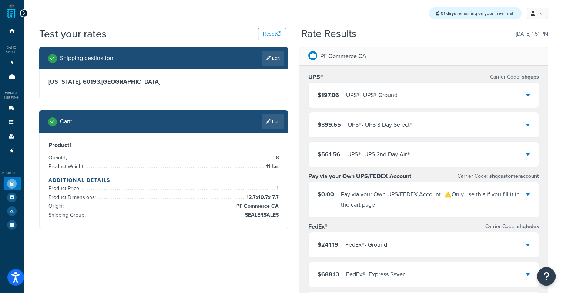
click at [369, 91] on div "UPS® - UPS® Ground" at bounding box center [371, 95] width 51 height 10
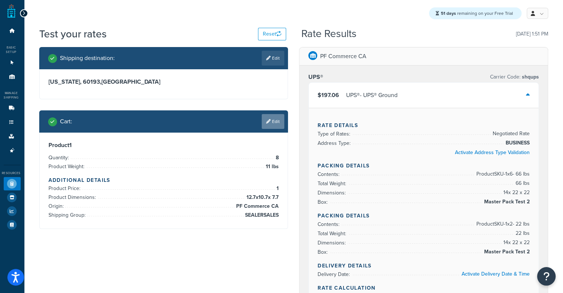
click at [274, 117] on link "Edit" at bounding box center [273, 121] width 23 height 15
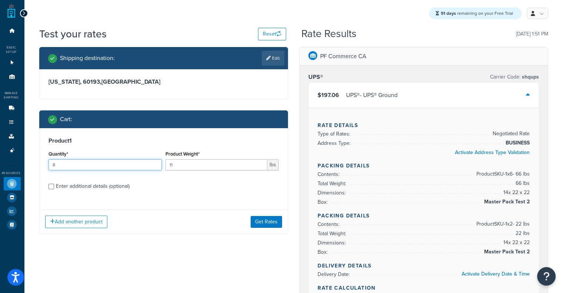
drag, startPoint x: 108, startPoint y: 167, endPoint x: 20, endPoint y: 161, distance: 88.0
type input "12"
click at [281, 222] on button "Get Rates" at bounding box center [266, 222] width 31 height 12
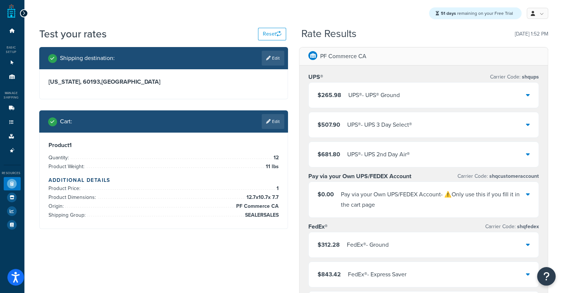
click at [347, 99] on div "$265.98 UPS® - UPS® Ground" at bounding box center [359, 95] width 82 height 10
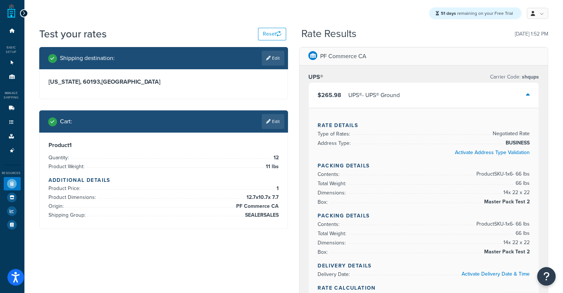
click at [347, 99] on div "$265.98 UPS® - UPS® Ground" at bounding box center [359, 95] width 82 height 10
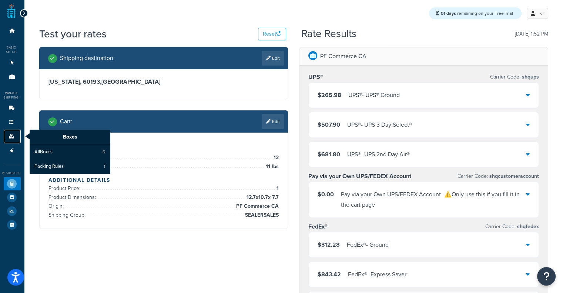
click at [9, 135] on icon at bounding box center [11, 136] width 7 height 4
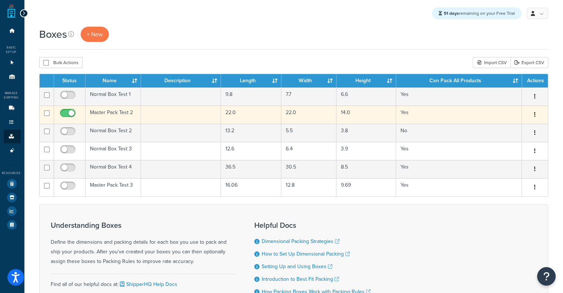
click at [69, 116] on input "checkbox" at bounding box center [69, 114] width 20 height 9
checkbox input "false"
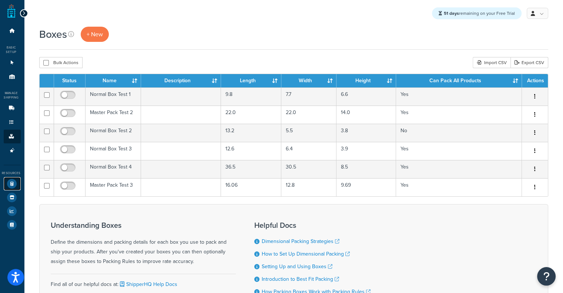
click at [12, 186] on icon at bounding box center [12, 184] width 10 height 10
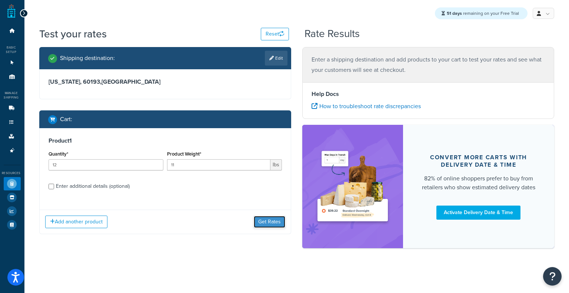
click at [256, 219] on button "Get Rates" at bounding box center [269, 222] width 31 height 12
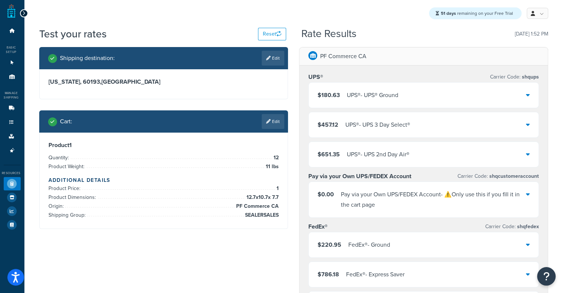
click at [359, 86] on div "$180.63 UPS® - UPS® Ground" at bounding box center [424, 95] width 230 height 25
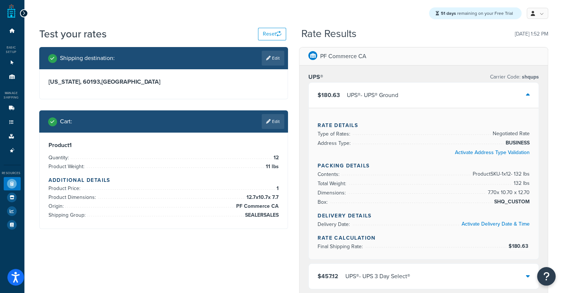
click at [359, 86] on div "$180.63 UPS® - UPS® Ground" at bounding box center [424, 95] width 230 height 25
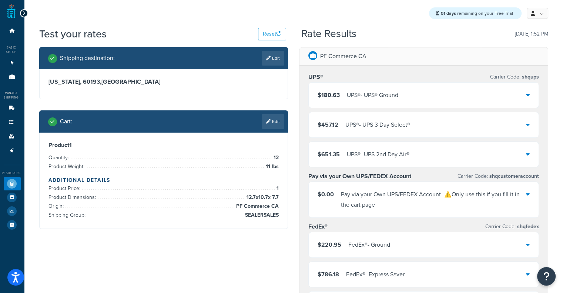
click at [349, 95] on div "UPS® - UPS® Ground" at bounding box center [372, 95] width 51 height 10
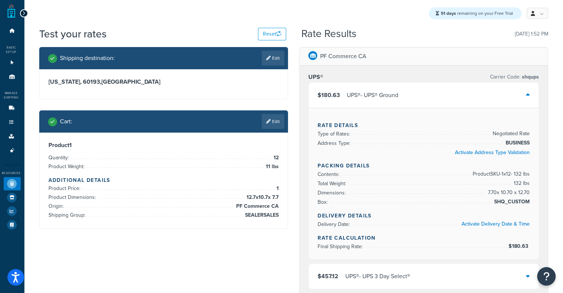
click at [349, 95] on div "UPS® - UPS® Ground" at bounding box center [372, 95] width 51 height 10
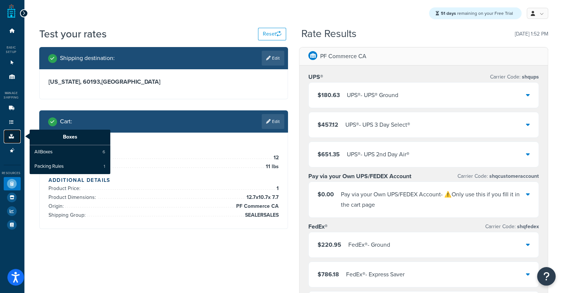
click at [12, 133] on link "Boxes" at bounding box center [12, 137] width 17 height 14
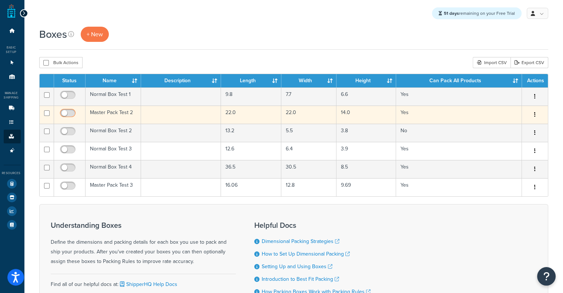
click at [62, 112] on input "checkbox" at bounding box center [69, 114] width 20 height 9
checkbox input "true"
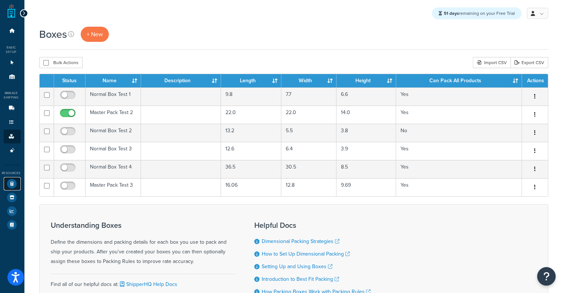
click at [12, 184] on icon at bounding box center [12, 184] width 10 height 10
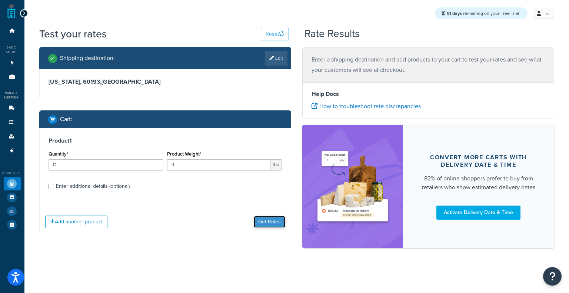
click at [274, 224] on button "Get Rates" at bounding box center [269, 222] width 31 height 12
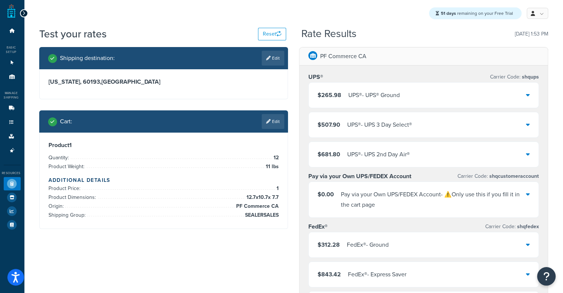
click at [401, 100] on div "$265.98 UPS® - UPS® Ground" at bounding box center [424, 95] width 230 height 25
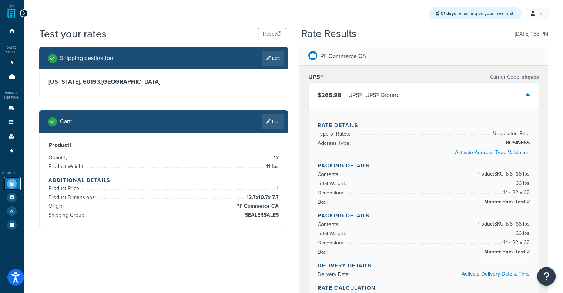
click at [10, 182] on icon at bounding box center [12, 184] width 10 height 10
click at [13, 184] on icon at bounding box center [12, 184] width 10 height 10
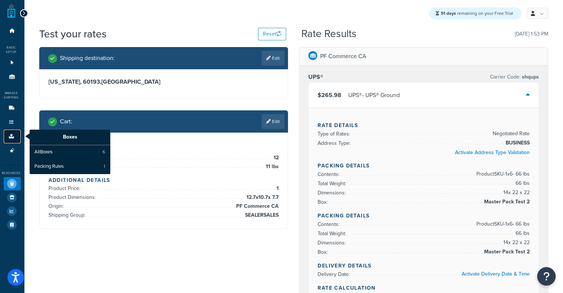
click at [4, 137] on link "Boxes" at bounding box center [12, 137] width 17 height 14
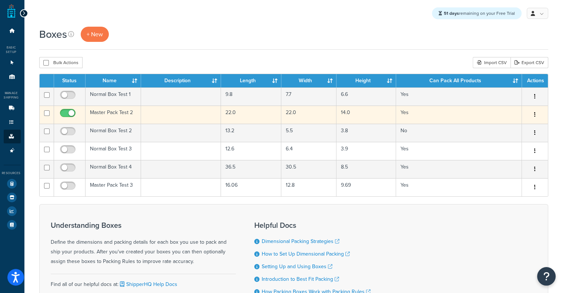
click at [105, 112] on td "Master Pack Test 2" at bounding box center [114, 115] width 56 height 18
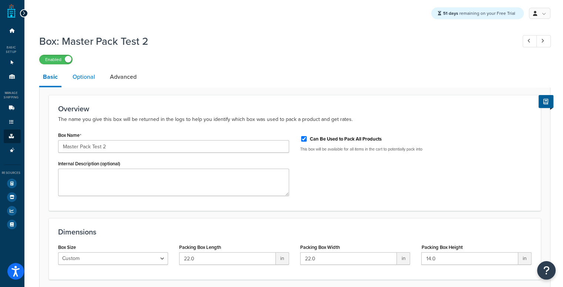
click at [76, 76] on link "Optional" at bounding box center [84, 77] width 30 height 18
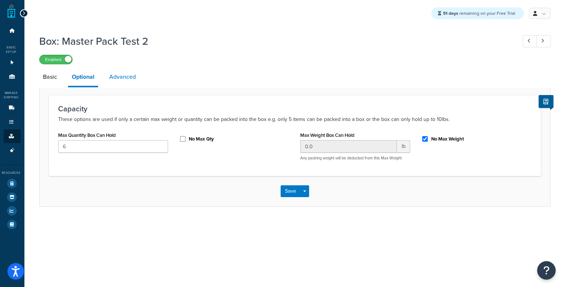
click at [128, 79] on link "Advanced" at bounding box center [123, 77] width 34 height 18
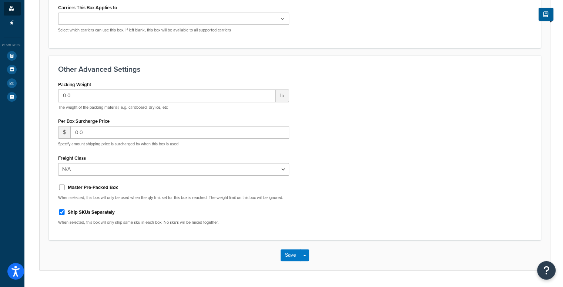
scroll to position [128, 0]
click at [6, 57] on link "Test Your Rates" at bounding box center [12, 55] width 17 height 13
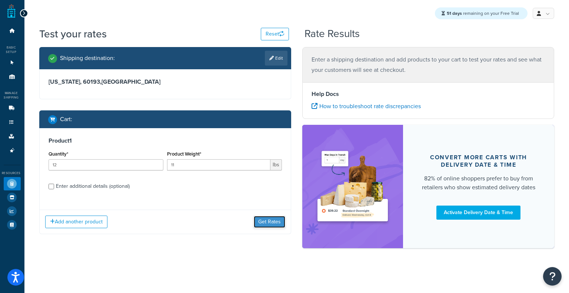
click at [276, 218] on button "Get Rates" at bounding box center [269, 222] width 31 height 12
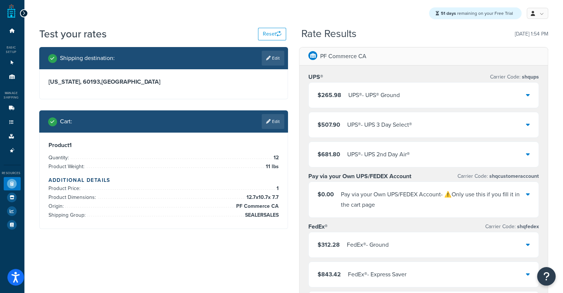
click at [344, 96] on div "$265.98 UPS® - UPS® Ground" at bounding box center [359, 95] width 82 height 10
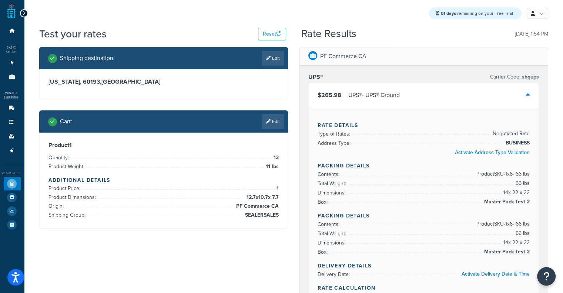
click at [344, 96] on div "$265.98 UPS® - UPS® Ground" at bounding box center [359, 95] width 82 height 10
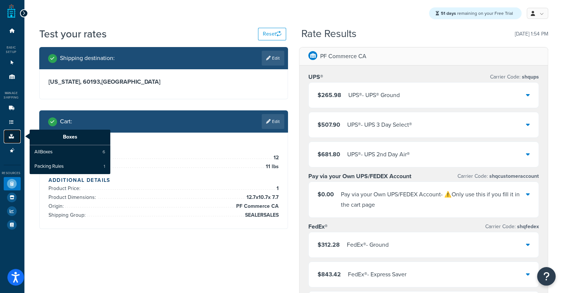
click at [12, 135] on icon at bounding box center [11, 136] width 7 height 4
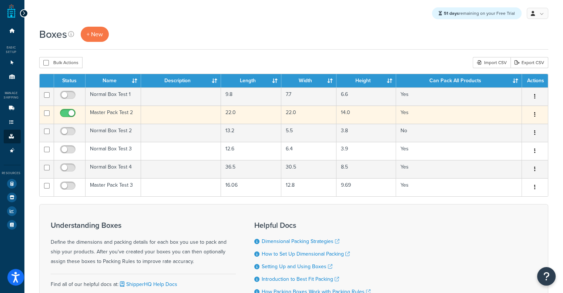
drag, startPoint x: 72, startPoint y: 110, endPoint x: 69, endPoint y: 113, distance: 5.0
click at [69, 113] on label at bounding box center [68, 114] width 19 height 10
click at [69, 113] on input "checkbox" at bounding box center [69, 114] width 20 height 9
checkbox input "false"
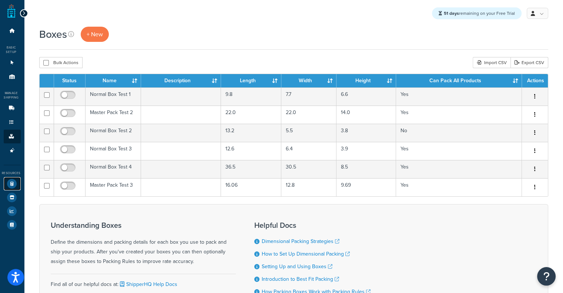
click at [14, 183] on icon at bounding box center [12, 184] width 10 height 10
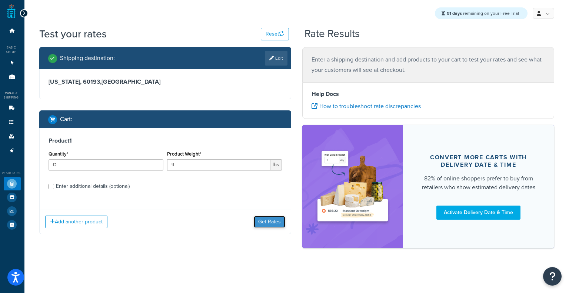
click at [277, 223] on button "Get Rates" at bounding box center [269, 222] width 31 height 12
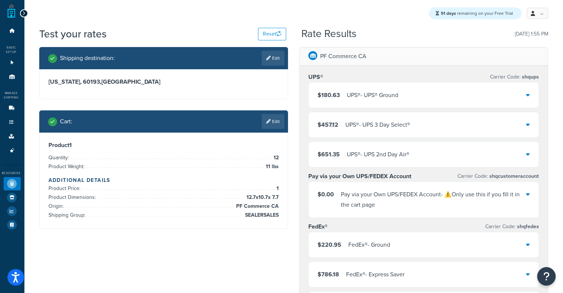
click at [330, 100] on span "$180.63" at bounding box center [329, 95] width 22 height 10
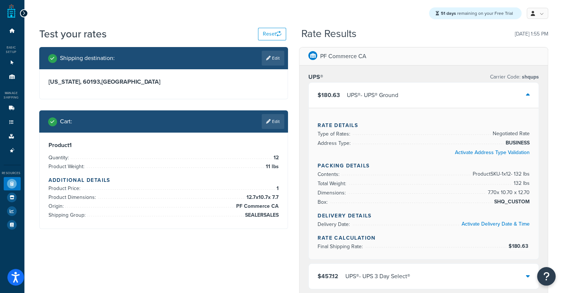
click at [330, 100] on span "$180.63" at bounding box center [329, 95] width 22 height 10
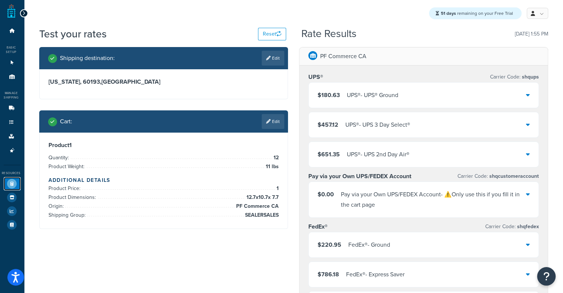
click at [10, 183] on icon at bounding box center [12, 184] width 10 height 10
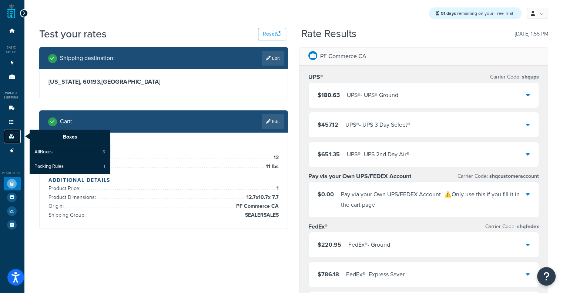
click at [16, 138] on link "Boxes" at bounding box center [12, 137] width 17 height 14
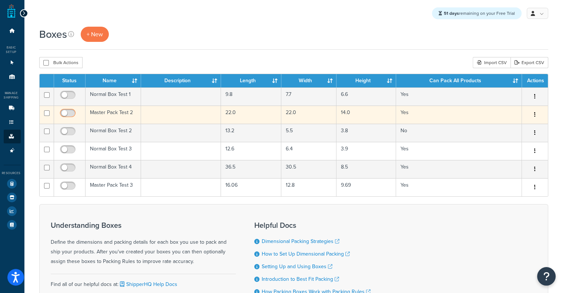
click at [66, 117] on input "checkbox" at bounding box center [69, 114] width 20 height 9
checkbox input "true"
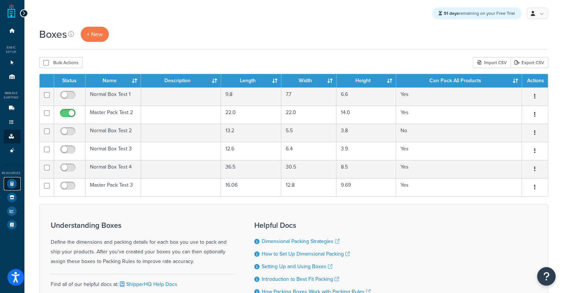
click at [6, 186] on link "Test Your Rates" at bounding box center [12, 183] width 17 height 13
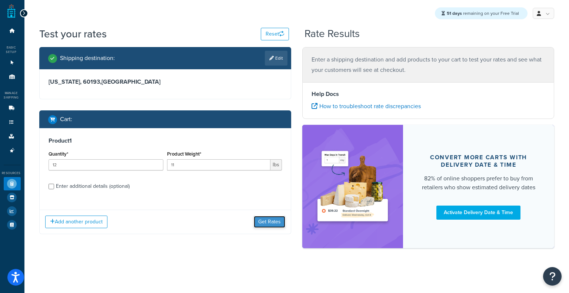
click at [260, 218] on button "Get Rates" at bounding box center [269, 222] width 31 height 12
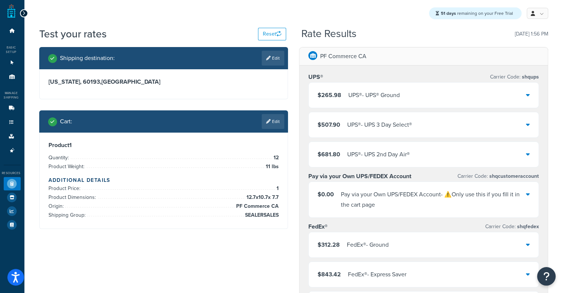
click at [260, 218] on span "SEALERSALES" at bounding box center [262, 215] width 36 height 9
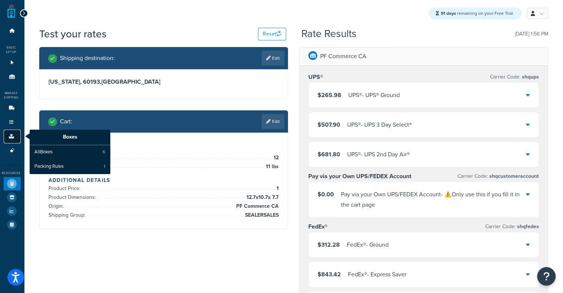
click at [4, 136] on link "Boxes" at bounding box center [12, 137] width 17 height 14
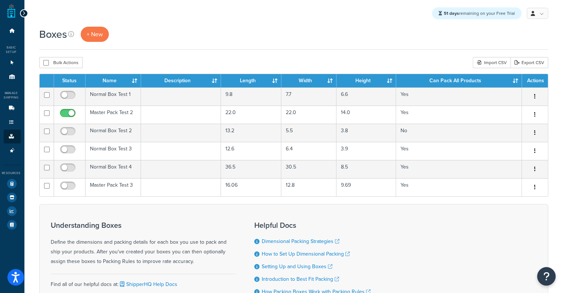
click at [0, 187] on div "Dashboard Basic Setup Websites 1 Origins 11 Manage Shipping Carriers Carriers A…" at bounding box center [12, 178] width 24 height 356
click at [7, 186] on icon at bounding box center [12, 184] width 10 height 10
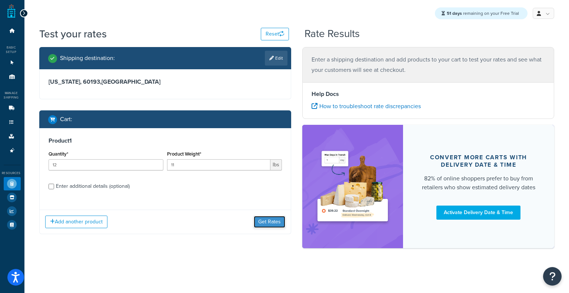
click at [264, 219] on button "Get Rates" at bounding box center [269, 222] width 31 height 12
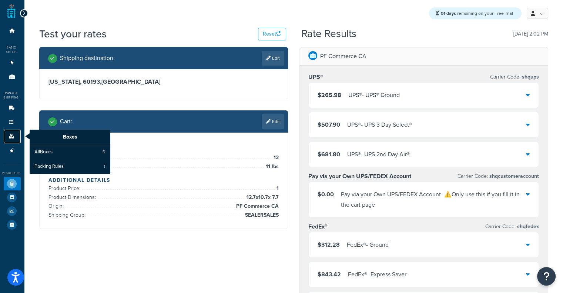
click at [7, 141] on link "Boxes" at bounding box center [12, 137] width 17 height 14
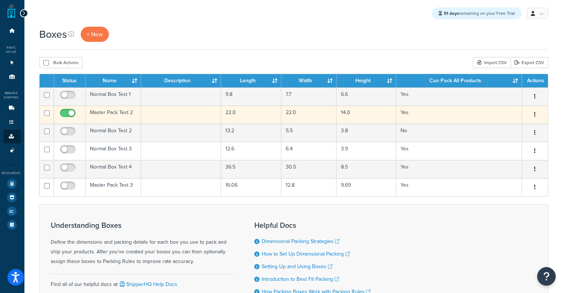
click at [61, 113] on input "checkbox" at bounding box center [69, 114] width 20 height 9
checkbox input "false"
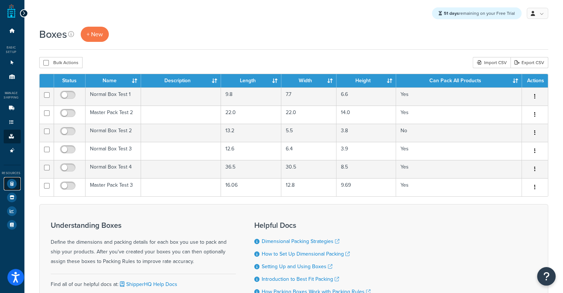
click at [10, 182] on icon at bounding box center [12, 184] width 10 height 10
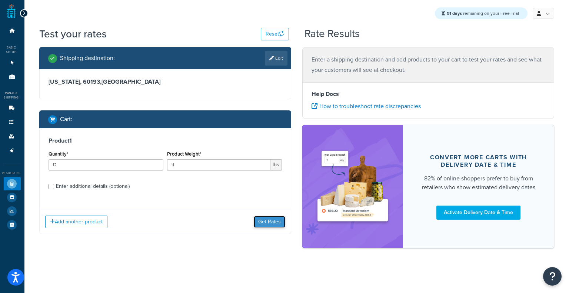
click at [271, 220] on button "Get Rates" at bounding box center [269, 222] width 31 height 12
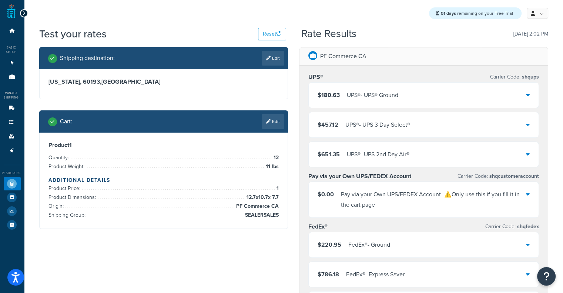
click at [350, 102] on div "$180.63 UPS® - UPS® Ground" at bounding box center [424, 95] width 230 height 25
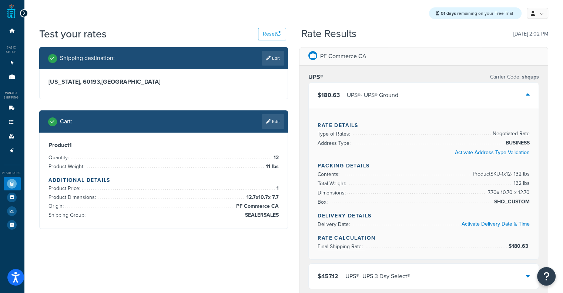
click at [350, 102] on div "$180.63 UPS® - UPS® Ground" at bounding box center [424, 95] width 230 height 25
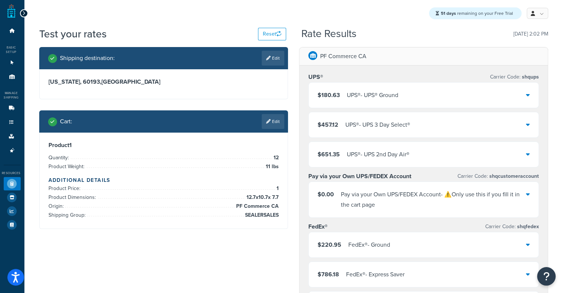
click at [334, 49] on div "PF Commerce CA" at bounding box center [424, 56] width 248 height 18
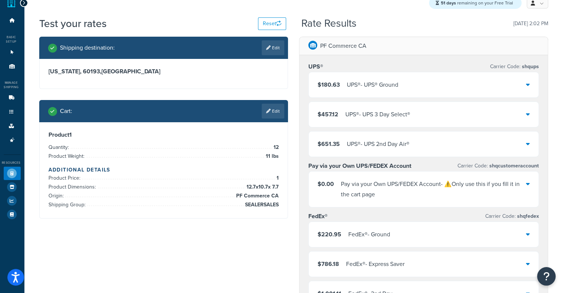
scroll to position [9, 0]
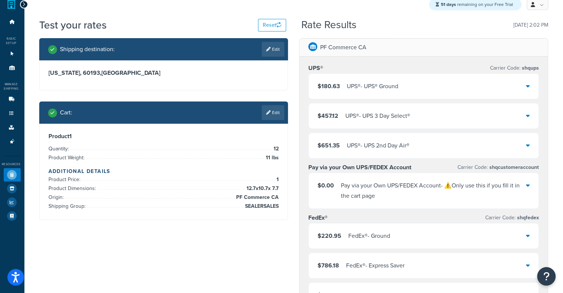
click at [410, 80] on div "$180.63 UPS® - UPS® Ground" at bounding box center [424, 86] width 230 height 25
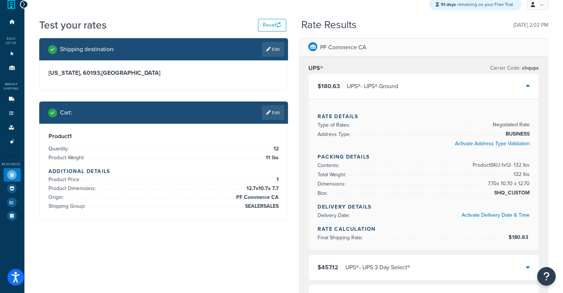
click at [410, 80] on div "$180.63 UPS® - UPS® Ground" at bounding box center [424, 86] width 230 height 25
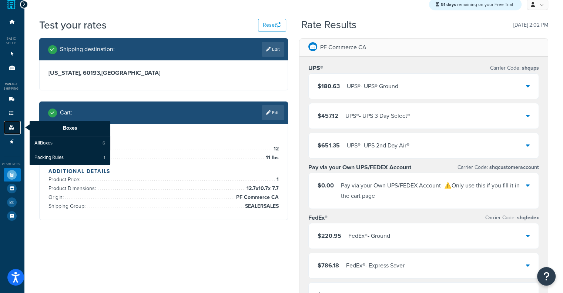
click at [14, 131] on link "Boxes" at bounding box center [12, 128] width 17 height 14
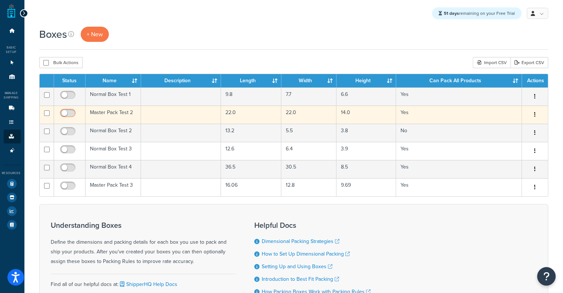
click at [70, 112] on input "checkbox" at bounding box center [69, 114] width 20 height 9
checkbox input "true"
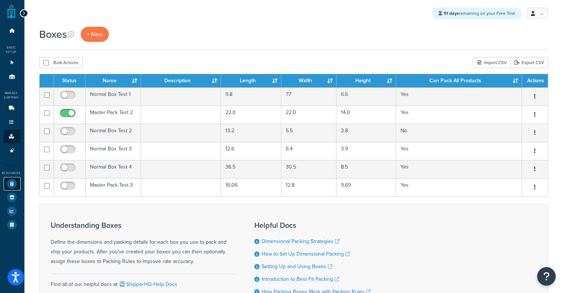
click at [11, 182] on icon at bounding box center [12, 184] width 10 height 10
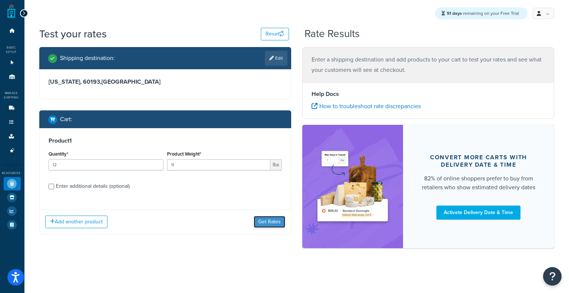
click at [272, 223] on button "Get Rates" at bounding box center [269, 222] width 31 height 12
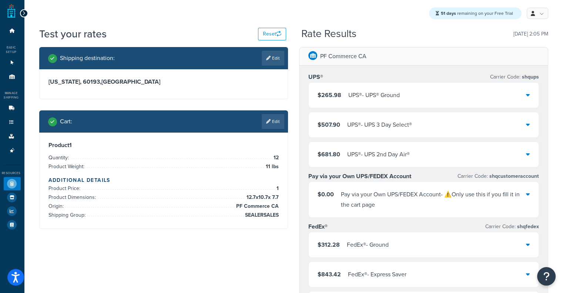
click at [339, 95] on span "$265.98" at bounding box center [330, 95] width 24 height 9
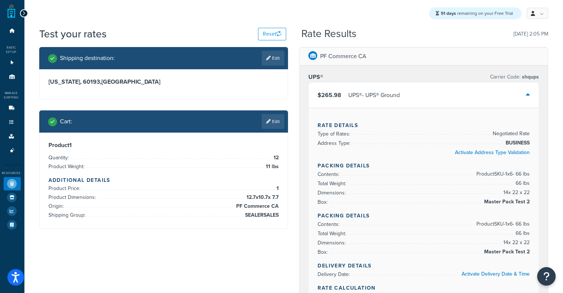
click at [339, 95] on span "$265.98" at bounding box center [330, 95] width 24 height 9
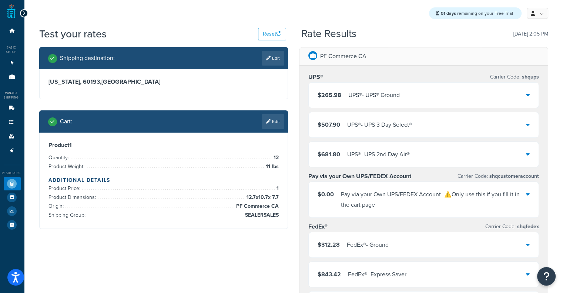
click at [339, 95] on span "$265.98" at bounding box center [330, 95] width 24 height 9
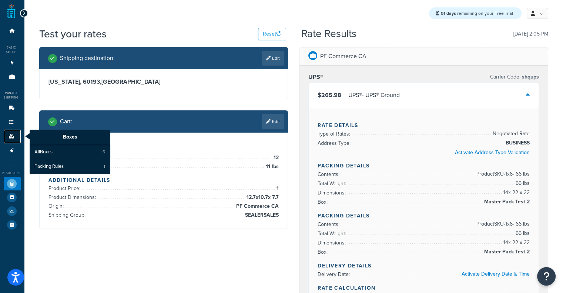
click at [8, 137] on icon at bounding box center [11, 136] width 7 height 4
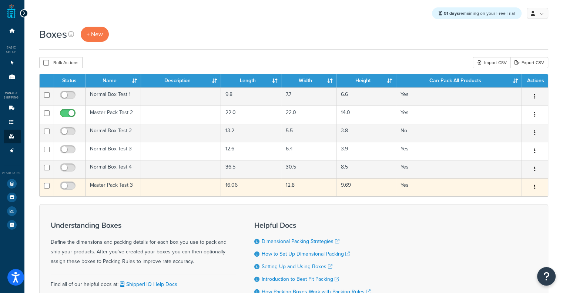
click at [113, 187] on td "Master Pack Test 3" at bounding box center [114, 187] width 56 height 18
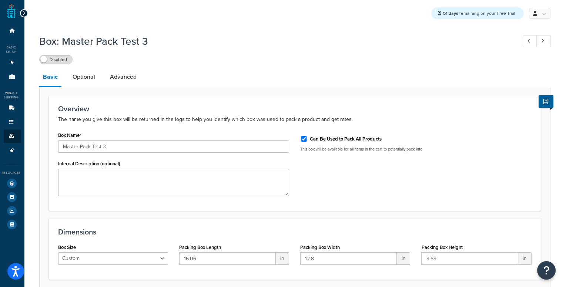
scroll to position [61, 0]
